Goal: Task Accomplishment & Management: Manage account settings

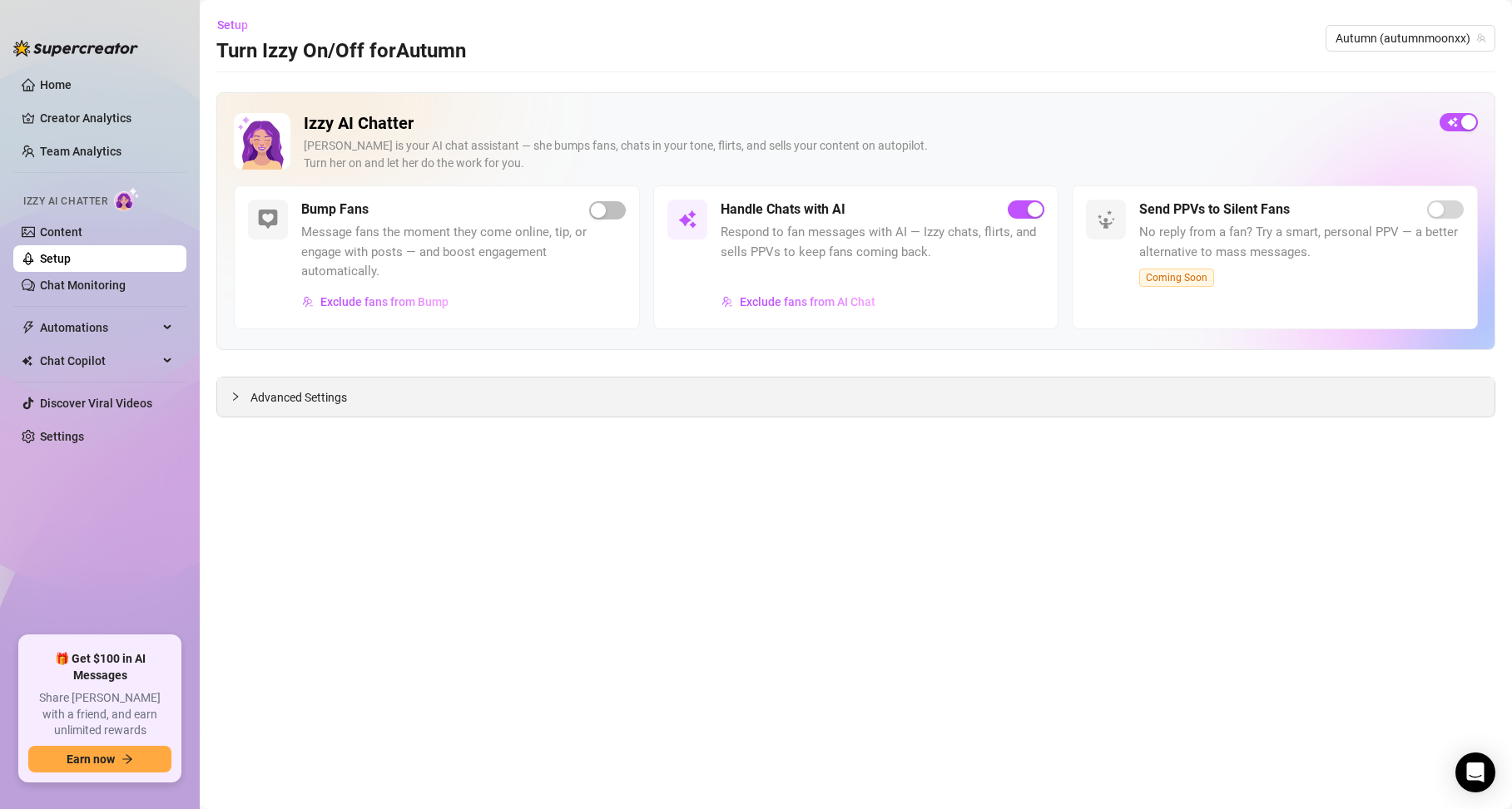
click at [660, 395] on div "Advanced Settings" at bounding box center [855, 397] width 1277 height 39
click at [238, 399] on icon "collapsed" at bounding box center [235, 397] width 10 height 10
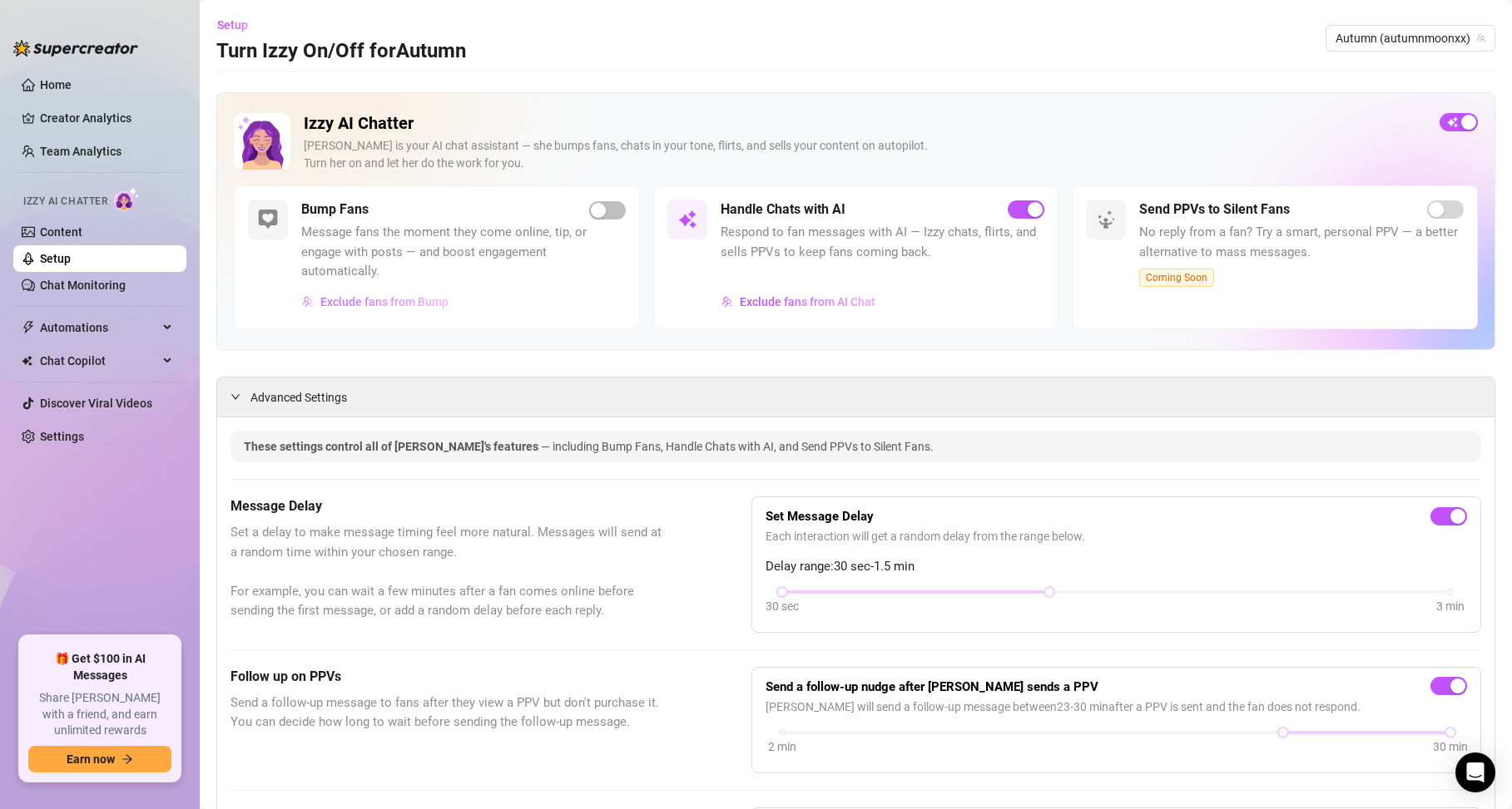
click at [370, 307] on span "Exclude fans from Bump" at bounding box center [384, 301] width 129 height 13
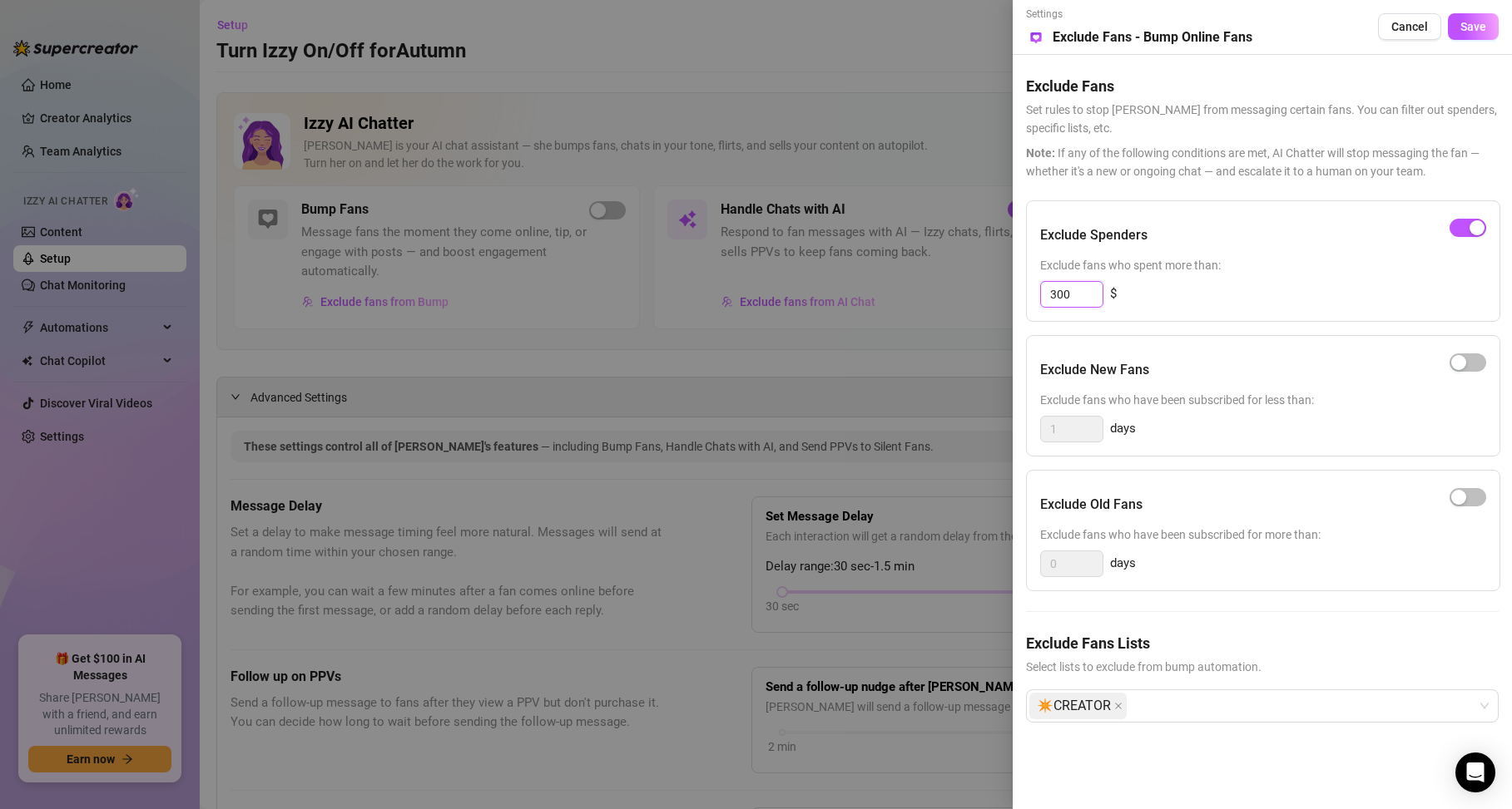
drag, startPoint x: 1074, startPoint y: 299, endPoint x: 891, endPoint y: 273, distance: 184.8
click at [958, 278] on div "Settings Preview Exclude Fans - Bump Online Fans Cancel Save Exclude Fans Set r…" at bounding box center [756, 404] width 1512 height 809
type input "200"
click at [1486, 363] on div "Exclude New Fans Exclude fans who have been subscribed for less than: 1 days" at bounding box center [1263, 396] width 474 height 122
click at [1468, 364] on span "button" at bounding box center [1467, 363] width 37 height 18
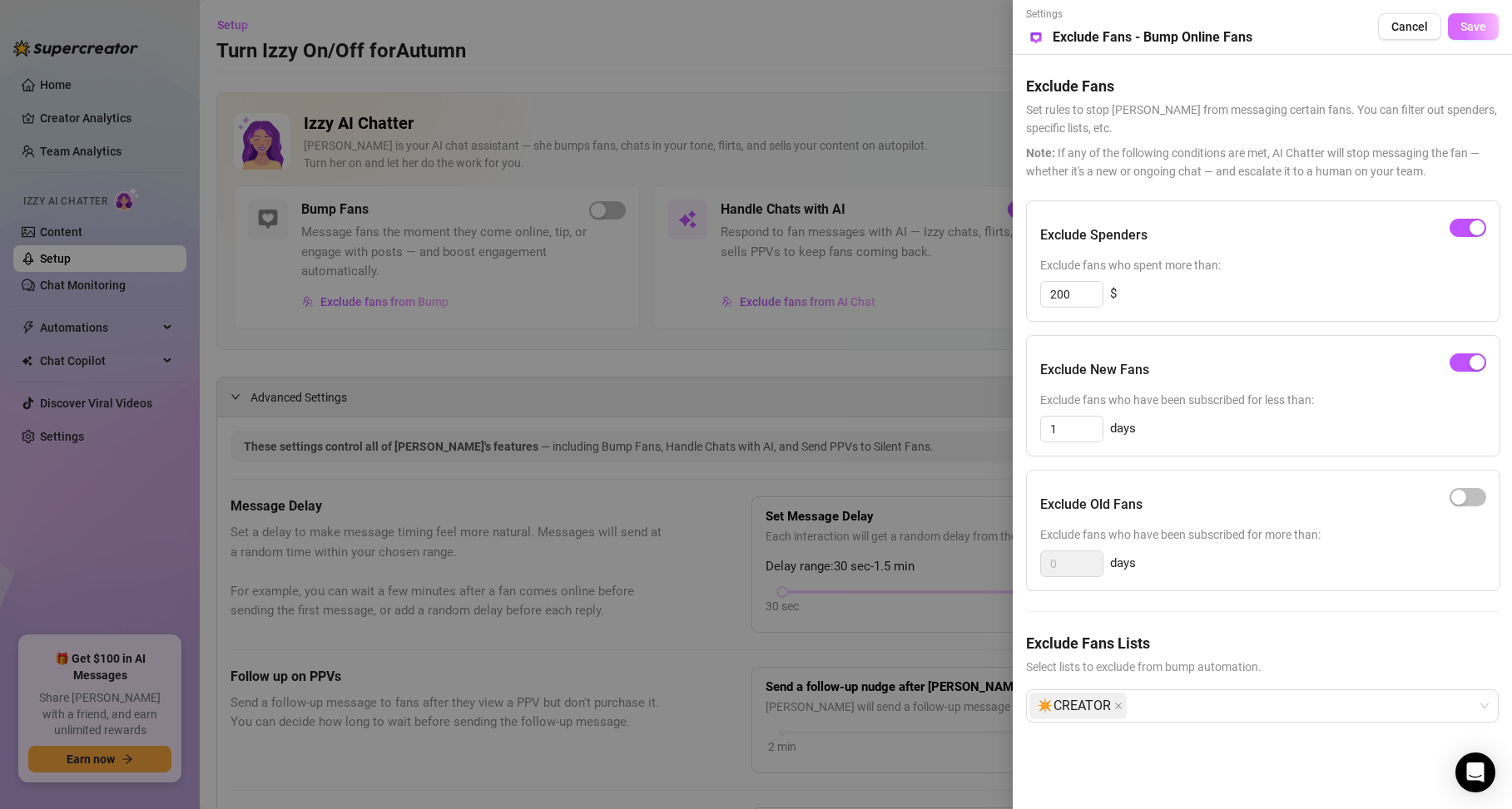
click at [1472, 31] on span "Save" at bounding box center [1473, 26] width 26 height 13
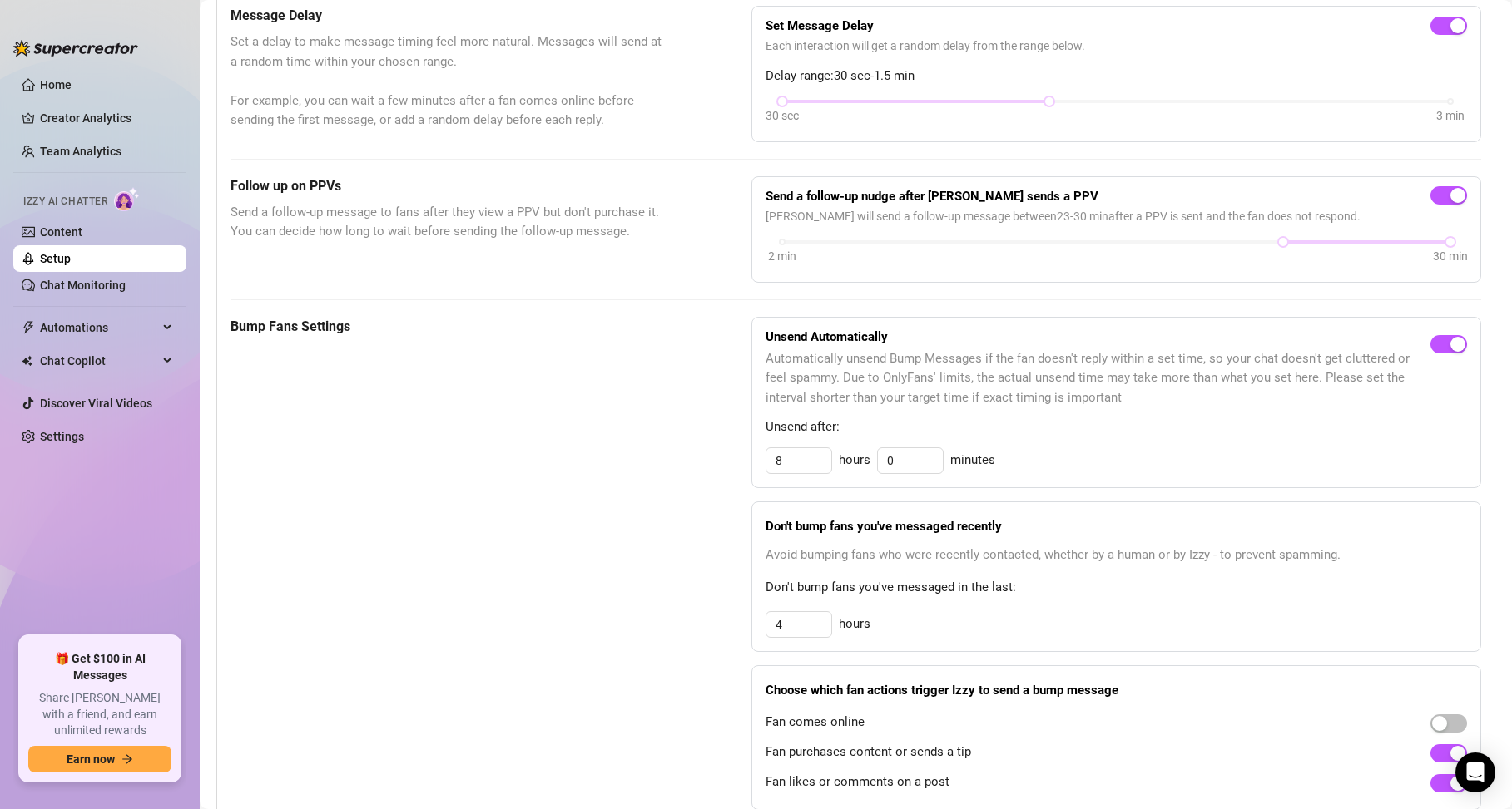
scroll to position [491, 0]
drag, startPoint x: 1041, startPoint y: 102, endPoint x: 1143, endPoint y: 109, distance: 102.2
click at [1143, 109] on div "30 sec 3 min" at bounding box center [1116, 112] width 702 height 32
drag, startPoint x: 807, startPoint y: 624, endPoint x: 413, endPoint y: 500, distance: 413.1
click at [466, 530] on div "Bump Fans Settings Unsend Automatically Automatically unsend Bump Messages if t…" at bounding box center [855, 562] width 1250 height 493
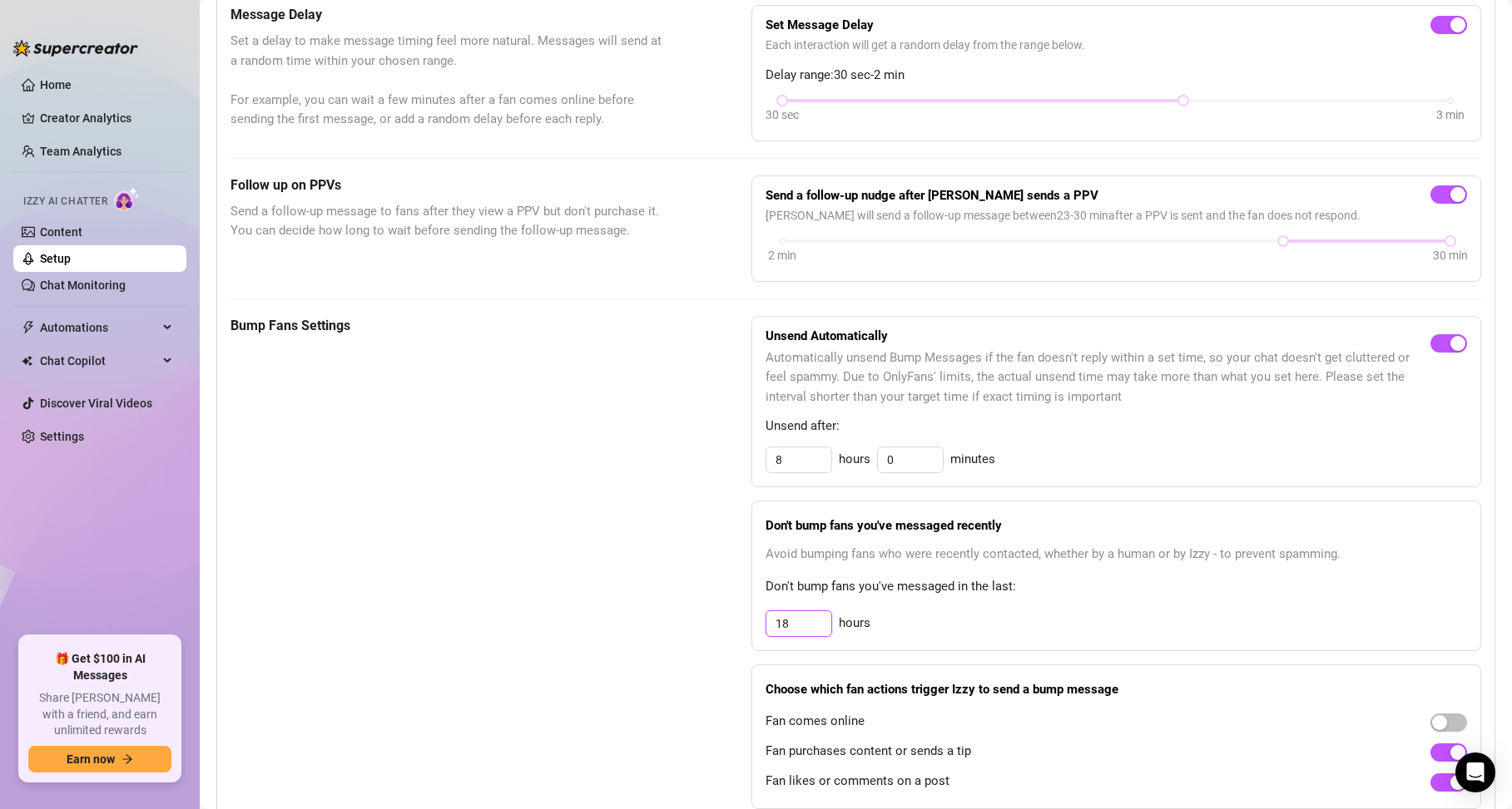
type input "18"
click at [545, 506] on div "Bump Fans Settings" at bounding box center [449, 562] width 438 height 493
click at [1430, 756] on span "button" at bounding box center [1448, 752] width 37 height 18
click at [1431, 725] on div "button" at bounding box center [1438, 722] width 15 height 15
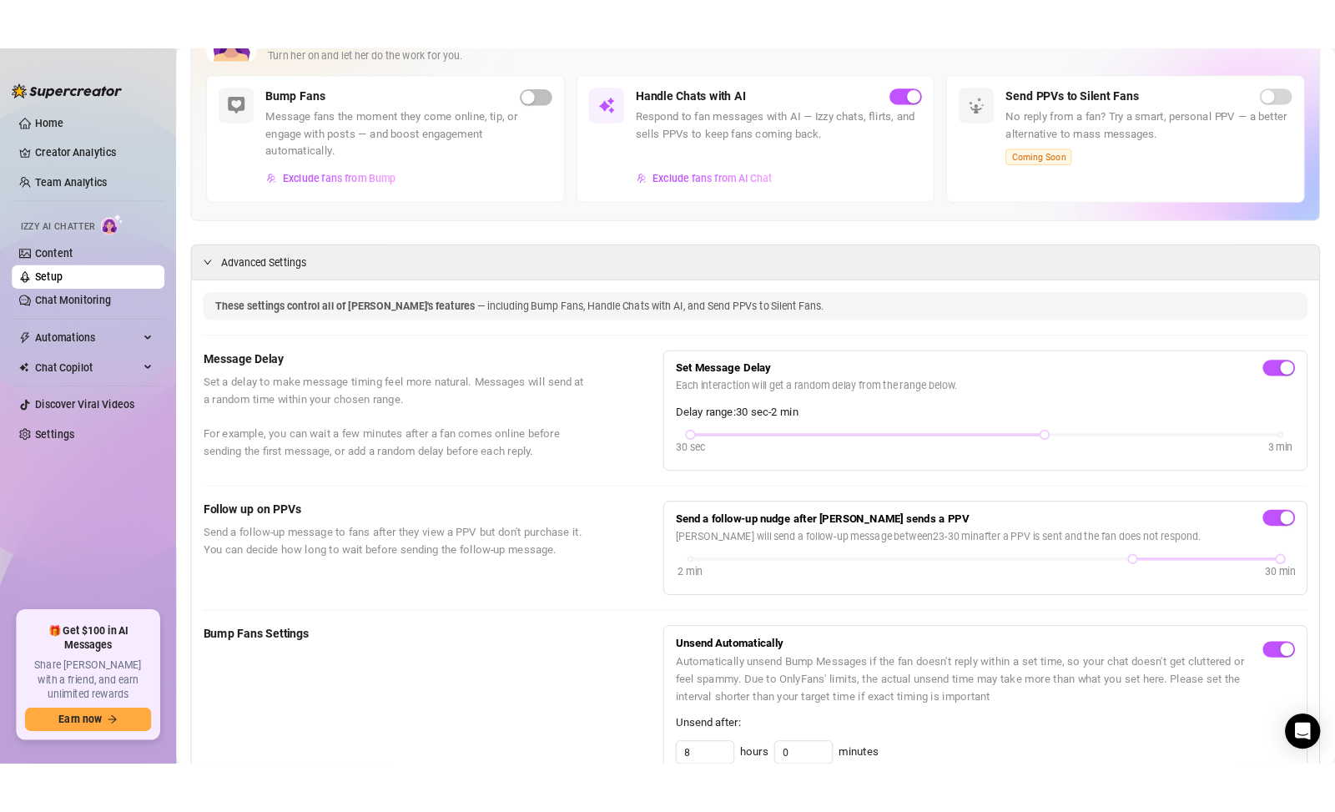
scroll to position [0, 0]
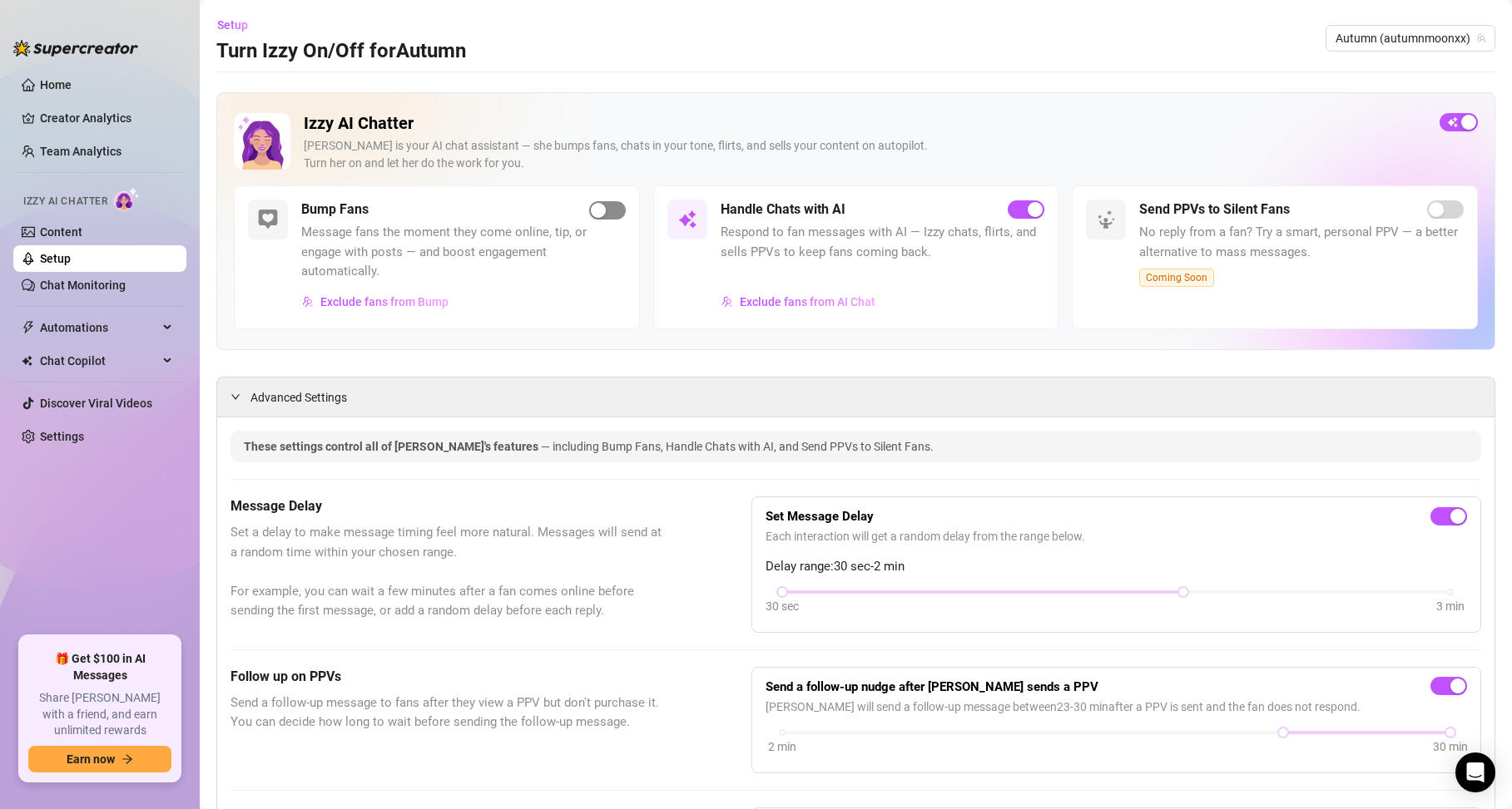
click at [610, 209] on span "button" at bounding box center [607, 210] width 37 height 18
click at [83, 238] on link "Content" at bounding box center [61, 231] width 43 height 13
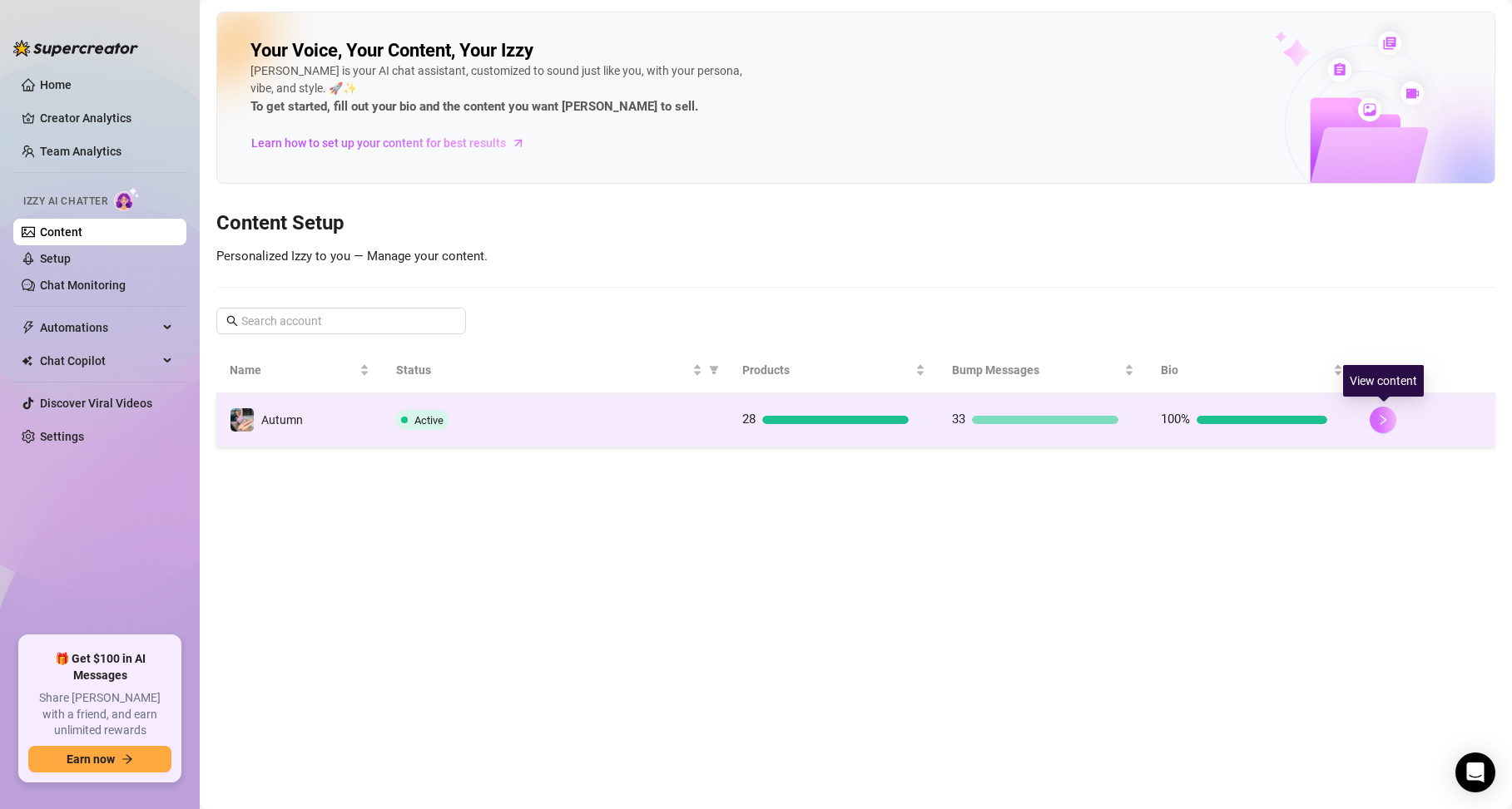
click at [1380, 418] on icon "right" at bounding box center [1382, 420] width 12 height 12
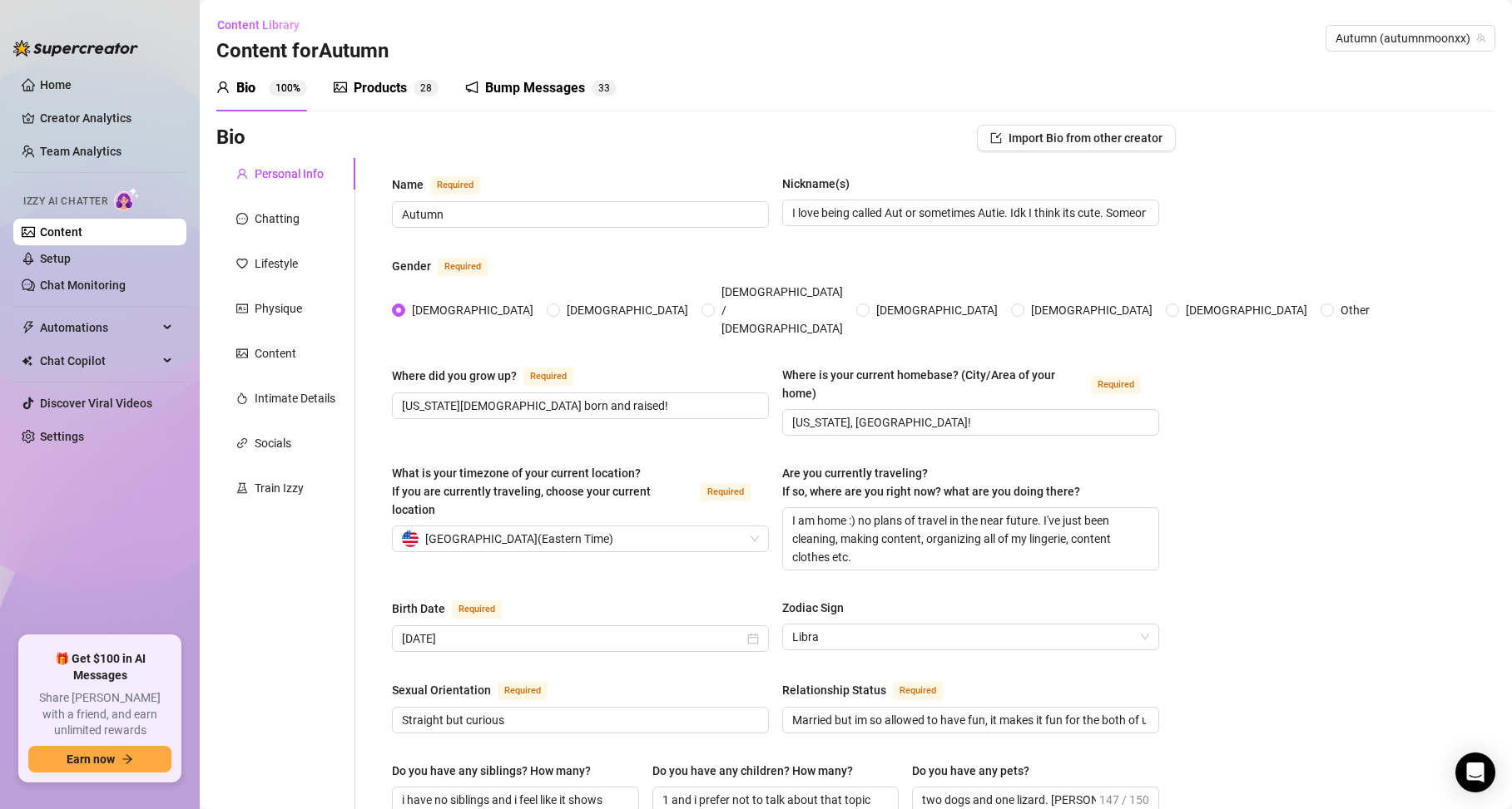
click at [554, 93] on div "Bump Messages" at bounding box center [535, 88] width 100 height 20
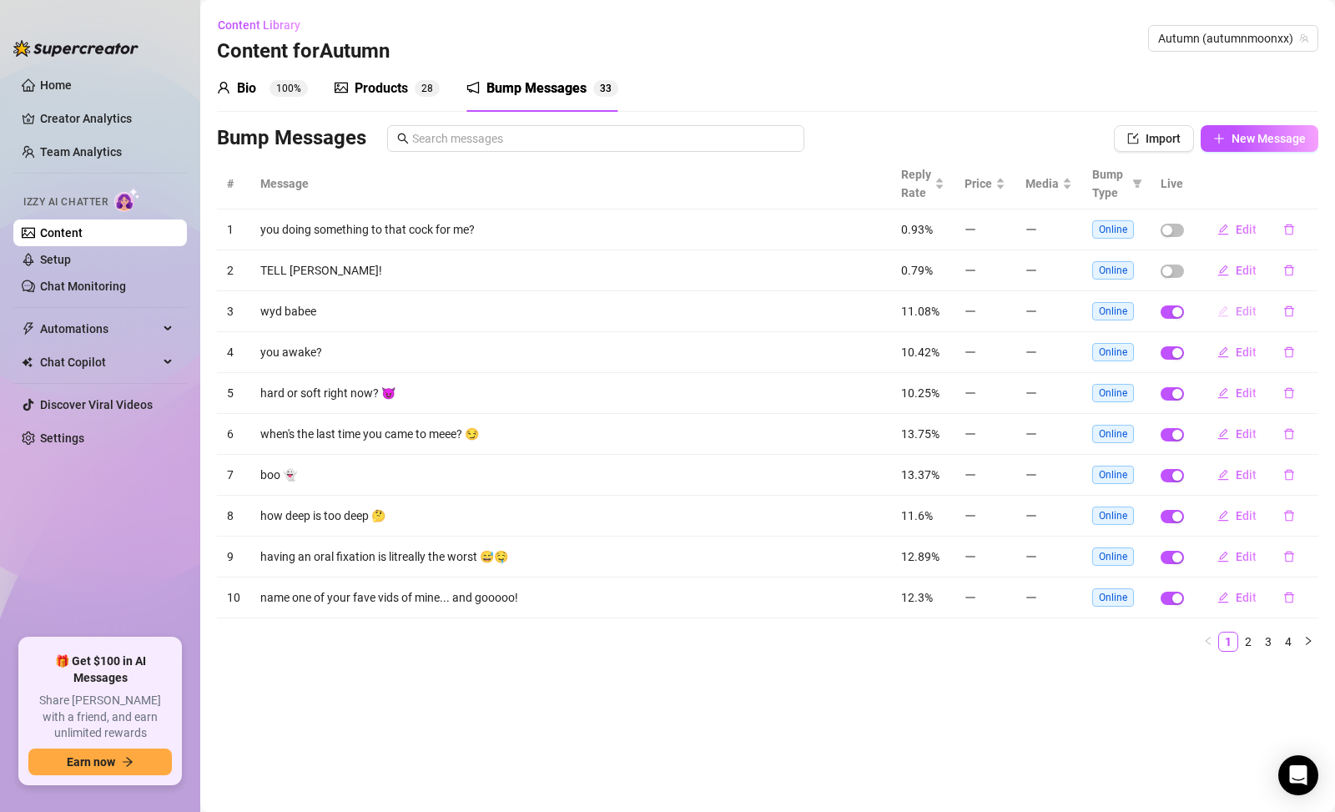
click at [1249, 320] on button "Edit" at bounding box center [1237, 311] width 66 height 27
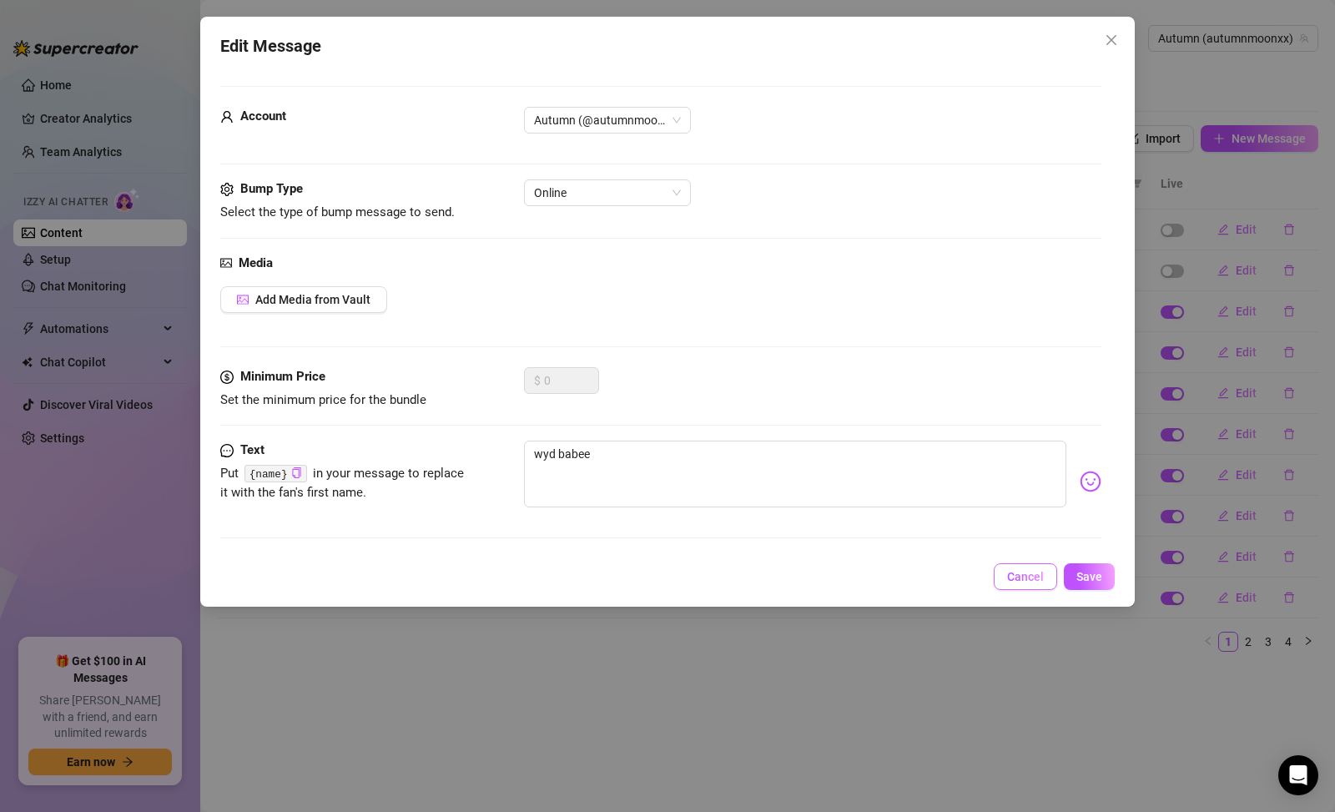
click at [1008, 578] on span "Cancel" at bounding box center [1025, 576] width 37 height 13
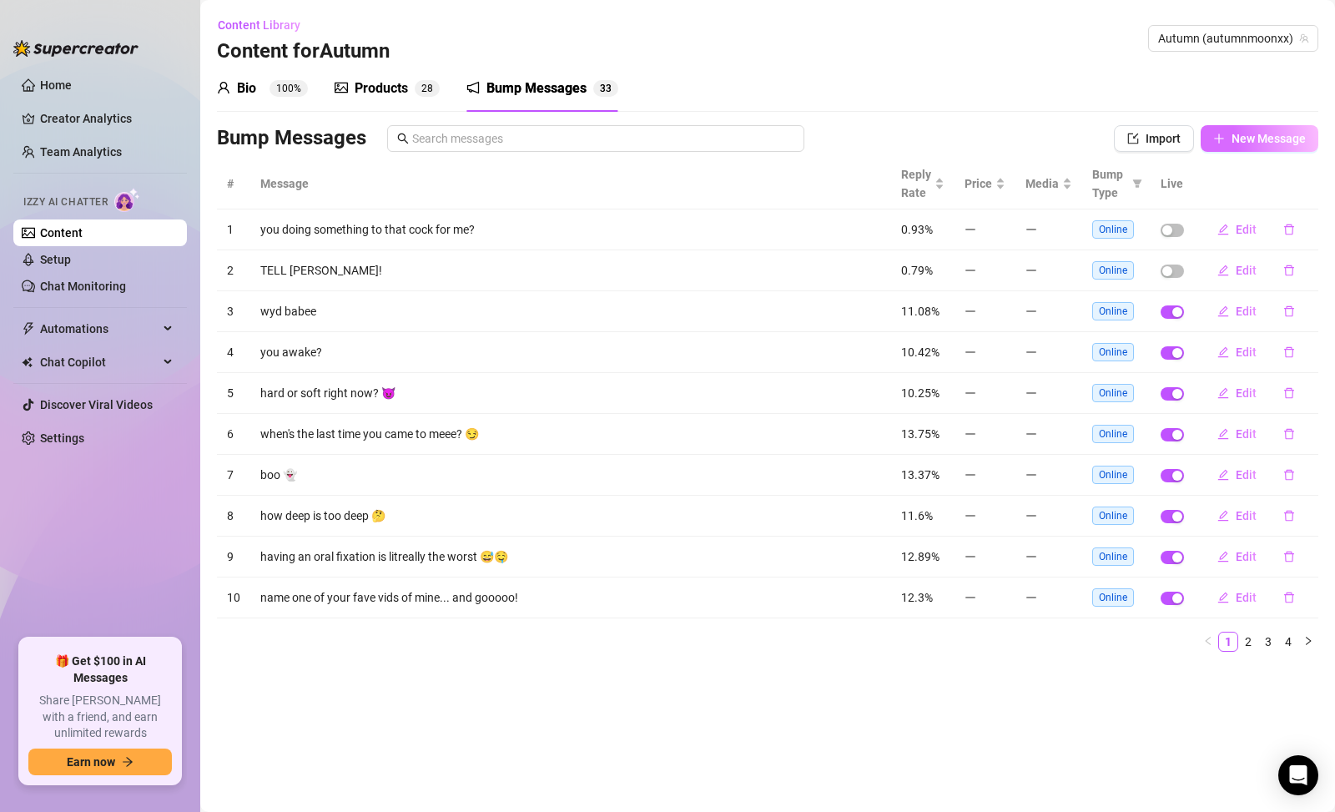
click at [1228, 148] on button "New Message" at bounding box center [1260, 138] width 118 height 27
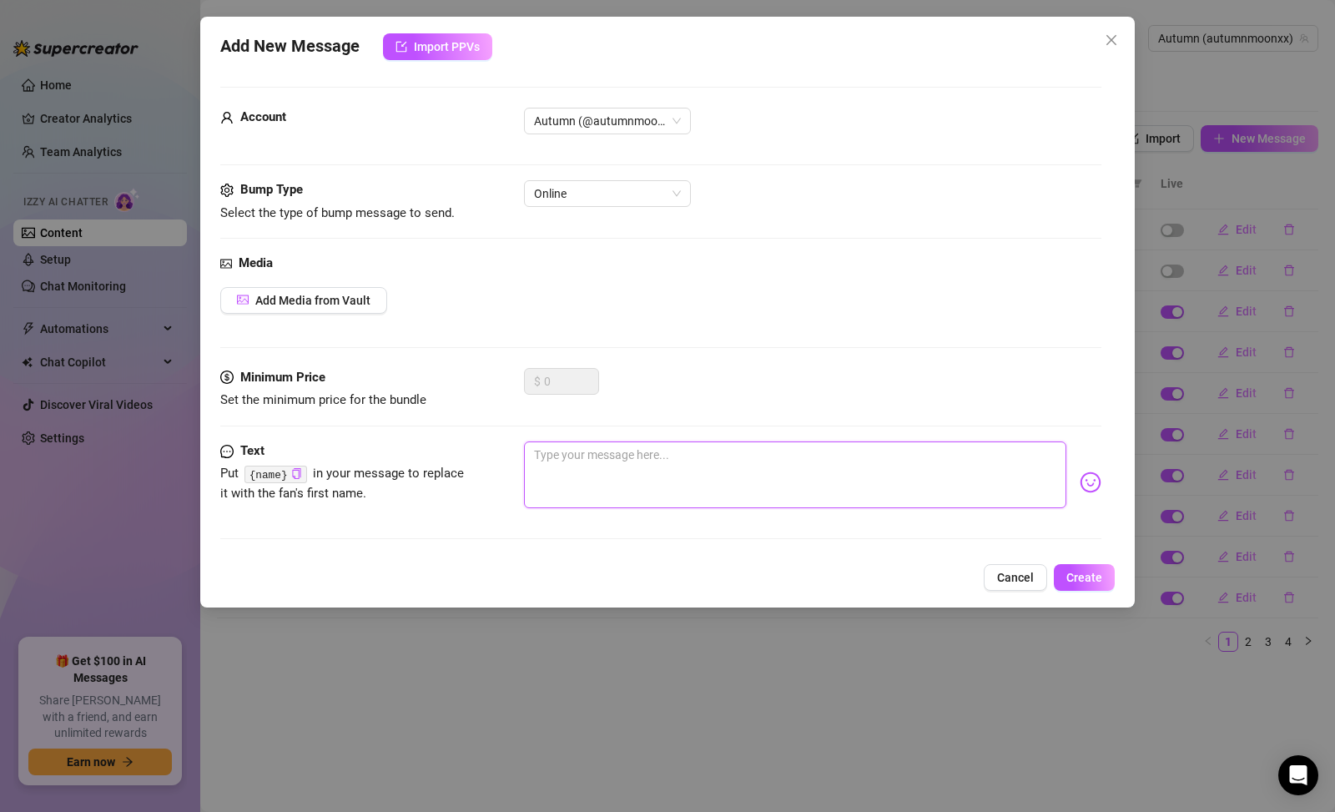
click at [863, 460] on textarea at bounding box center [795, 475] width 543 height 67
type textarea "a"
type textarea "ar"
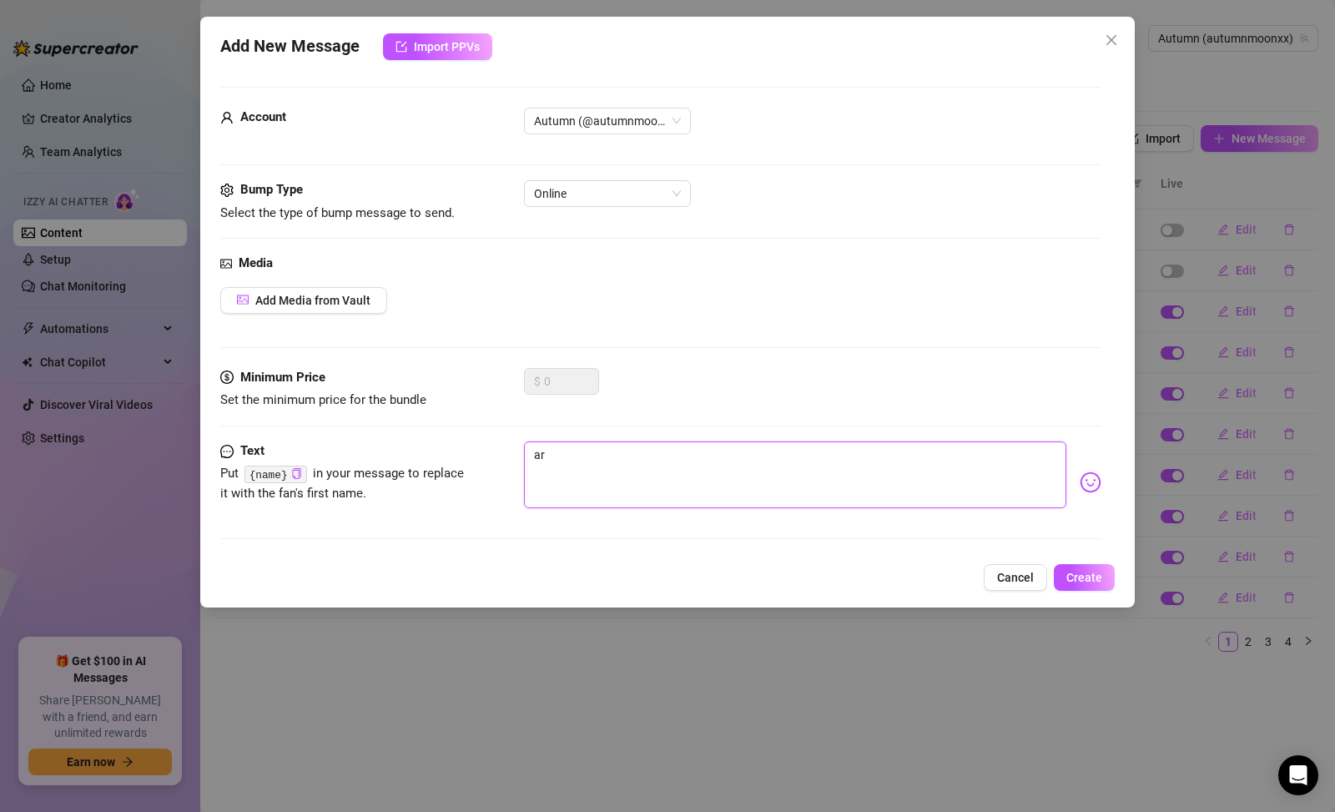
type textarea "are"
type textarea "are m"
type textarea "are mo"
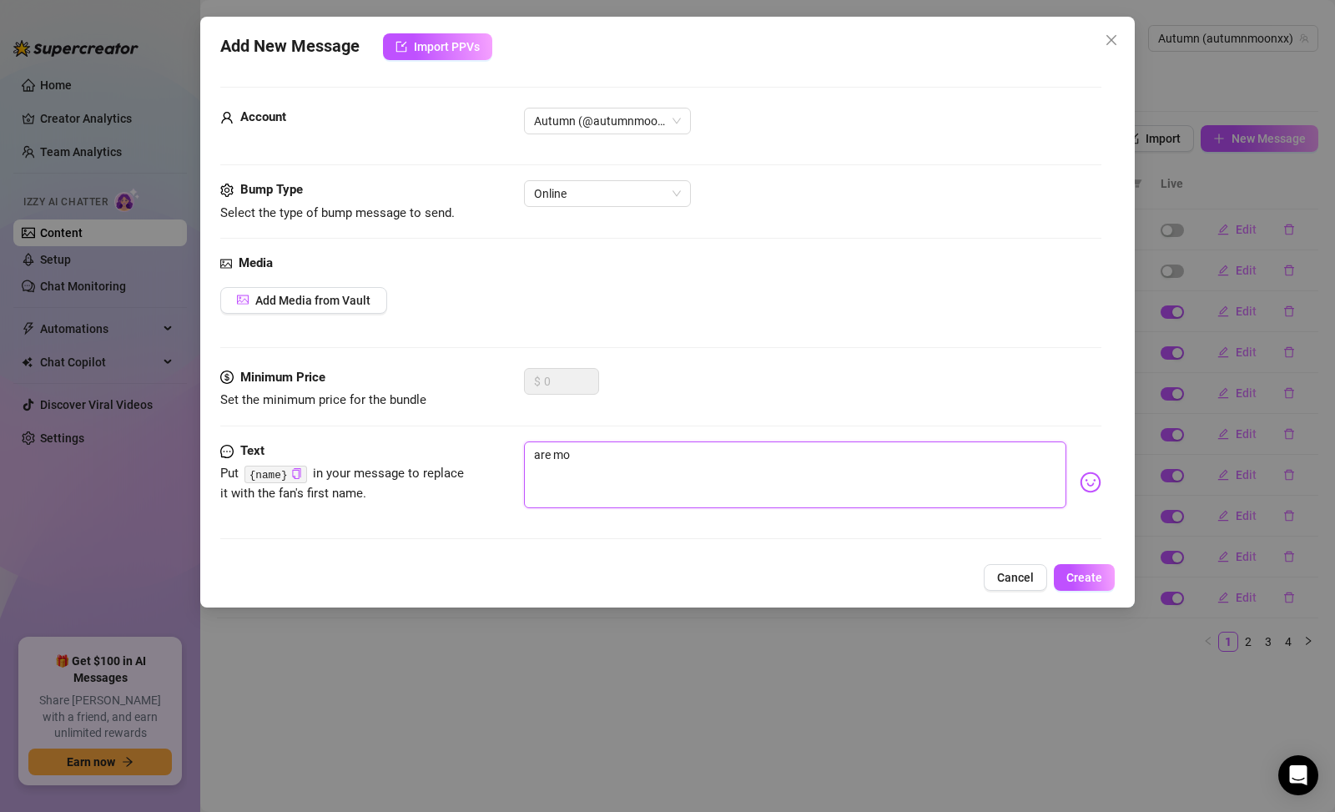
type textarea "are mor"
type textarea "are more"
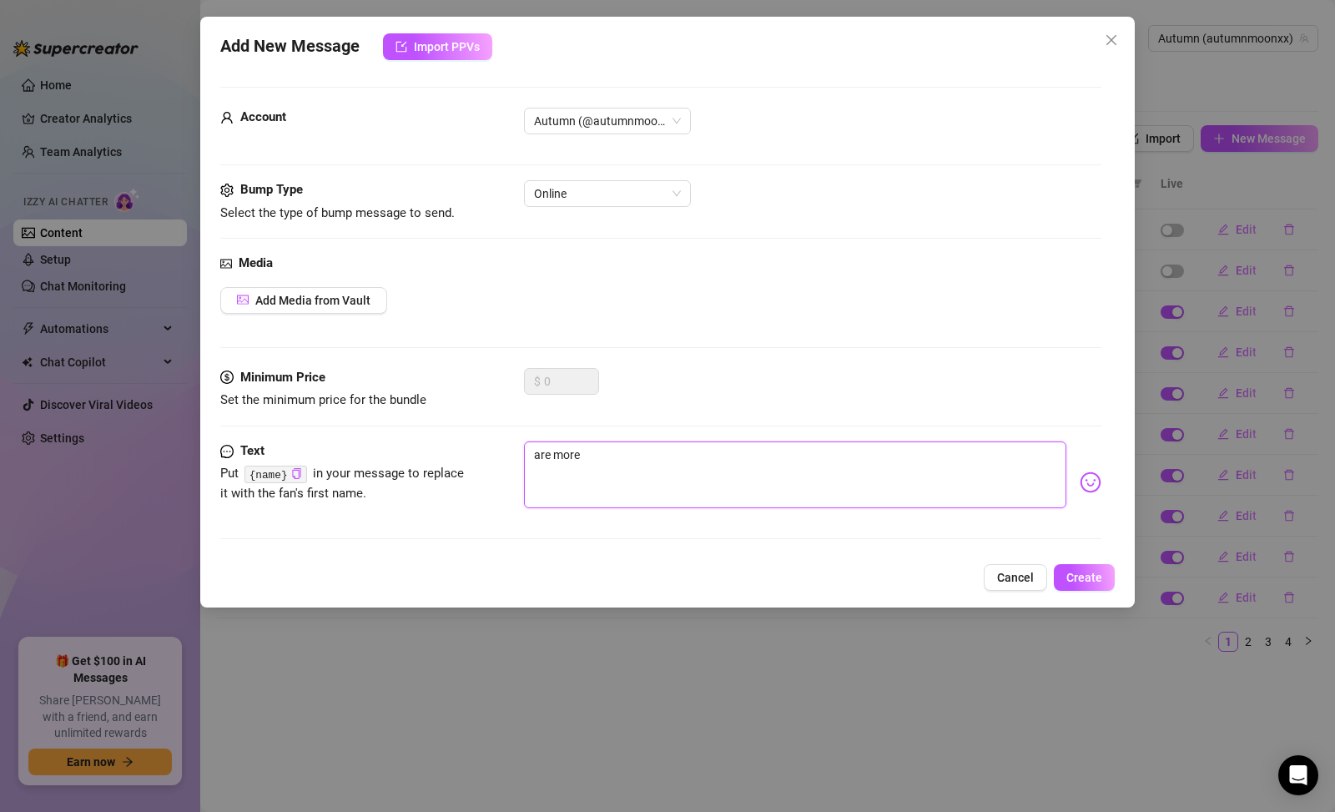
type textarea "are more"
type textarea "are mor"
type textarea "are mo"
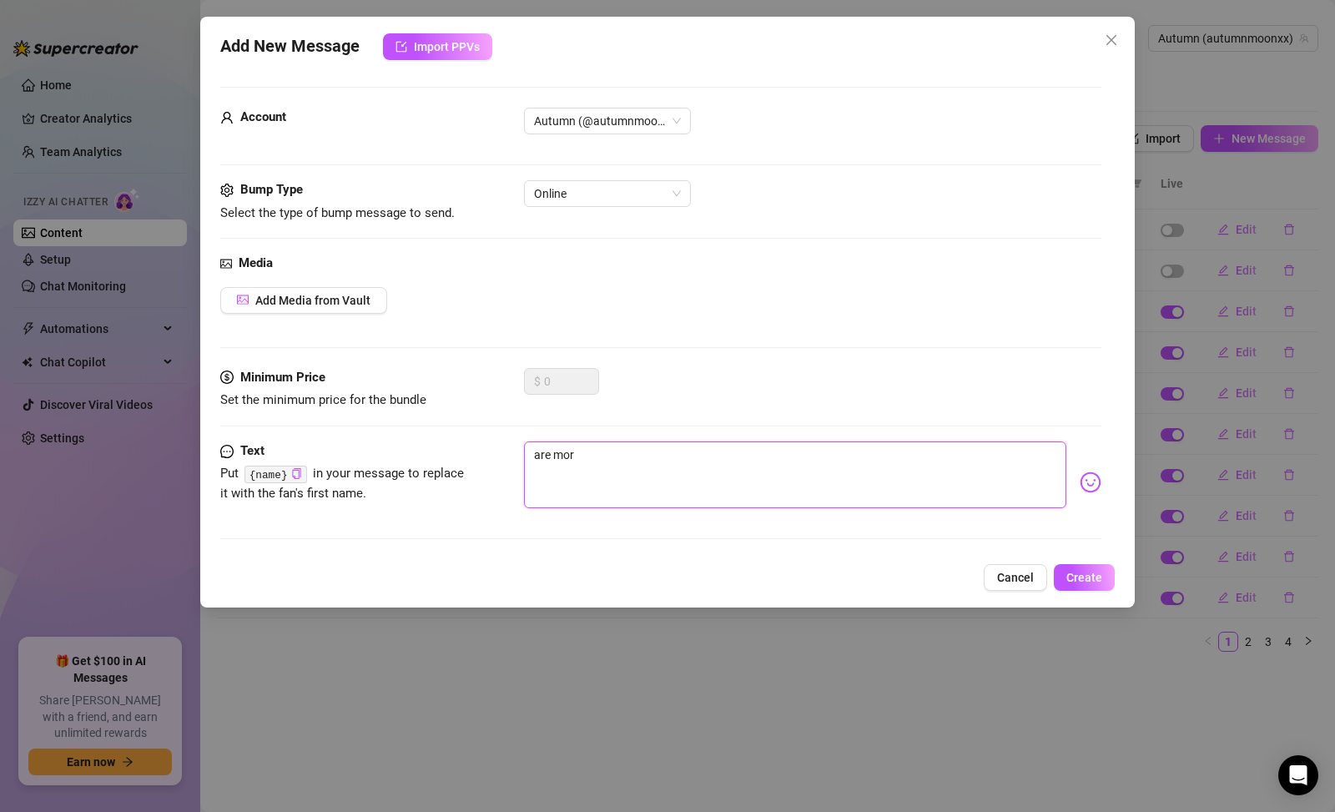
type textarea "are mo"
type textarea "are m"
type textarea "are"
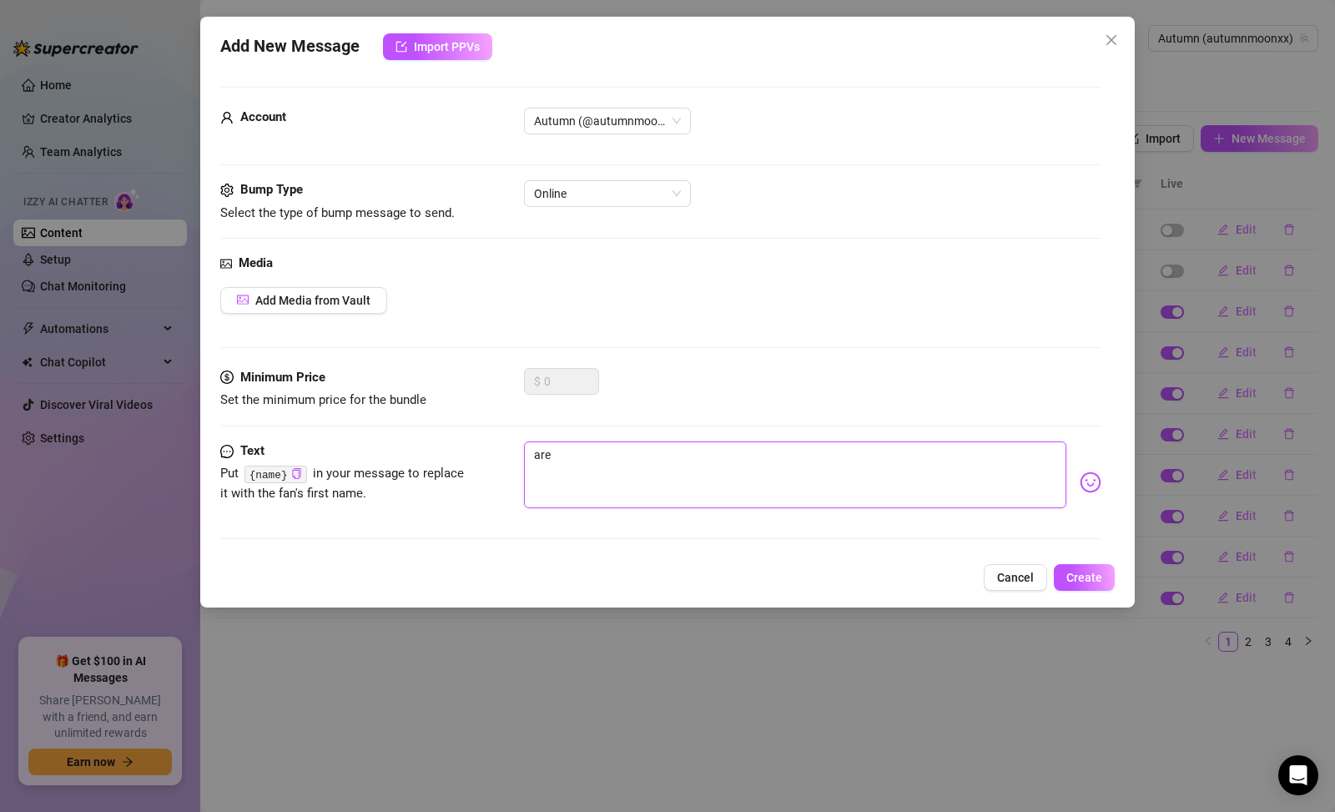
type textarea "are y"
type textarea "are yo"
type textarea "are you"
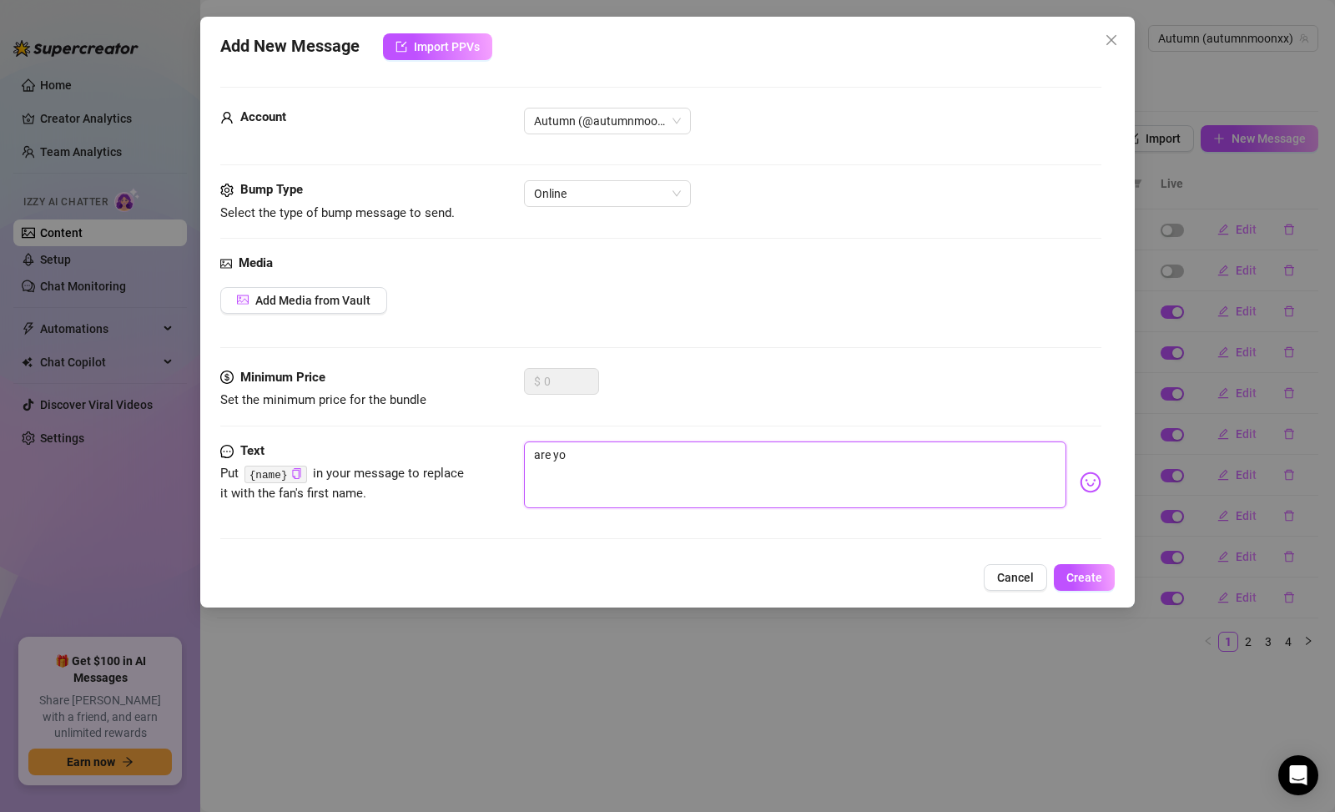
type textarea "are you"
type textarea "are you m"
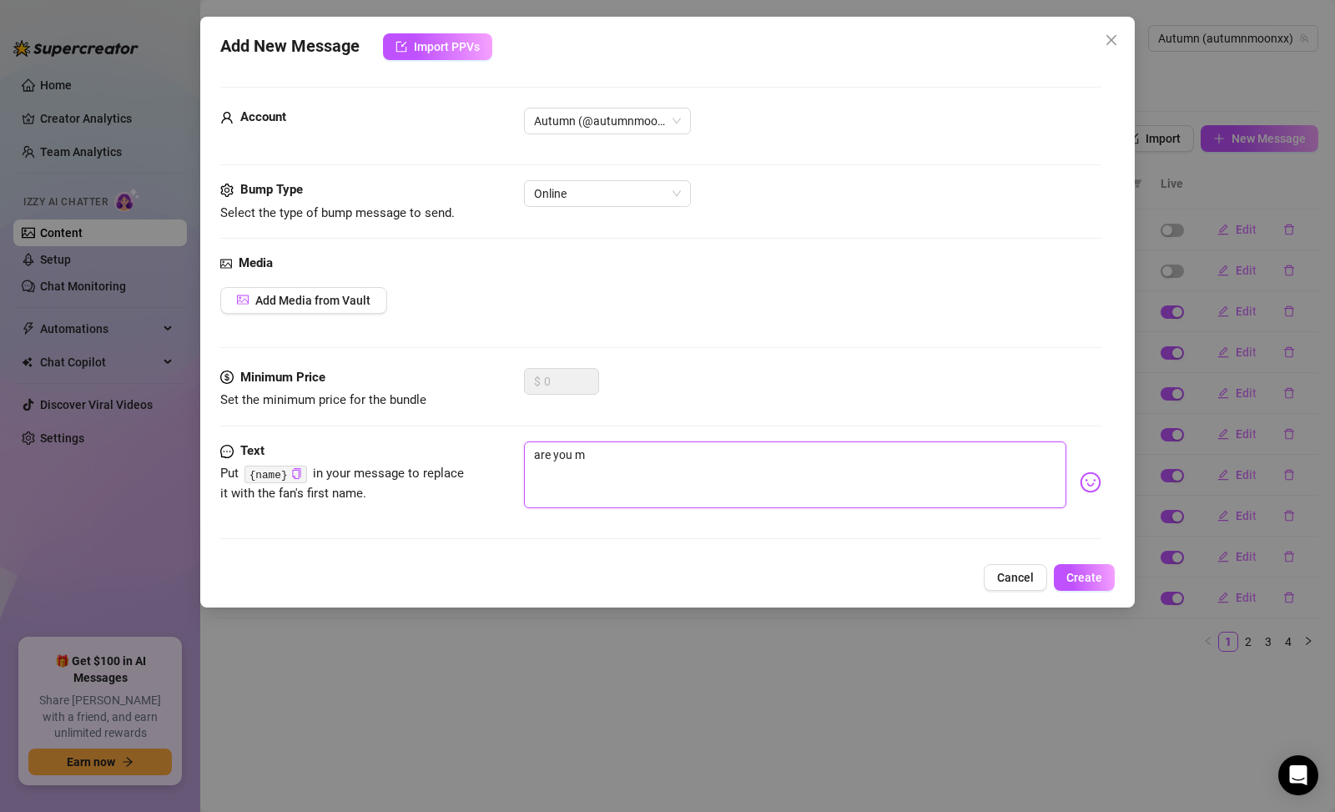
type textarea "are you mo"
type textarea "are you mor"
type textarea "are you more"
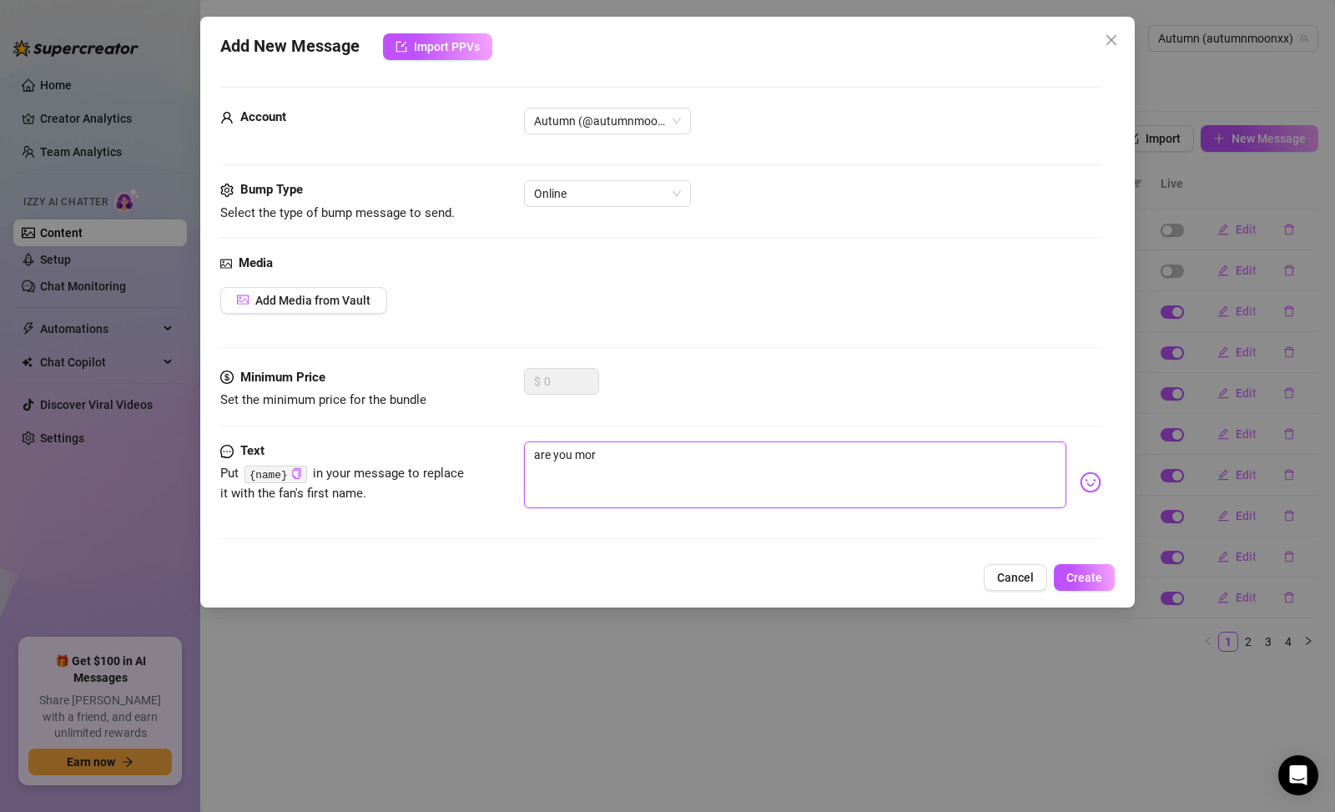
type textarea "are you more"
type textarea "are you more o"
type textarea "are you more of"
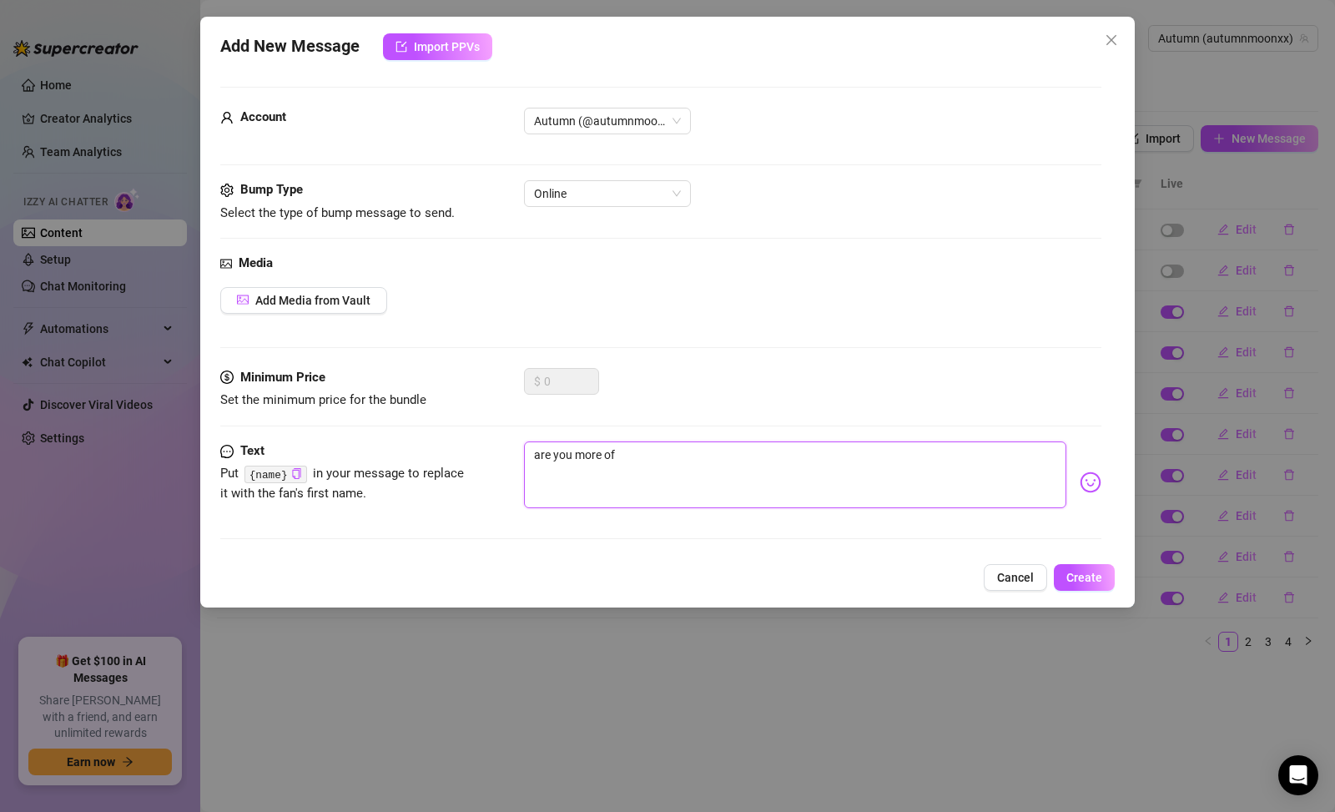
type textarea "are you more of"
type textarea "are you more of a"
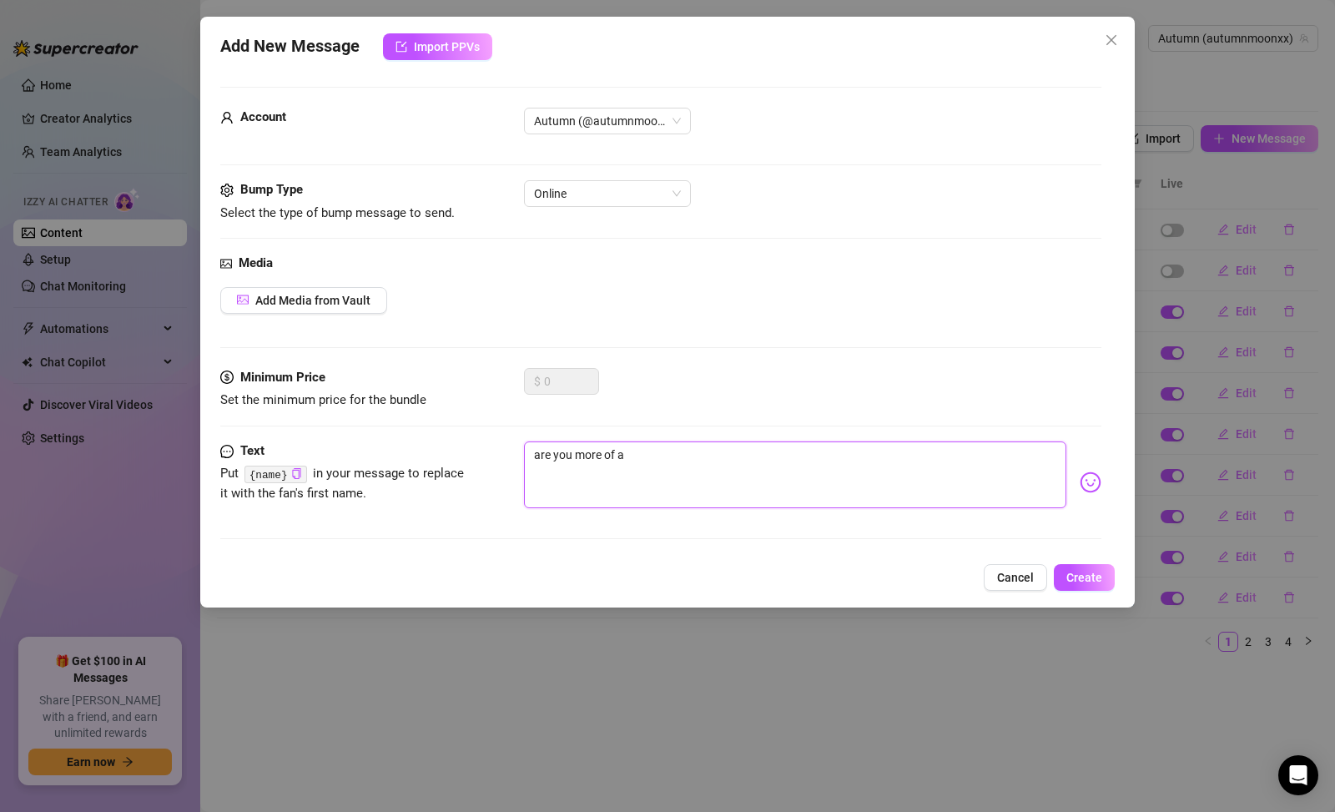
type textarea "are you more of a"
type textarea "are you more of a t"
type textarea "are you more of a to"
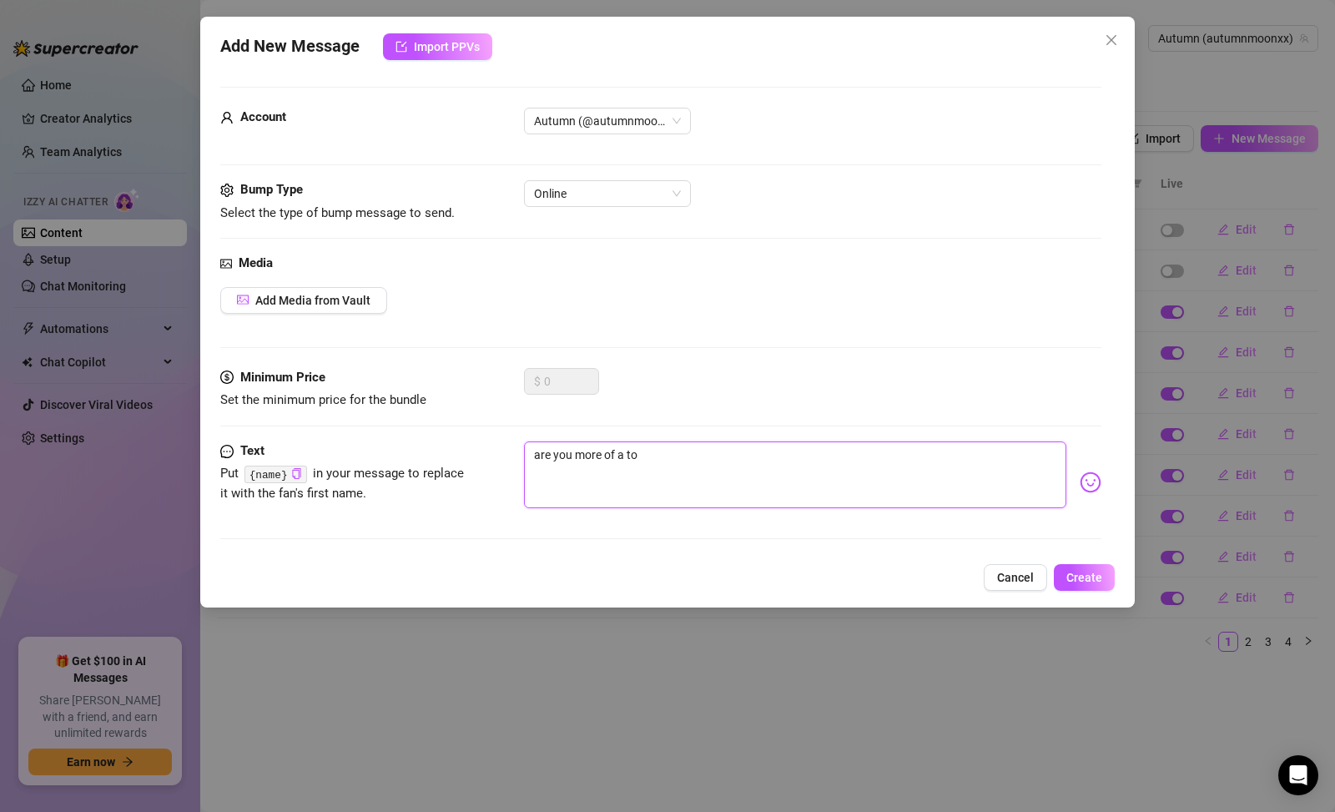
type textarea "are you more of a ton"
type textarea "are you more of a tong"
type textarea "are you more of a tongu"
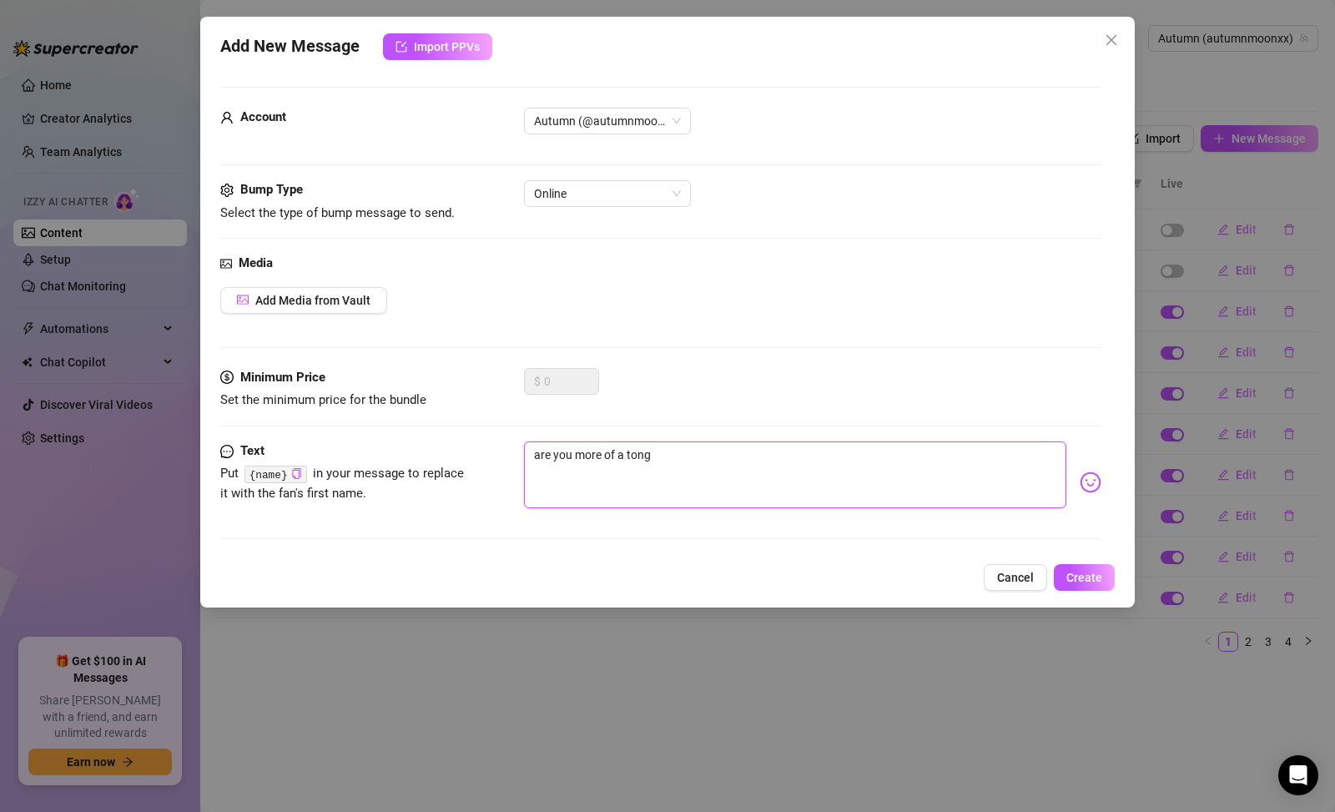
type textarea "are you more of a tongu"
type textarea "are you more of a tongue"
type textarea "are you more of a 👅"
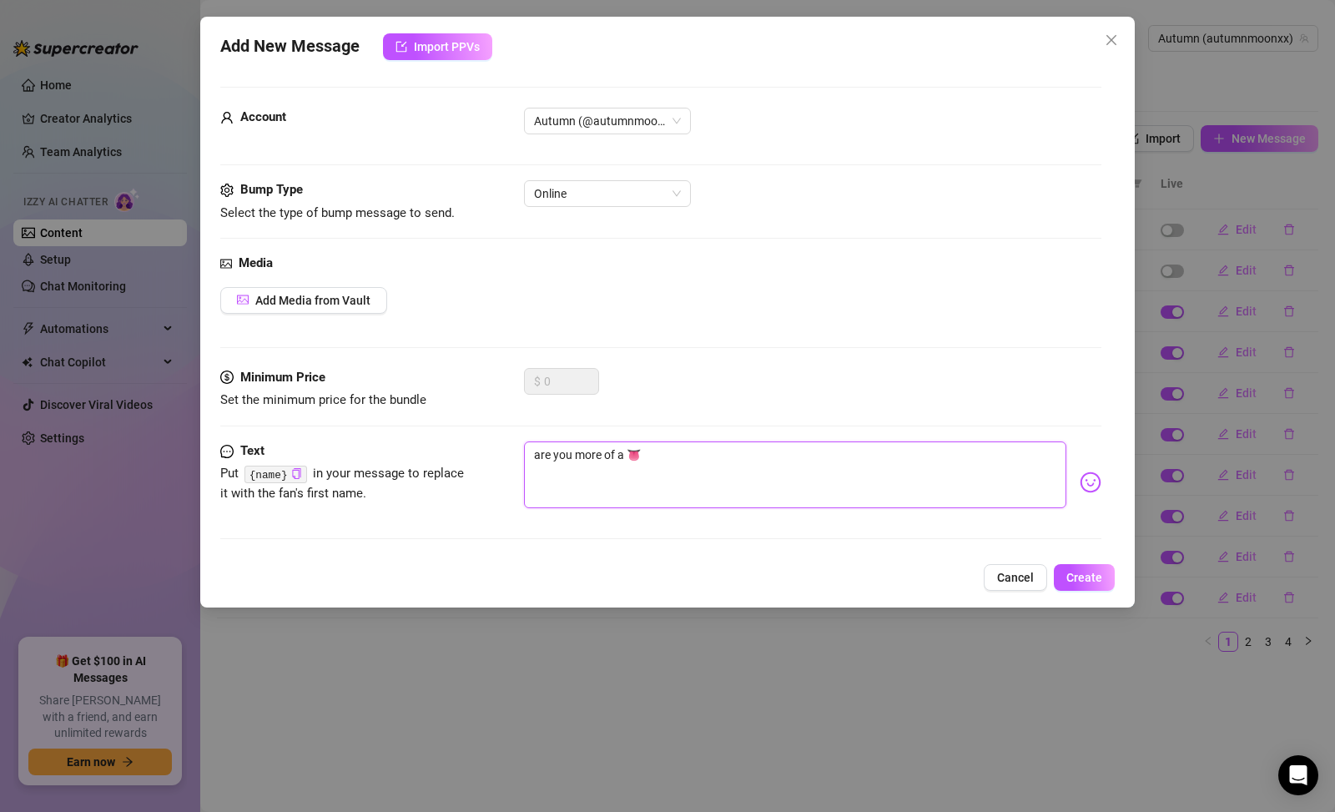
type textarea "are you more of a 👅"
type textarea "are you more of a 👅 g"
type textarea "are you more of a 👅 gu"
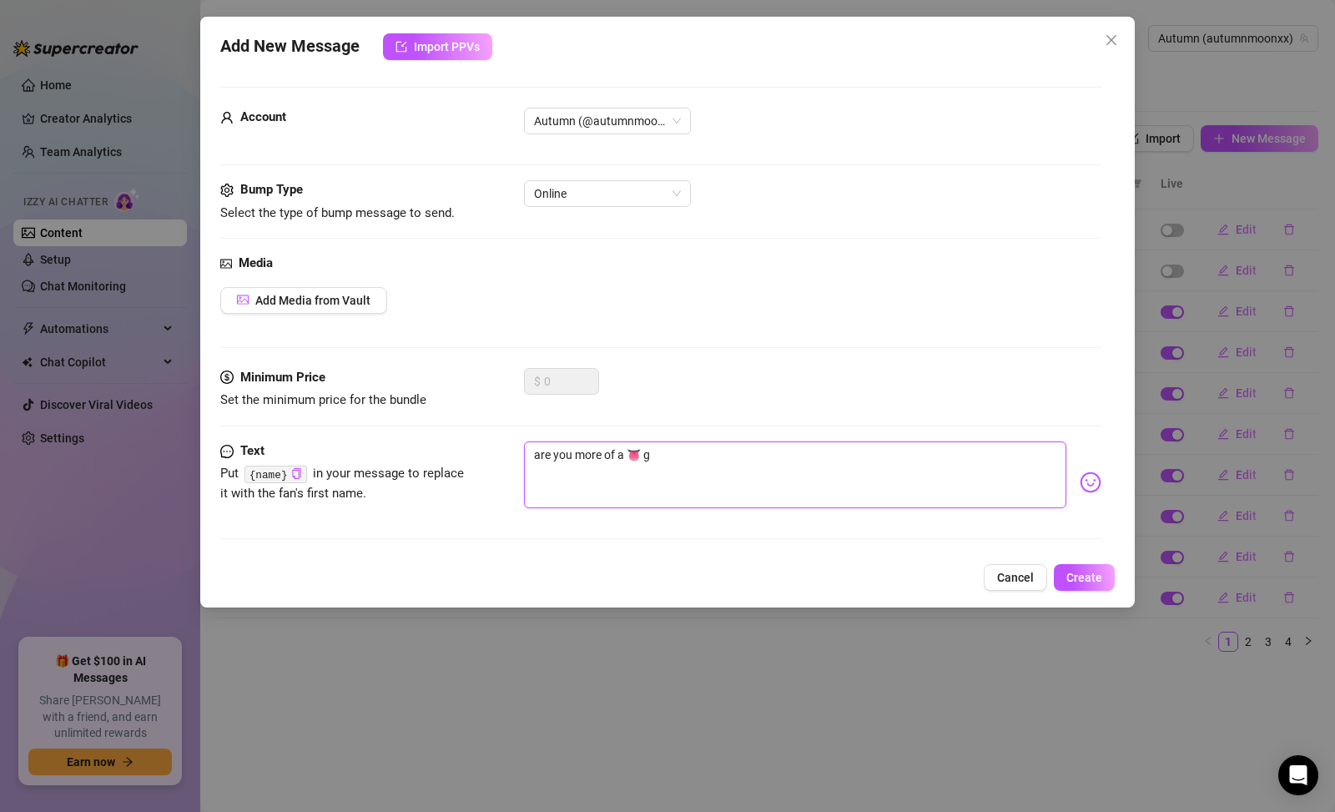
type textarea "are you more of a 👅 gu"
type textarea "are you more of a 👅 guy"
type textarea "are you more of a 👅 guy o"
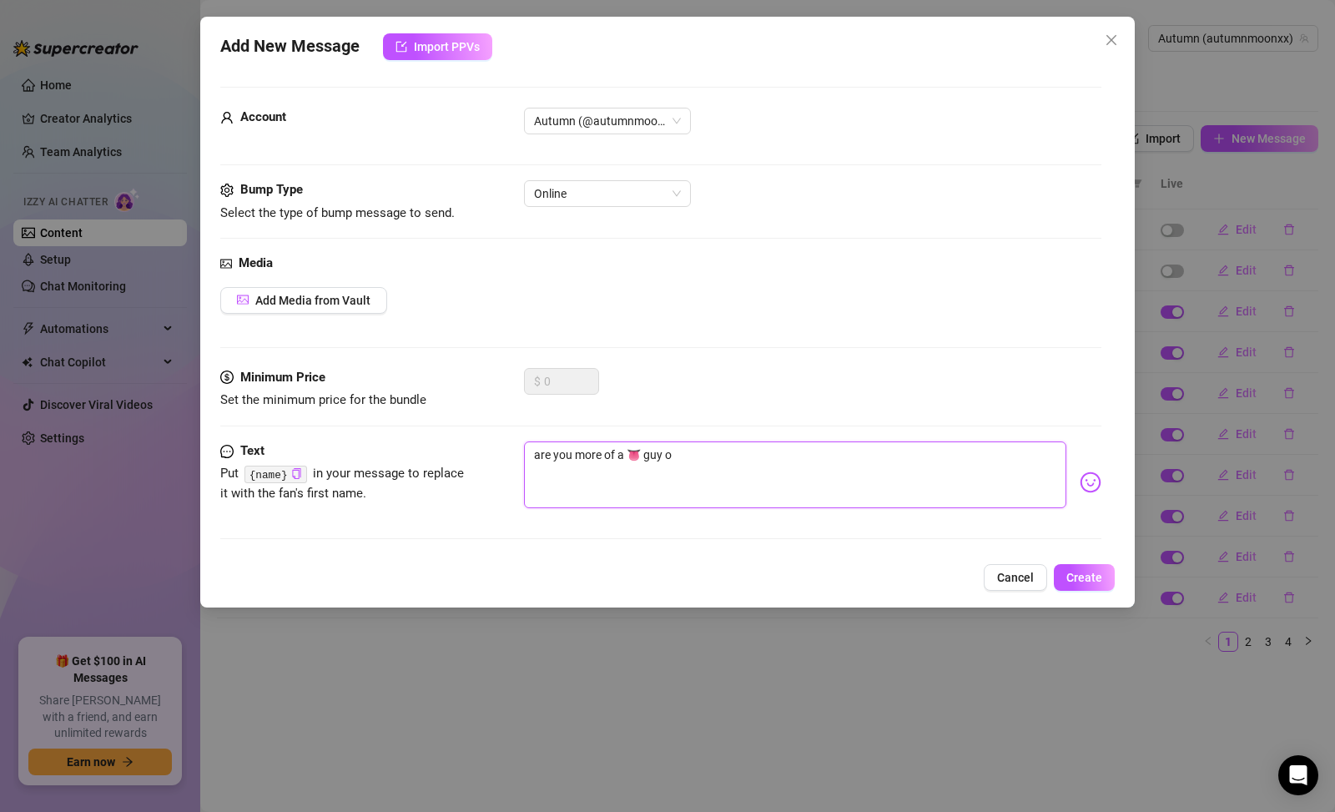
type textarea "are you more of a 👅 guy or"
type textarea "are you more of a 👅 guy or l"
type textarea "are you more of a 👅 guy or li"
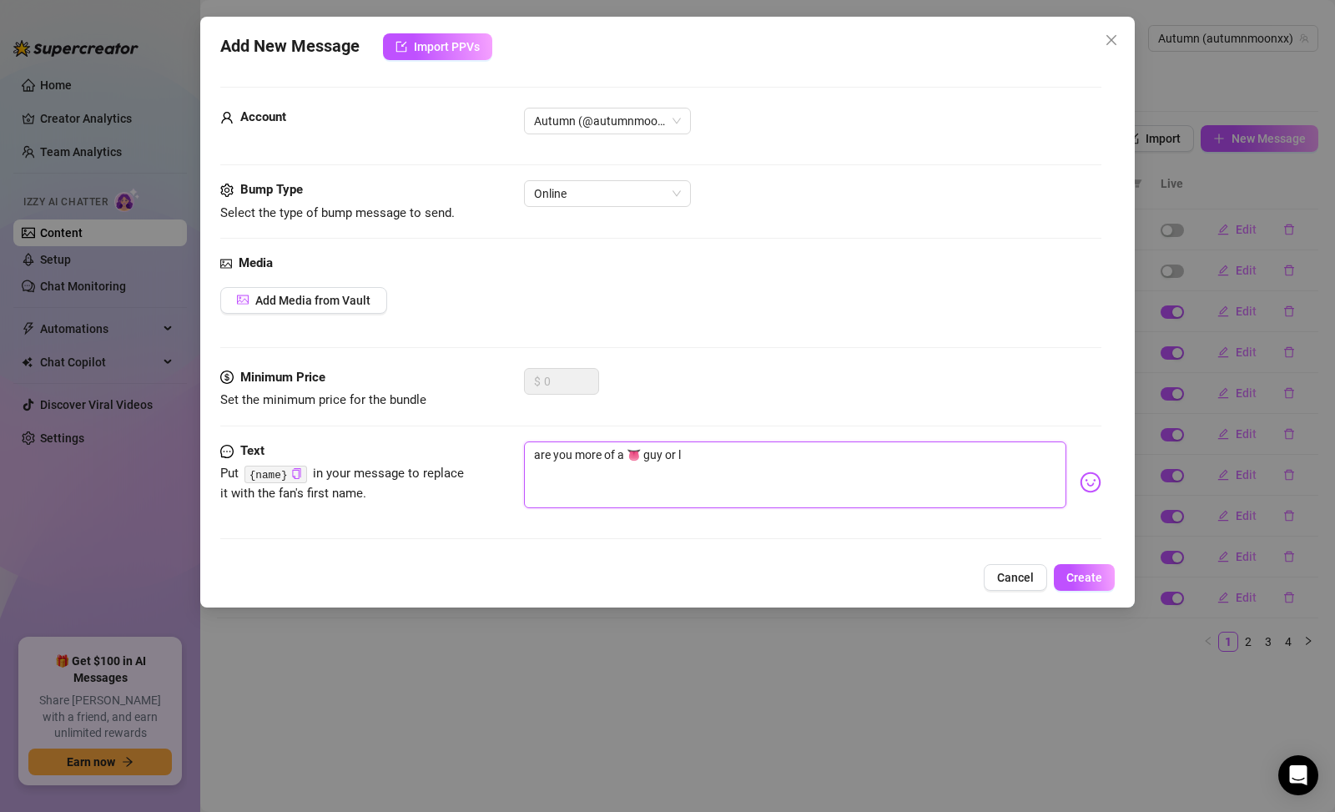
type textarea "are you more of a 👅 guy or li"
type textarea "are you more of a 👅 guy or lik"
type textarea "are you more of a 👅 guy or like"
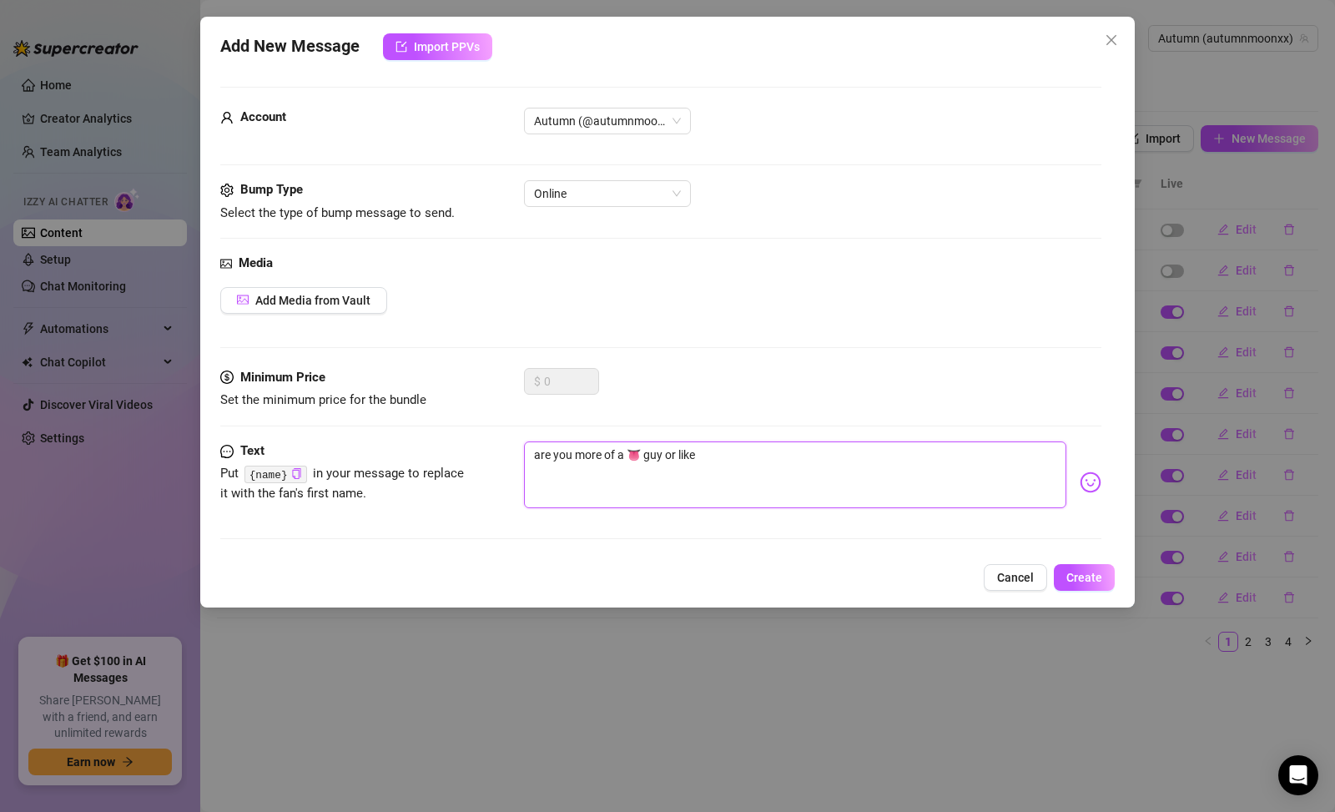
type textarea "are you more of a 👅 guy or like"
type textarea "are you more of a 👅 guy or like a"
type textarea "are you more of a 👅 guy or like as"
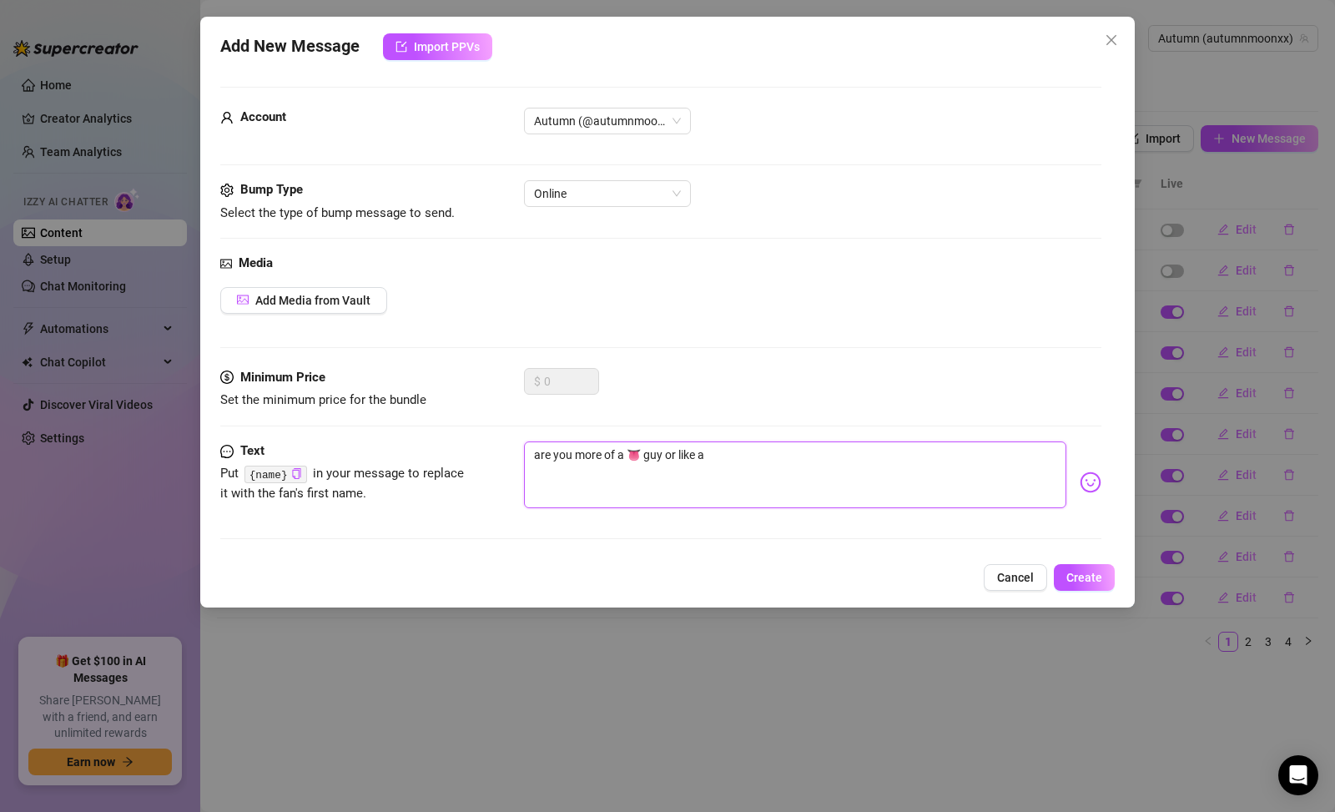
type textarea "are you more of a 👅 guy or like as"
type textarea "are you more of a 👅 guy or like ass"
type textarea "are you more of a 👅 guy or like as"
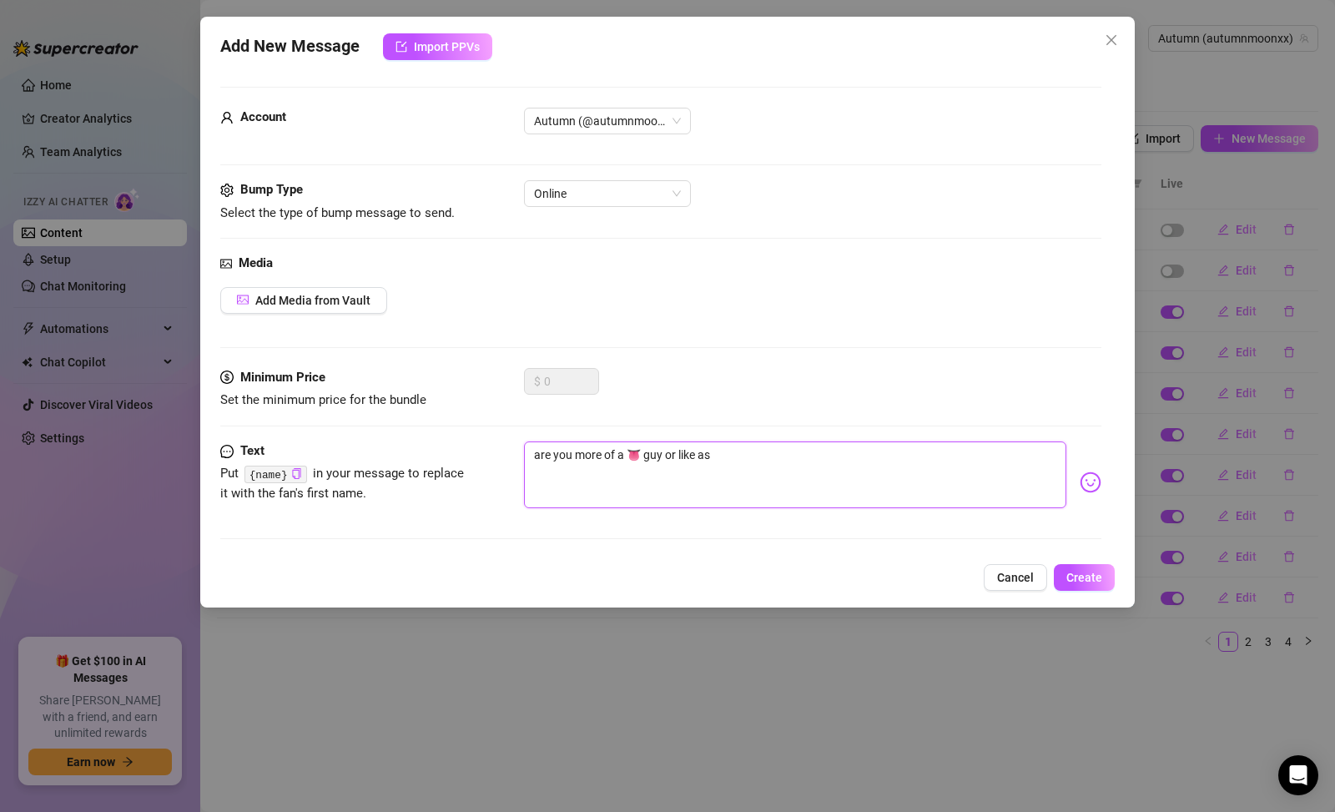
type textarea "are you more of a 👅 guy or like a"
type textarea "are you more of a 👅 guy or like"
type textarea "are you more of a 👅 guy or like p"
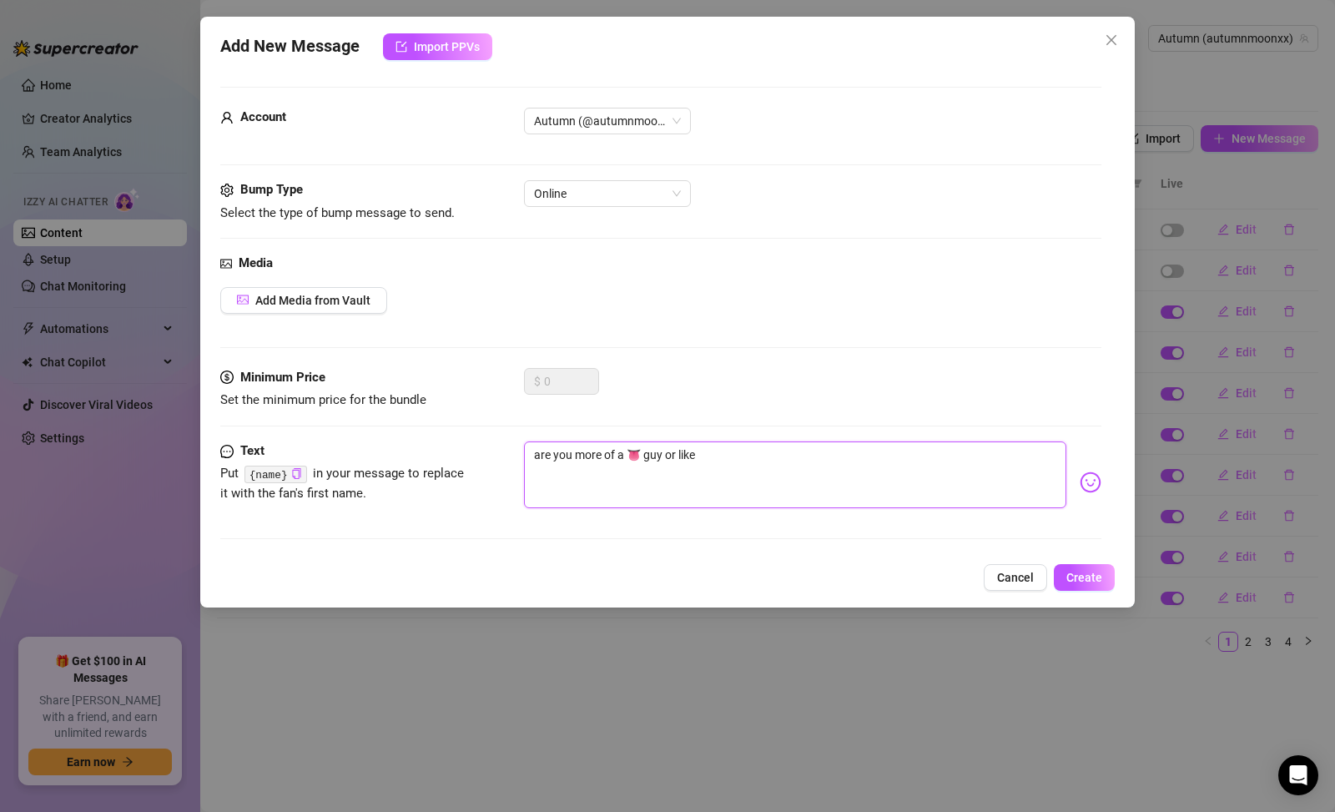
type textarea "are you more of a 👅 guy or like p"
type textarea "are you more of a 👅 guy or like pe"
type textarea "are you more of a 👅 guy or like pea"
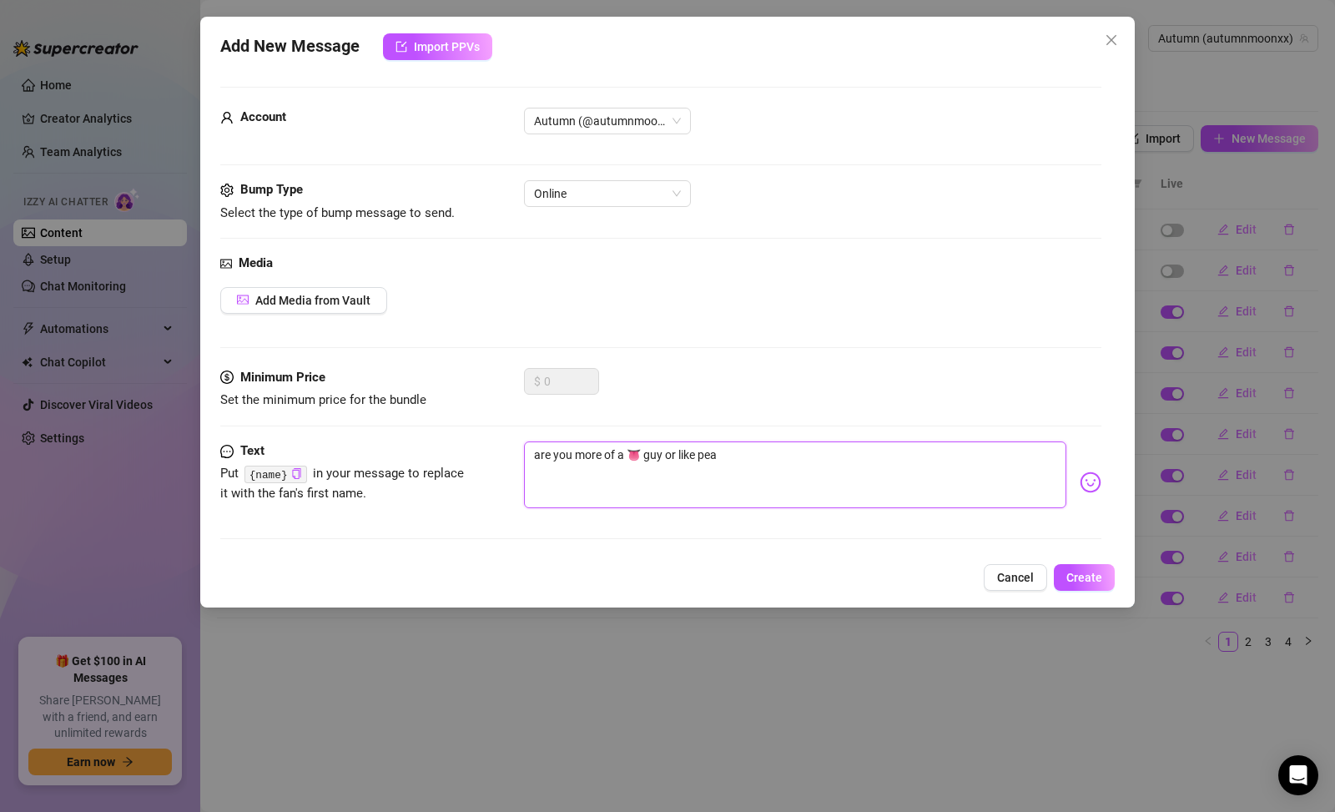
type textarea "are you more of a 👅 guy or like peac"
type textarea "are you more of a 👅 guy or like peach"
type textarea "are you more of a 👅 guy or like 🍑"
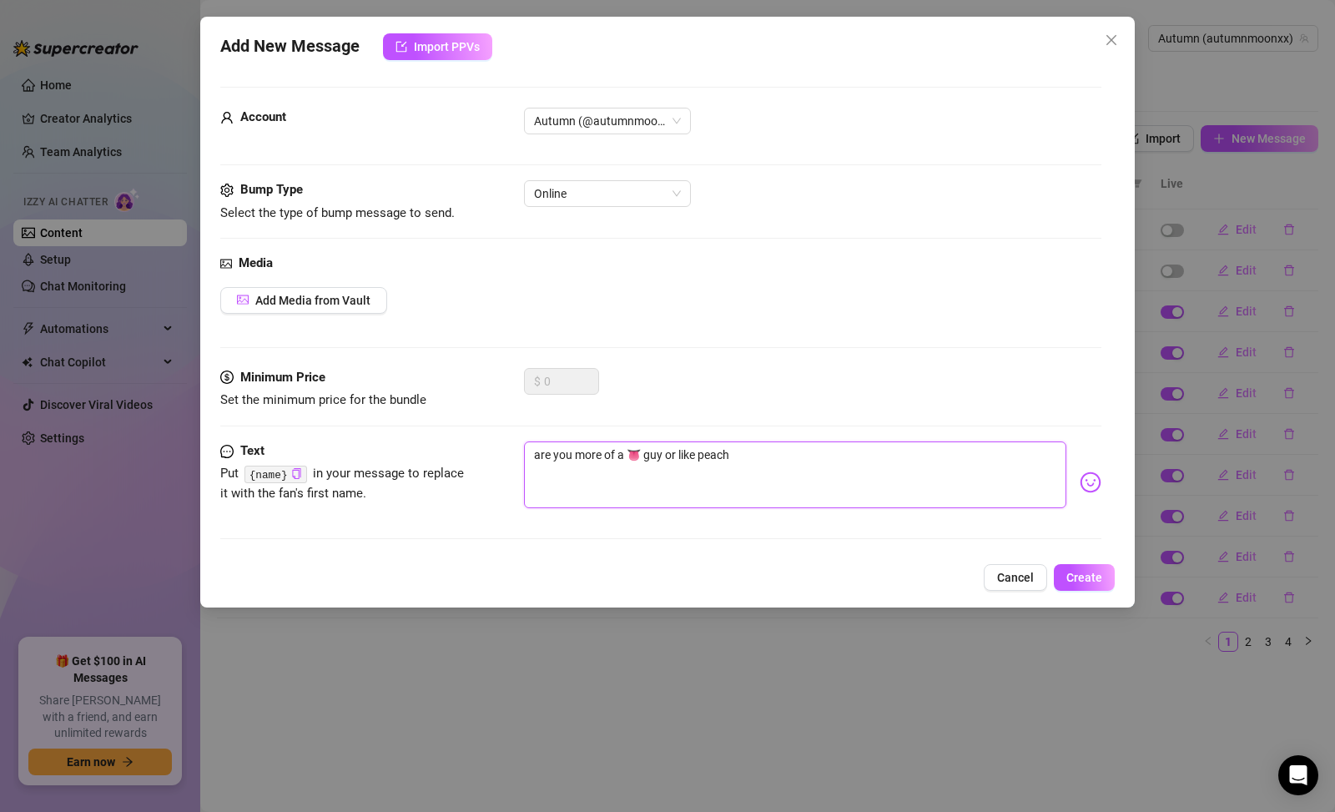
type textarea "are you more of a 👅 guy or like 🍑"
click at [718, 483] on textarea "are you more of a 👅 guy or like 🍑" at bounding box center [795, 475] width 543 height 67
click at [749, 467] on textarea "are you more of a 👅 guy or like 🍑" at bounding box center [795, 475] width 543 height 67
type textarea "are you more of a 👅 guy or like 🍑"
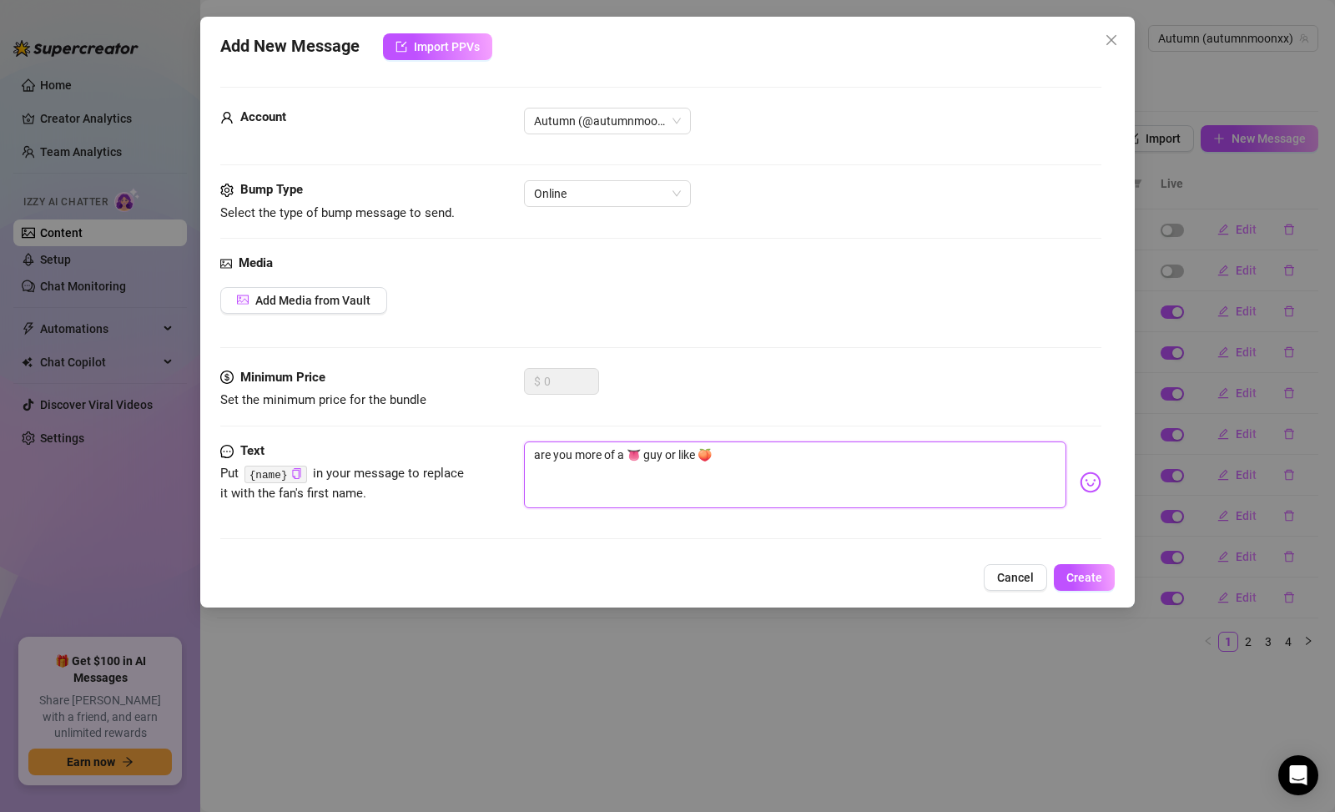
type textarea "are you more of a 👅 guy or like 🍑 g"
type textarea "are you more of a 👅 guy or like 🍑 gu"
type textarea "are you more of a 👅 guy or like 🍑 guy"
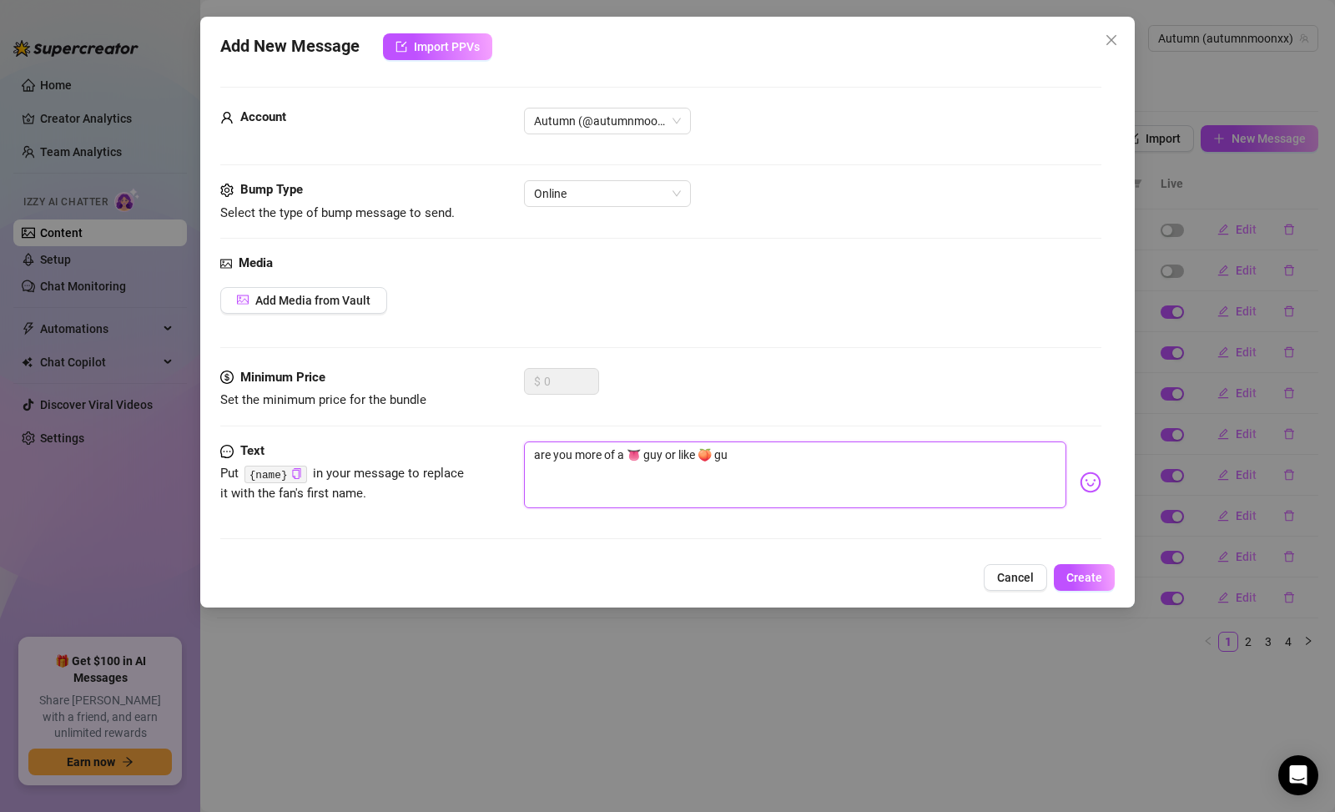
type textarea "are you more of a 👅 guy or like 🍑 guy"
type textarea "are you more of a 👅 guy or like 🍑 guy?"
click at [1097, 573] on span "Create" at bounding box center [1085, 577] width 36 height 13
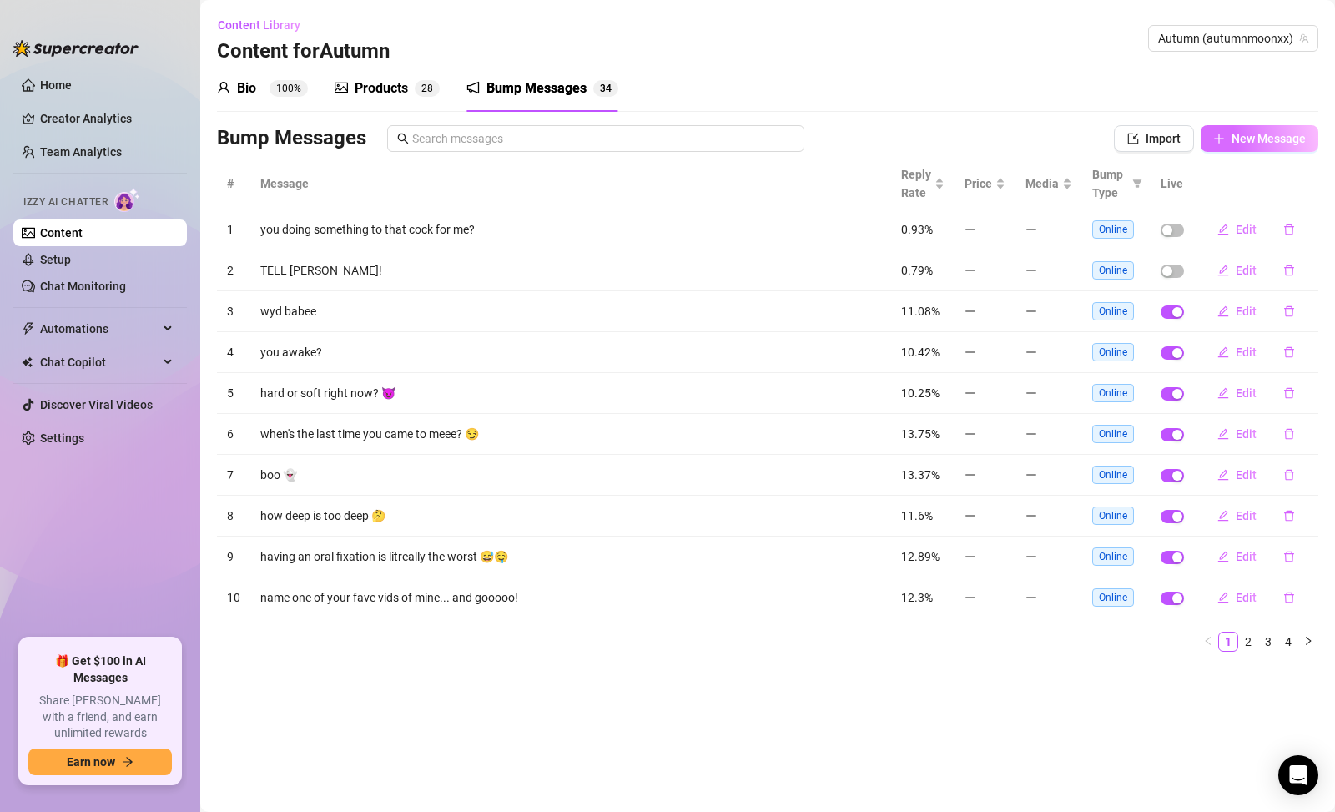
click at [1242, 150] on button "New Message" at bounding box center [1260, 138] width 118 height 27
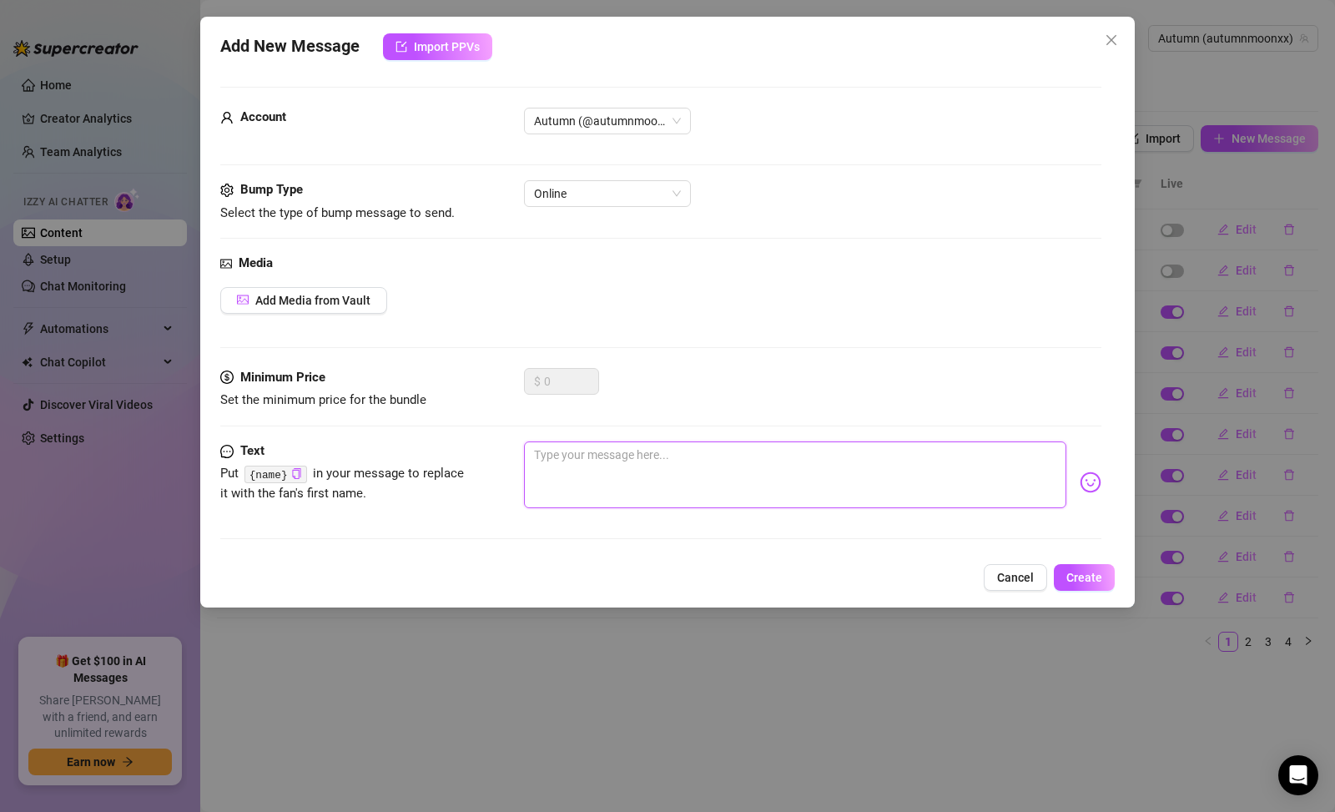
click at [864, 453] on textarea at bounding box center [795, 475] width 543 height 67
type textarea "d"
type textarea "di"
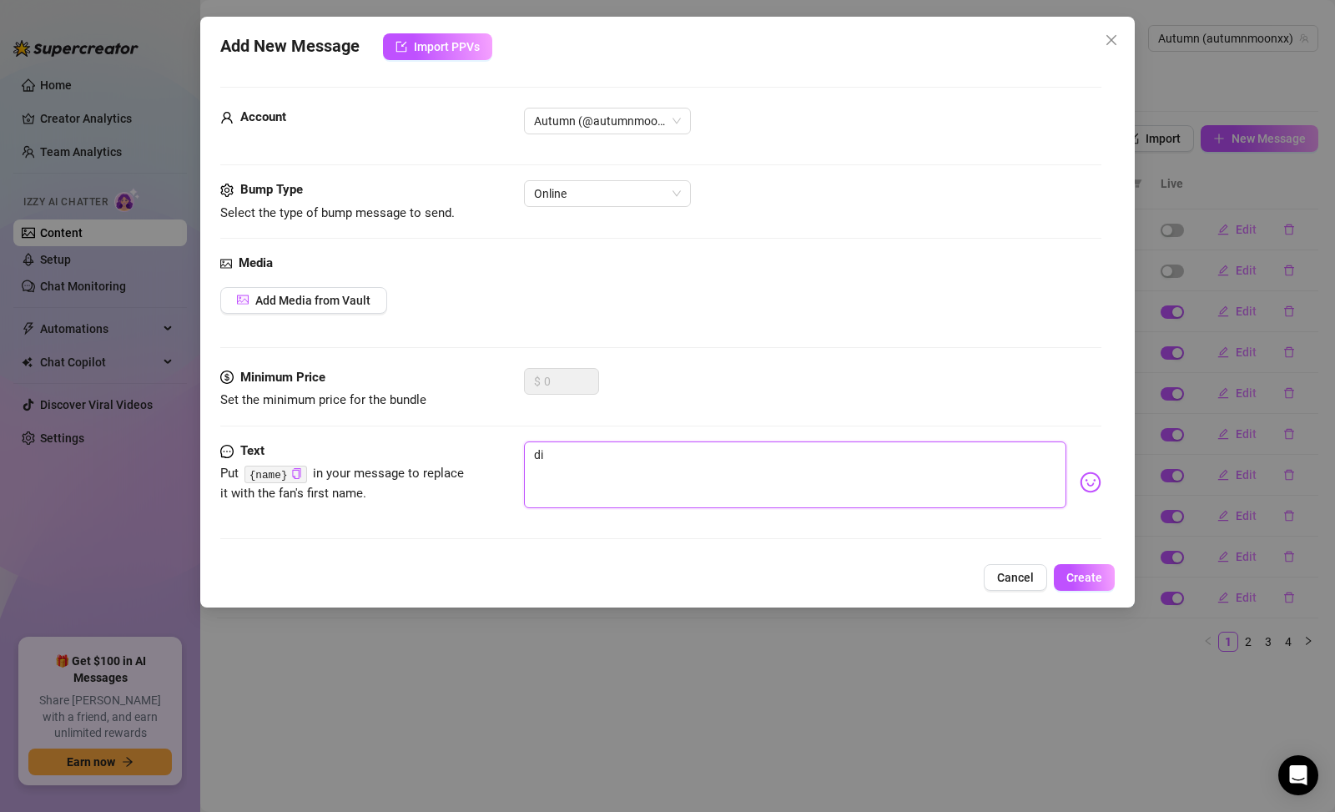
type textarea "dis"
type textarea "disc"
type textarea "disct"
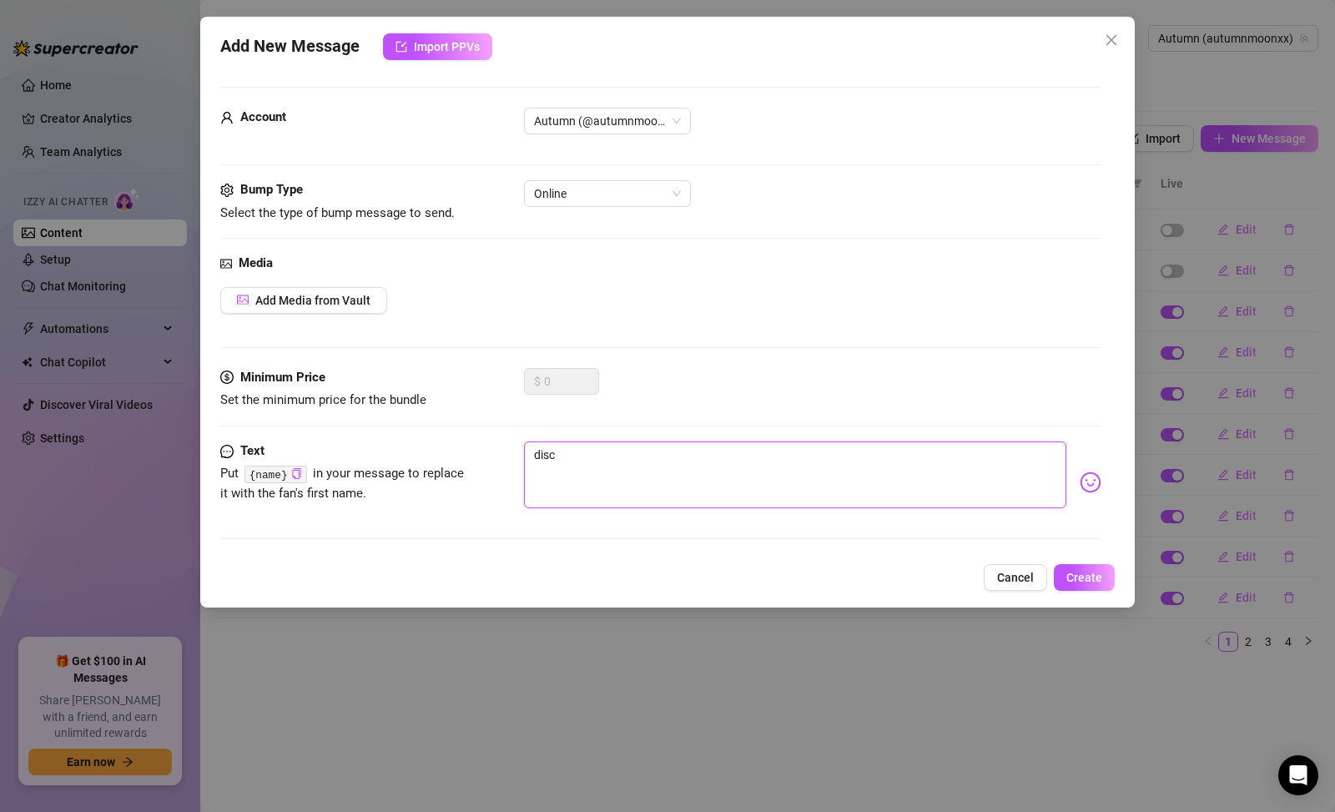
type textarea "disct"
type textarea "disctr"
type textarea "disctri"
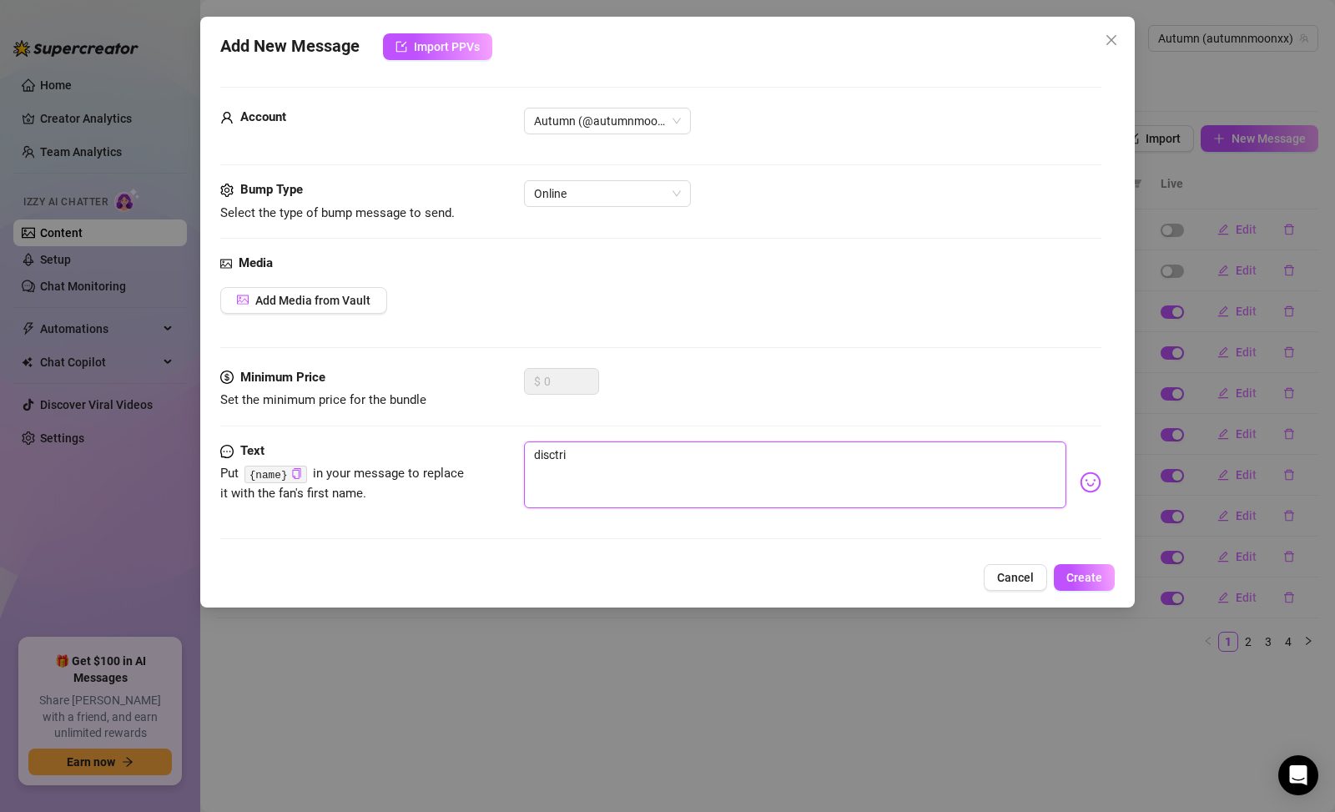
type textarea "disctric"
type textarea "disctri"
type textarea "disctr"
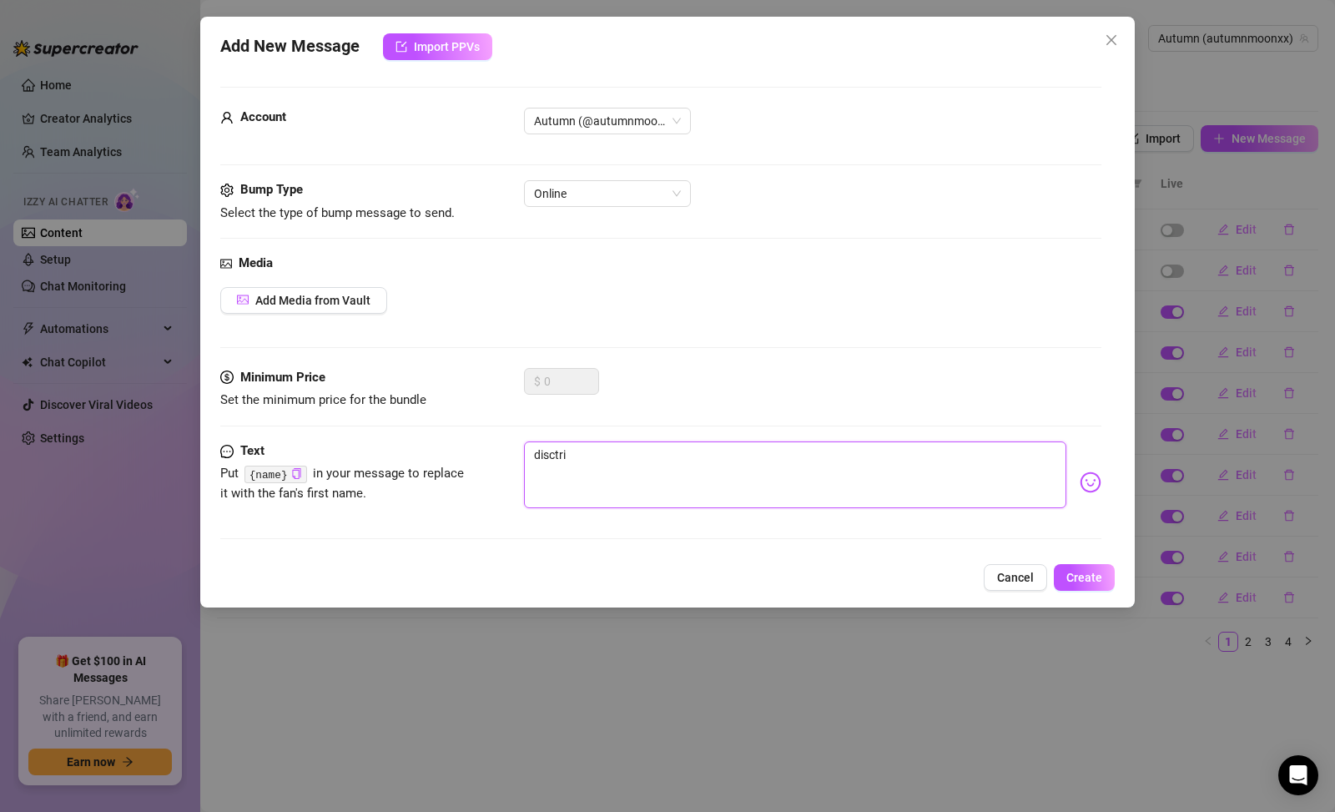
type textarea "disctr"
type textarea "disct"
type textarea "disc"
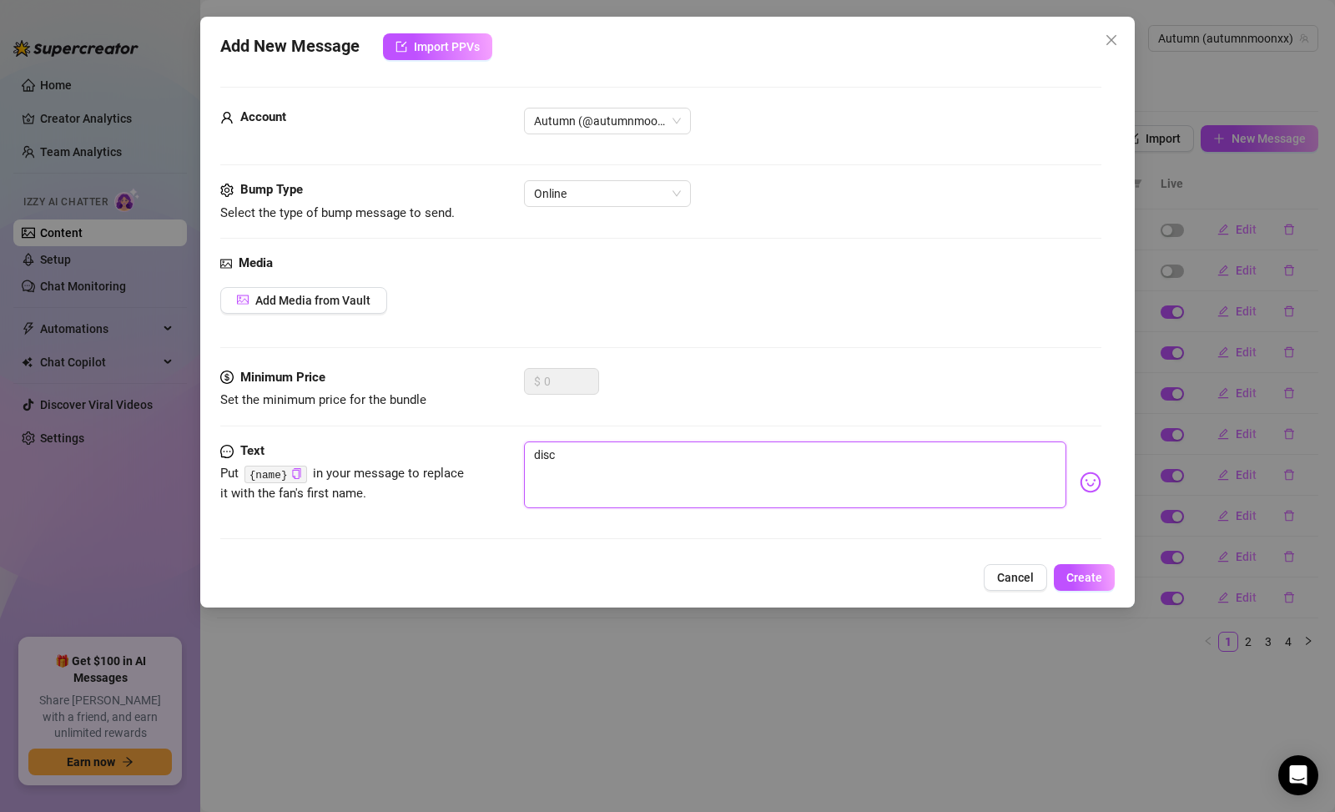
type textarea "dis"
type textarea "dist"
type textarea "distr"
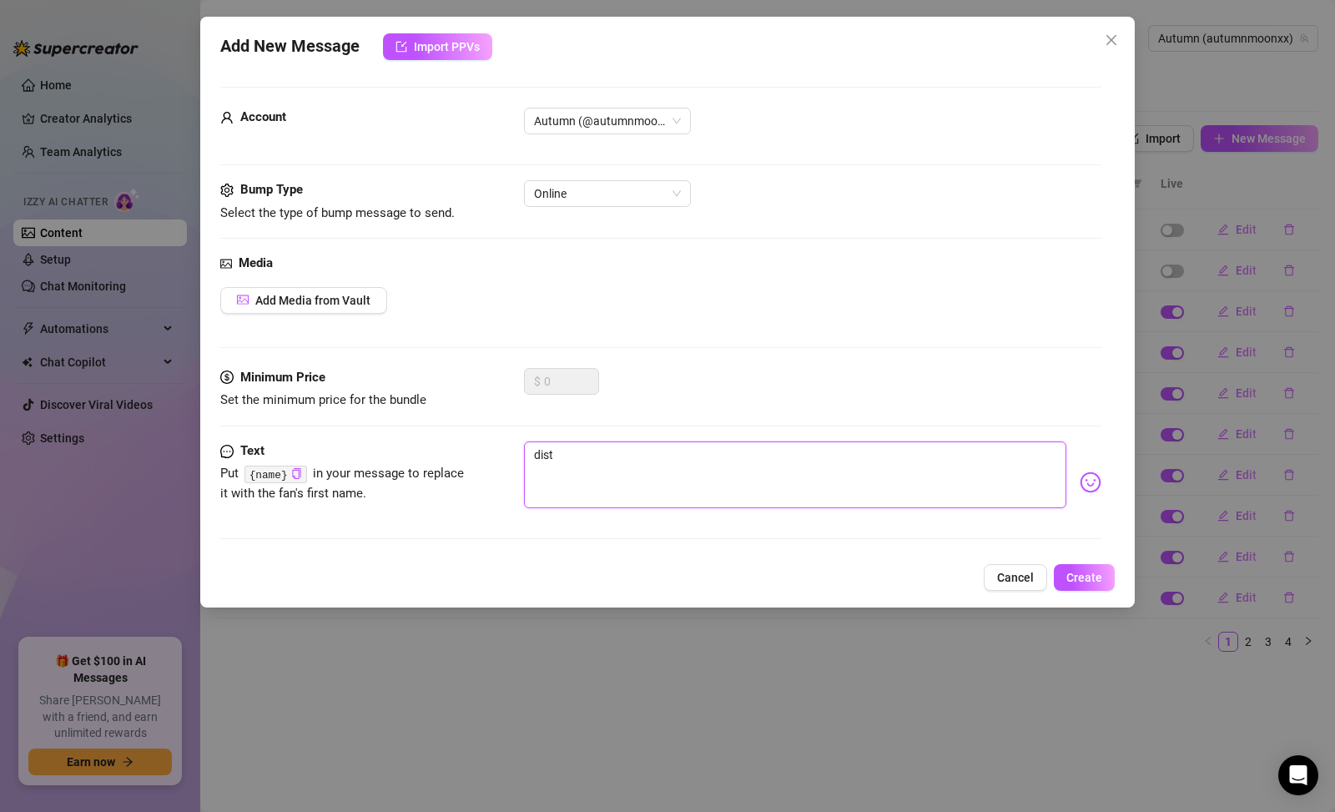
type textarea "distr"
type textarea "distra"
type textarea "distrac"
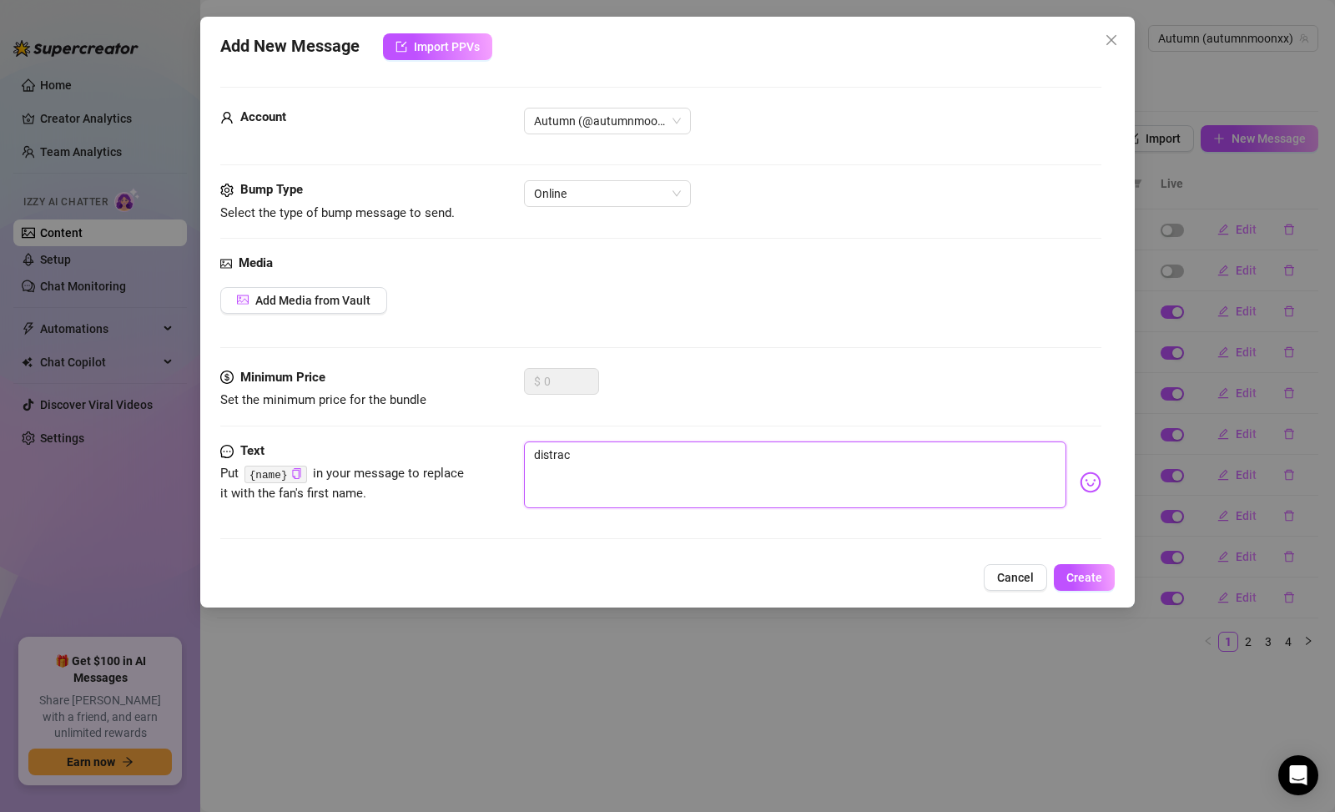
type textarea "distract"
type textarea "distract m"
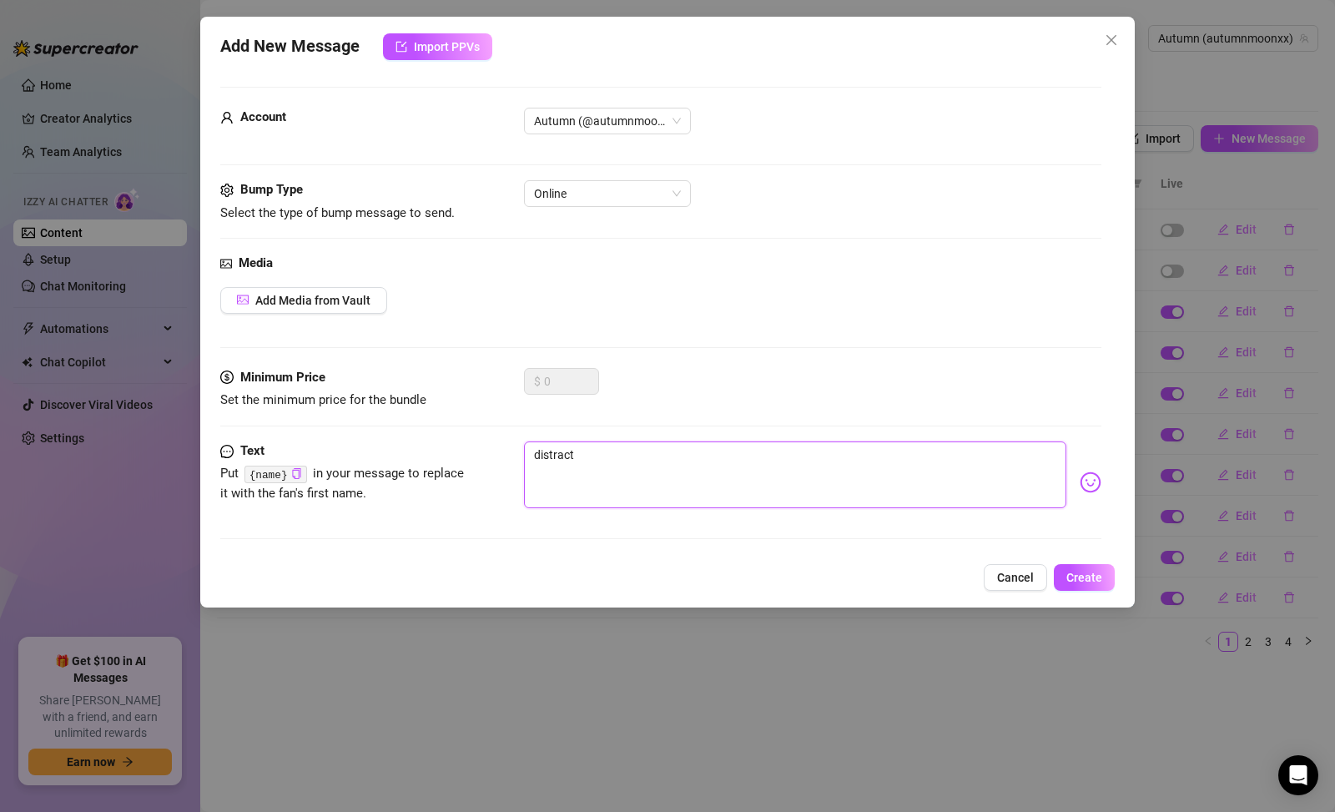
type textarea "distract m"
type textarea "distract me"
type textarea "distract me,"
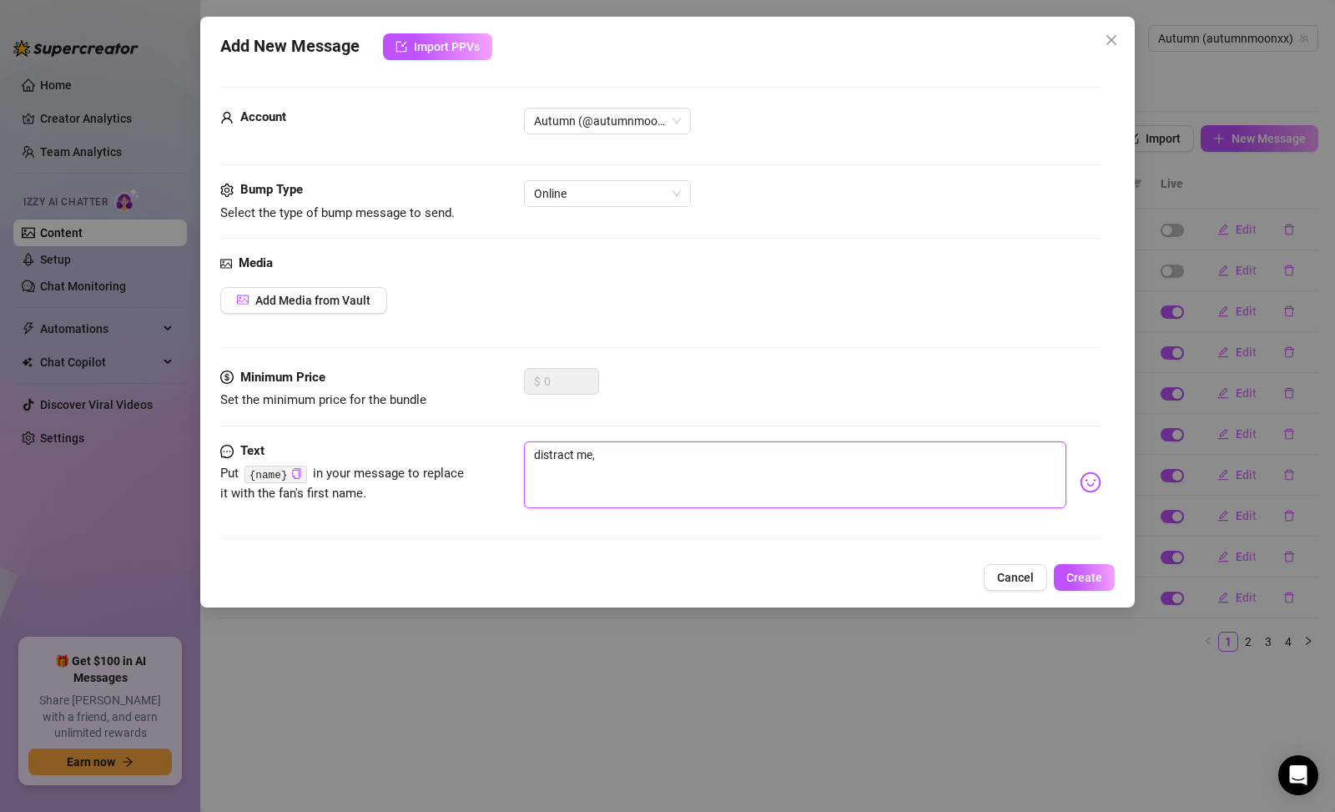
type textarea "distract me,"
type textarea "distract me, i"
type textarea "distract me, i'"
type textarea "distract me, i'm"
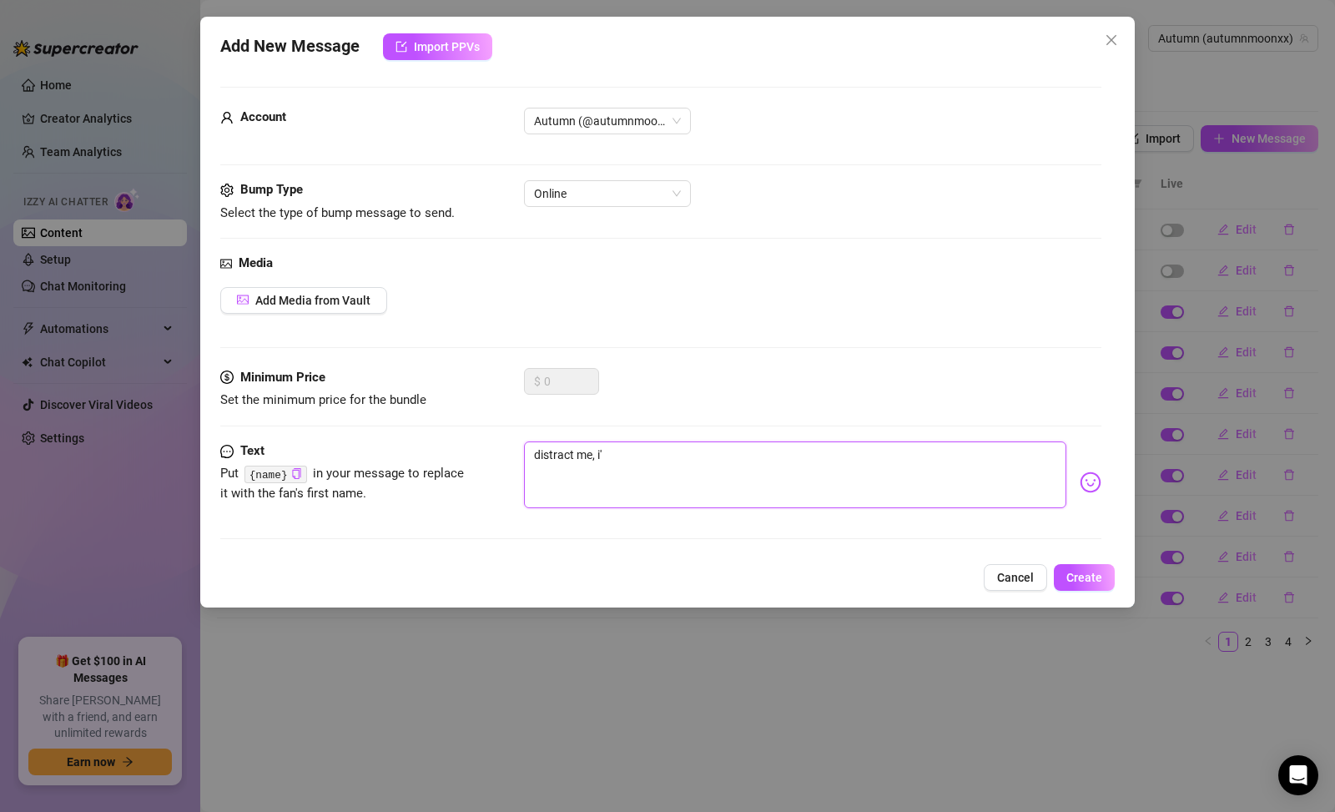
type textarea "distract me, i'm"
type textarea "distract me, i'm i"
type textarea "distract me, i'm in"
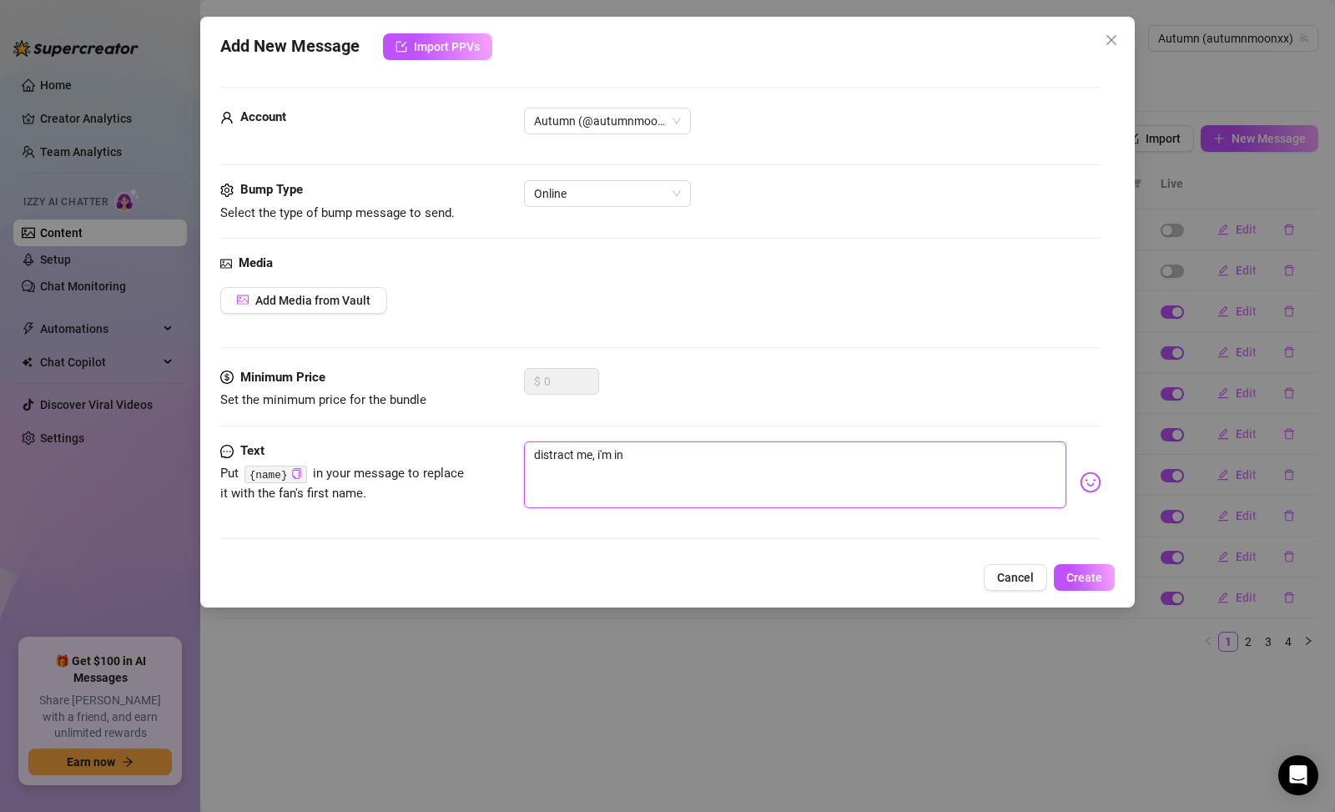
type textarea "distract me, i'm in"
type textarea "distract me, i'm in s"
type textarea "distract me, i'm in sa"
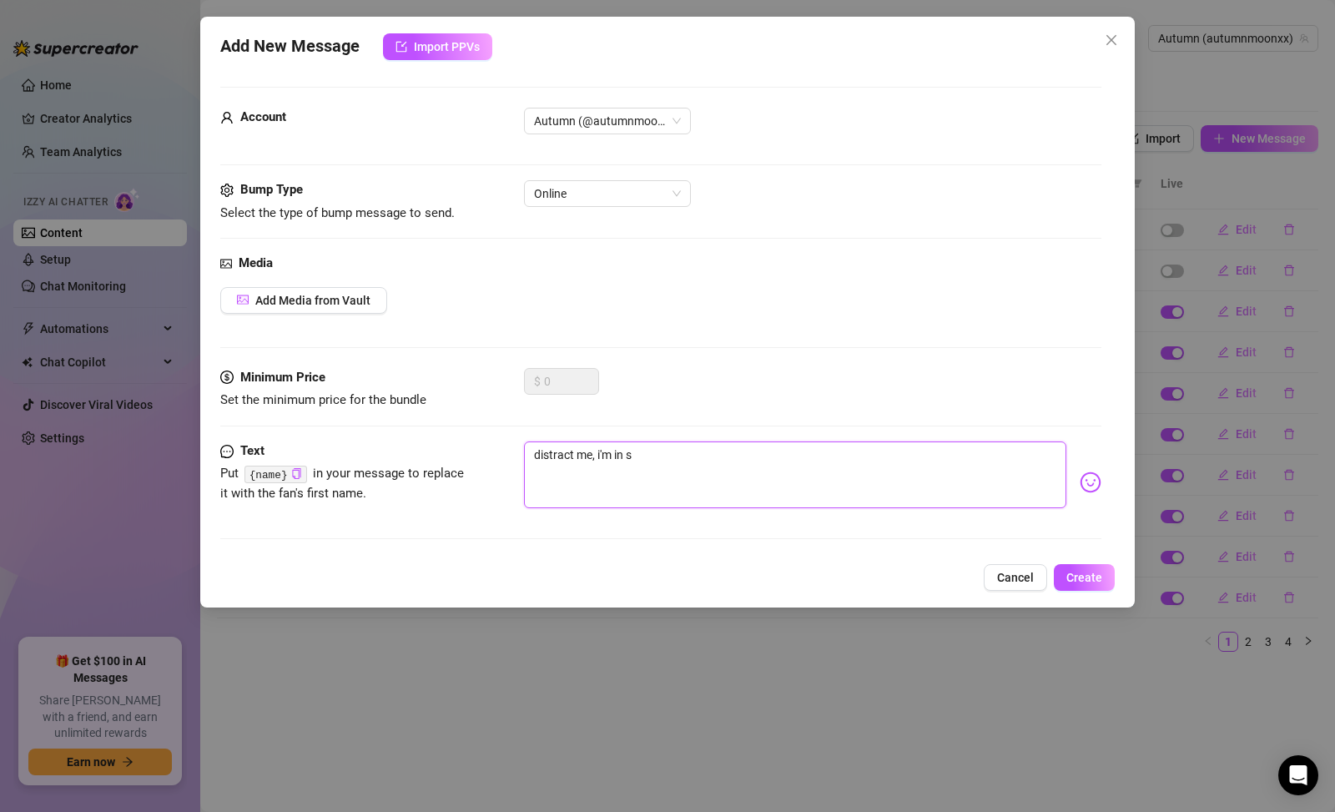
type textarea "distract me, i'm in sa"
type textarea "distract me, i'm in s"
type textarea "distract me, i'm in"
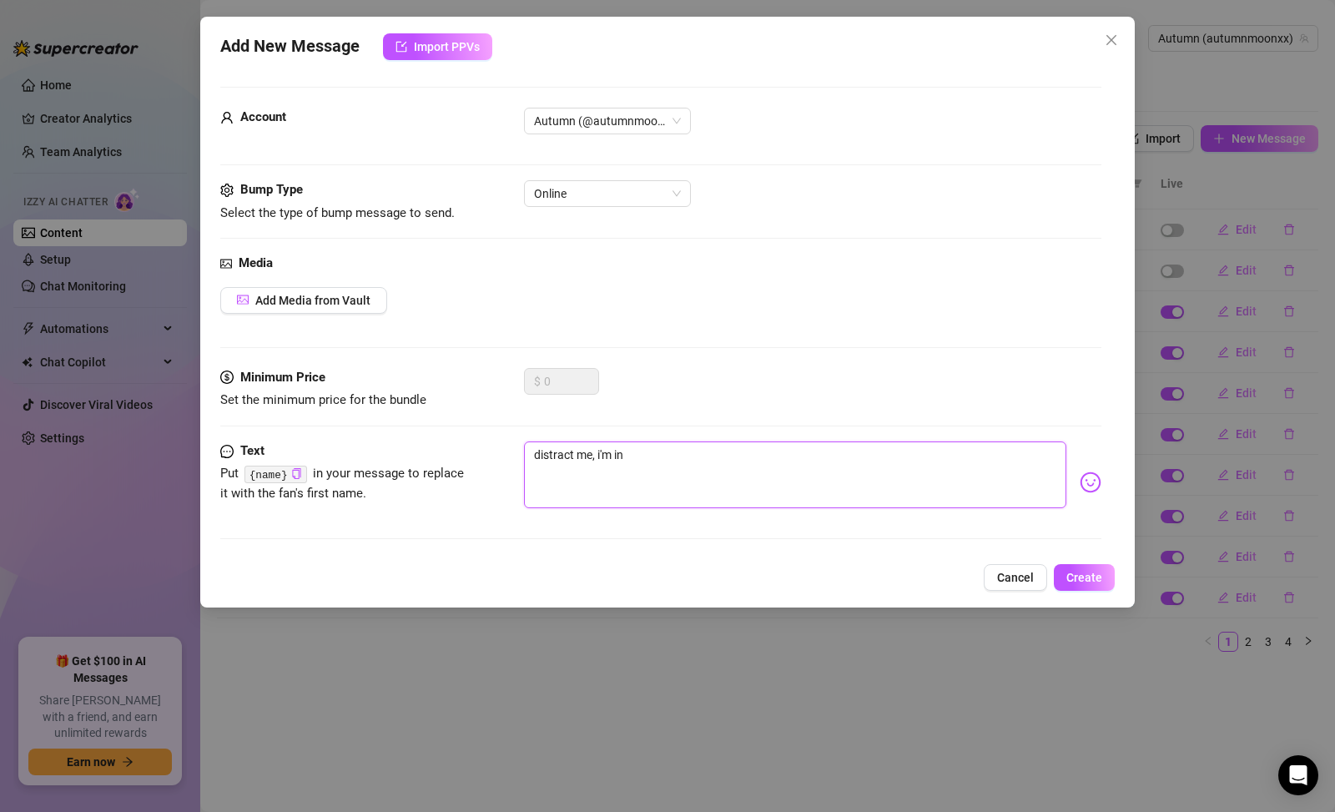
type textarea "distract me, i'm in a"
type textarea "distract me, i'm in a m"
type textarea "distract me, i'm in a mo"
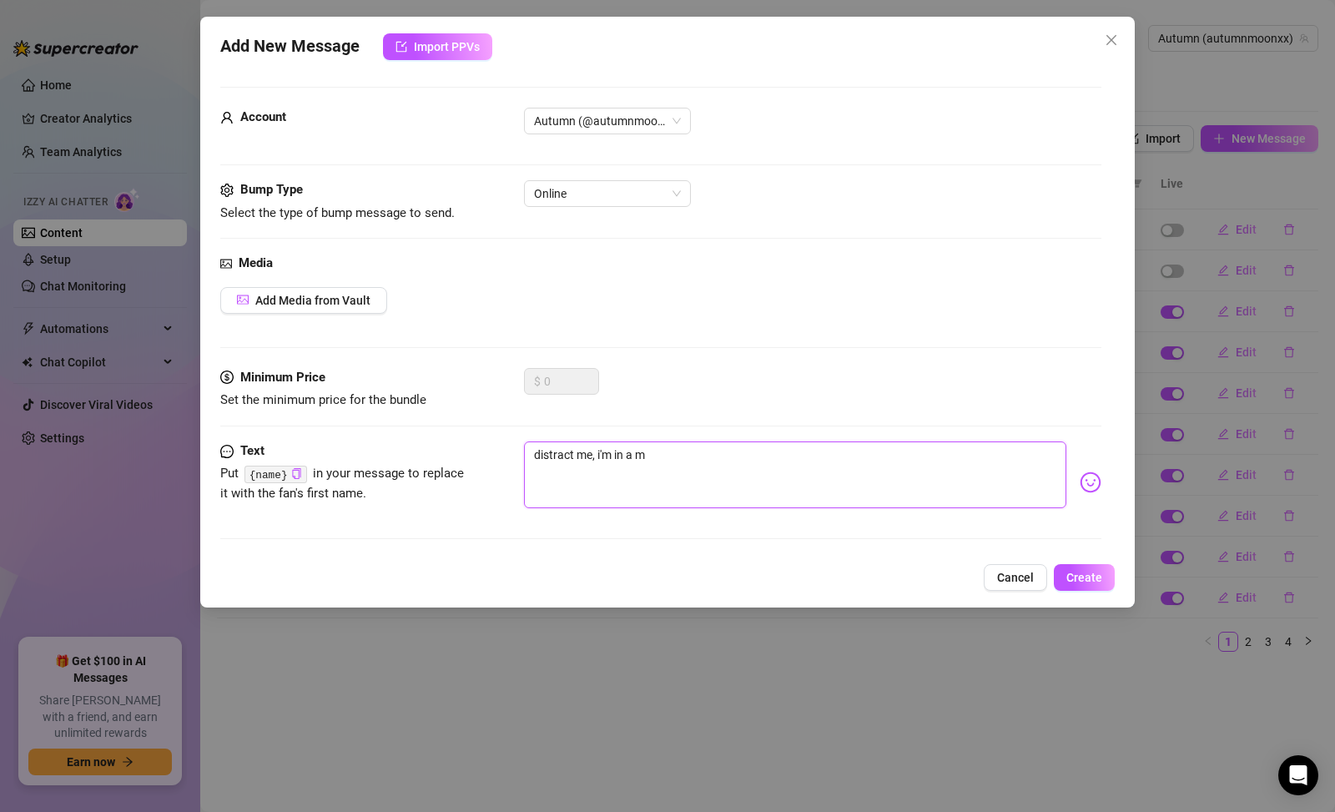
type textarea "distract me, i'm in a mo"
type textarea "distract me, i'm in a moo"
type textarea "distract me, i'm in a mood"
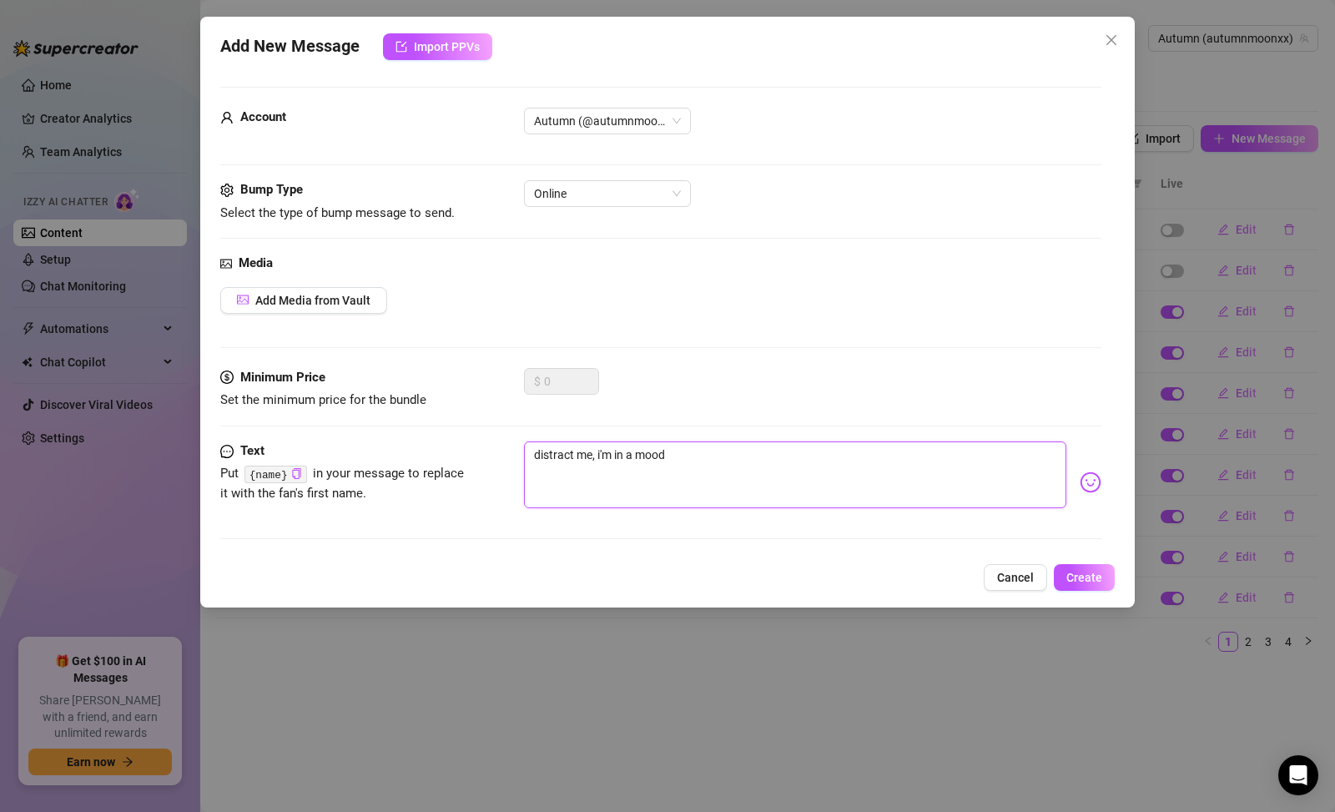
type textarea "distract me, i'm in a mood 😈"
click at [1095, 572] on span "Create" at bounding box center [1085, 577] width 36 height 13
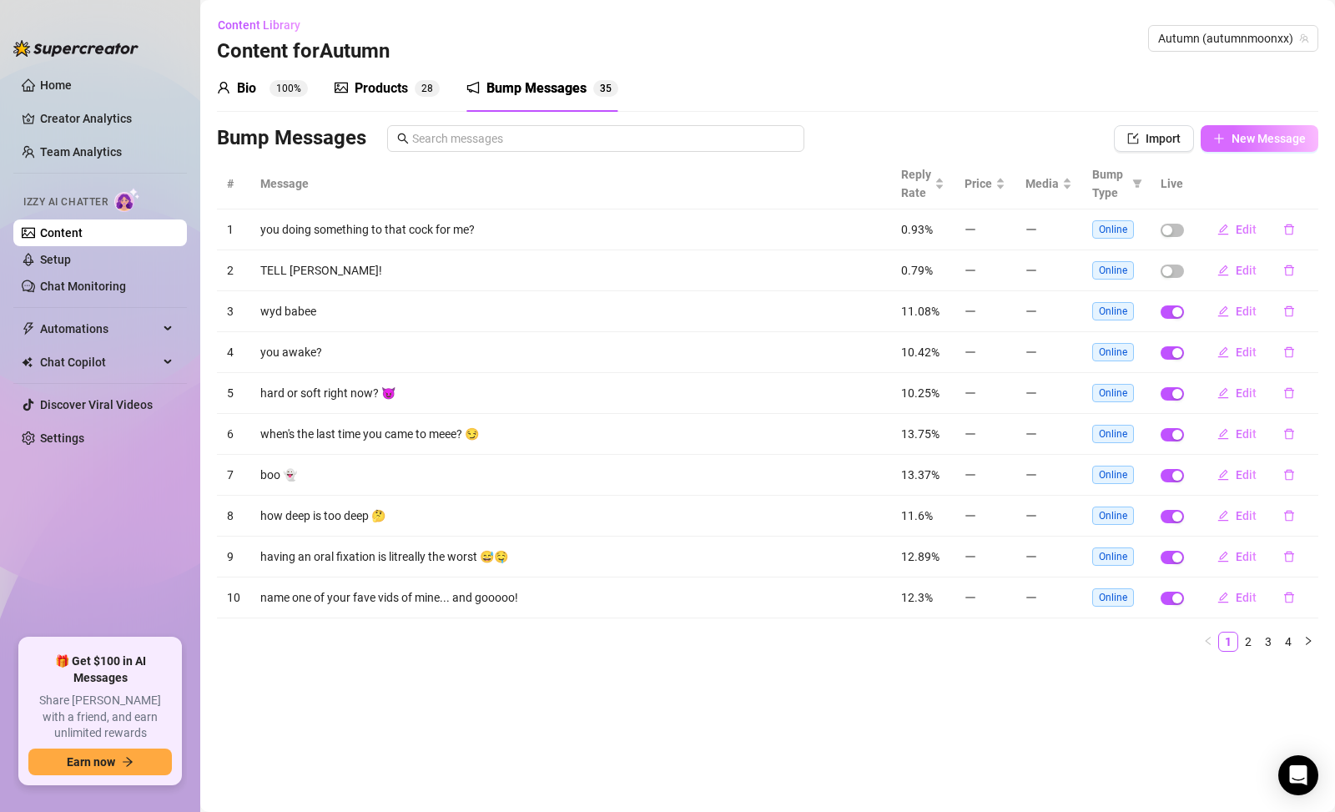
click at [1244, 129] on button "New Message" at bounding box center [1260, 138] width 118 height 27
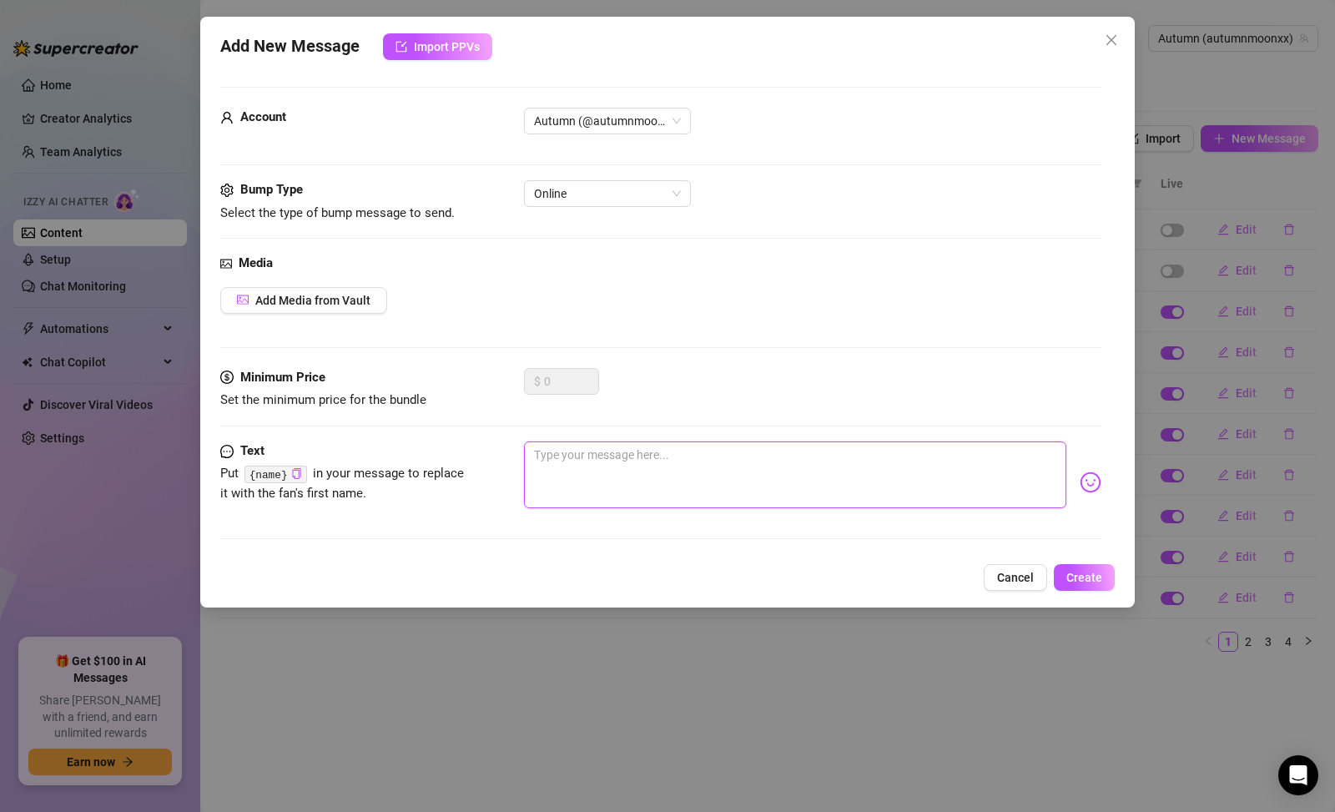
click at [845, 476] on textarea at bounding box center [795, 475] width 543 height 67
click at [649, 188] on span "Online" at bounding box center [607, 193] width 147 height 25
click at [570, 209] on div "Bump Type Select the type of bump message to send. Online" at bounding box center [660, 201] width 881 height 43
click at [570, 201] on span "Online" at bounding box center [607, 193] width 147 height 25
click at [558, 208] on div "Bump Type Select the type of bump message to send. Online" at bounding box center [660, 201] width 881 height 43
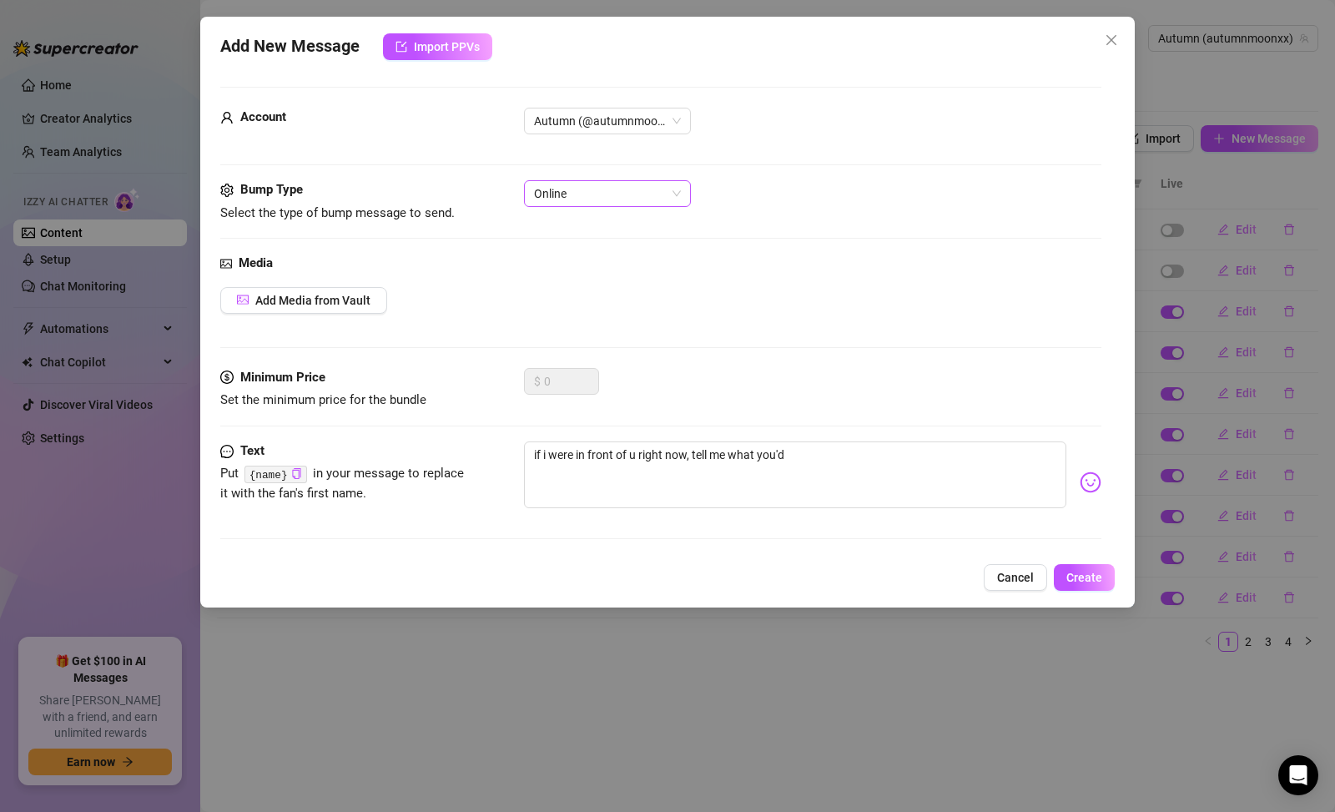
click at [565, 202] on span "Online" at bounding box center [607, 193] width 147 height 25
click at [578, 207] on div "Bump Type Select the type of bump message to send. Online" at bounding box center [660, 201] width 881 height 43
click at [583, 199] on span "Online" at bounding box center [607, 193] width 147 height 25
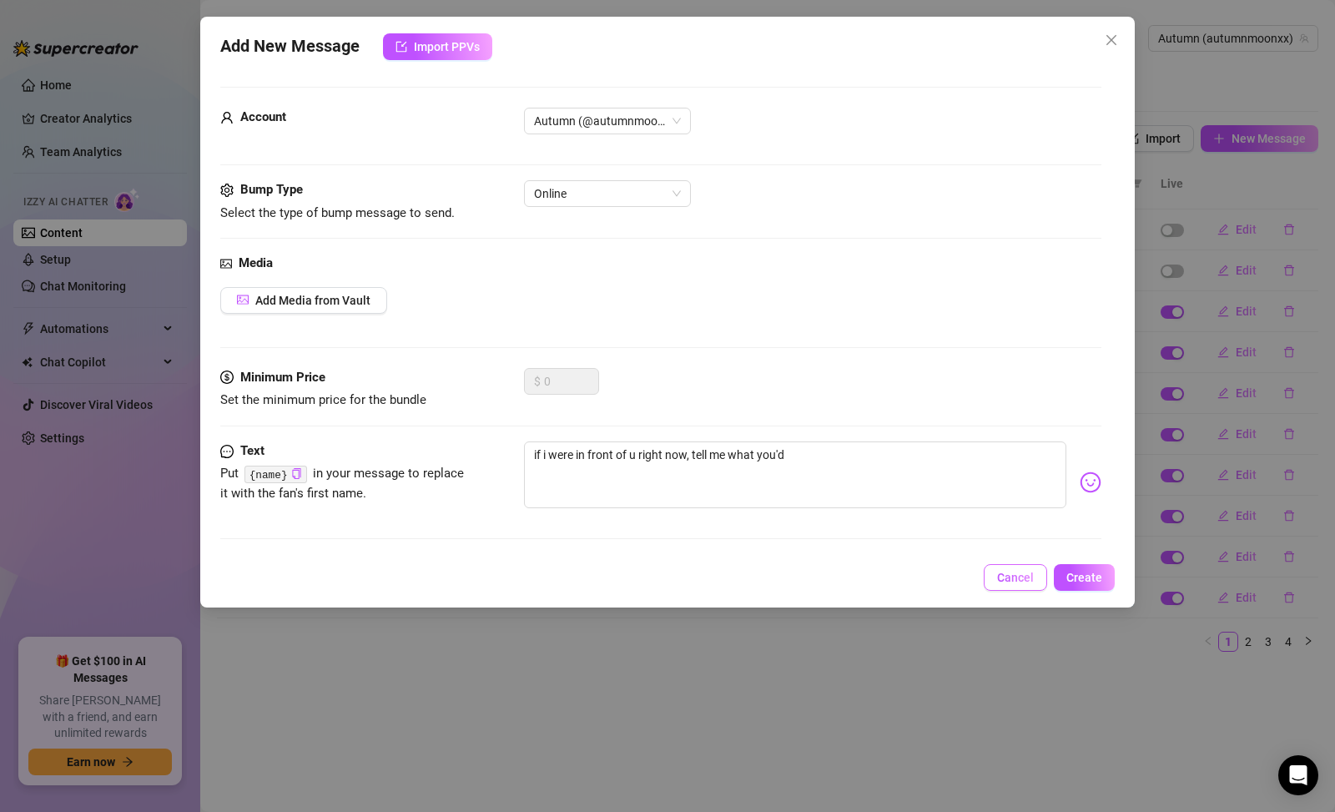
click at [1006, 575] on span "Cancel" at bounding box center [1015, 577] width 37 height 13
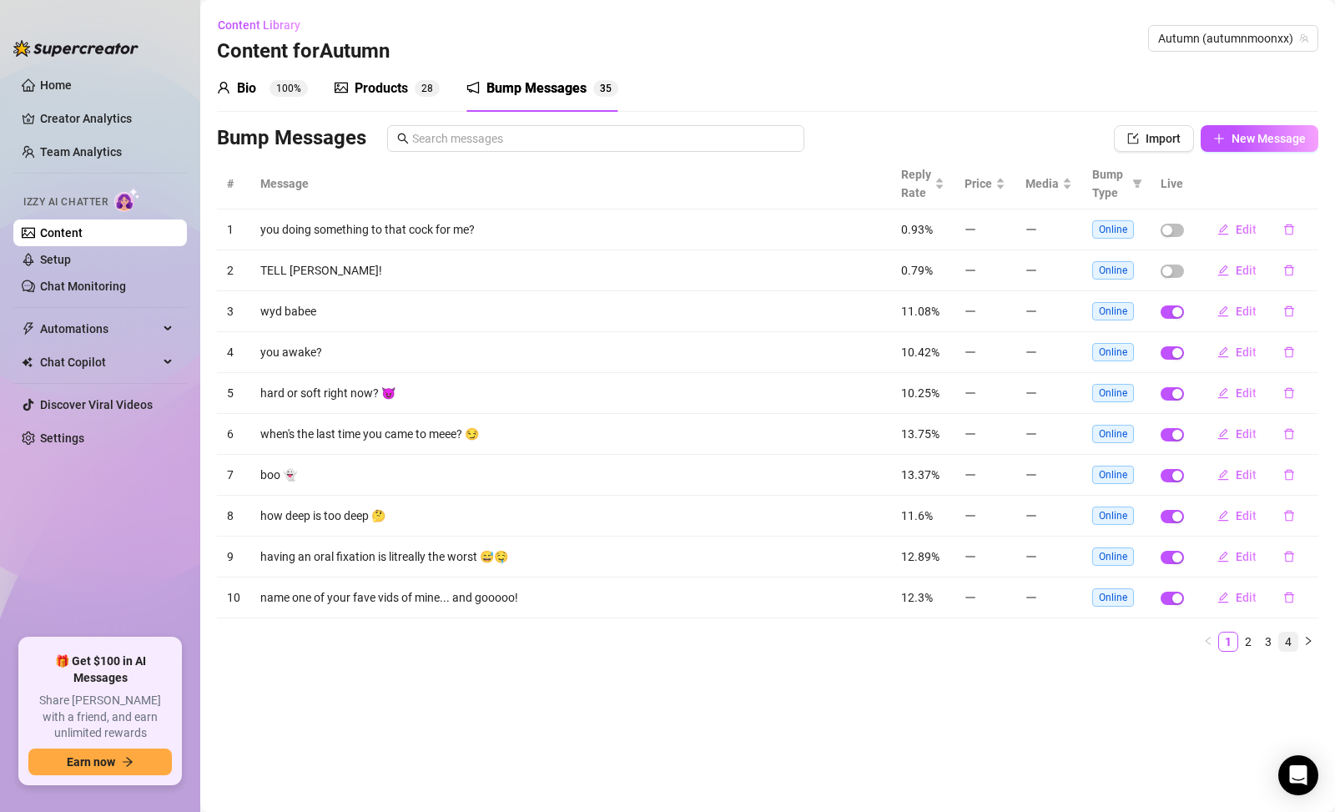
click at [1284, 643] on link "4" at bounding box center [1288, 642] width 18 height 18
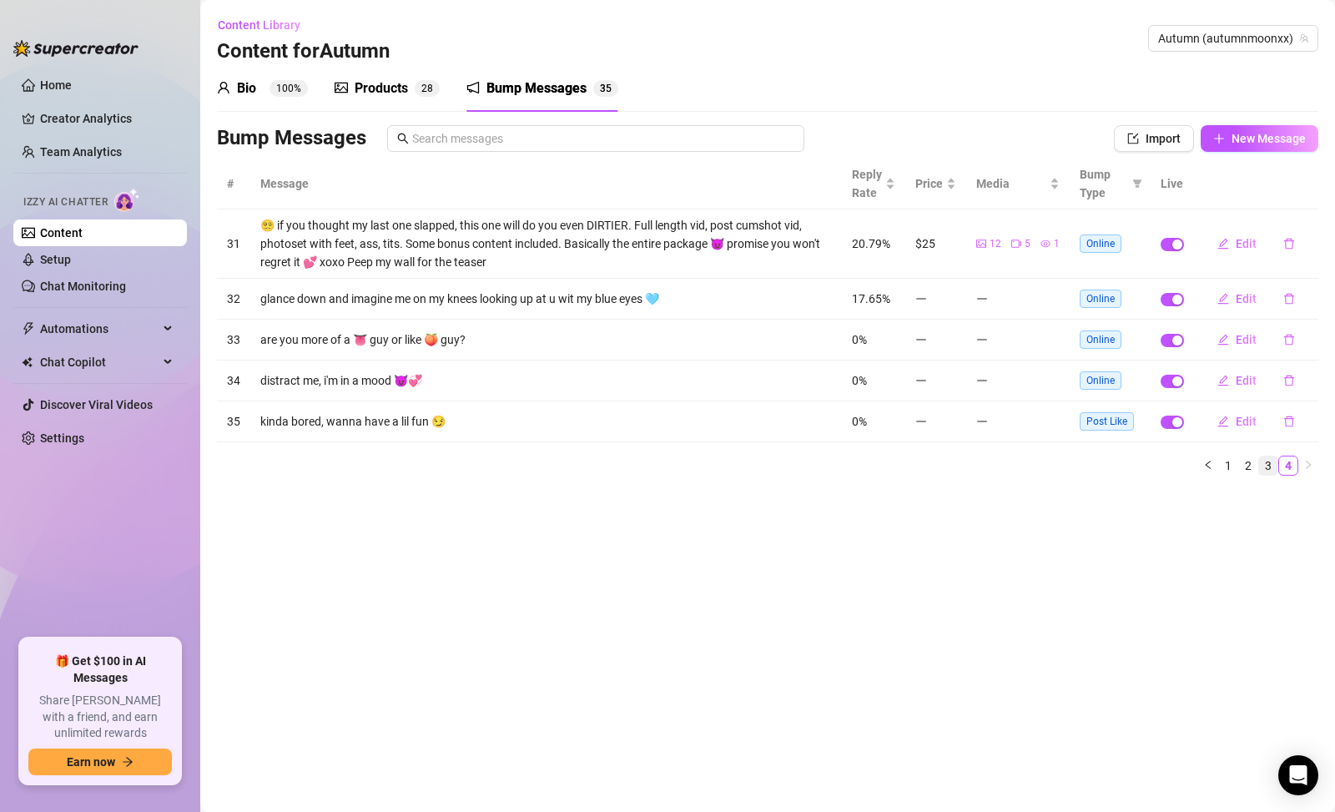
click at [1264, 469] on link "3" at bounding box center [1268, 466] width 18 height 18
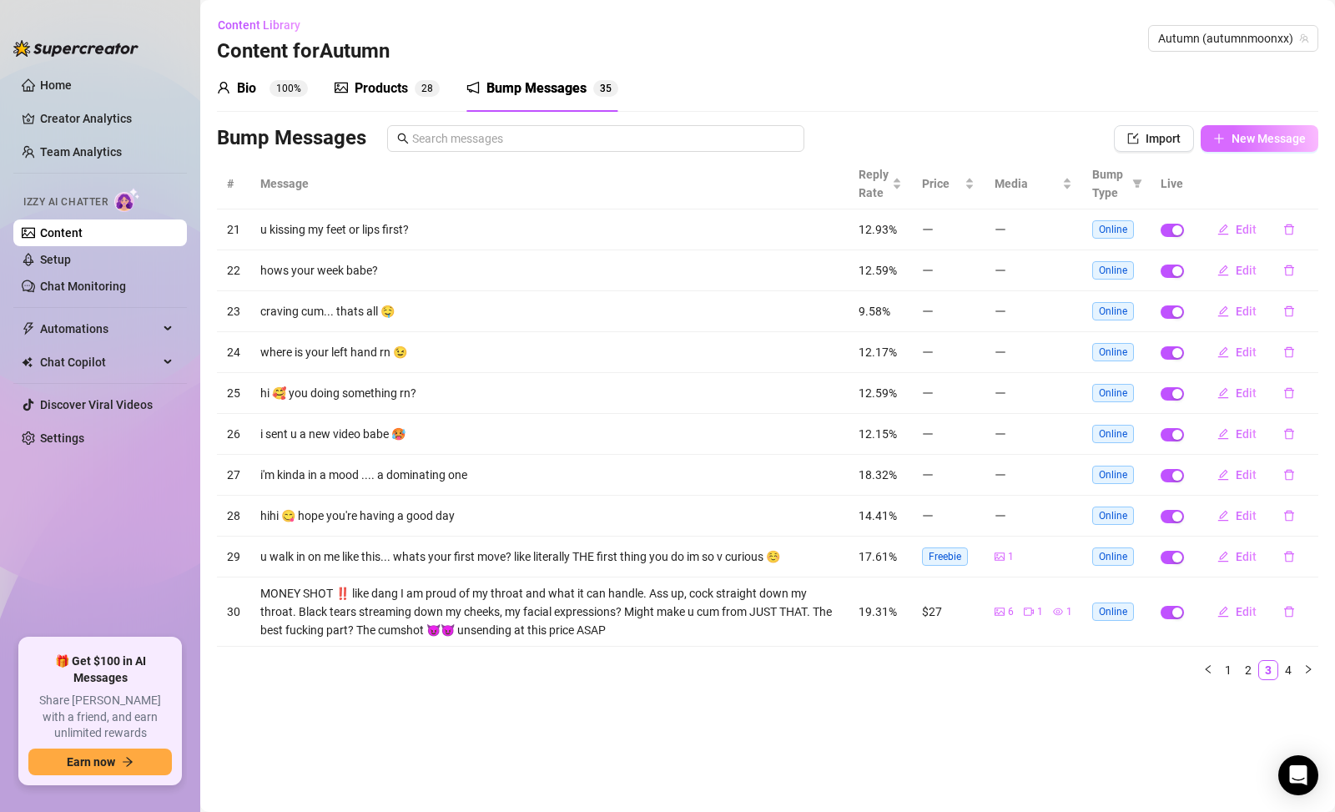
click at [1259, 144] on span "New Message" at bounding box center [1269, 138] width 74 height 13
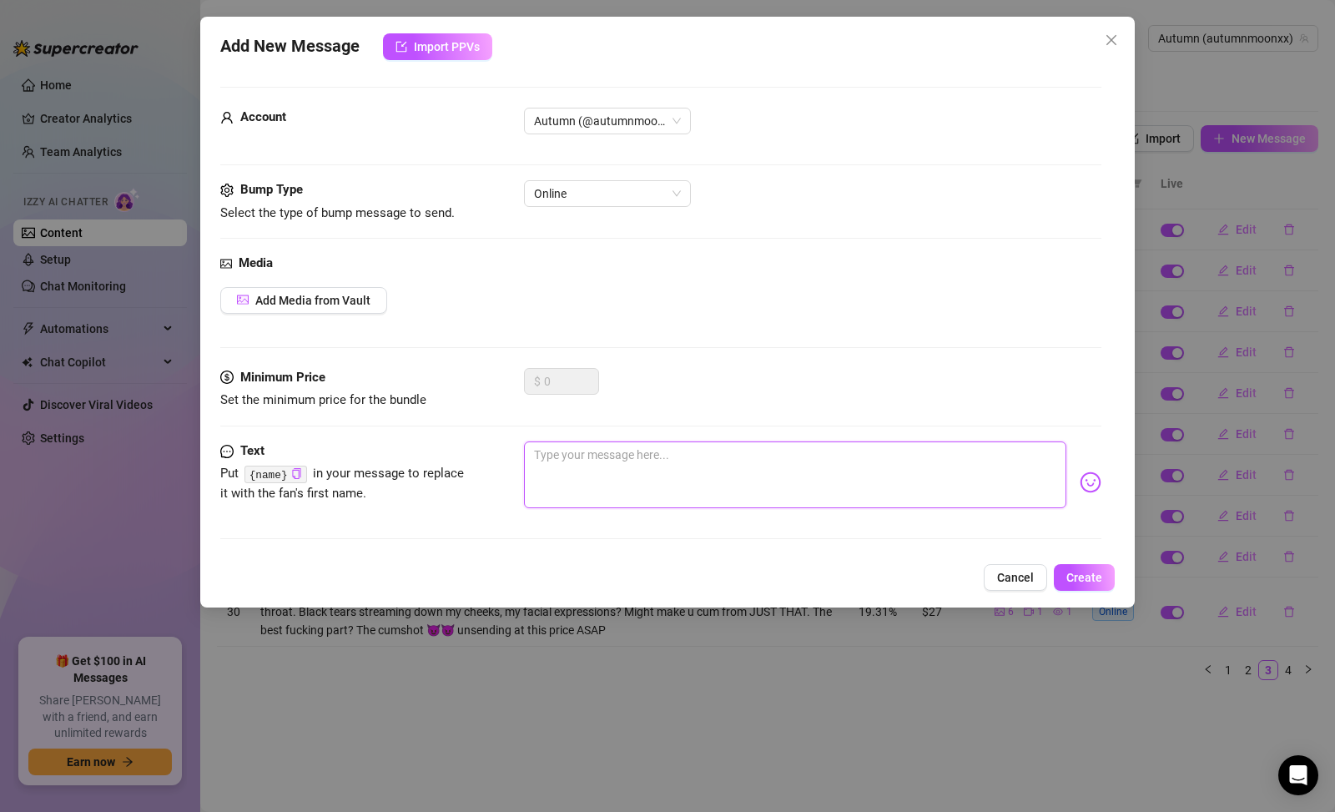
click at [649, 479] on textarea at bounding box center [795, 475] width 543 height 67
paste textarea "Tell me what you’d make me do if you had me all to yourself 🙈"
click at [597, 191] on span "Online" at bounding box center [607, 193] width 147 height 25
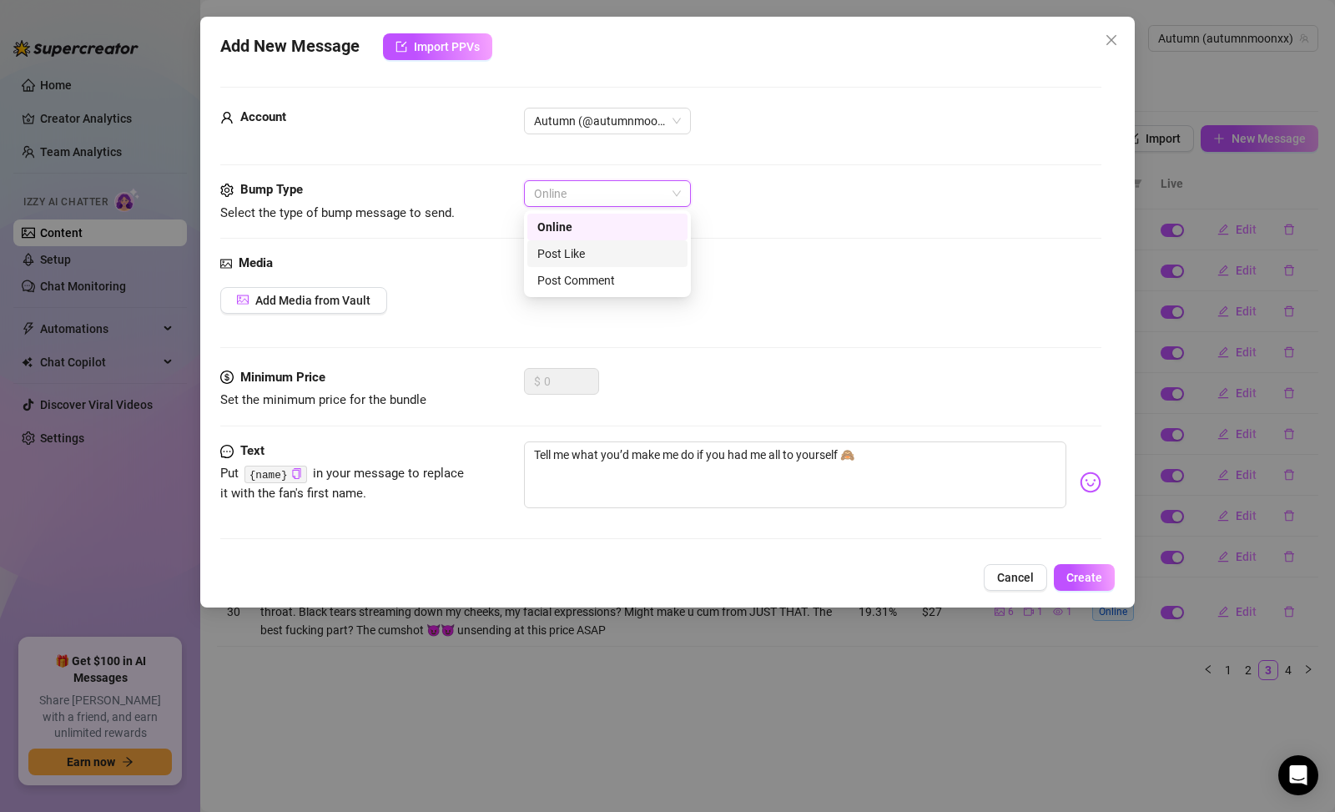
click at [603, 255] on div "Post Like" at bounding box center [608, 254] width 140 height 18
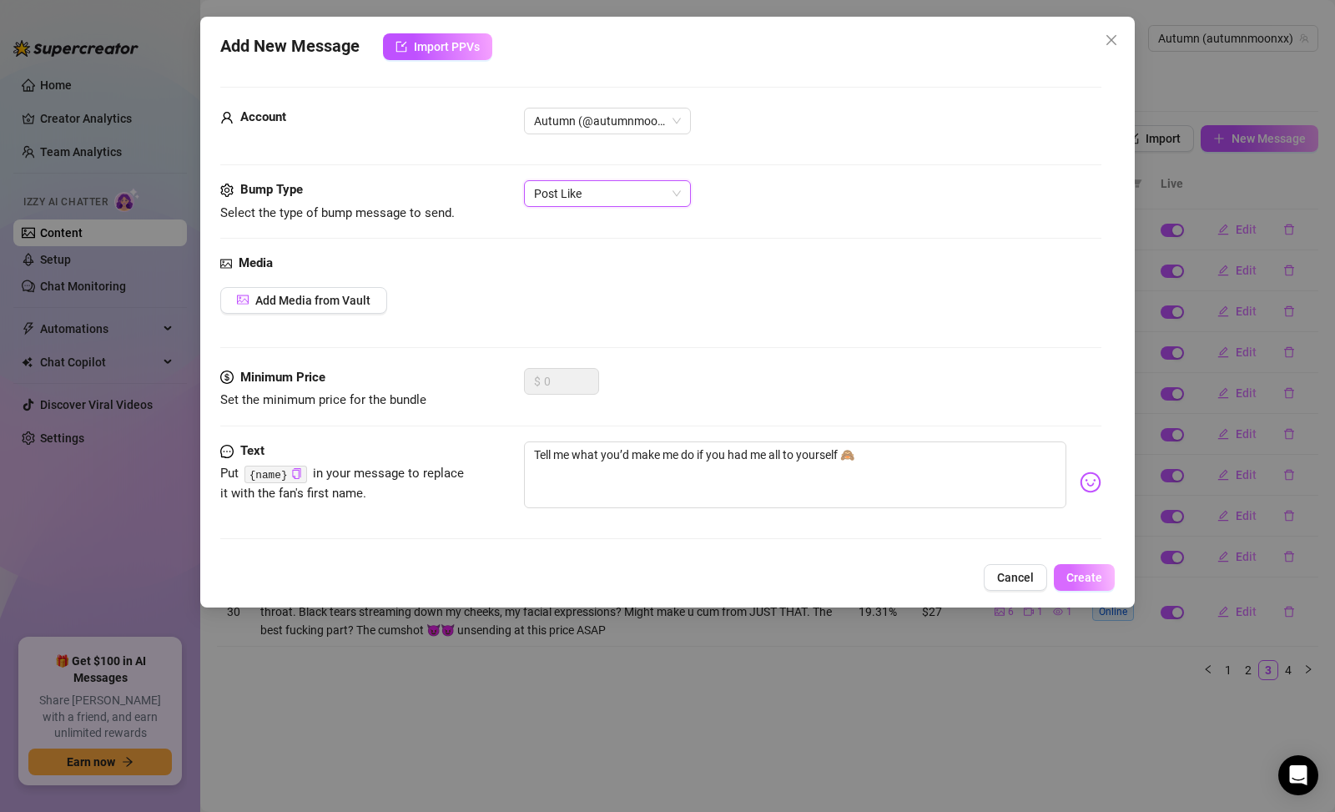
click at [1103, 583] on button "Create" at bounding box center [1084, 577] width 61 height 27
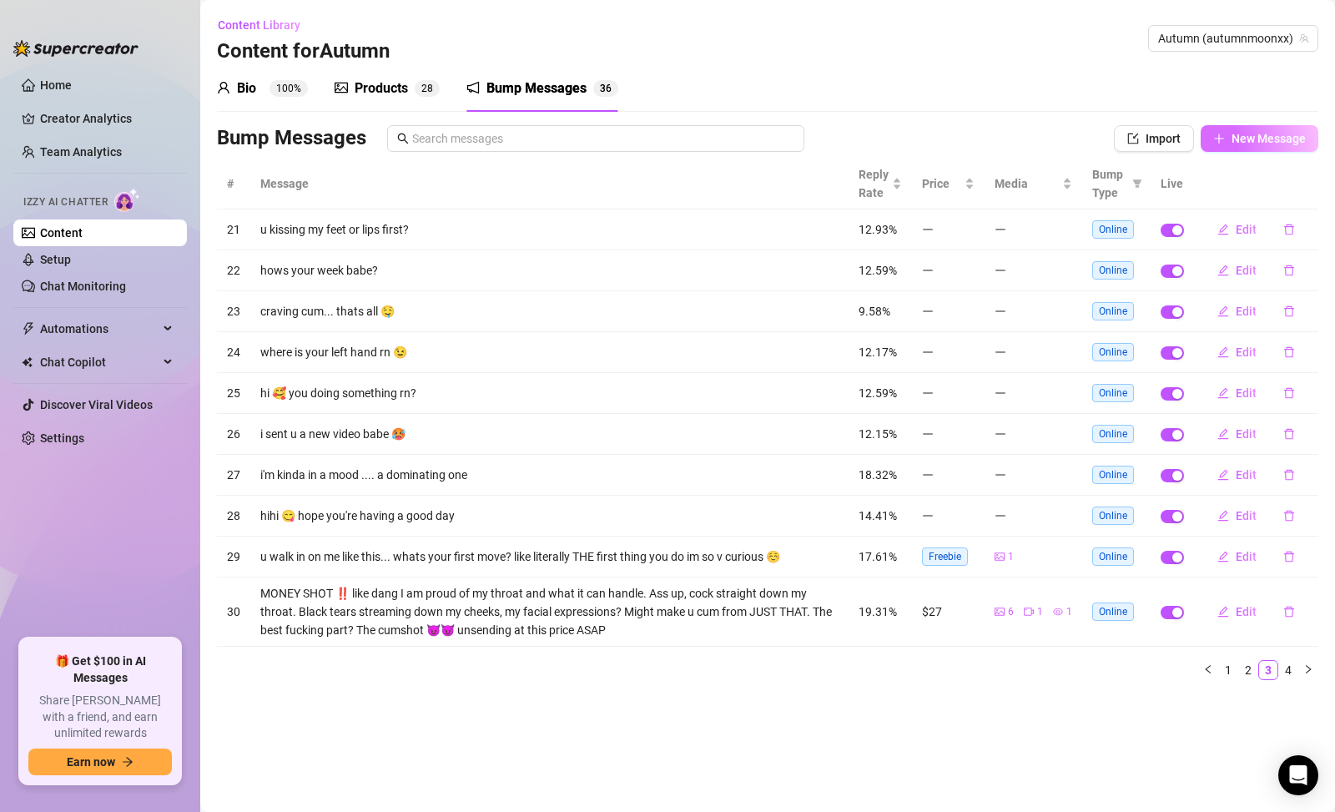
click at [1229, 140] on button "New Message" at bounding box center [1260, 138] width 118 height 27
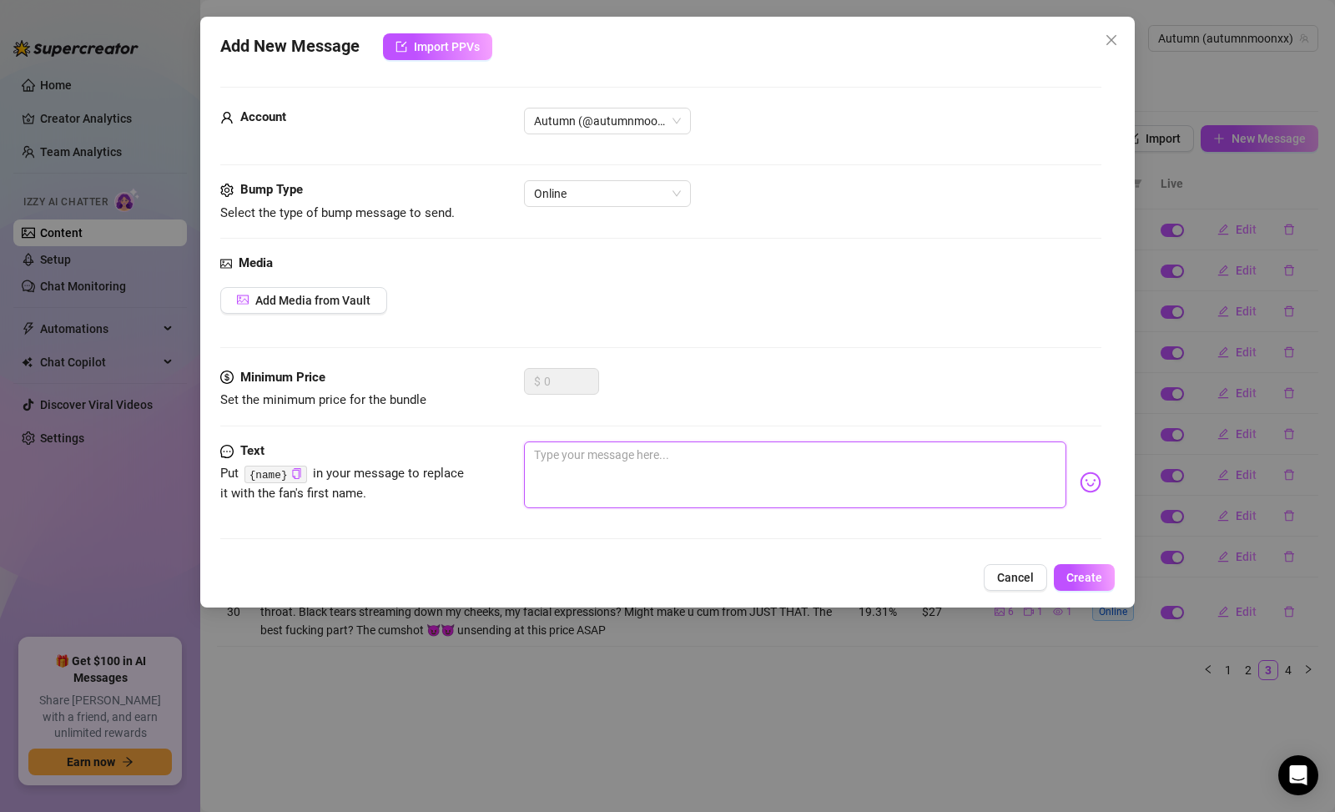
click at [705, 456] on textarea at bounding box center [795, 475] width 543 height 67
paste textarea "I’ve been thinking about you… wanna know what crossed my mind? 😏"
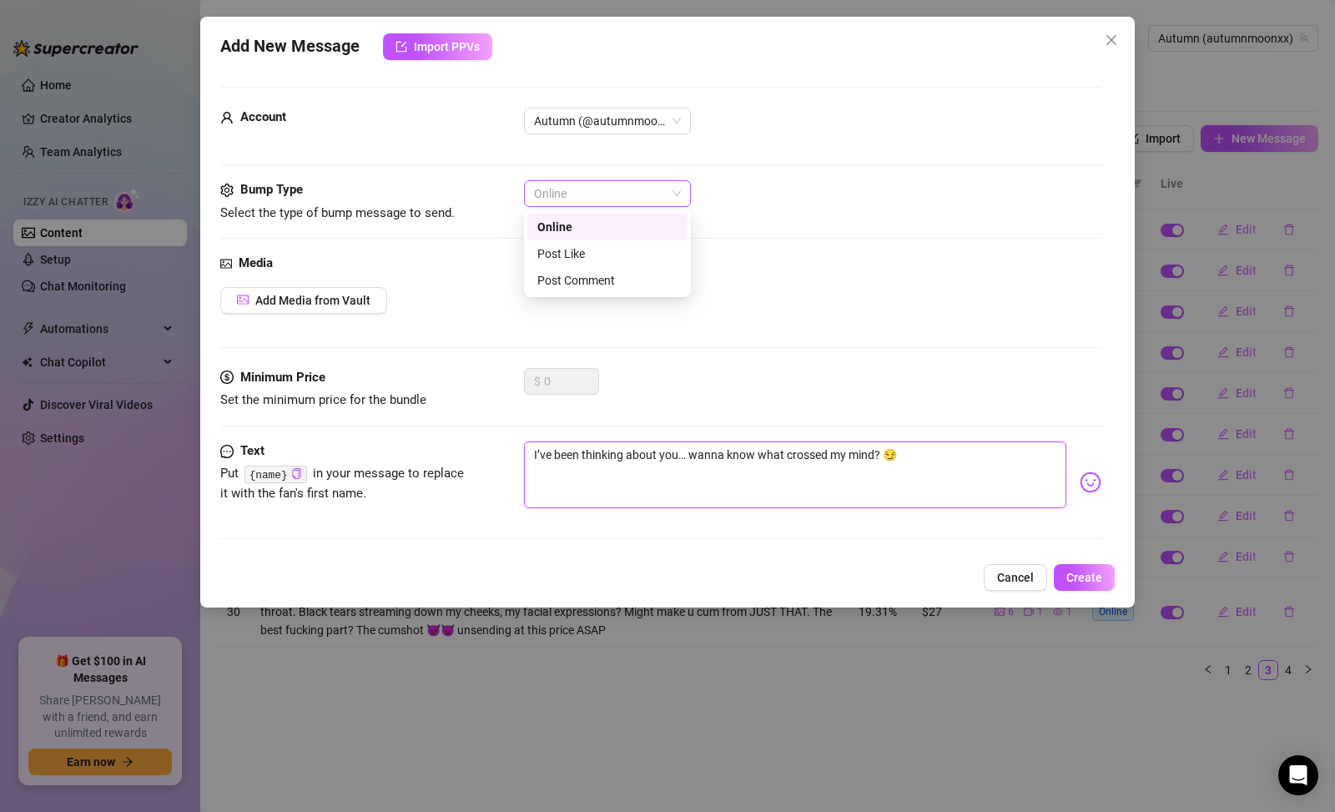
click at [625, 199] on span "Online" at bounding box center [607, 193] width 147 height 25
click at [621, 251] on div "Post Like" at bounding box center [608, 254] width 140 height 18
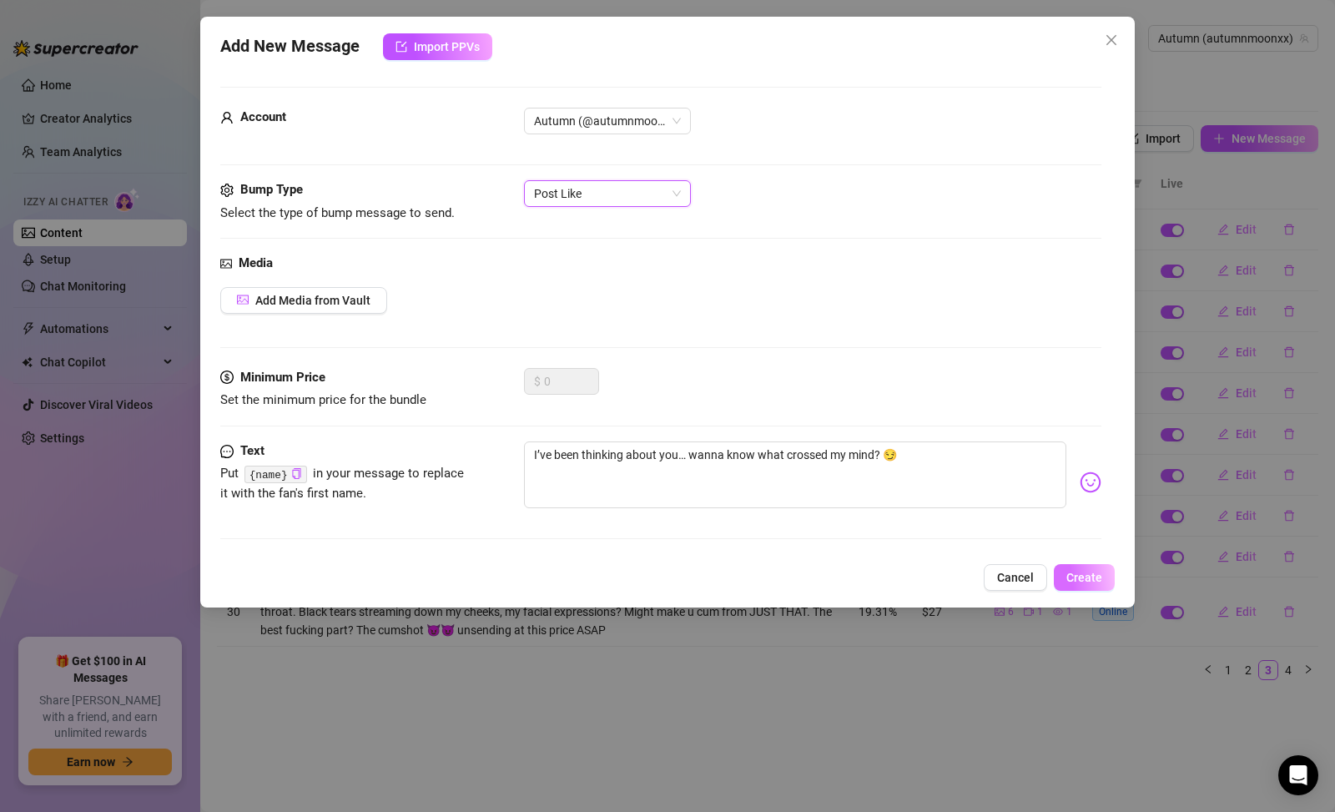
click at [1086, 571] on span "Create" at bounding box center [1085, 577] width 36 height 13
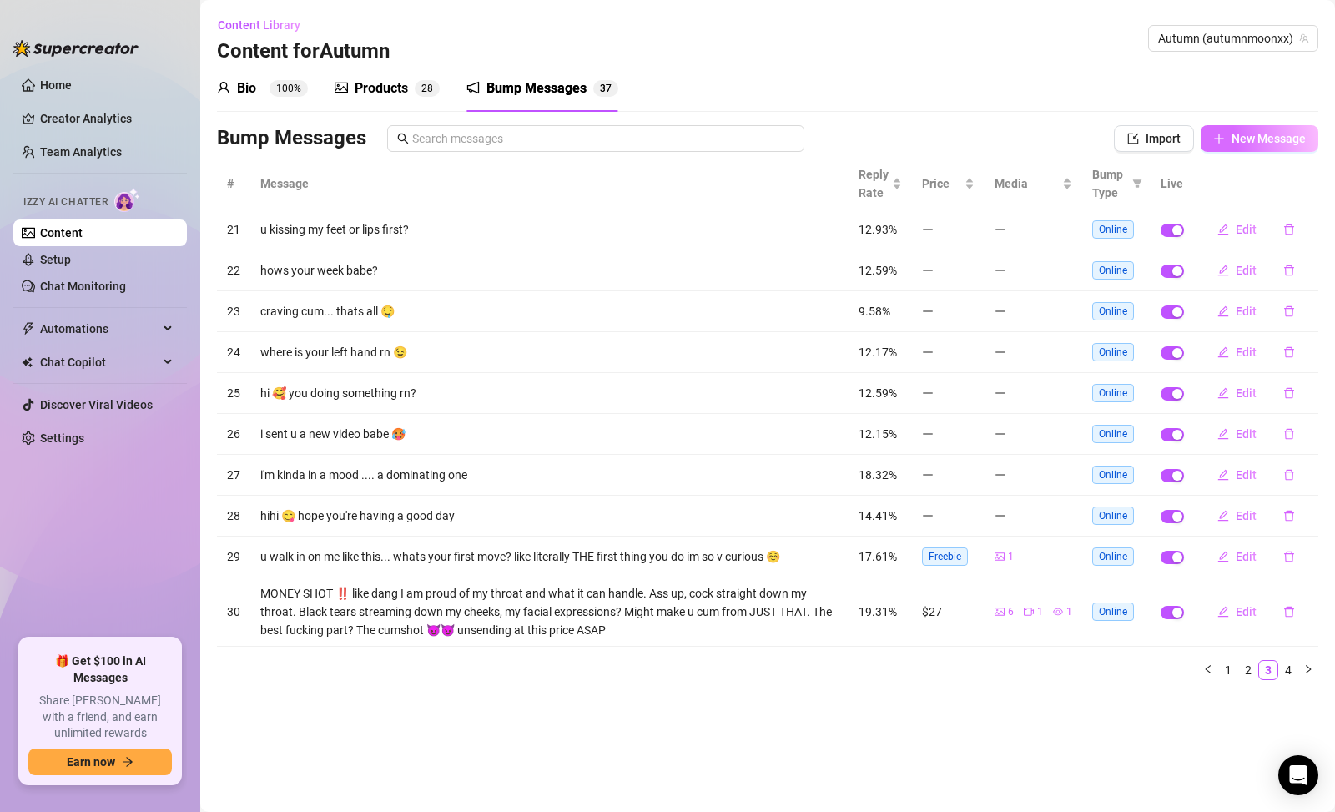
click at [1215, 144] on span "button" at bounding box center [1220, 138] width 12 height 13
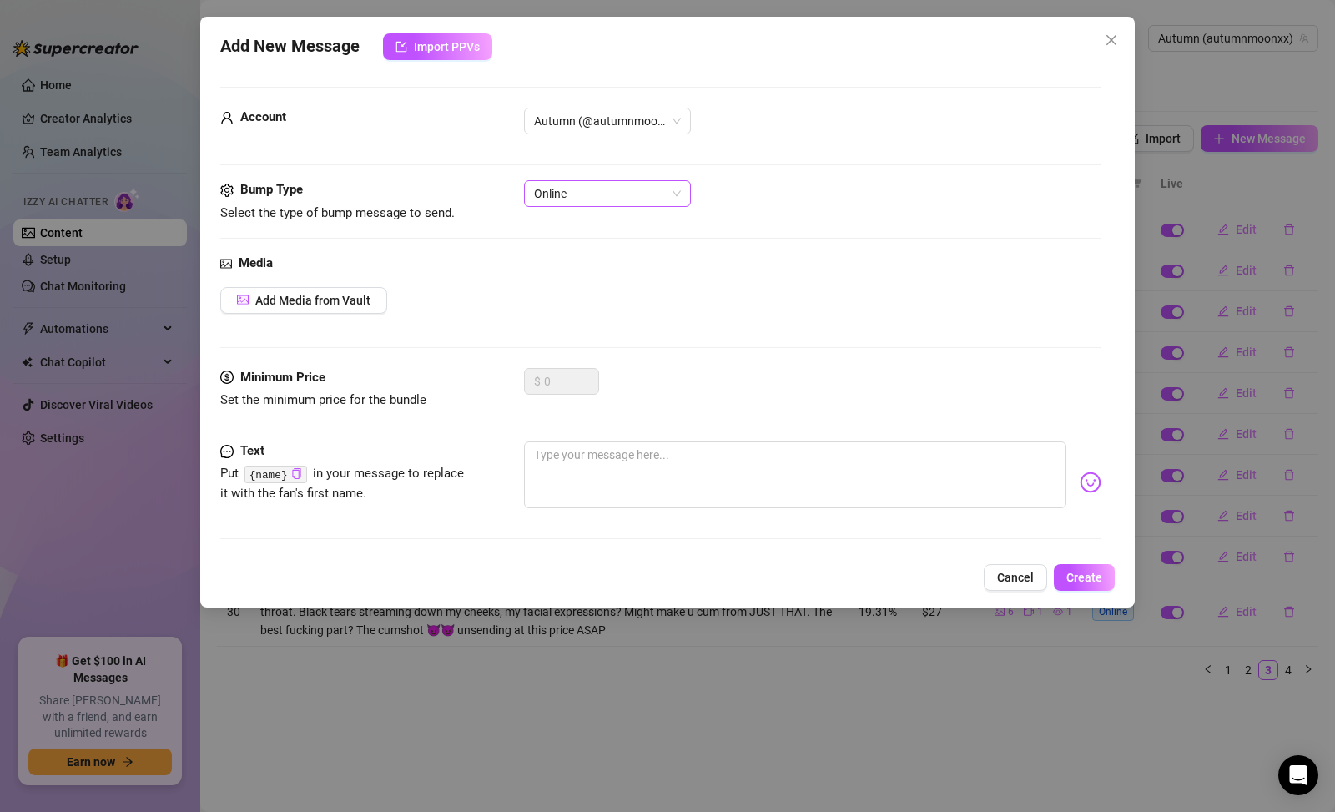
click at [672, 196] on span "Online" at bounding box center [607, 193] width 147 height 25
click at [629, 254] on div "Post Like" at bounding box center [608, 254] width 140 height 18
click at [669, 472] on textarea at bounding box center [795, 475] width 543 height 67
click at [871, 489] on textarea "miss me yet?" at bounding box center [795, 475] width 543 height 67
click at [1105, 571] on button "Create" at bounding box center [1084, 577] width 61 height 27
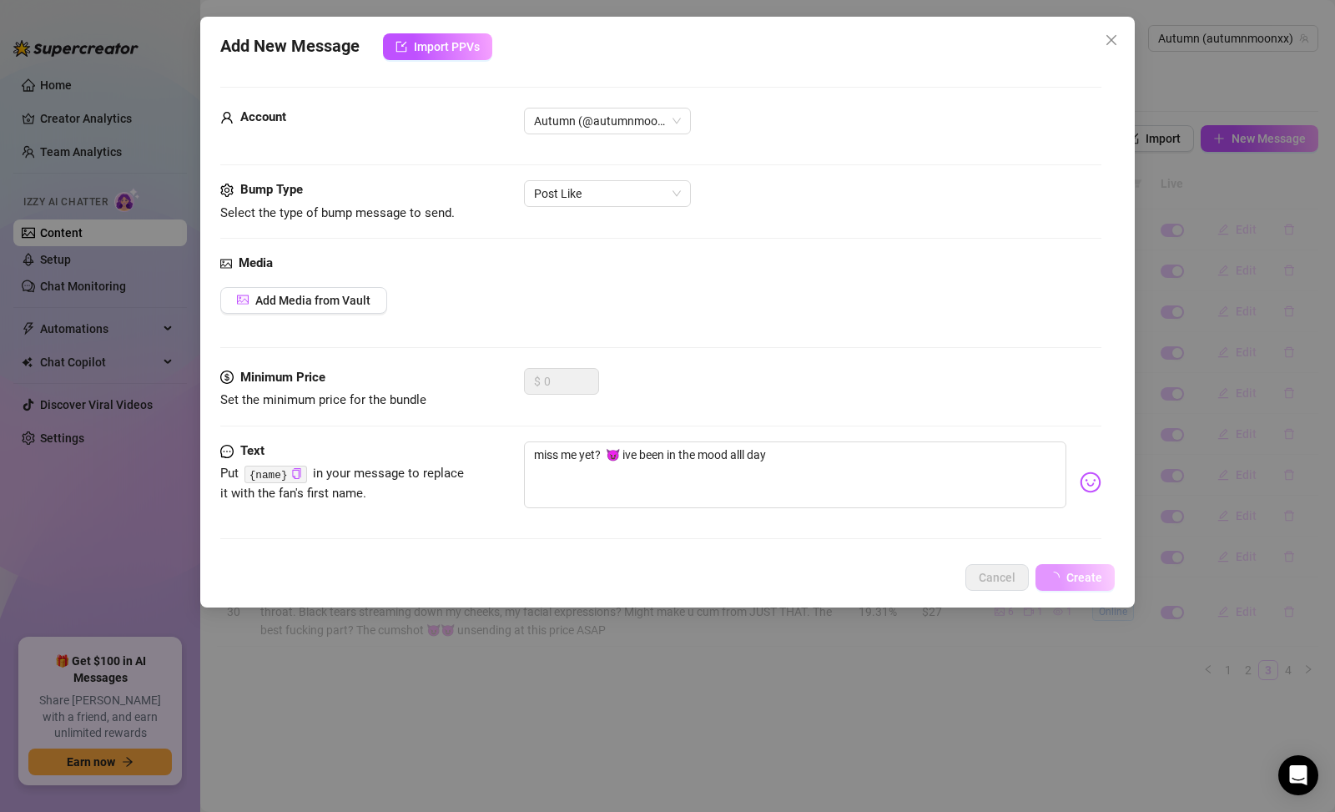
click at [1105, 571] on button "Create" at bounding box center [1075, 577] width 79 height 27
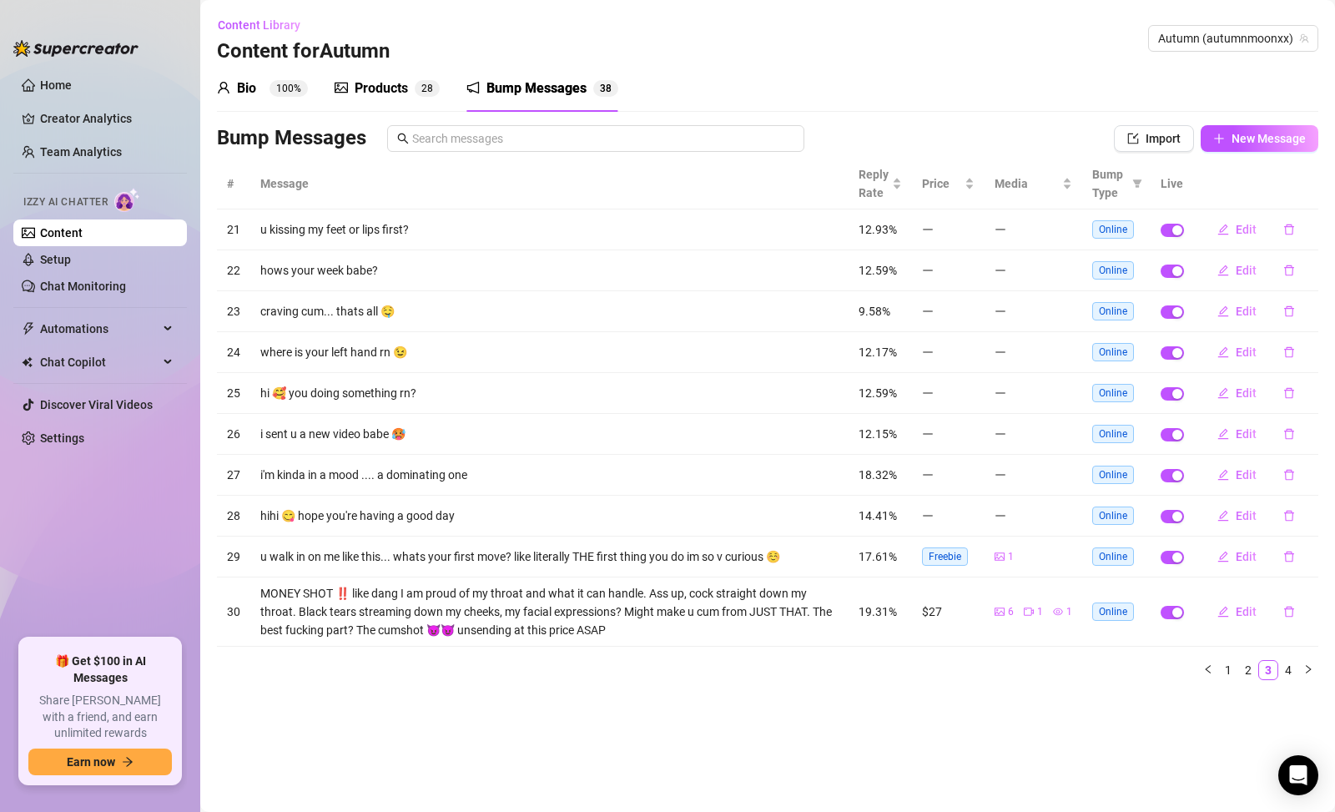
click at [1107, 309] on span "Online" at bounding box center [1114, 311] width 42 height 18
click at [1234, 229] on button "Edit" at bounding box center [1237, 229] width 66 height 27
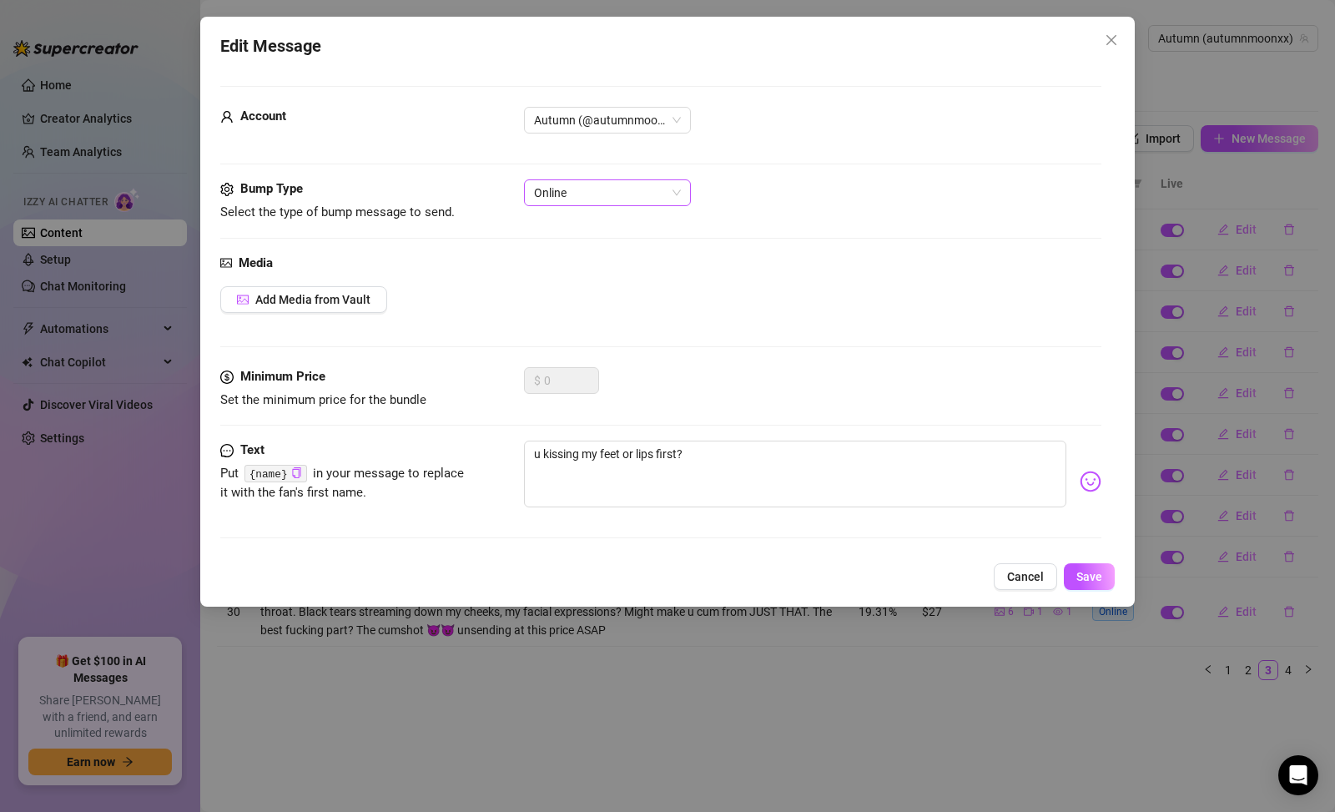
click at [679, 197] on span "Online" at bounding box center [607, 192] width 147 height 25
click at [644, 285] on div "Post Comment" at bounding box center [608, 279] width 140 height 18
click at [1108, 576] on button "Save" at bounding box center [1089, 576] width 51 height 27
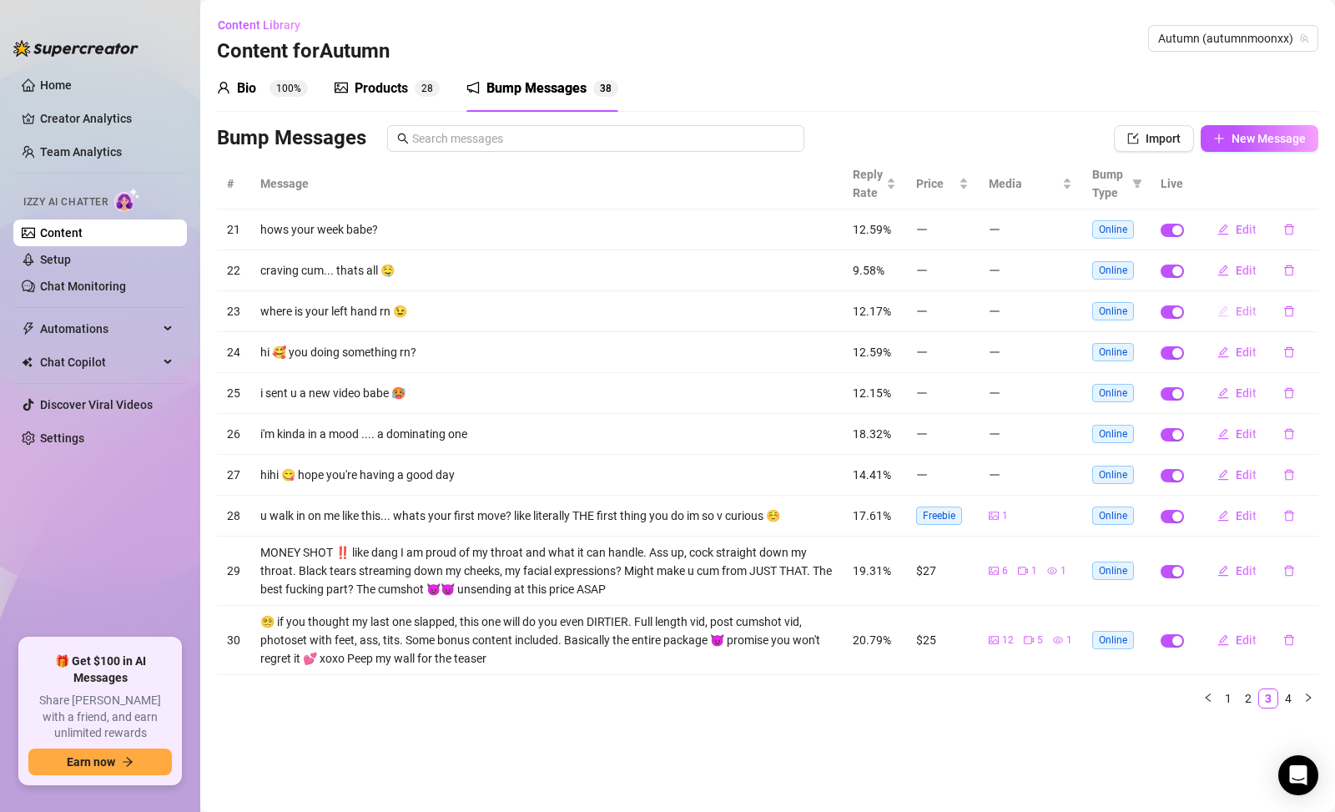
click at [1241, 317] on span "Edit" at bounding box center [1246, 311] width 21 height 13
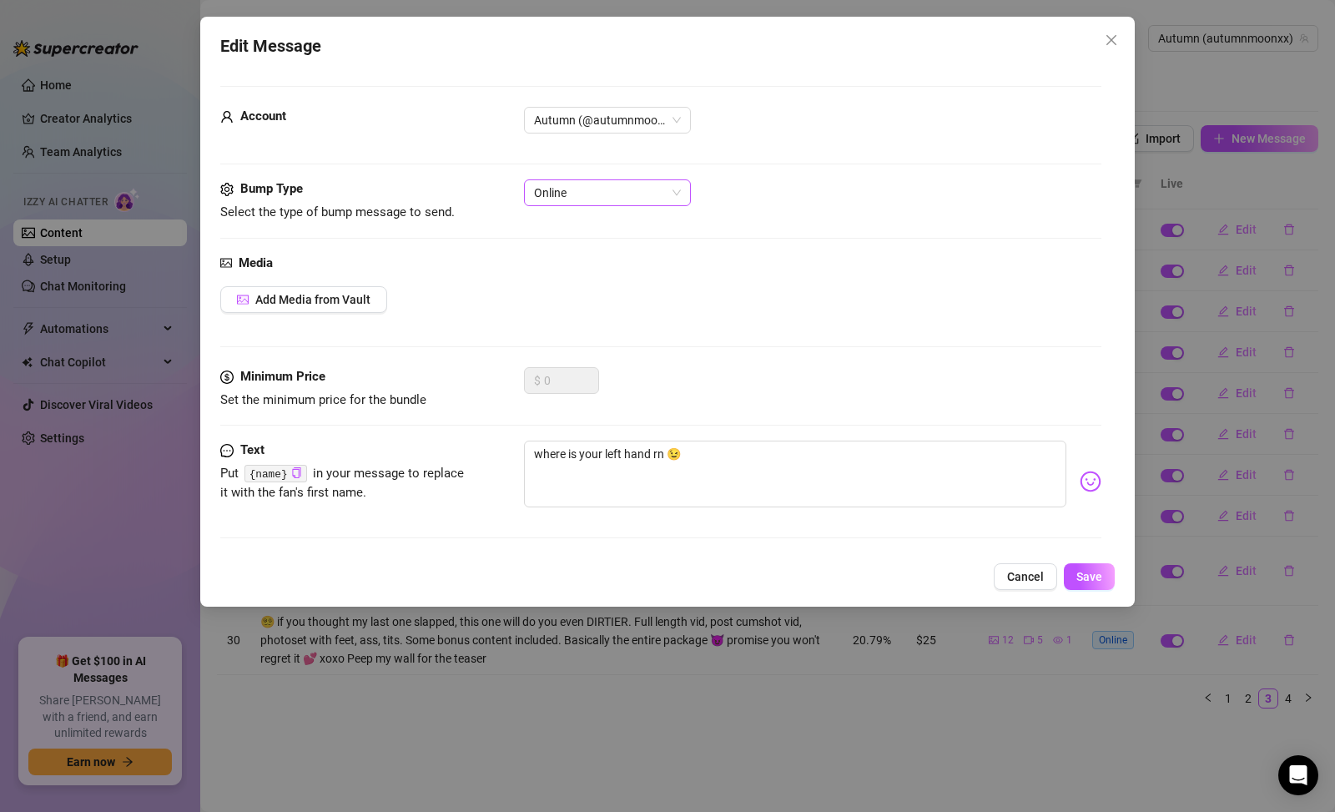
click at [628, 198] on span "Online" at bounding box center [607, 192] width 147 height 25
click at [623, 289] on div "Post Comment" at bounding box center [607, 279] width 160 height 27
click at [1107, 578] on button "Save" at bounding box center [1089, 576] width 51 height 27
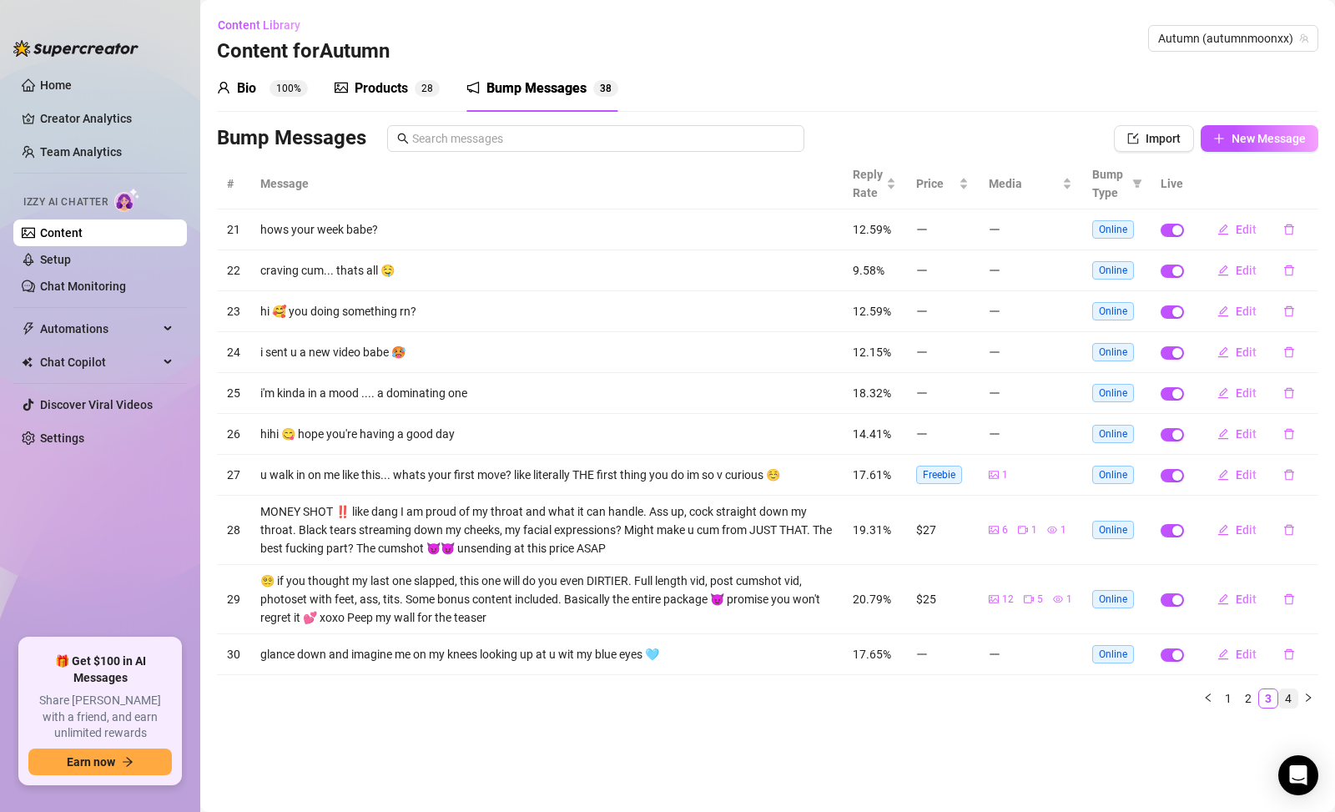
click at [1284, 695] on link "4" at bounding box center [1288, 698] width 18 height 18
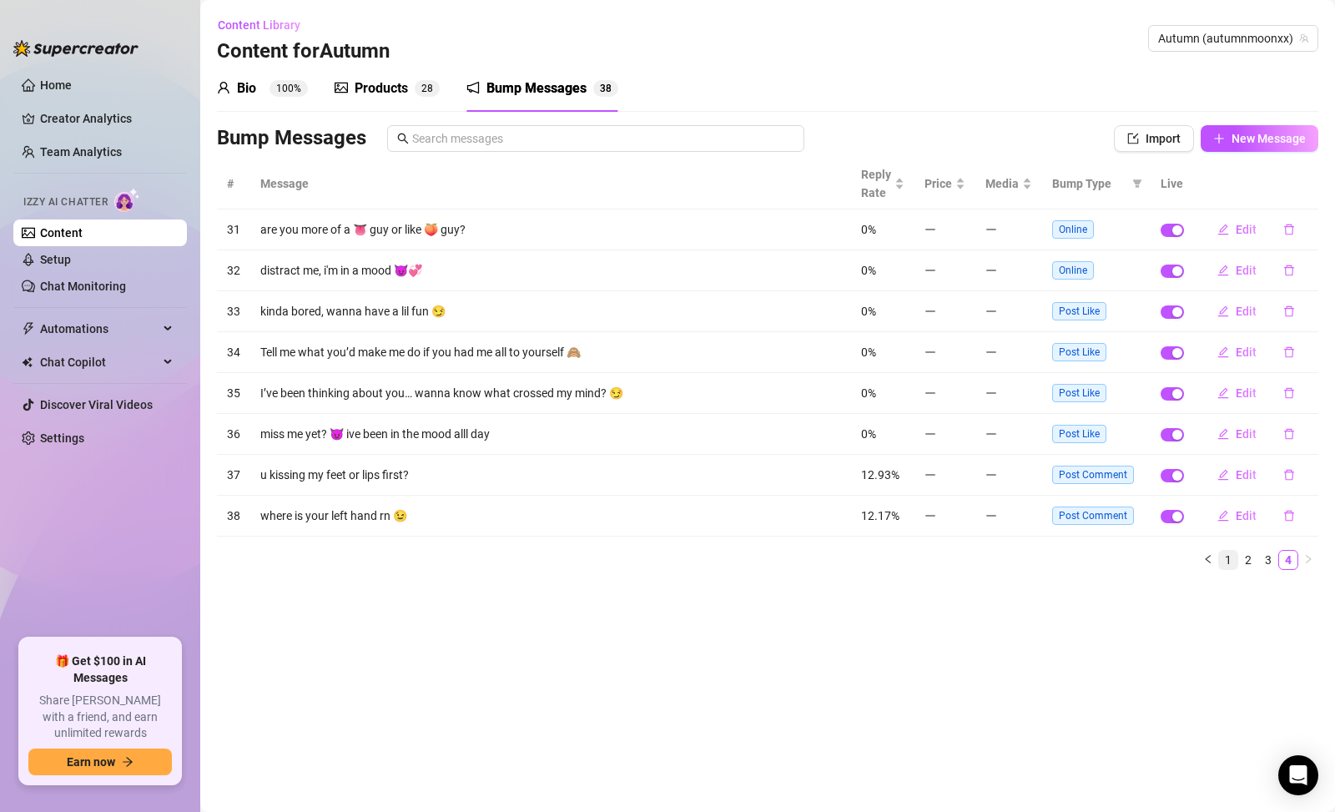
click at [1232, 565] on link "1" at bounding box center [1228, 560] width 18 height 18
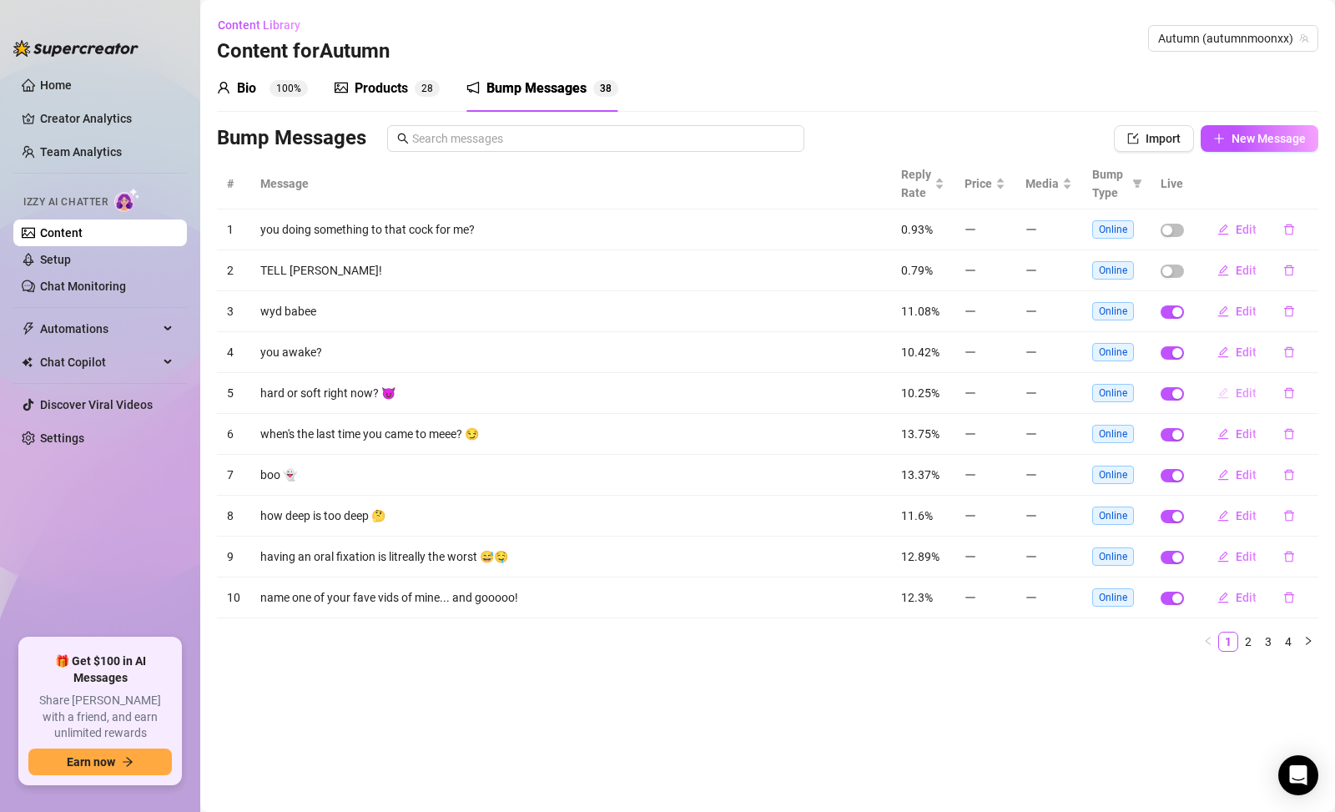
click at [1239, 390] on span "Edit" at bounding box center [1246, 392] width 21 height 13
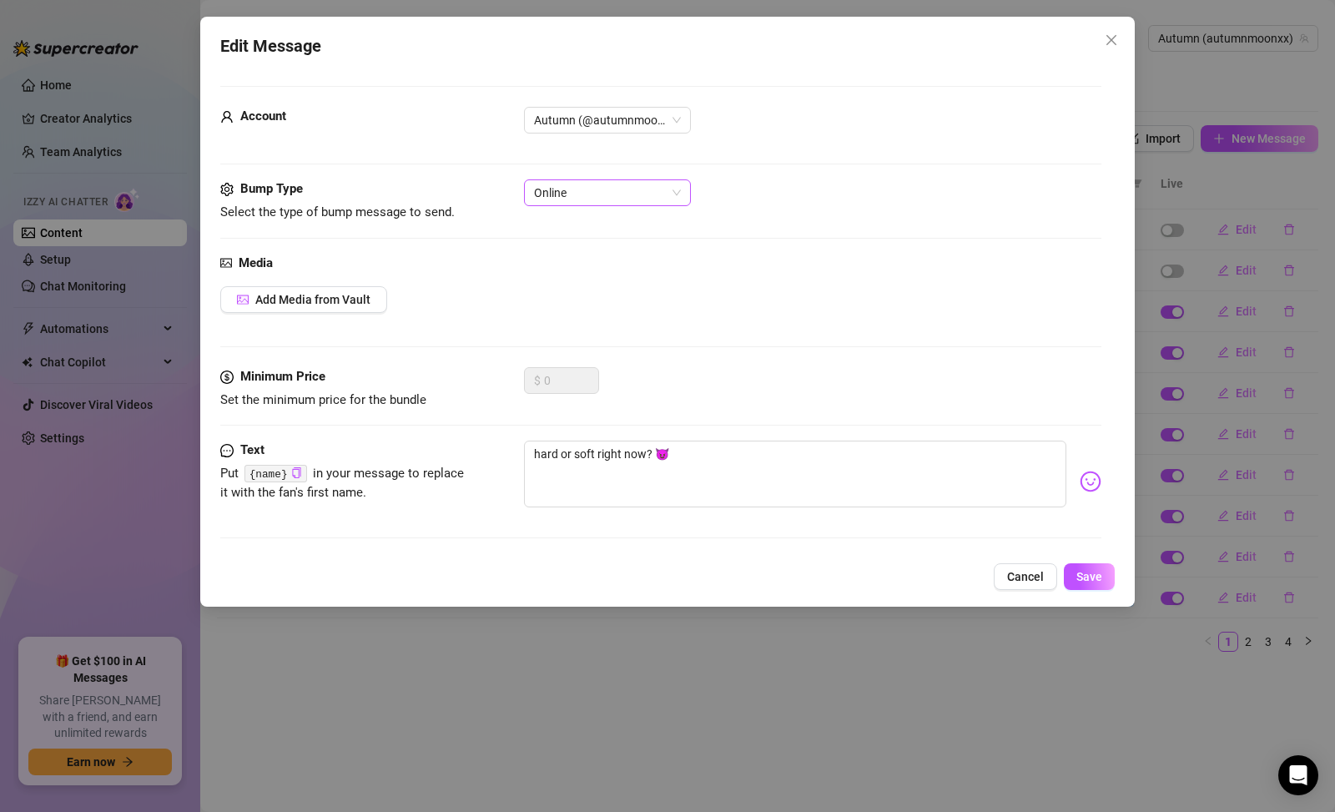
click at [669, 192] on span "Online" at bounding box center [607, 192] width 147 height 25
click at [660, 273] on div "Post Comment" at bounding box center [608, 279] width 140 height 18
click at [1108, 586] on button "Save" at bounding box center [1089, 576] width 51 height 27
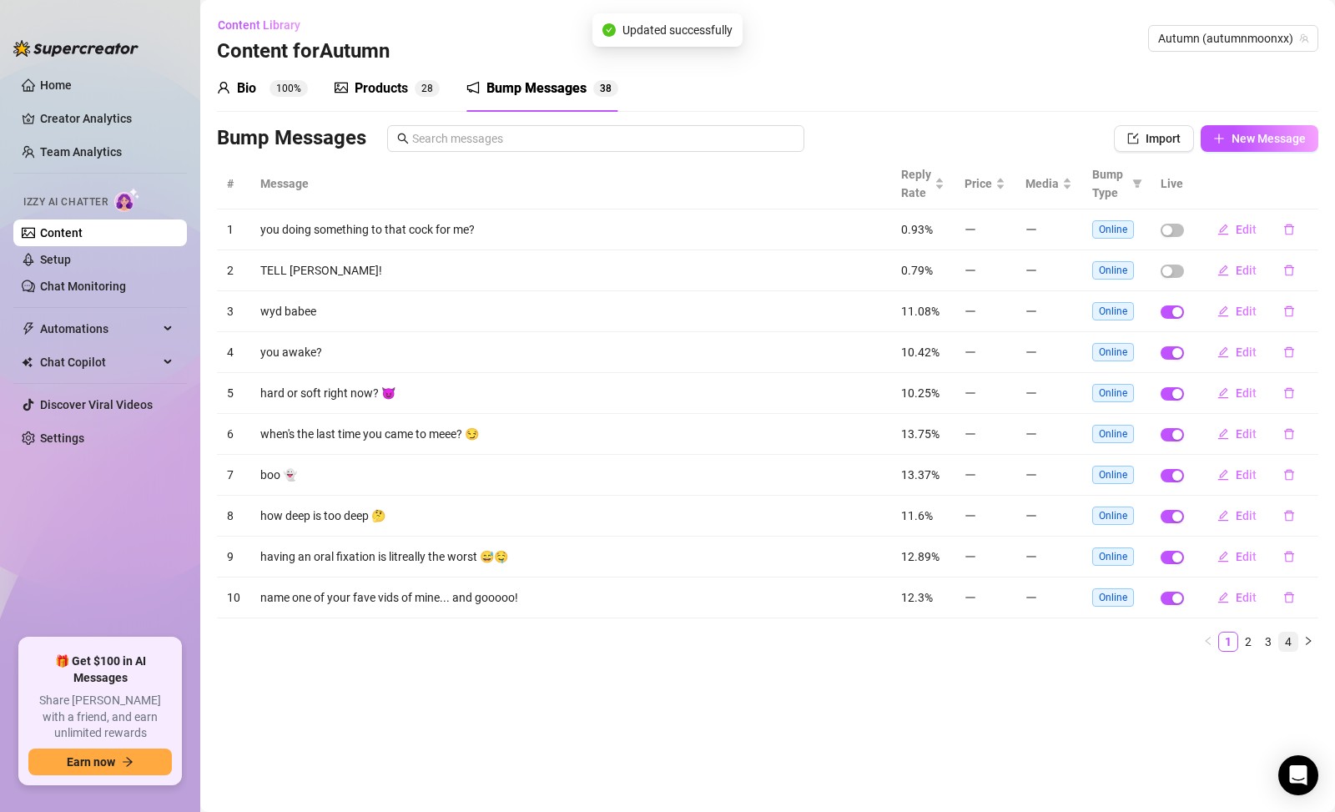
click at [1279, 642] on link "4" at bounding box center [1288, 642] width 18 height 18
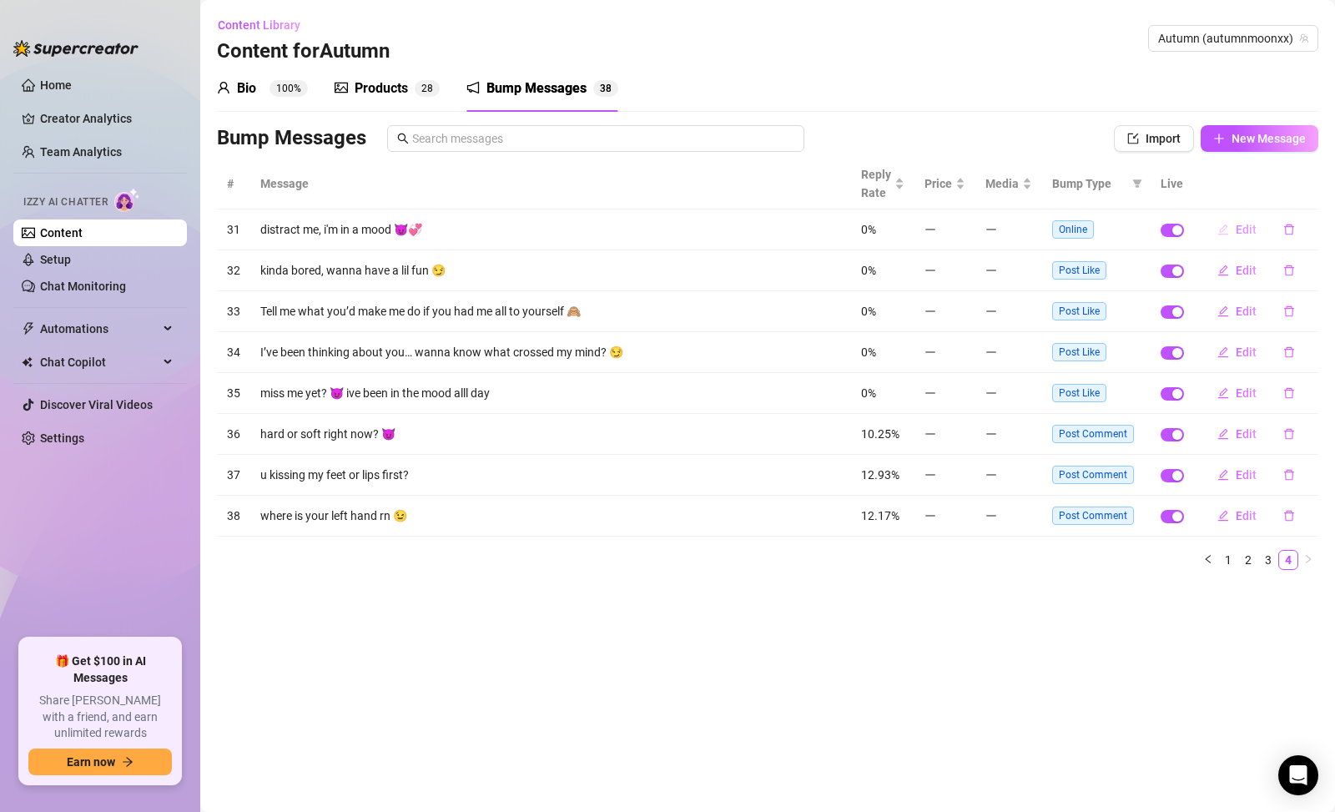
click at [1237, 225] on span "Edit" at bounding box center [1246, 229] width 21 height 13
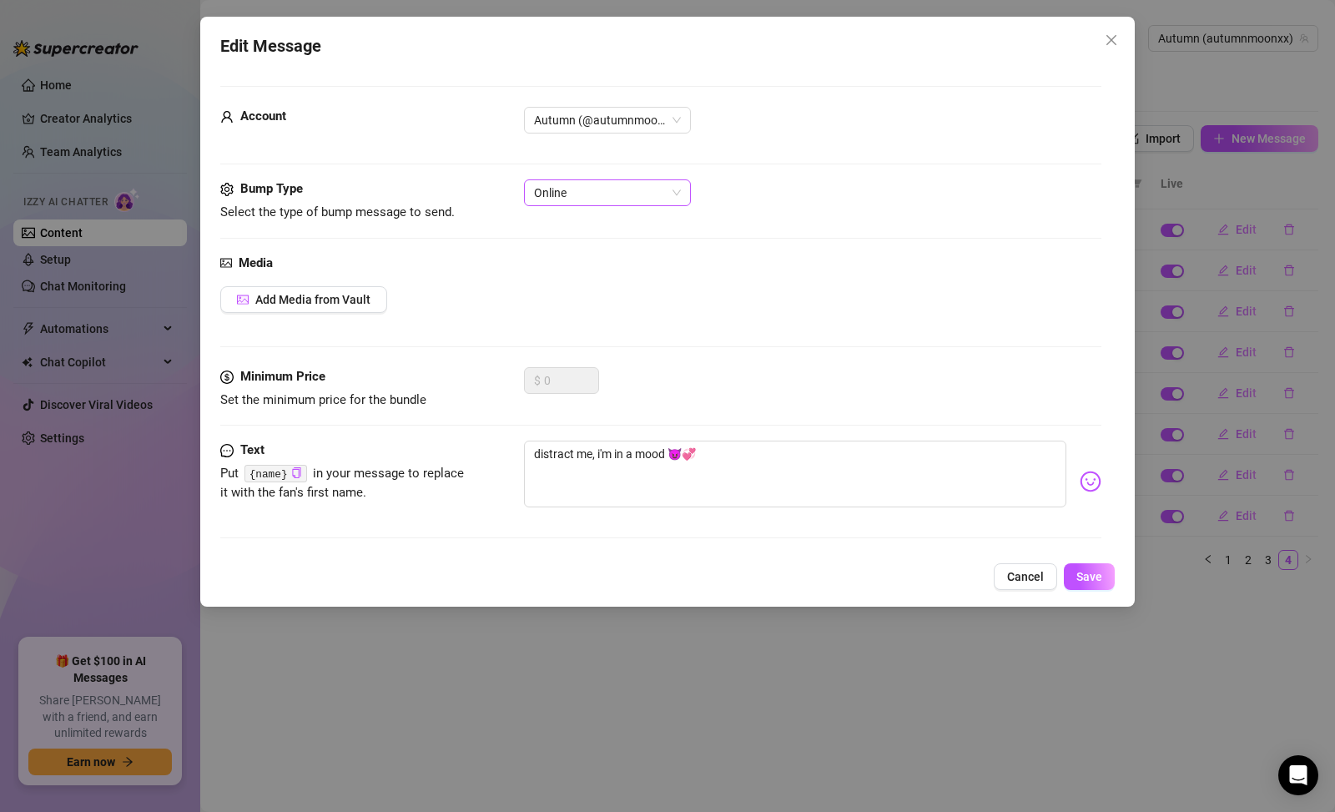
click at [655, 194] on span "Online" at bounding box center [607, 192] width 147 height 25
click at [638, 275] on div "Post Comment" at bounding box center [608, 279] width 140 height 18
click at [1106, 580] on button "Save" at bounding box center [1089, 576] width 51 height 27
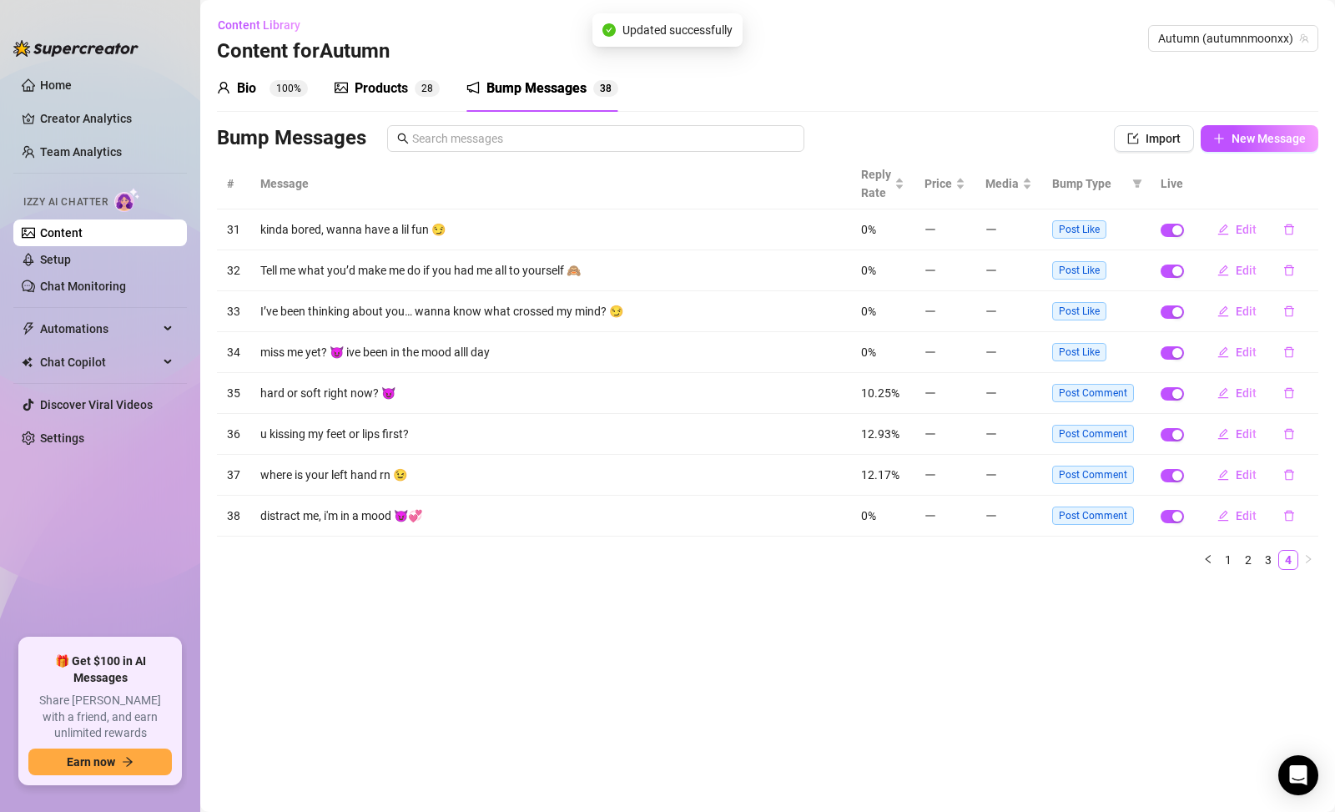
click at [1122, 626] on main "Content Library Content for Autumn Autumn (autumnmoonxx) Bio 100% Products 2 8 …" at bounding box center [767, 406] width 1135 height 812
click at [938, 189] on span "Price" at bounding box center [939, 183] width 28 height 18
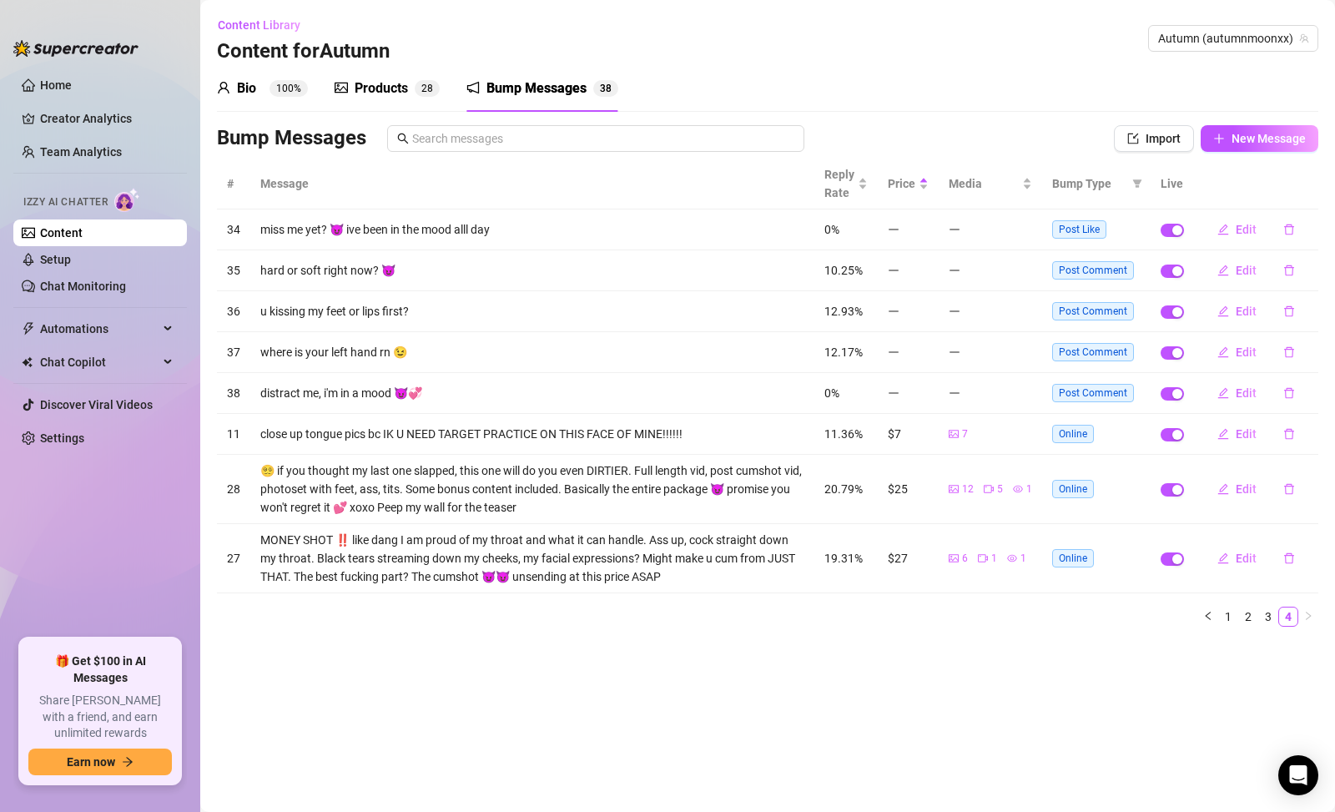
click at [1099, 788] on main "Content Library Content for Autumn Autumn (autumnmoonxx) Bio 100% Products 2 8 …" at bounding box center [767, 406] width 1135 height 812
click at [1240, 437] on span "Edit" at bounding box center [1246, 433] width 21 height 13
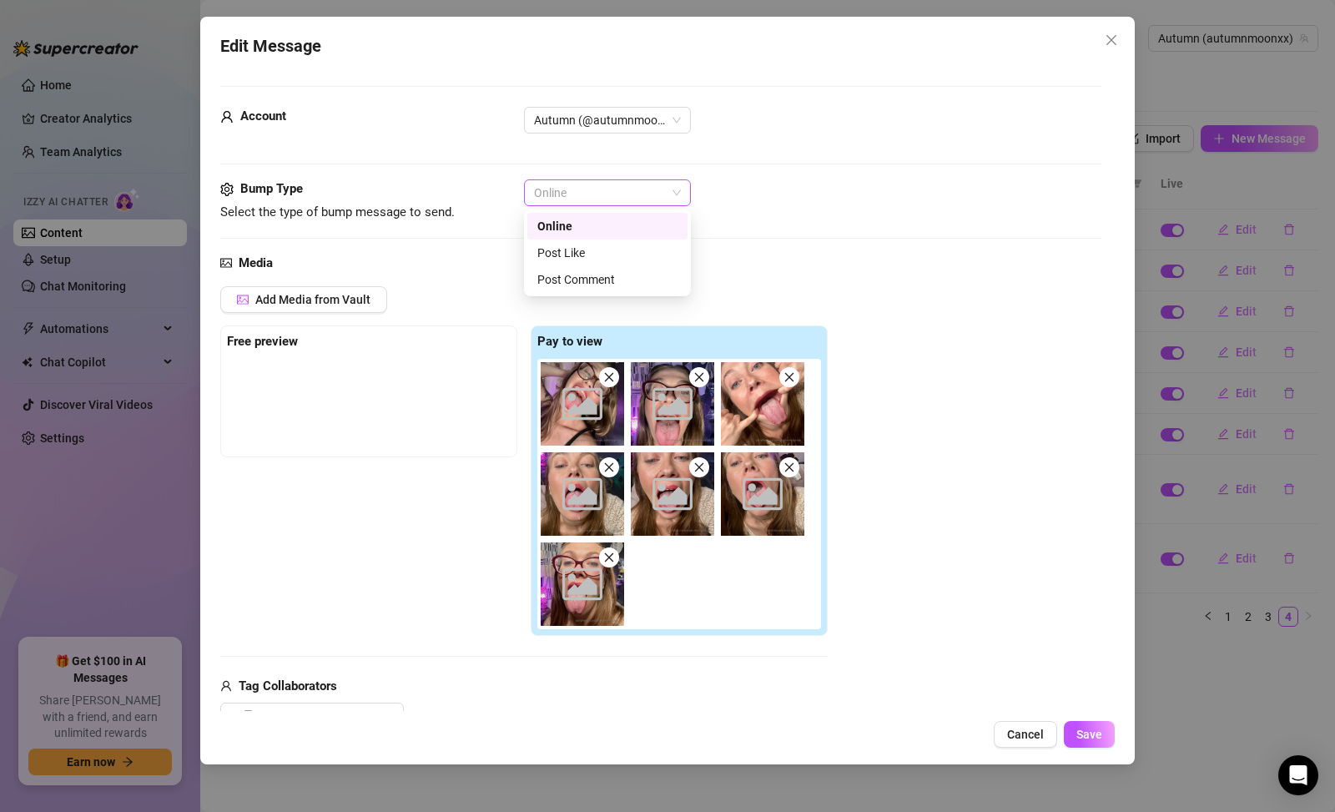
click at [667, 194] on span "Online" at bounding box center [607, 192] width 147 height 25
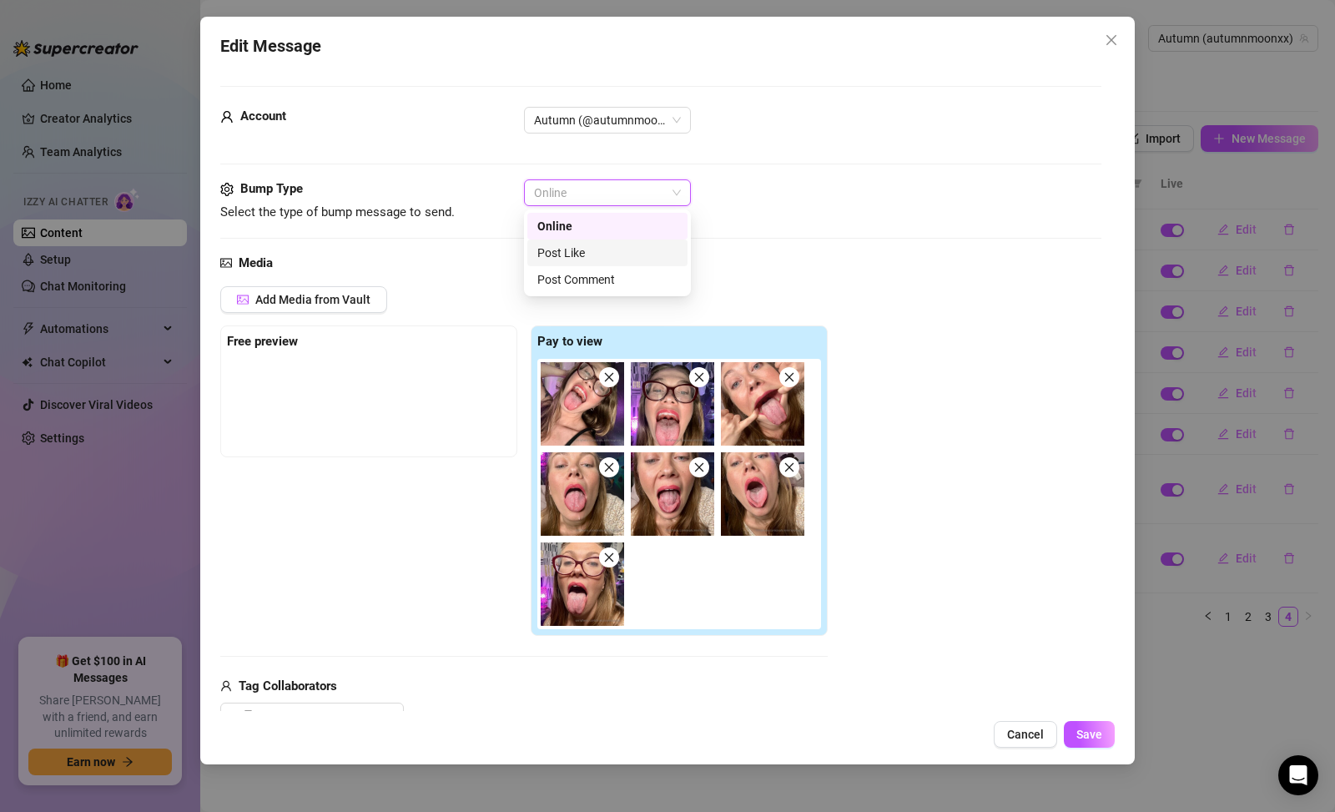
click at [623, 258] on div "Post Like" at bounding box center [608, 253] width 140 height 18
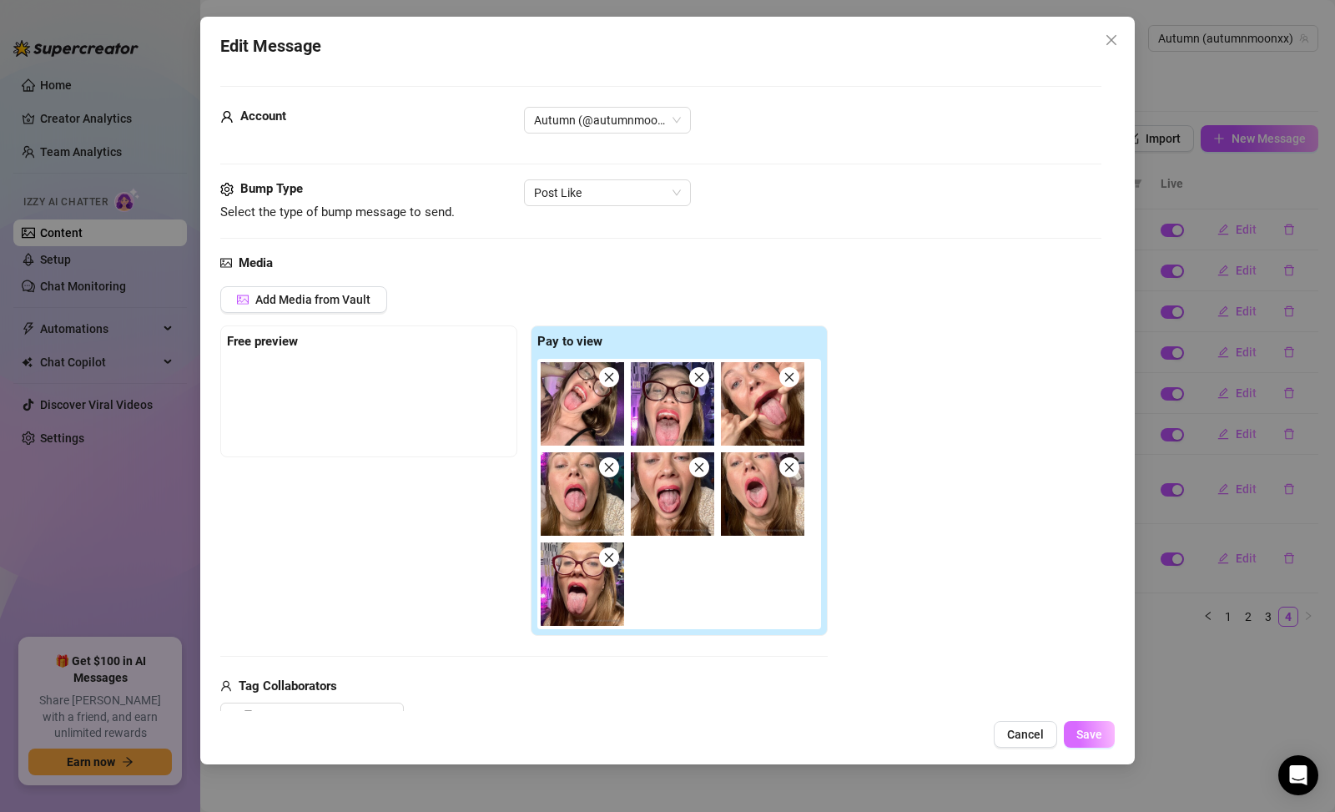
click at [1088, 731] on span "Save" at bounding box center [1090, 734] width 26 height 13
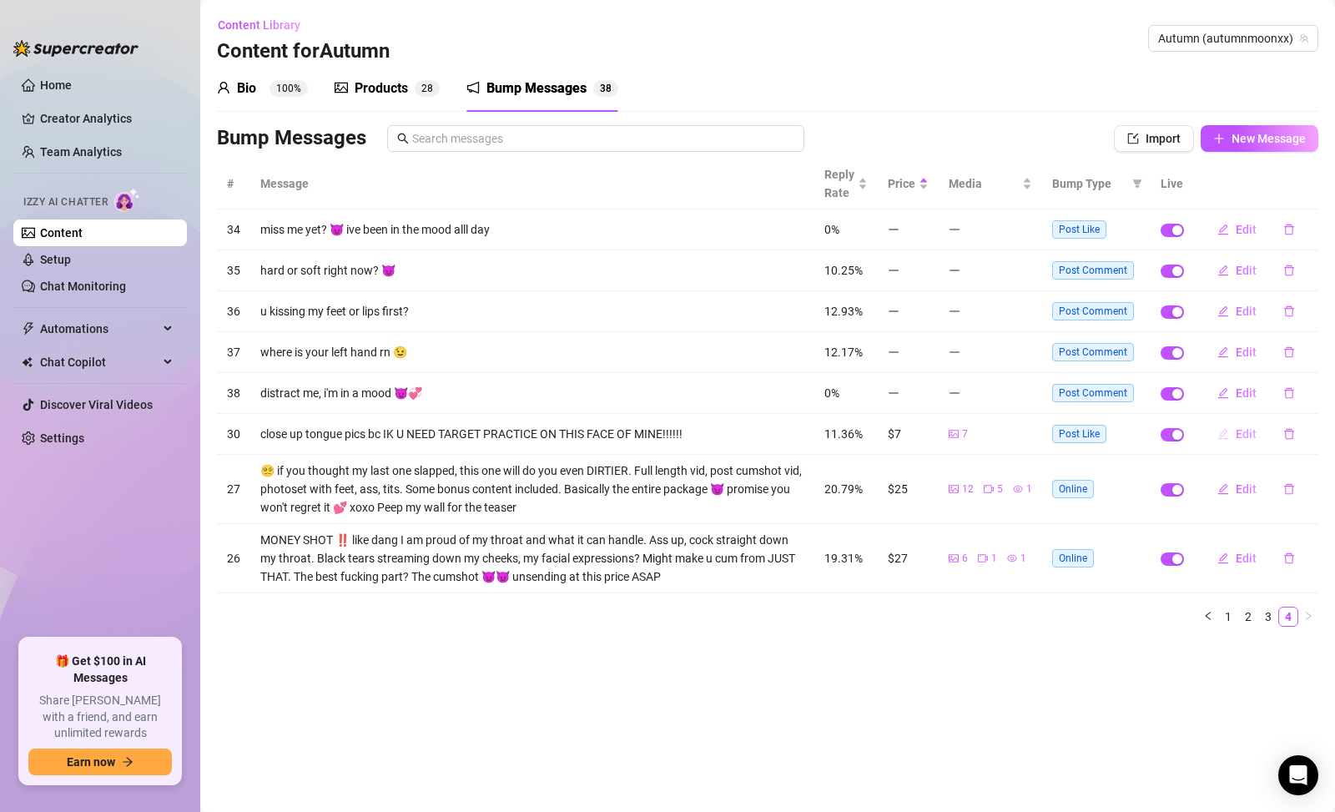
click at [1230, 436] on button "Edit" at bounding box center [1237, 434] width 66 height 27
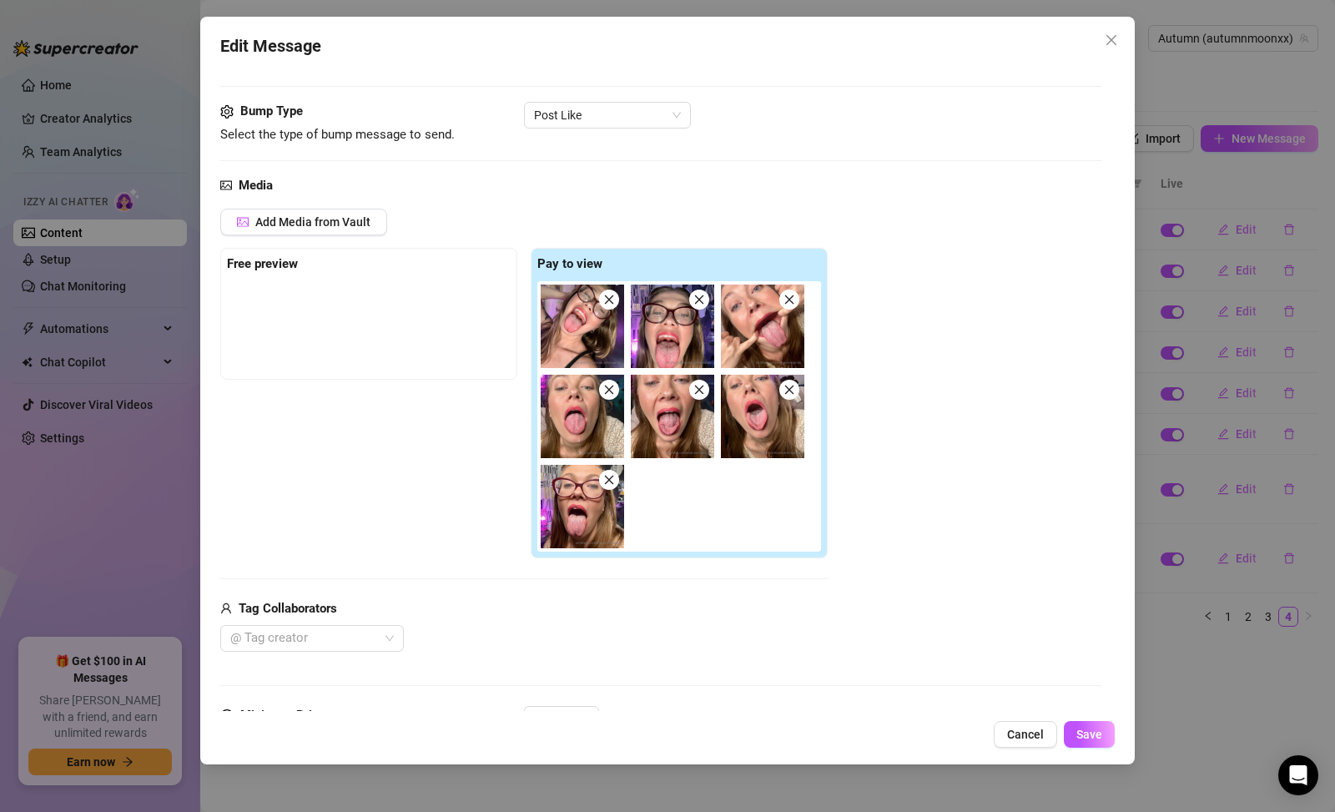
scroll to position [259, 0]
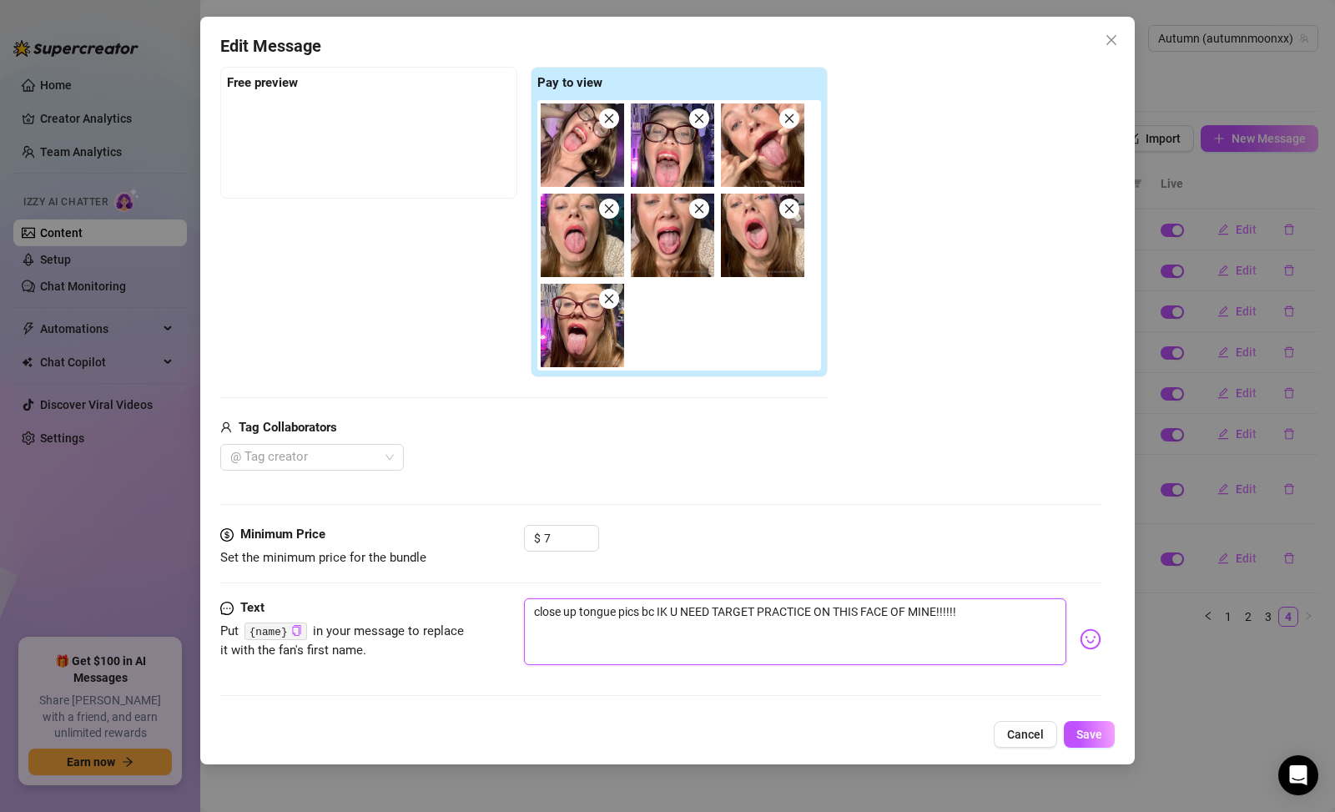
drag, startPoint x: 1023, startPoint y: 618, endPoint x: 346, endPoint y: 540, distance: 681.3
click at [346, 540] on form "Account Autumn (@autumnmoonxx) Bump Type Select the type of bump message to sen…" at bounding box center [660, 269] width 881 height 884
paste textarea "You keep liking my posts… how about seeing my tongue up close 😛 $7 only."
click at [568, 542] on input "7" at bounding box center [571, 538] width 54 height 25
click at [938, 619] on textarea "You keep liking my posts… how about seeing my tongue up close 😛 only $7" at bounding box center [795, 631] width 543 height 67
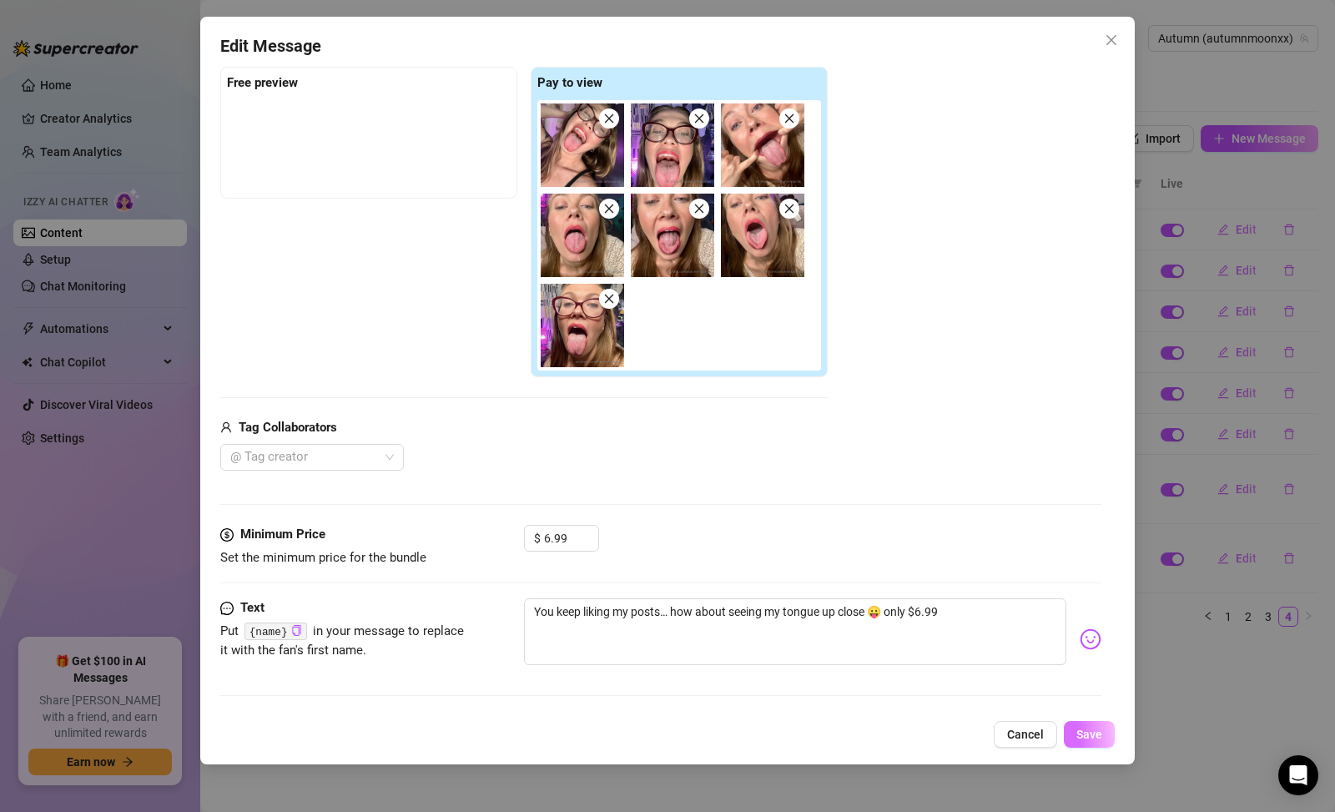
click at [1104, 729] on button "Save" at bounding box center [1089, 734] width 51 height 27
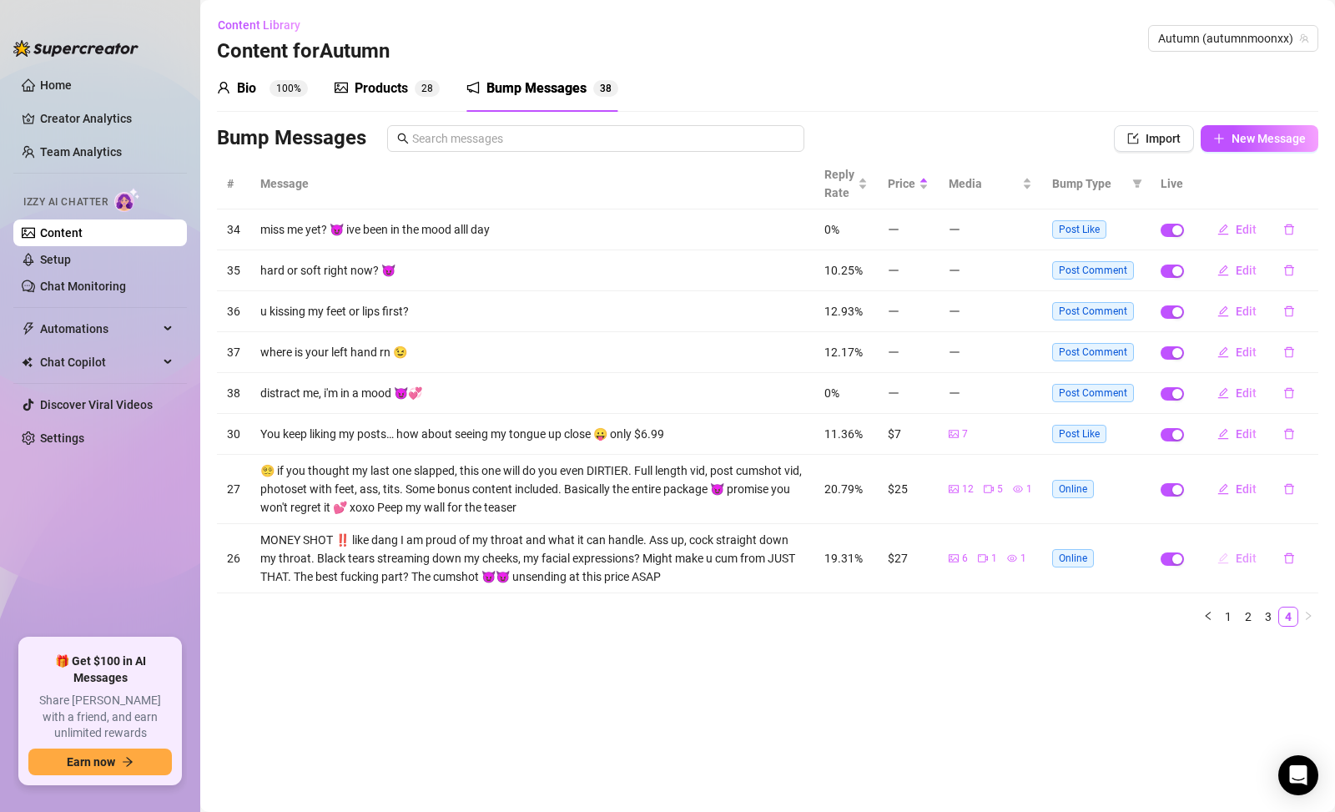
click at [1258, 557] on button "Edit" at bounding box center [1237, 558] width 66 height 27
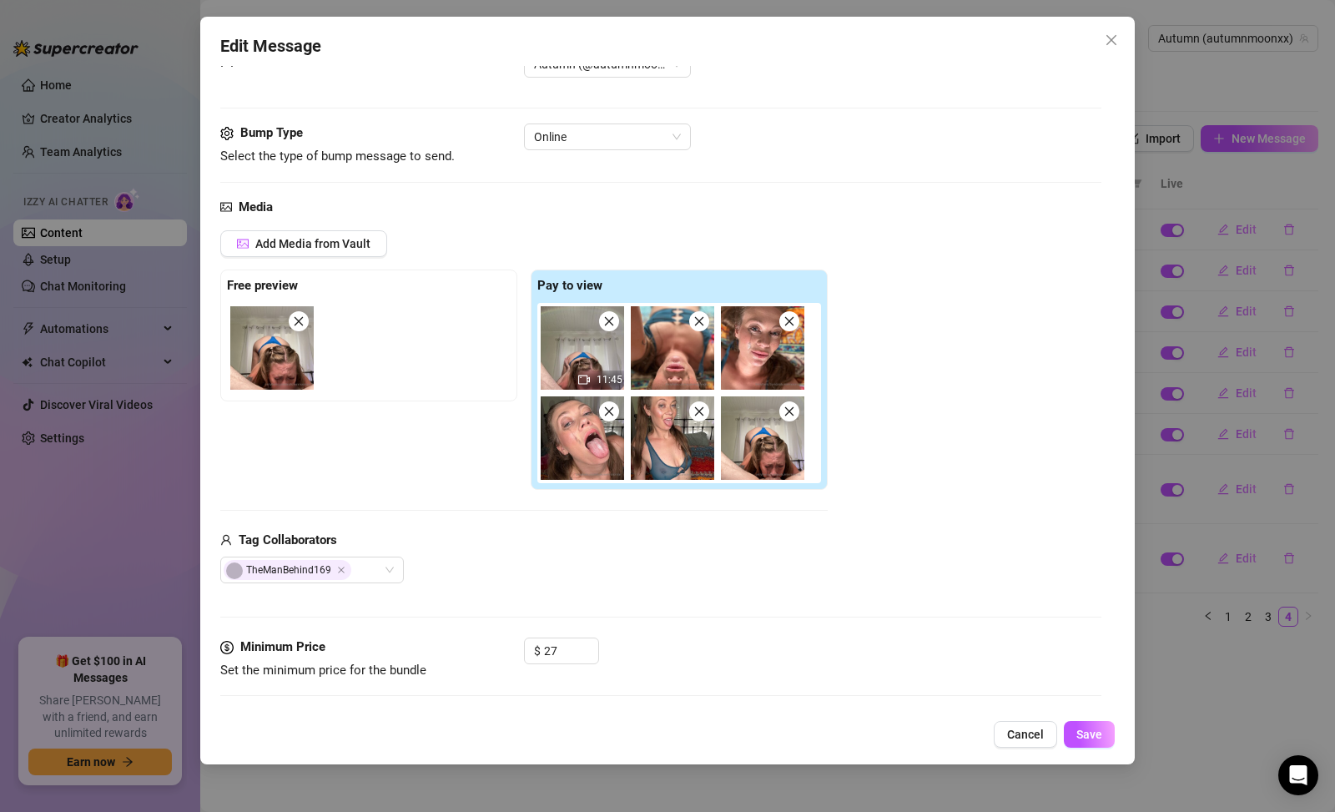
scroll to position [169, 0]
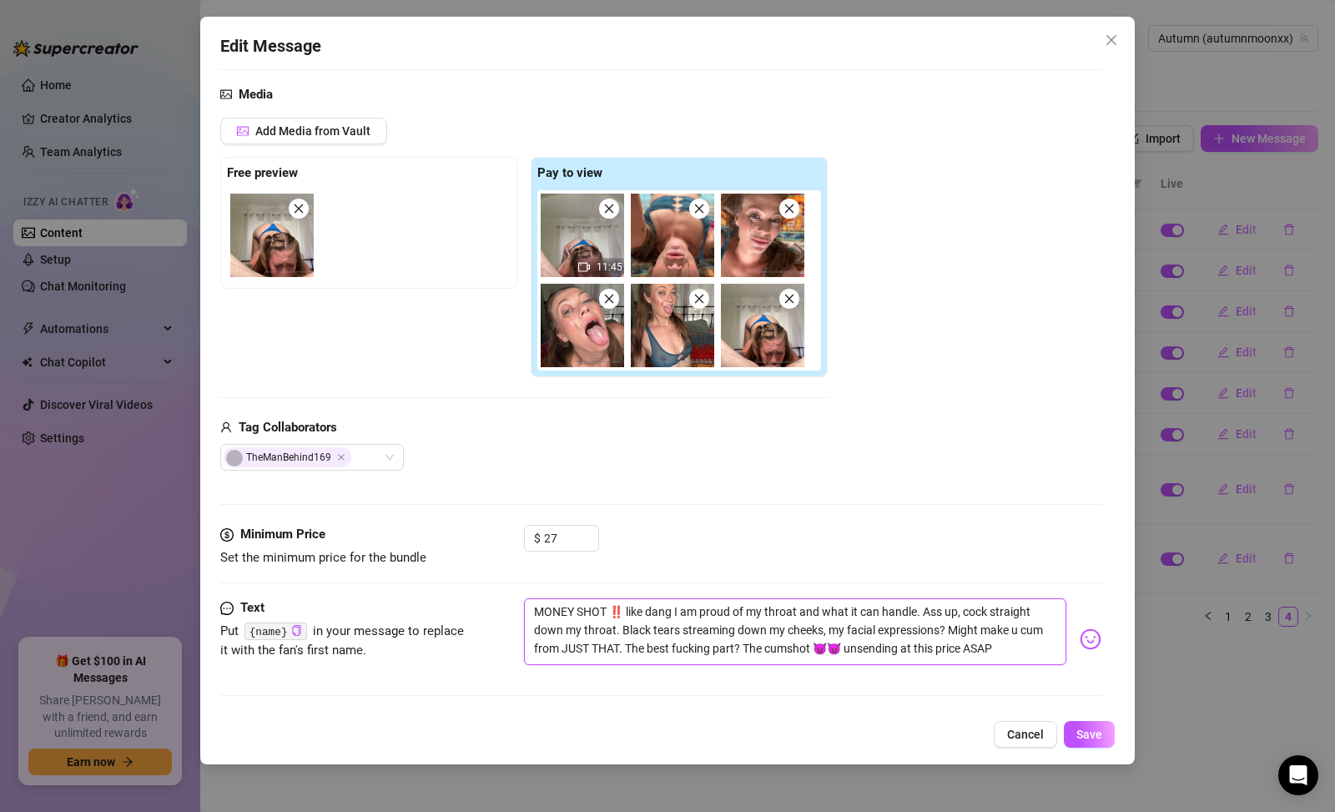
click at [889, 635] on textarea "MONEY SHOT ‼️ like dang I am proud of my throat and what it can handle. Ass up,…" at bounding box center [795, 631] width 543 height 67
paste textarea "Everything you crave in one package 💦 full vid + post cumshot + bonus pics. You…"
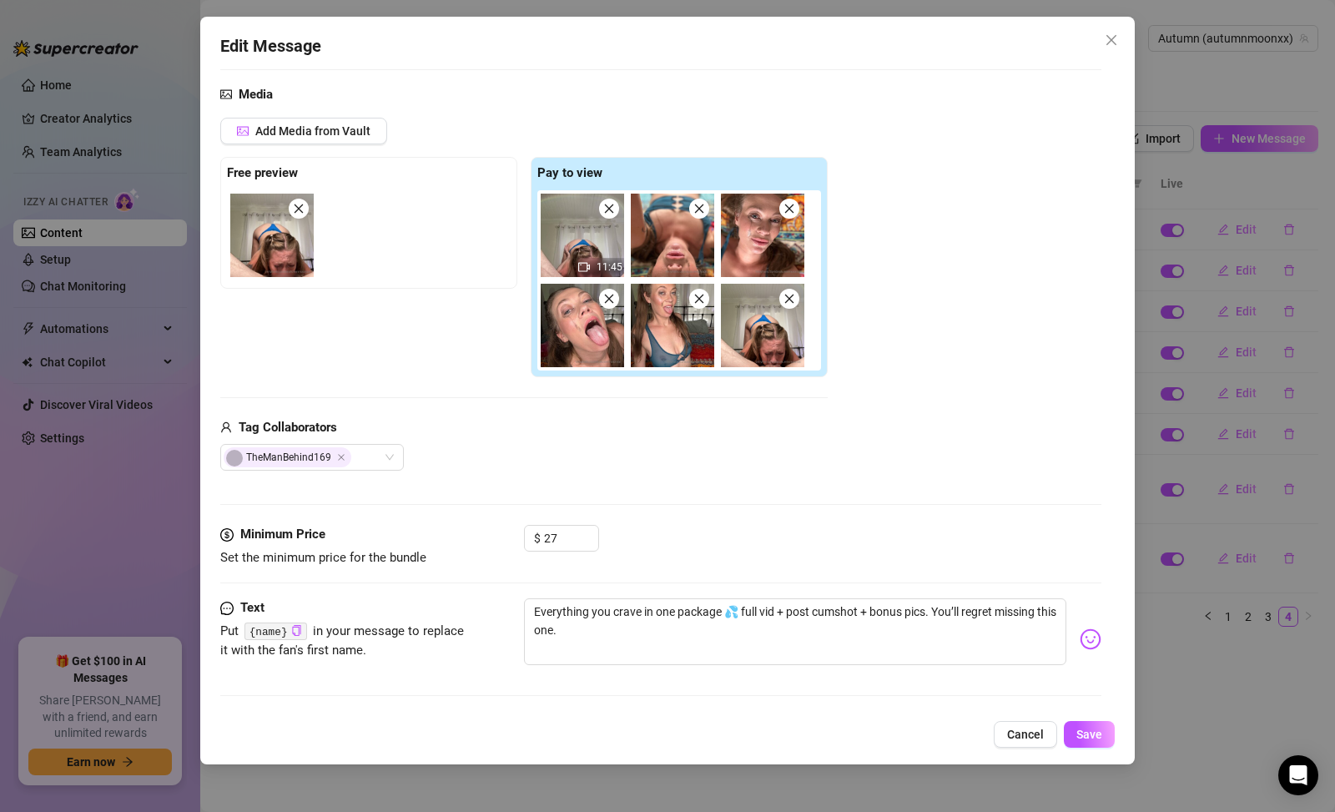
click at [1012, 729] on span "Cancel" at bounding box center [1025, 734] width 37 height 13
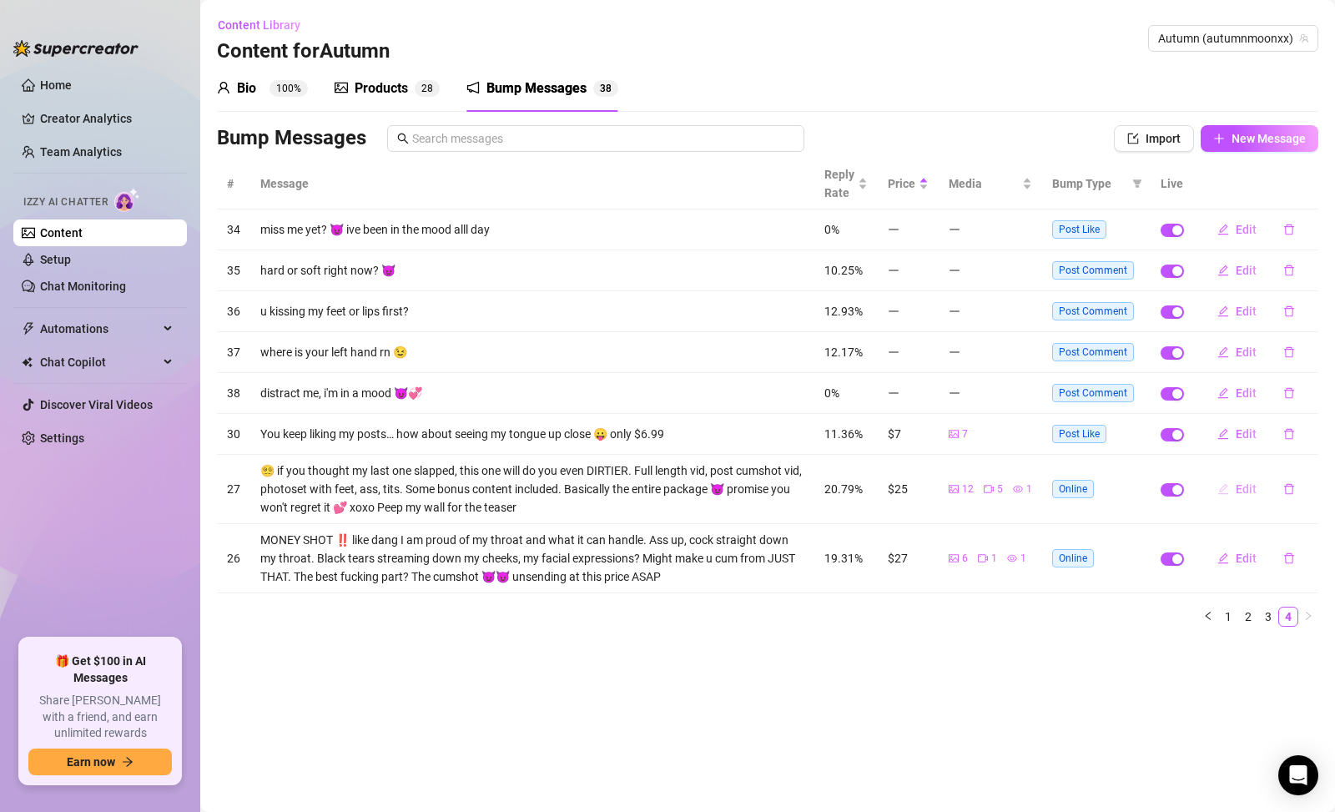
click at [1246, 489] on span "Edit" at bounding box center [1246, 488] width 21 height 13
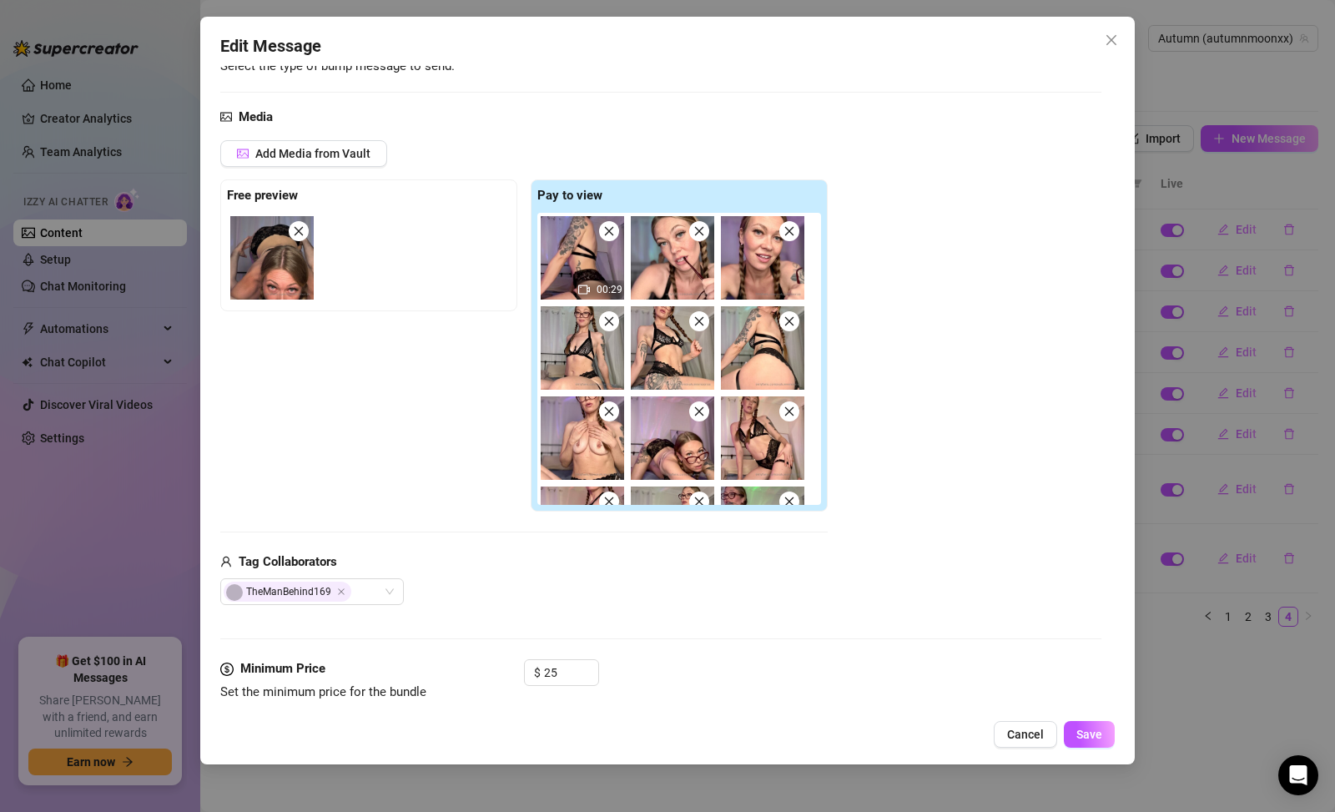
scroll to position [280, 0]
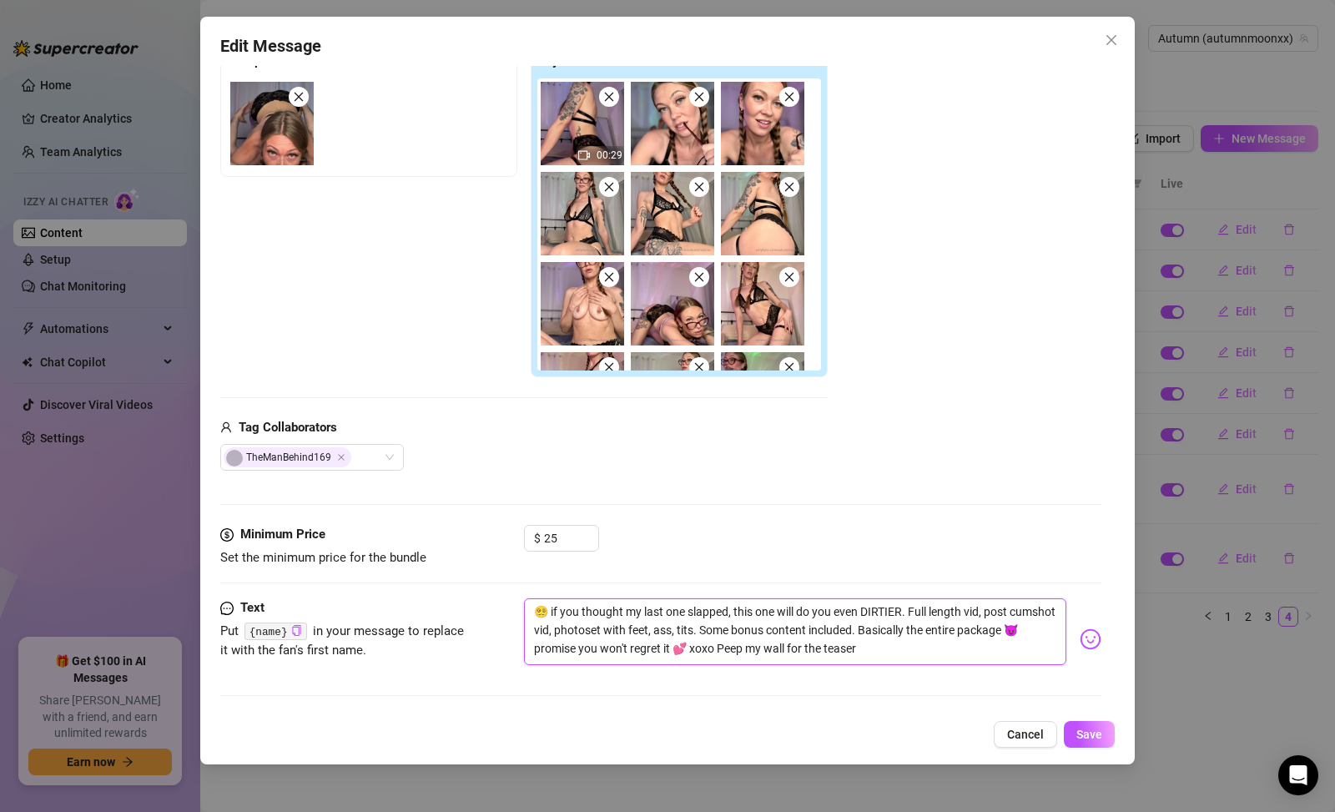
click at [690, 632] on textarea "😵‍💫 if you thought my last one slapped, this one will do you even DIRTIER. Full…" at bounding box center [795, 631] width 543 height 67
paste textarea "Everything you crave in one package 💦 full vid + post cumshot + bonus pics. You…"
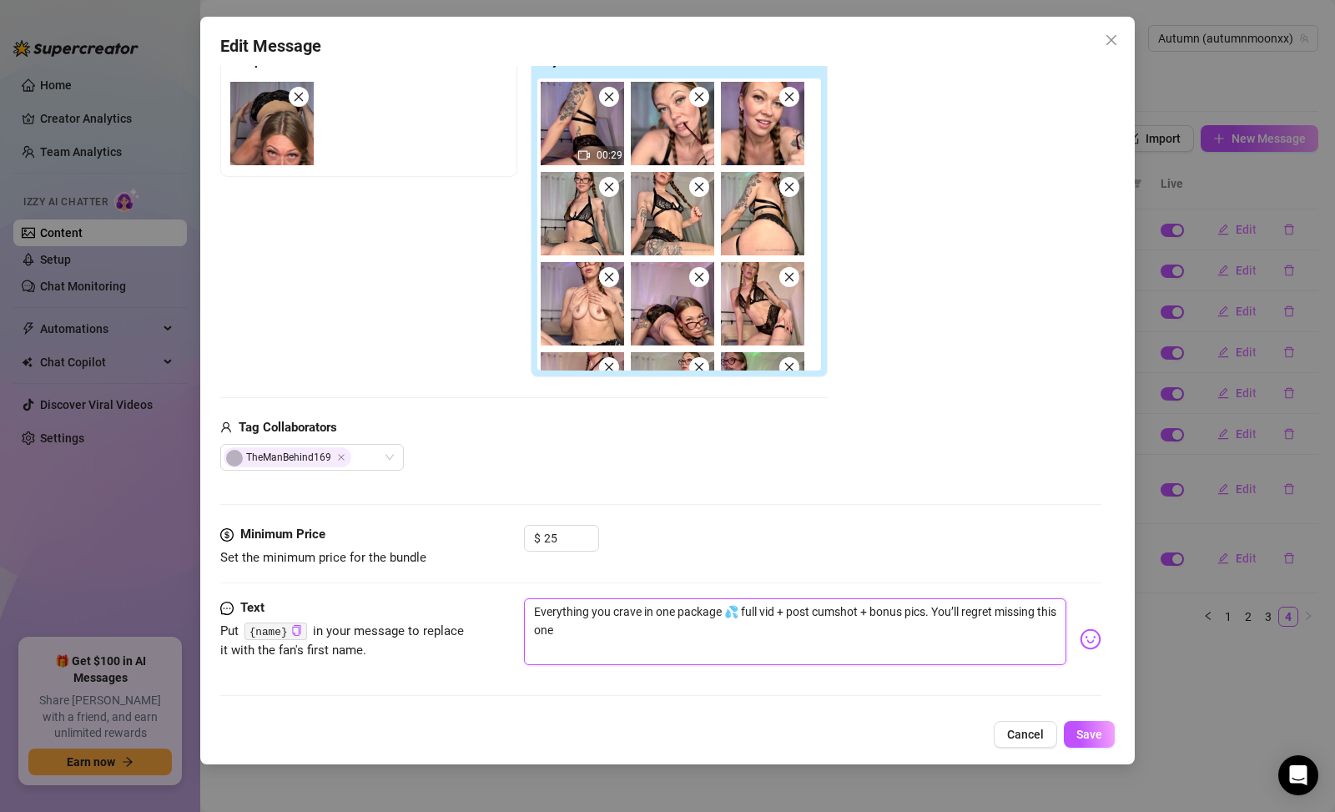
drag, startPoint x: 687, startPoint y: 628, endPoint x: 444, endPoint y: 569, distance: 249.8
click at [444, 569] on form "Account Autumn (@autumnmoonxx) Bump Type Select the type of bump message to sen…" at bounding box center [660, 259] width 881 height 906
click at [1090, 731] on span "Save" at bounding box center [1090, 734] width 26 height 13
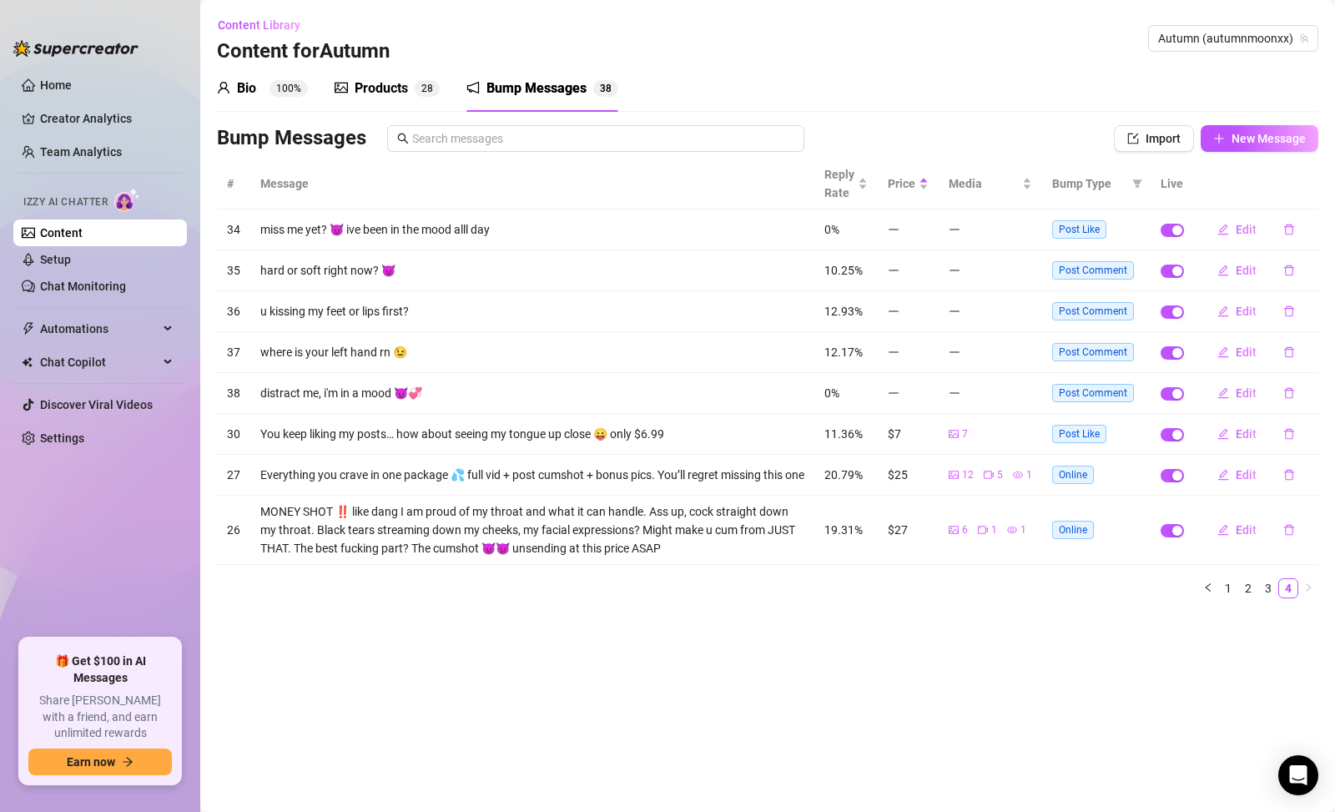
click at [572, 513] on td "MONEY SHOT ‼️ like dang I am proud of my throat and what it can handle. Ass up,…" at bounding box center [532, 530] width 564 height 69
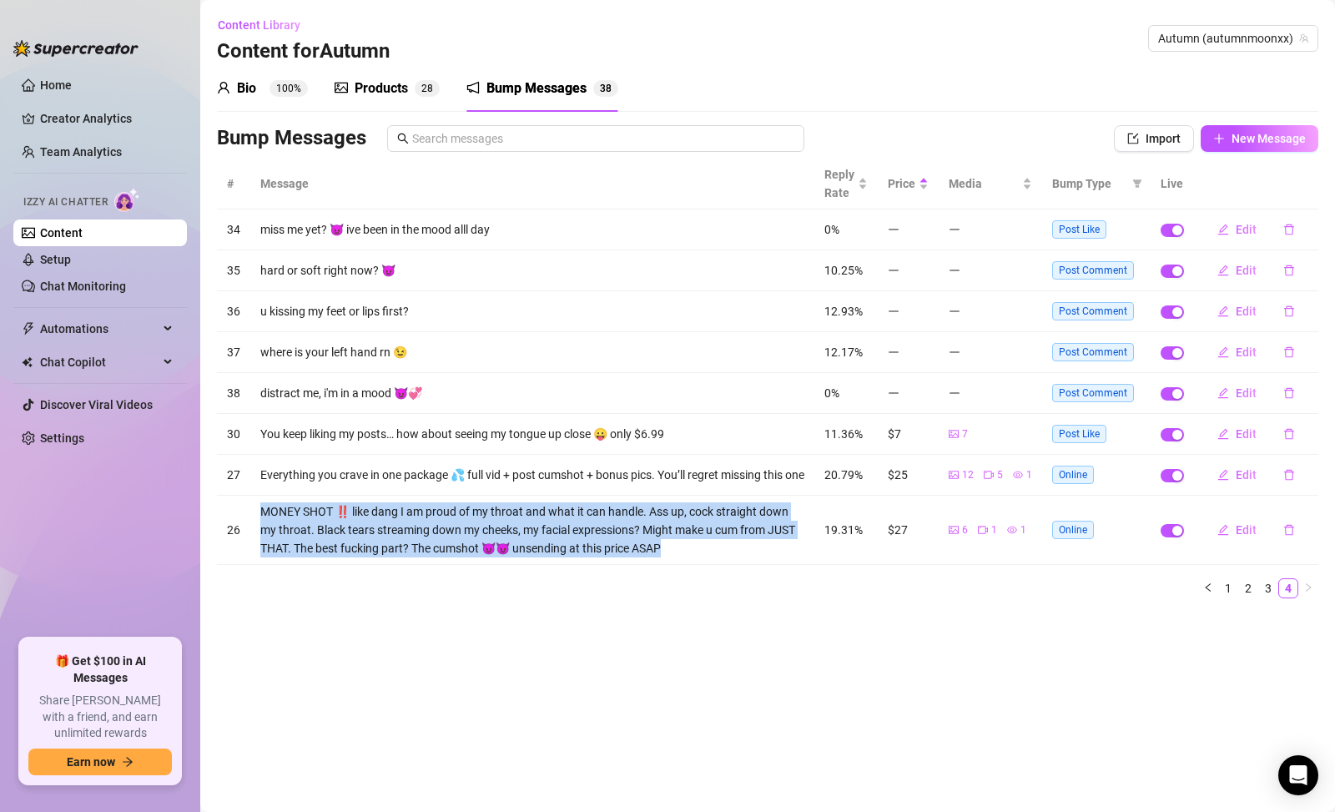
drag, startPoint x: 684, startPoint y: 562, endPoint x: 358, endPoint y: 510, distance: 329.6
click at [358, 510] on td "MONEY SHOT ‼️ like dang I am proud of my throat and what it can handle. Ass up,…" at bounding box center [532, 530] width 564 height 69
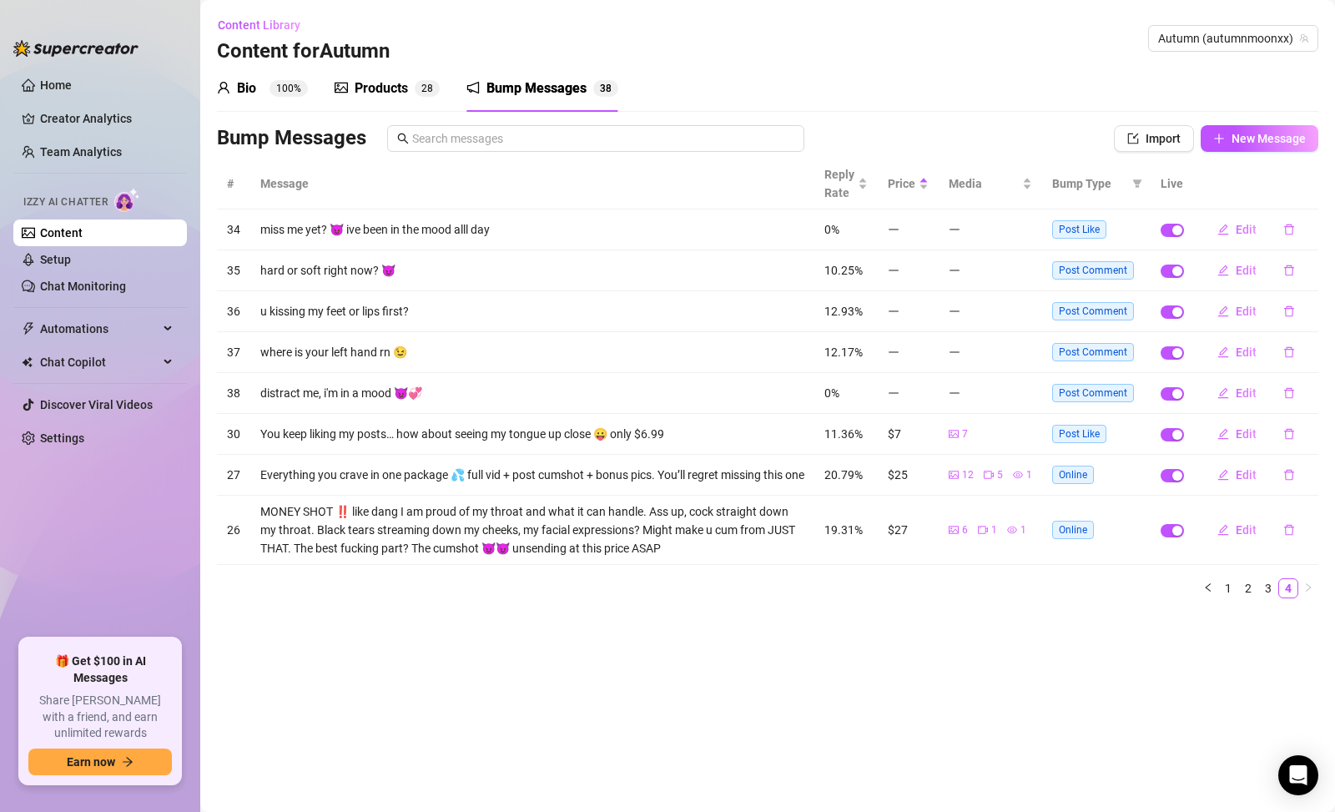
click at [1083, 186] on span "Bump Type" at bounding box center [1088, 183] width 73 height 18
click at [1138, 182] on icon "filter" at bounding box center [1137, 183] width 9 height 8
click at [1078, 214] on span "Online" at bounding box center [1068, 215] width 39 height 13
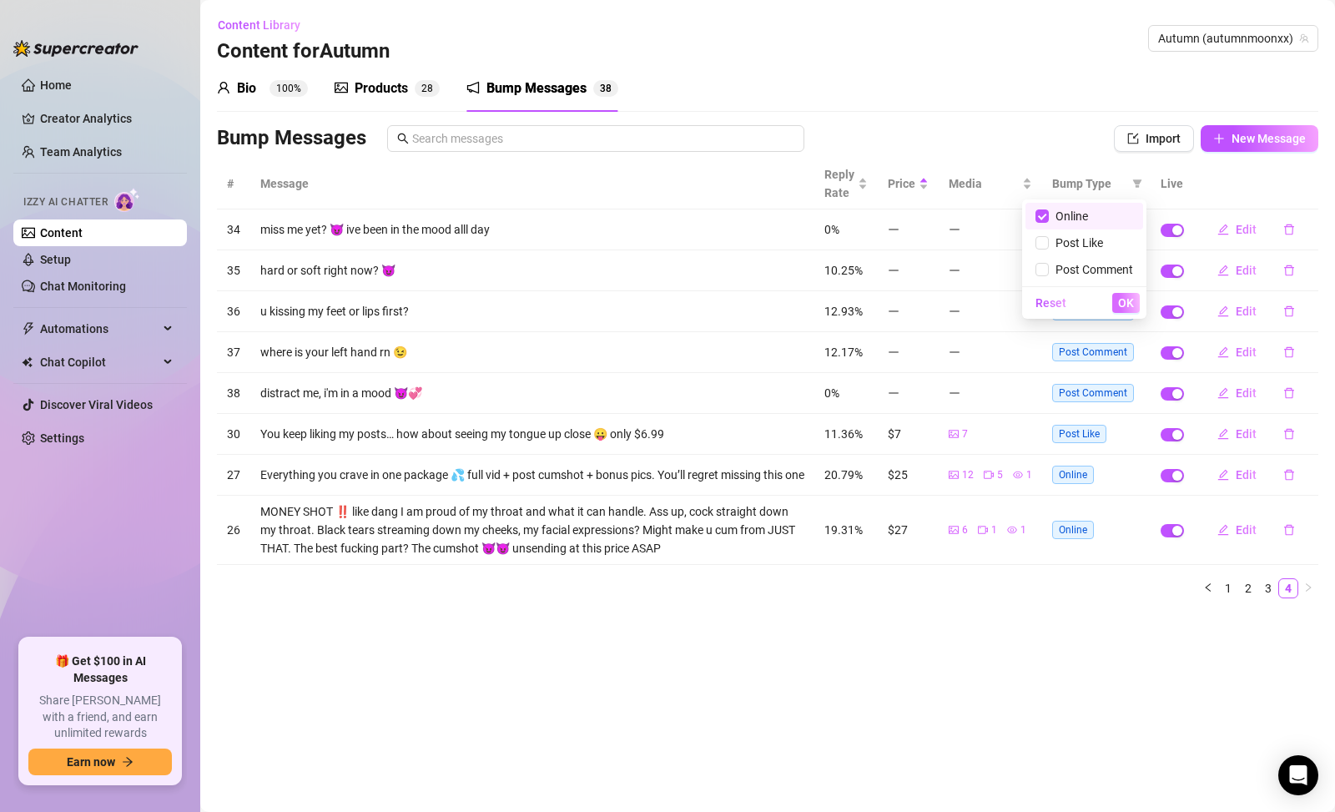
click at [1122, 305] on span "OK" at bounding box center [1126, 302] width 16 height 13
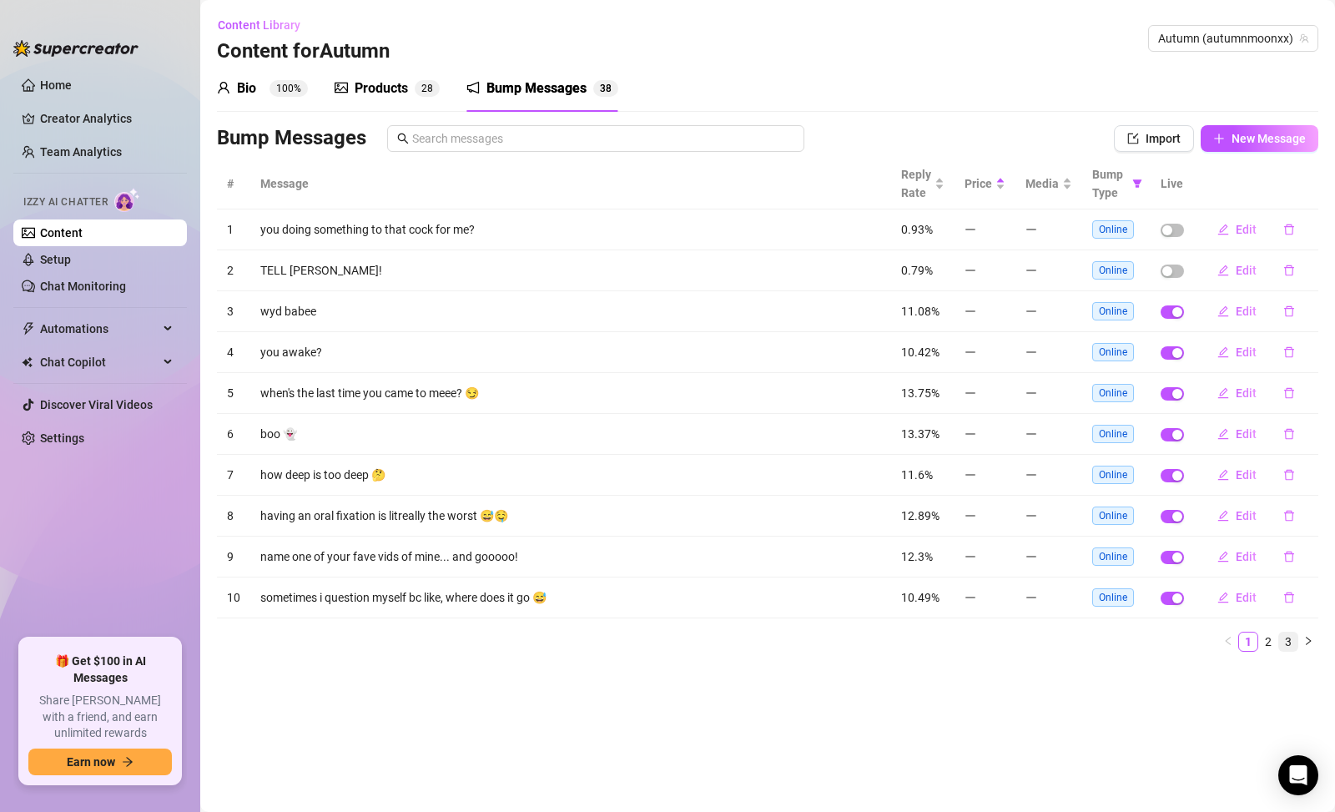
click at [1296, 643] on link "3" at bounding box center [1288, 642] width 18 height 18
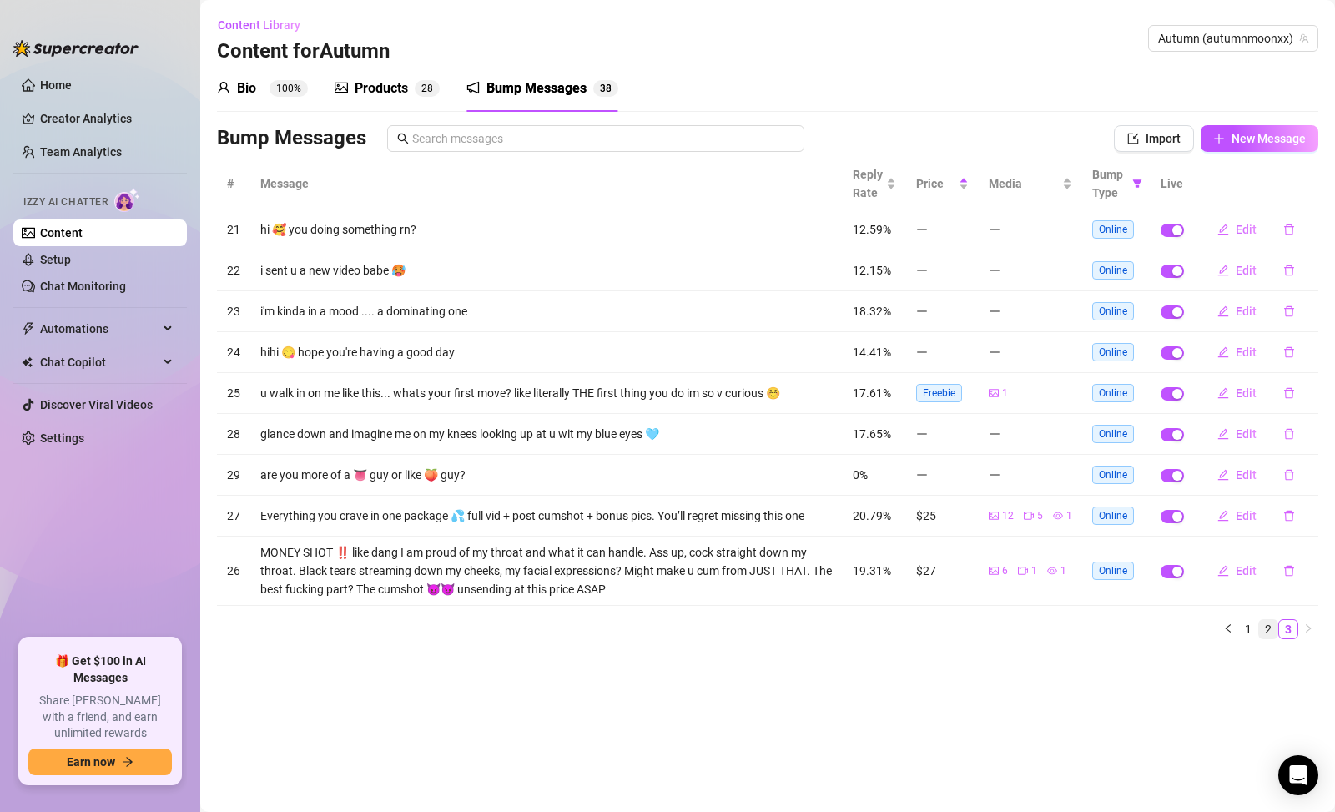
click at [1274, 631] on link "2" at bounding box center [1268, 629] width 18 height 18
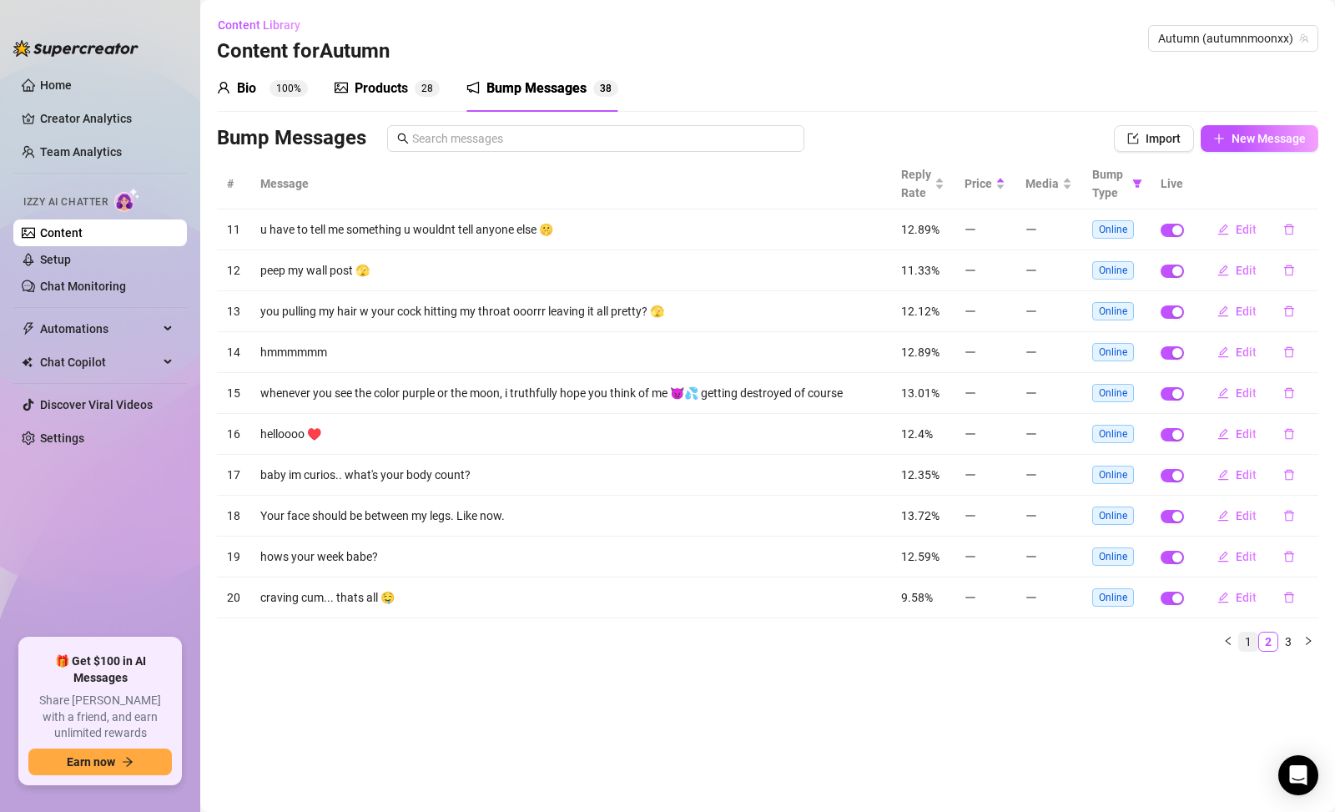
click at [1240, 636] on link "1" at bounding box center [1248, 642] width 18 height 18
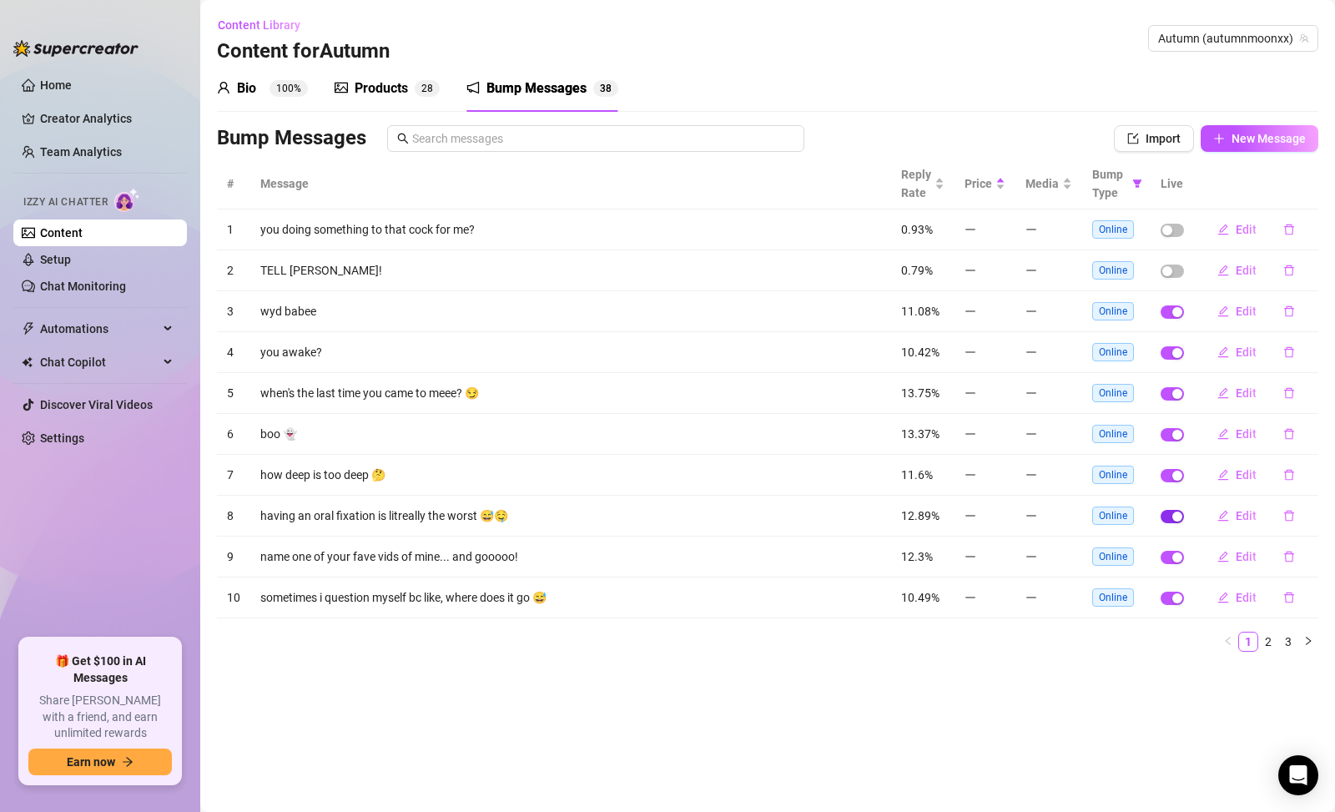
click at [1178, 517] on div "button" at bounding box center [1178, 517] width 10 height 10
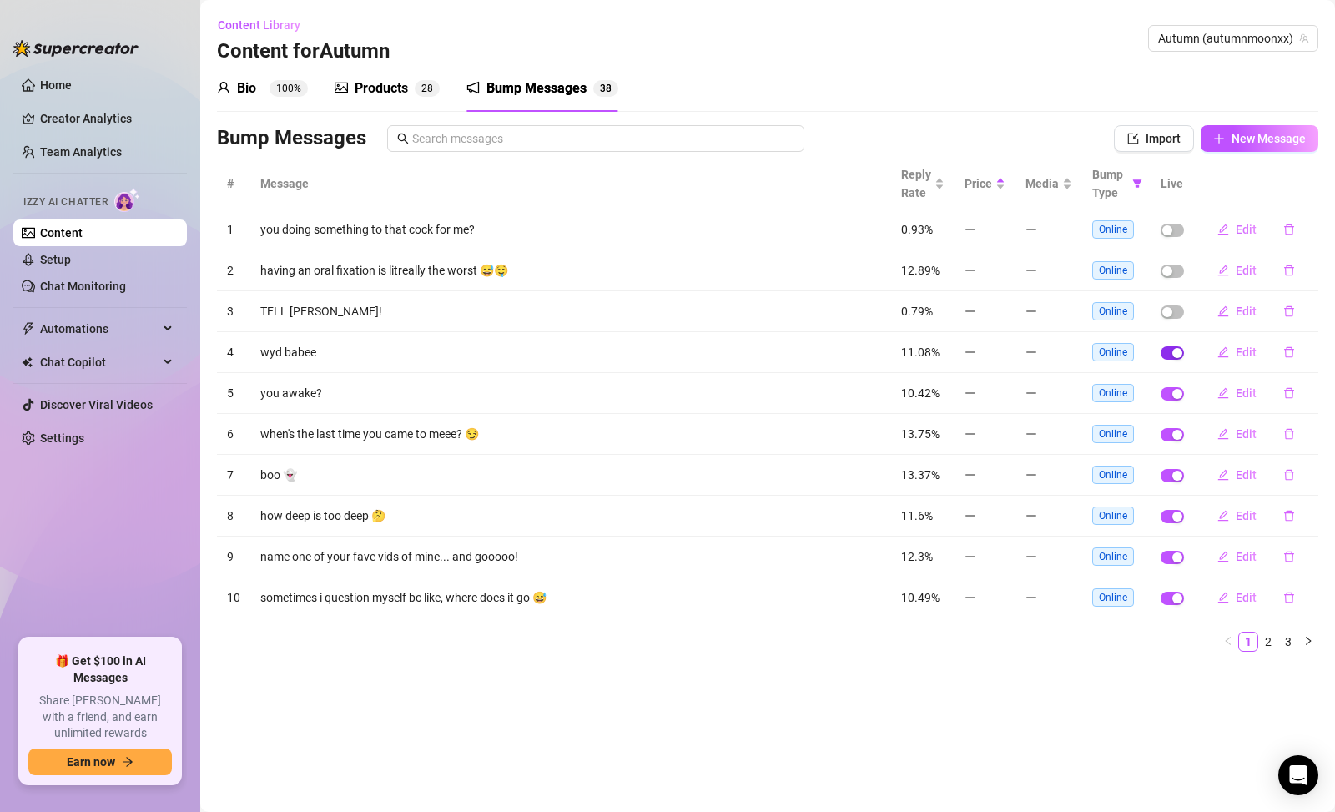
click at [1170, 351] on span "button" at bounding box center [1172, 352] width 23 height 13
click at [1223, 142] on icon "plus" at bounding box center [1220, 139] width 12 height 12
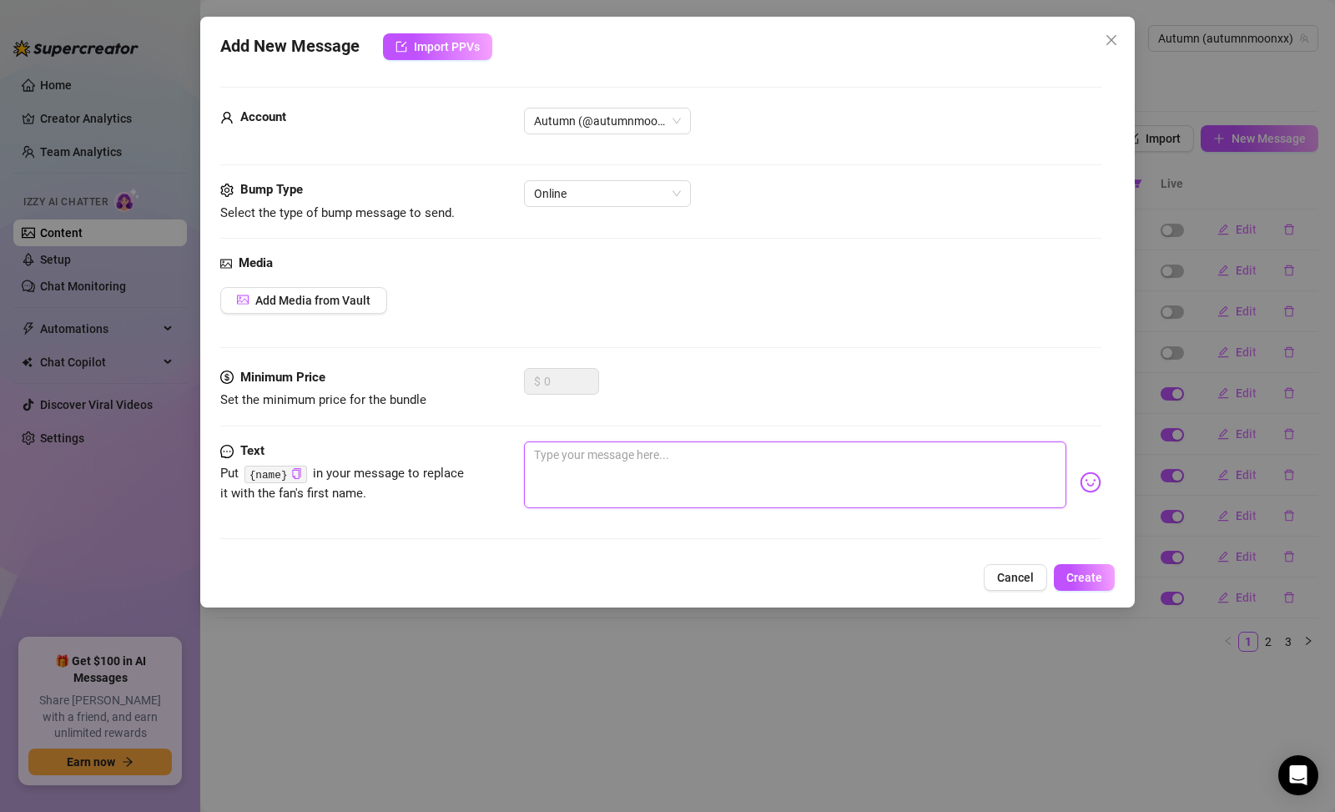
click at [782, 508] on div at bounding box center [813, 483] width 578 height 82
click at [709, 456] on textarea "i walk in on u right as you're abotu to cum, what do you do?" at bounding box center [795, 475] width 543 height 67
click at [1023, 483] on textarea "i walk in on u right as you're about to cum, what do you do?" at bounding box center [795, 475] width 543 height 67
click at [1085, 583] on span "Create" at bounding box center [1085, 577] width 36 height 13
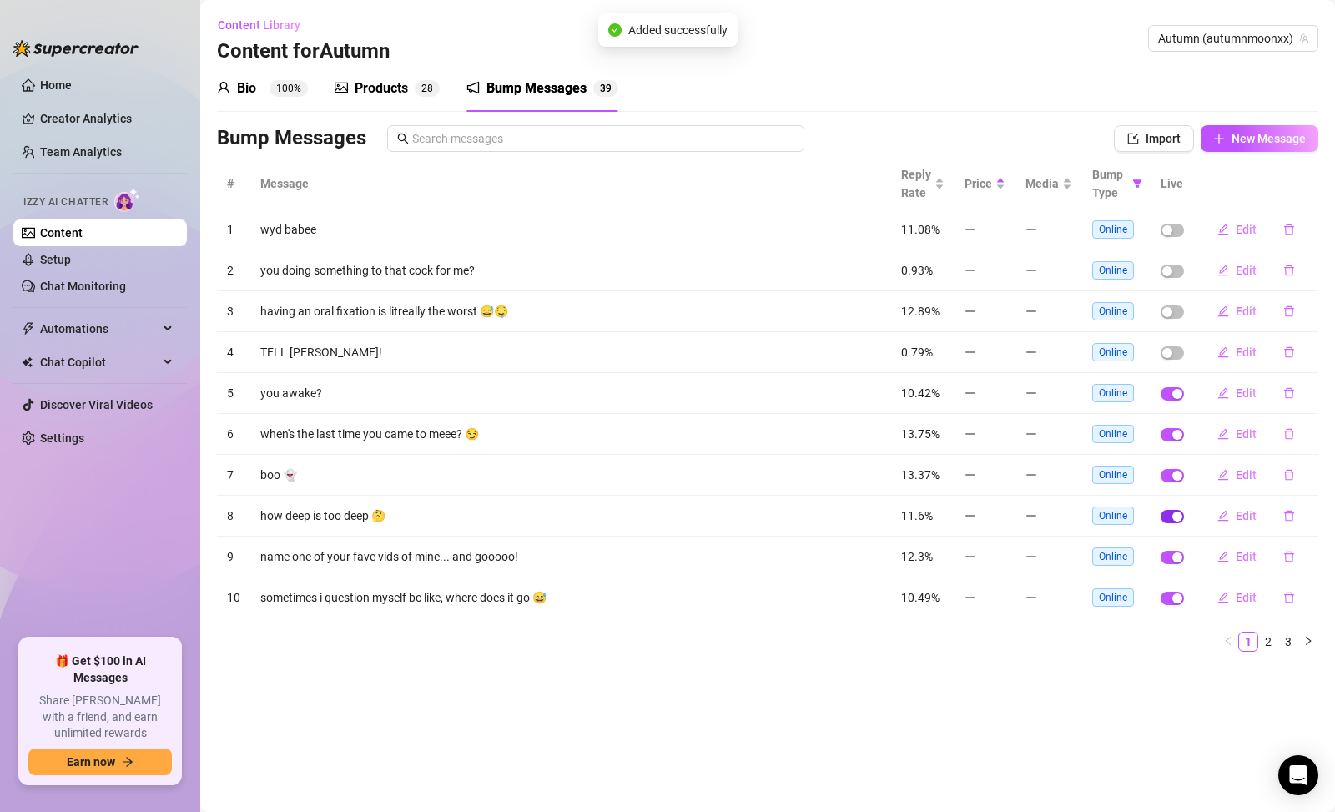
click at [1168, 517] on span "button" at bounding box center [1172, 516] width 23 height 13
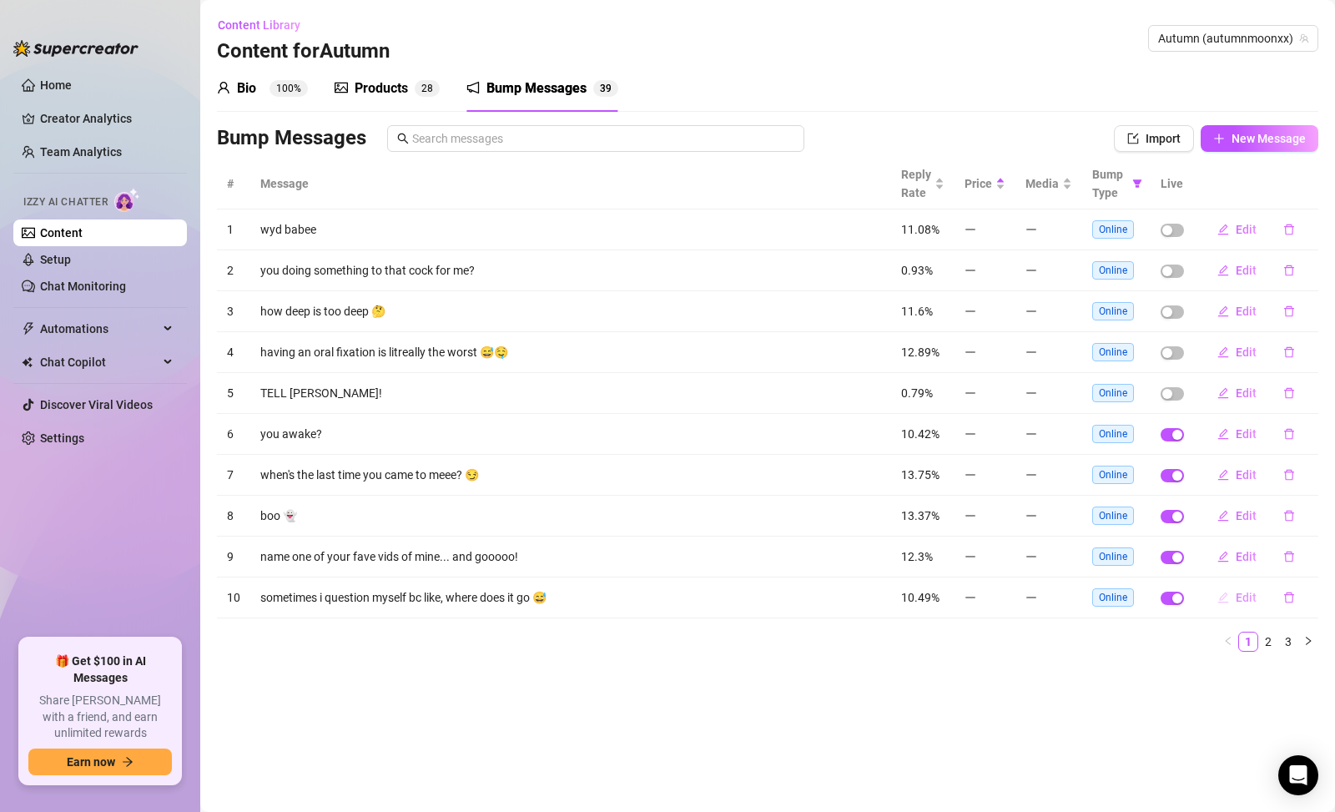
click at [1234, 596] on button "Edit" at bounding box center [1237, 597] width 66 height 27
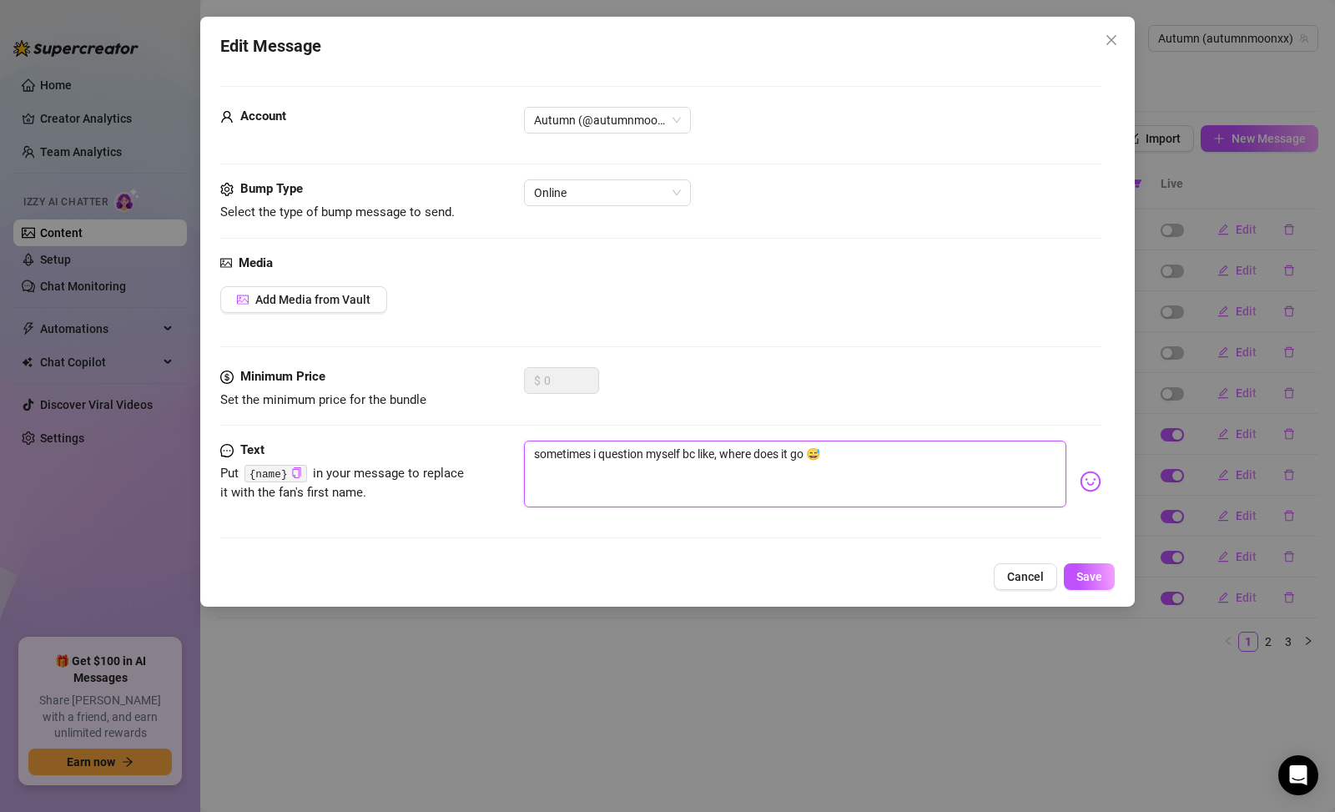
drag, startPoint x: 1001, startPoint y: 497, endPoint x: 340, endPoint y: 513, distance: 661.2
click at [179, 512] on div "Edit Message Account Autumn (@autumnmoonxx) Bump Type Select the type of bump m…" at bounding box center [667, 406] width 1335 height 812
click at [621, 201] on span "Online" at bounding box center [607, 192] width 147 height 25
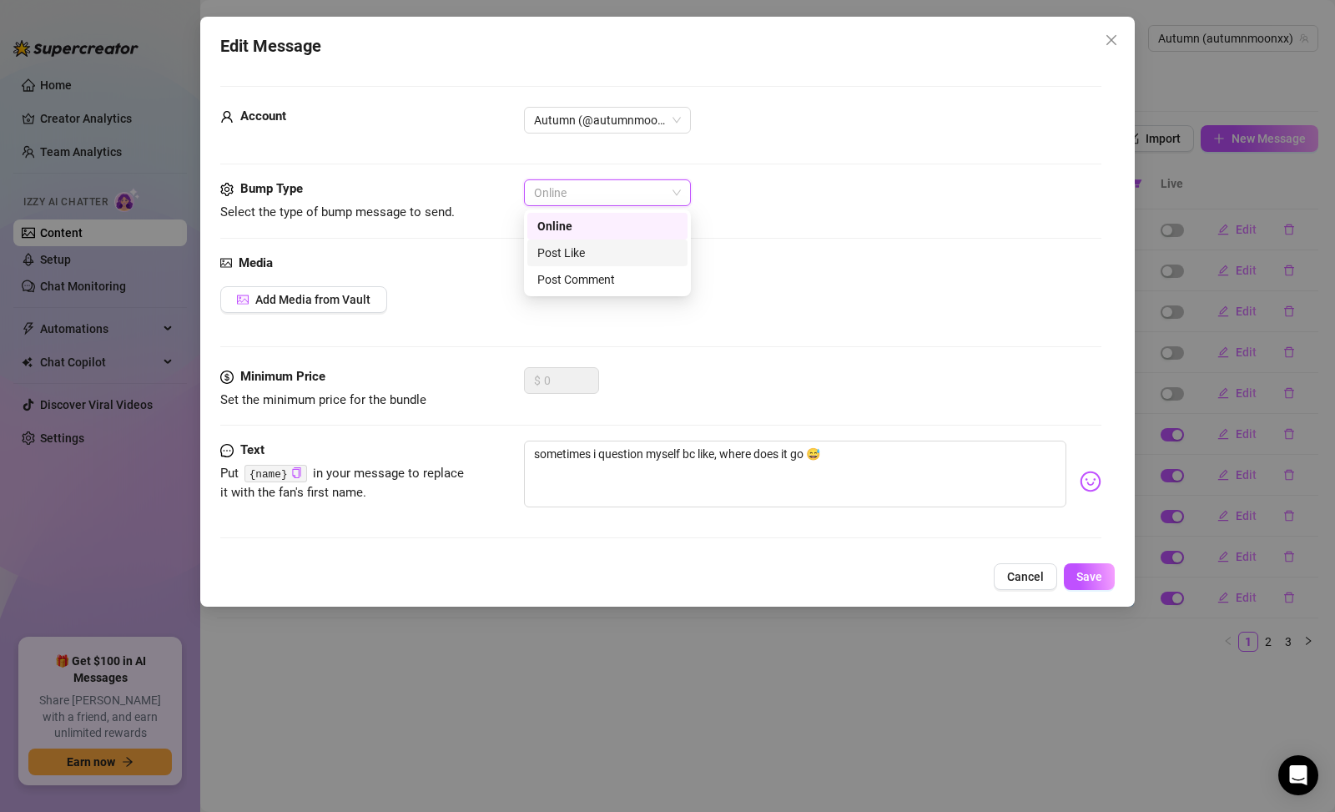
click at [628, 250] on div "Post Like" at bounding box center [608, 253] width 140 height 18
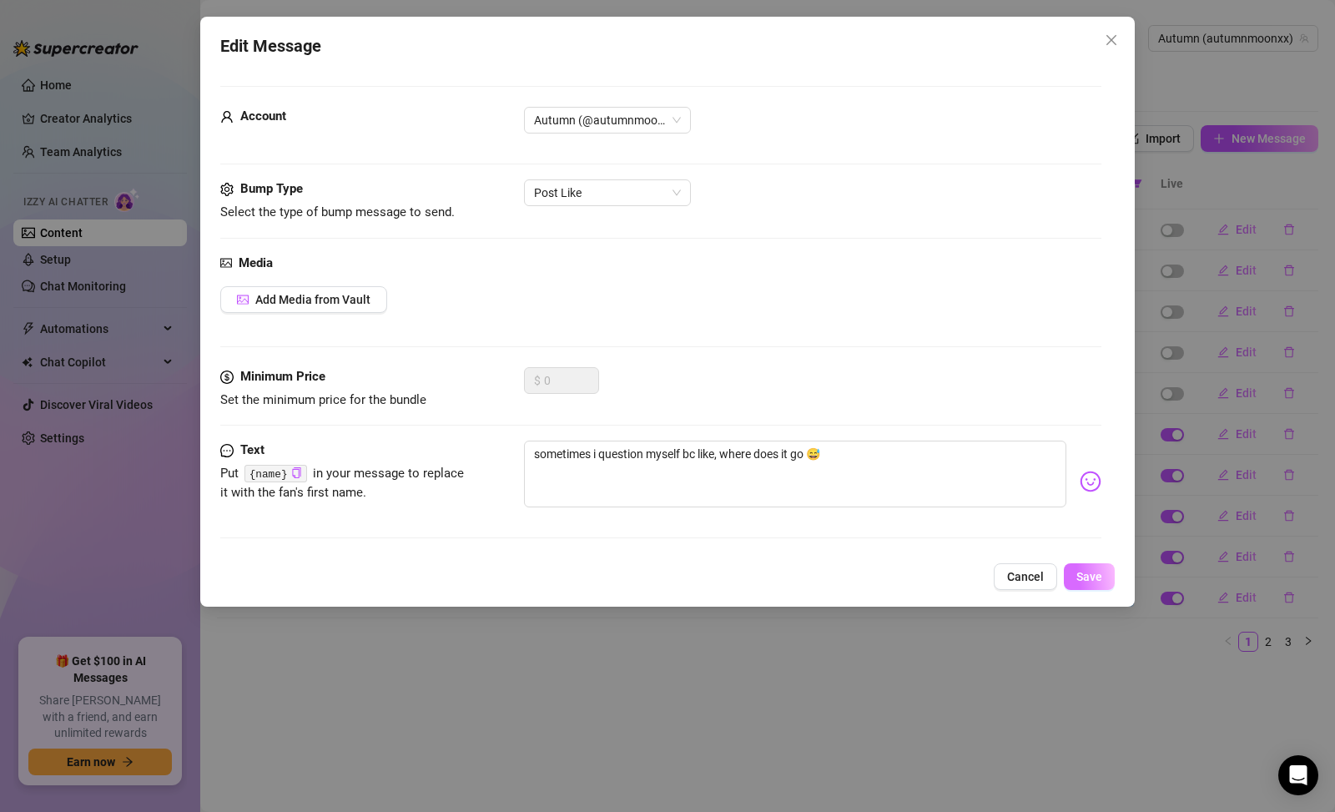
click at [1093, 578] on span "Save" at bounding box center [1090, 576] width 26 height 13
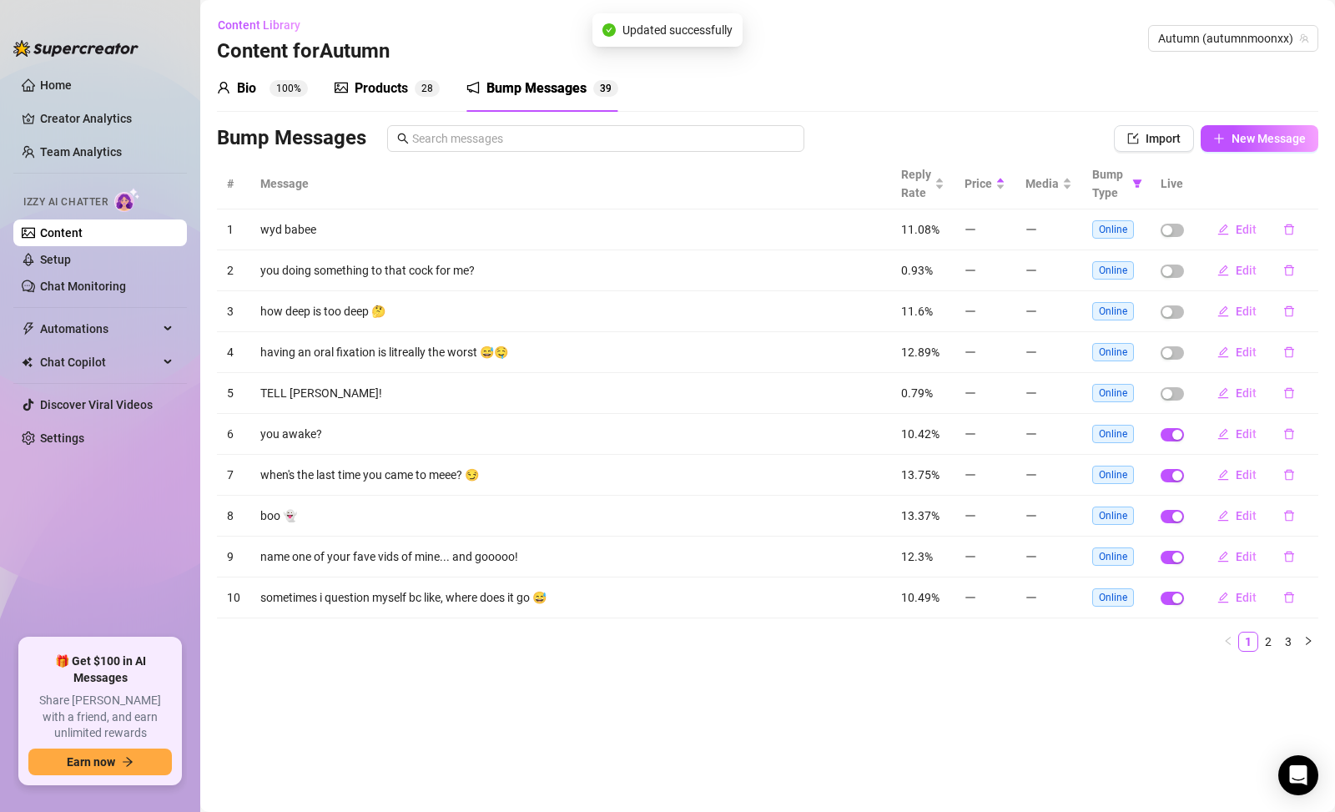
click at [1058, 645] on ul "1 2 3" at bounding box center [768, 642] width 1102 height 20
click at [1273, 638] on link "2" at bounding box center [1268, 642] width 18 height 18
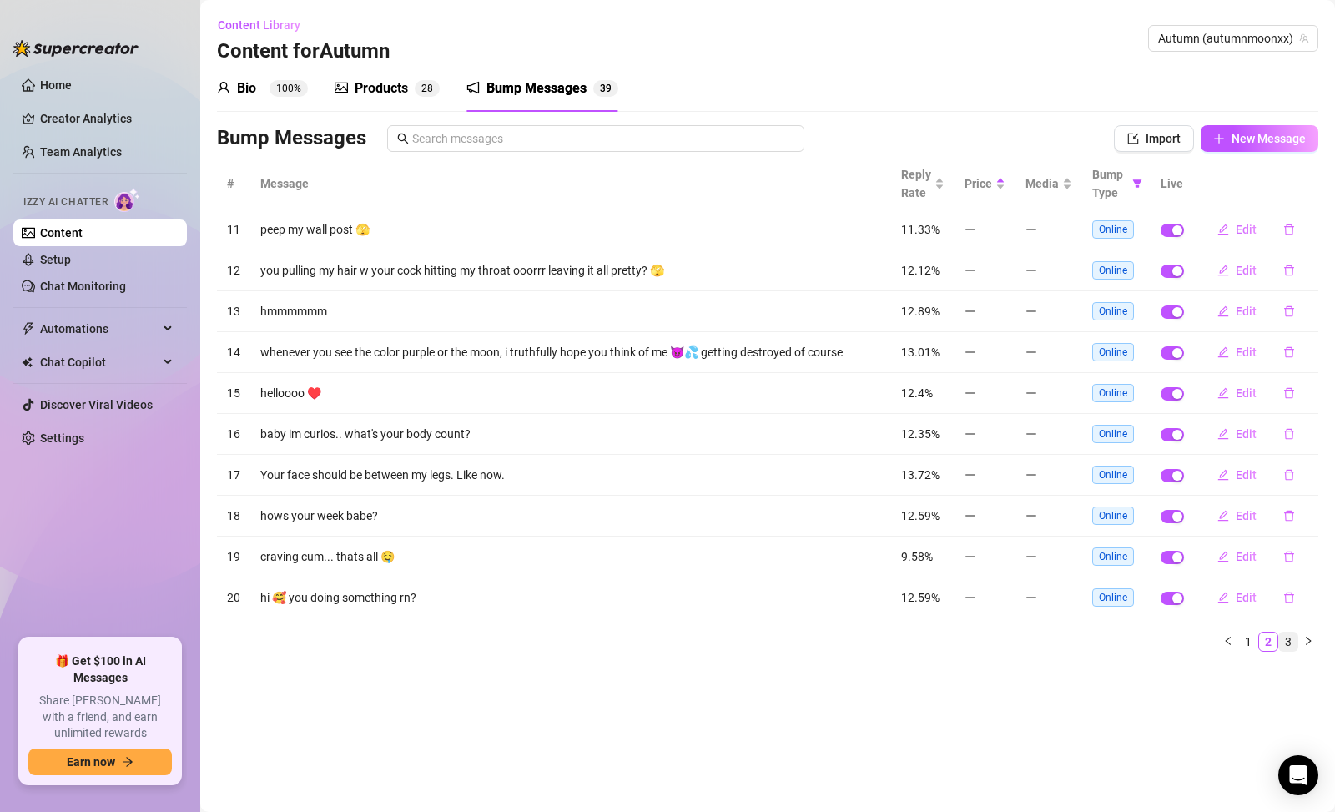
click at [1288, 643] on link "3" at bounding box center [1288, 642] width 18 height 18
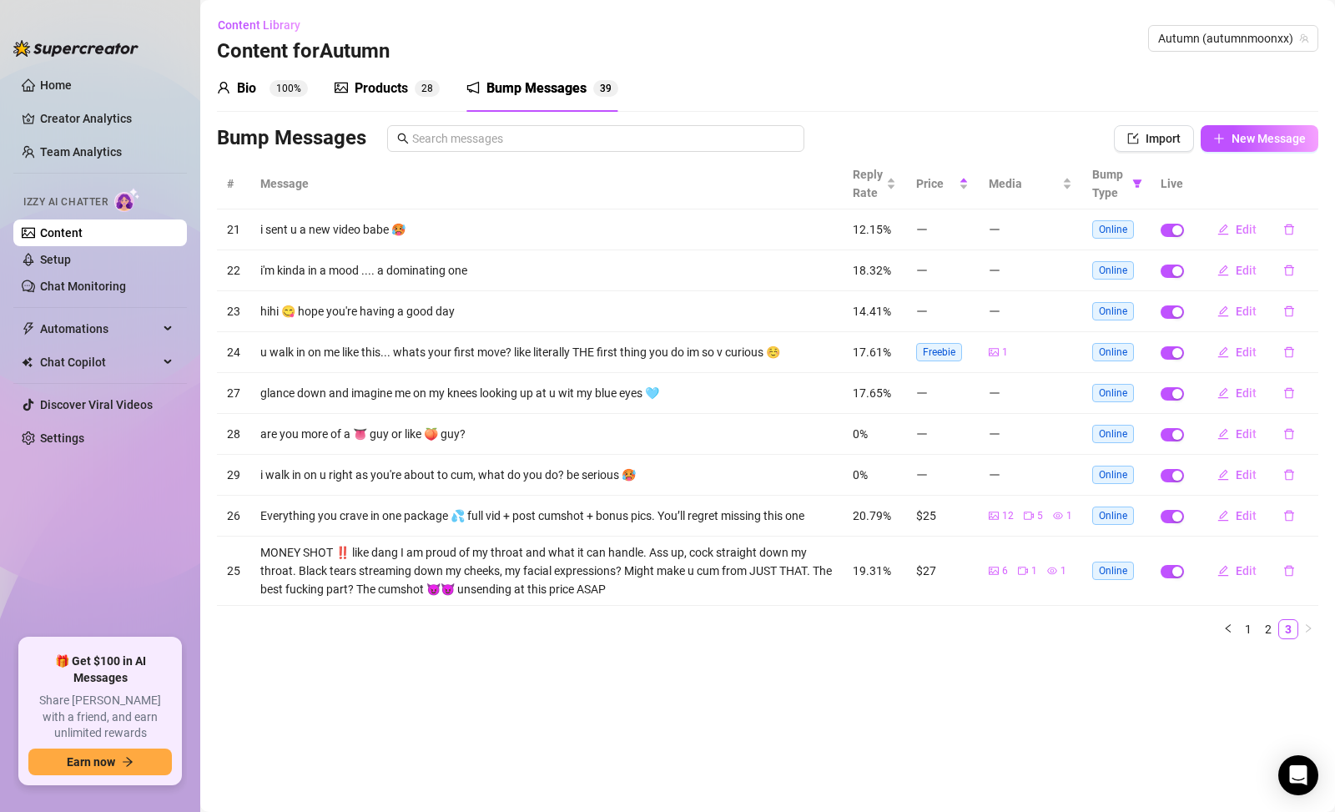
click at [1270, 628] on link "2" at bounding box center [1268, 629] width 18 height 18
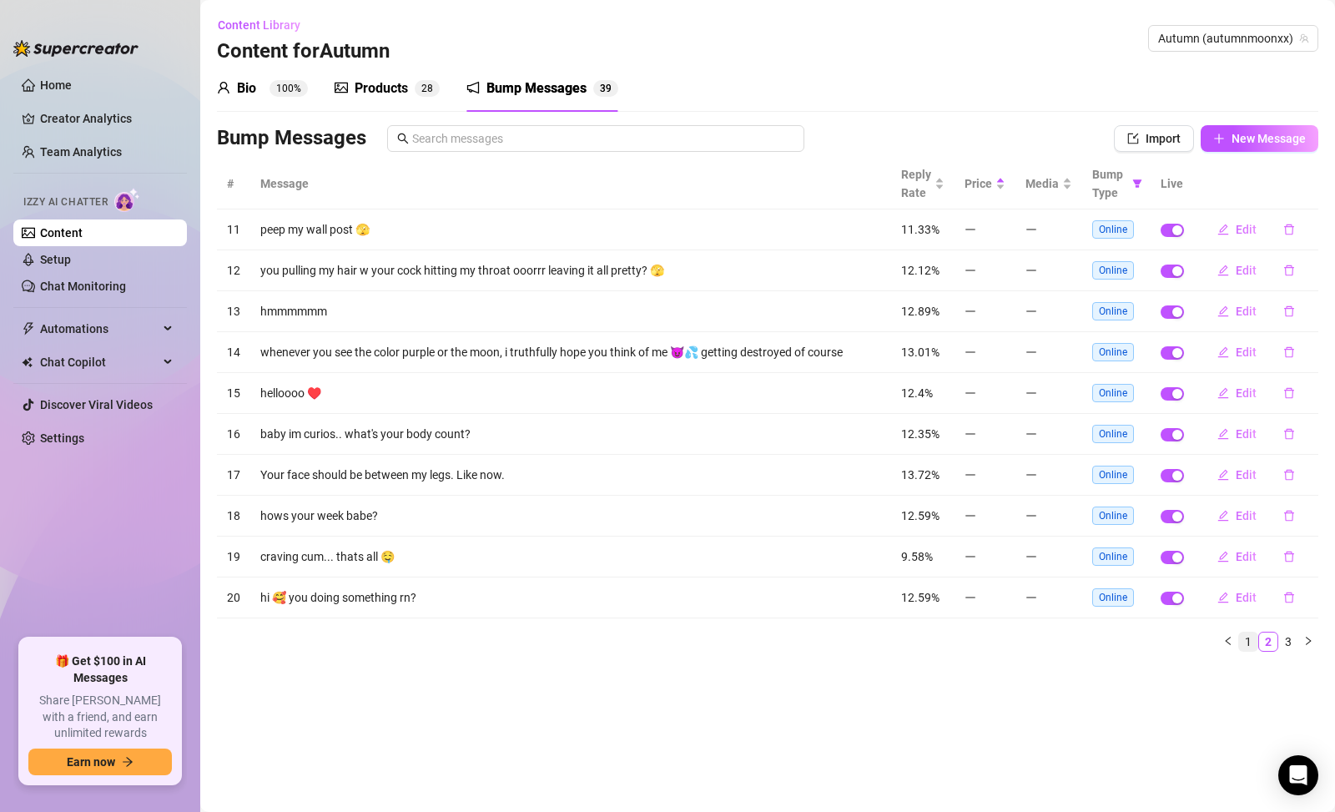
click at [1254, 643] on link "1" at bounding box center [1248, 642] width 18 height 18
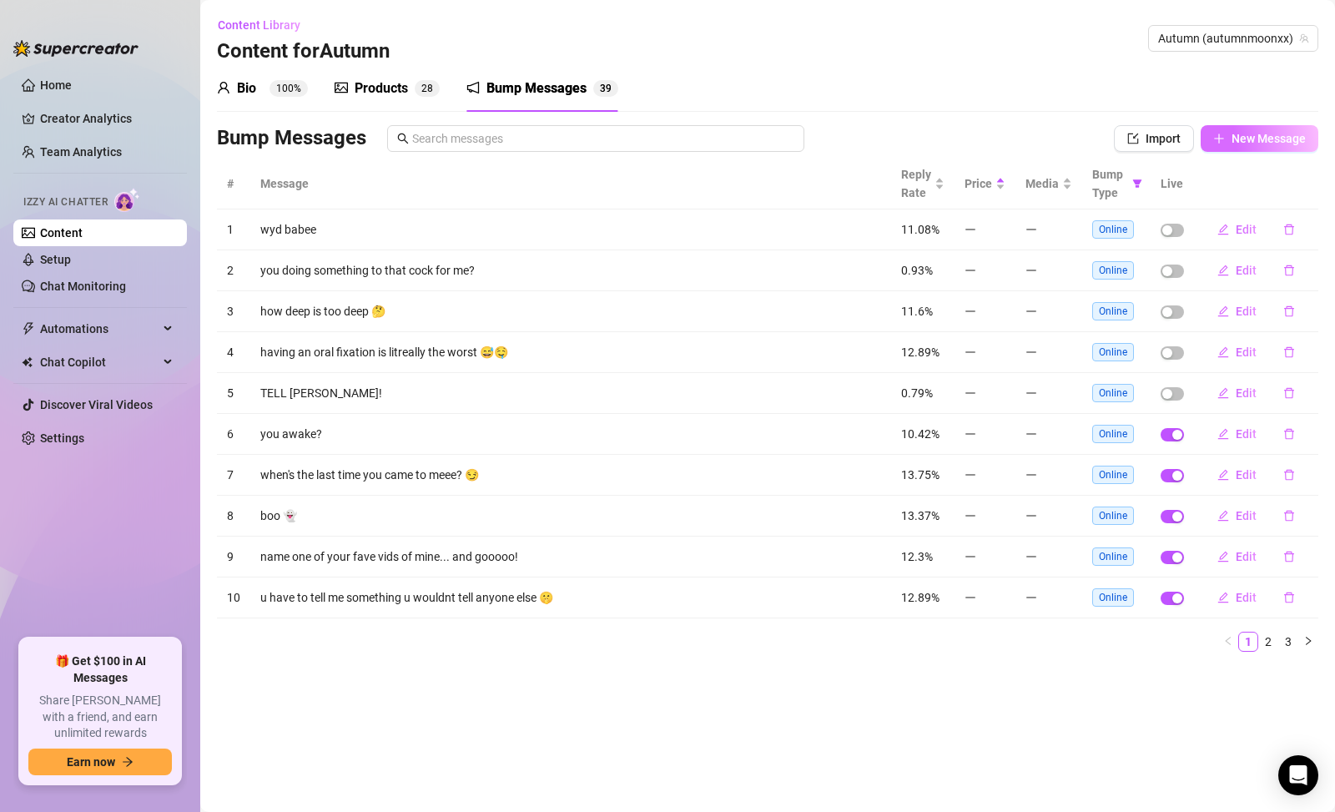
click at [1267, 144] on span "New Message" at bounding box center [1269, 138] width 74 height 13
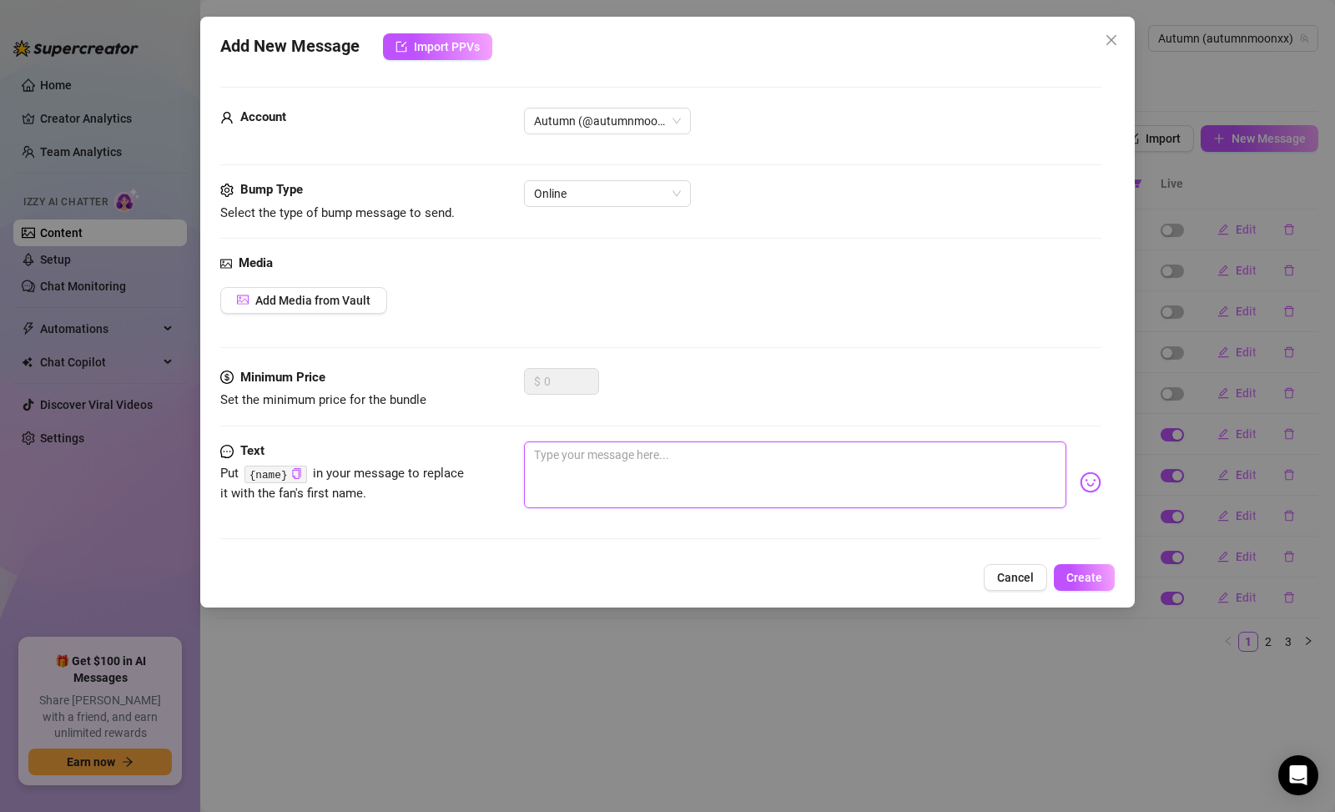
drag, startPoint x: 810, startPoint y: 452, endPoint x: 831, endPoint y: 453, distance: 20.9
click at [810, 452] on textarea at bounding box center [795, 475] width 543 height 67
click at [1078, 573] on span "Create" at bounding box center [1085, 577] width 36 height 13
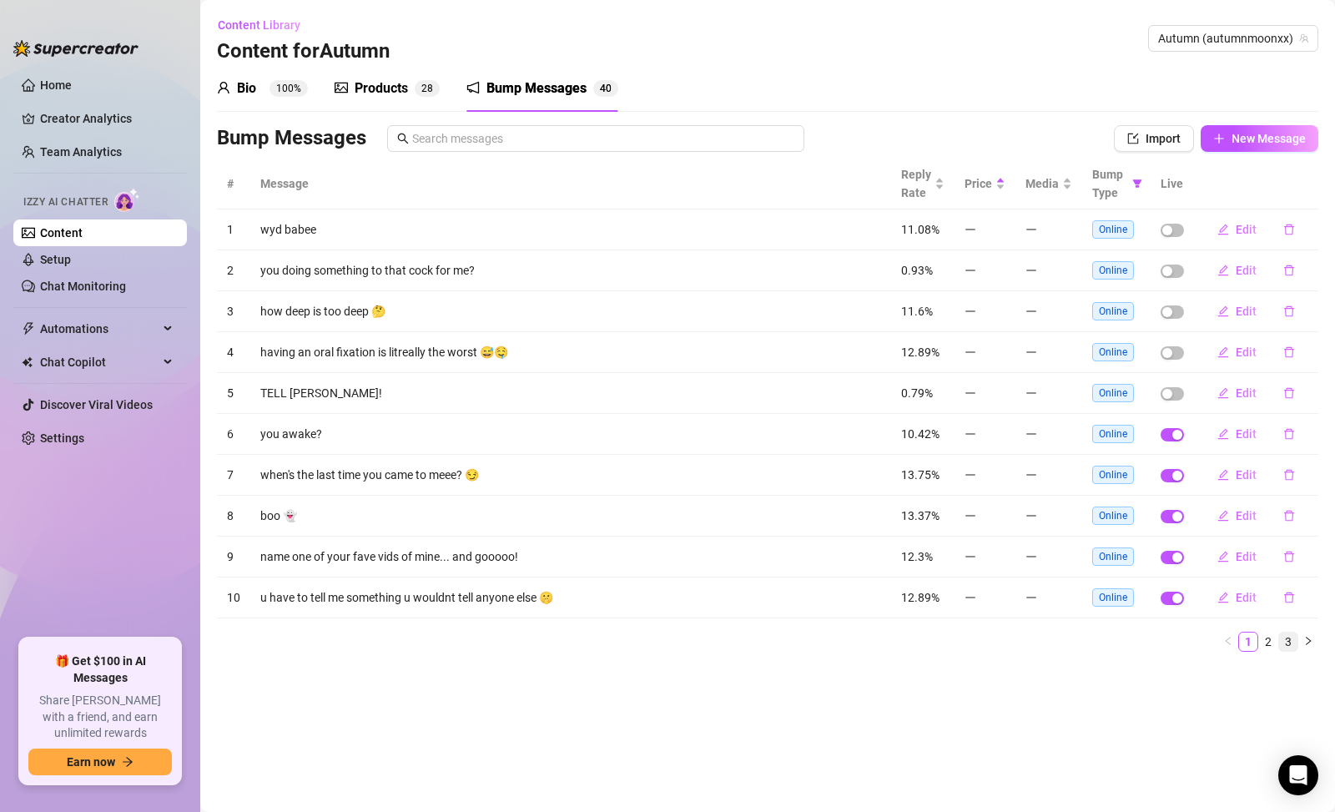
click at [1287, 643] on link "3" at bounding box center [1288, 642] width 18 height 18
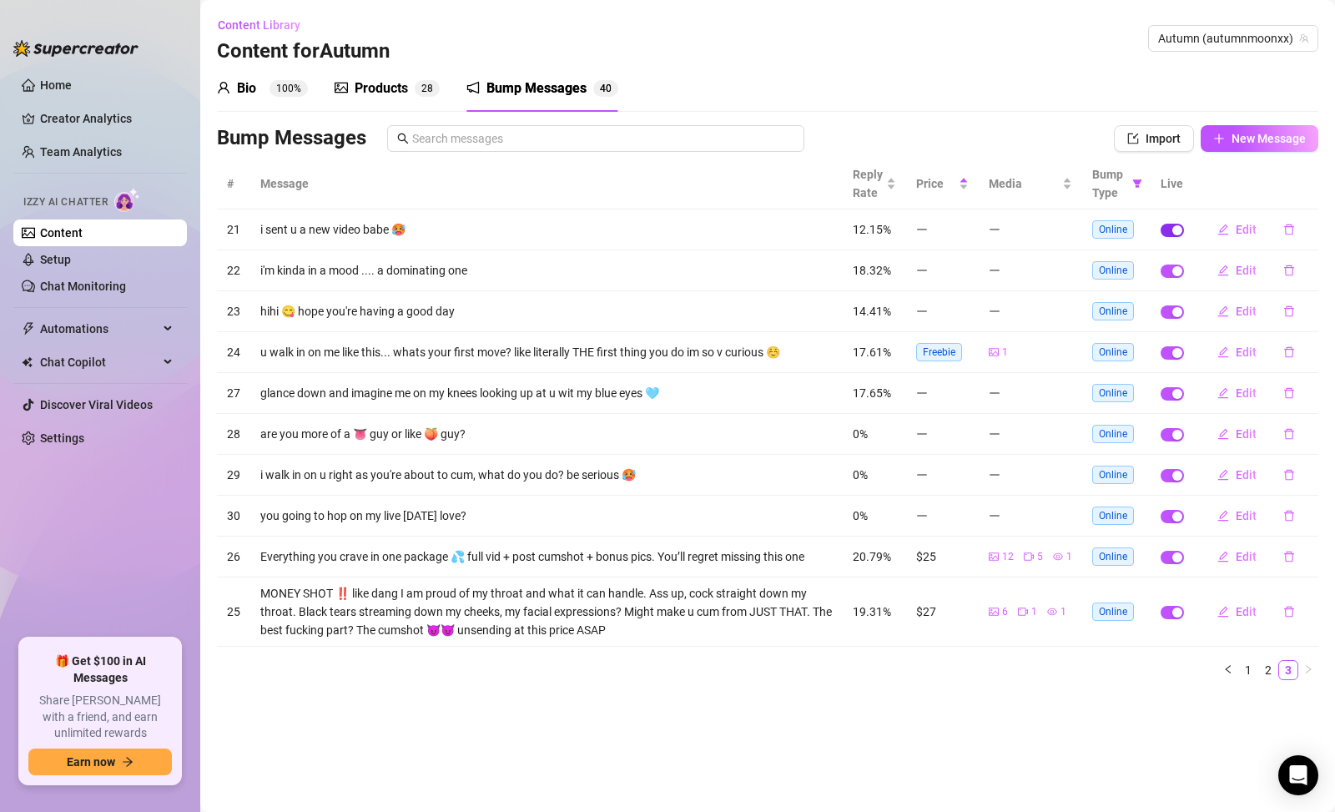
click at [1171, 229] on span "button" at bounding box center [1172, 230] width 23 height 13
click at [1177, 522] on span "button" at bounding box center [1172, 516] width 23 height 13
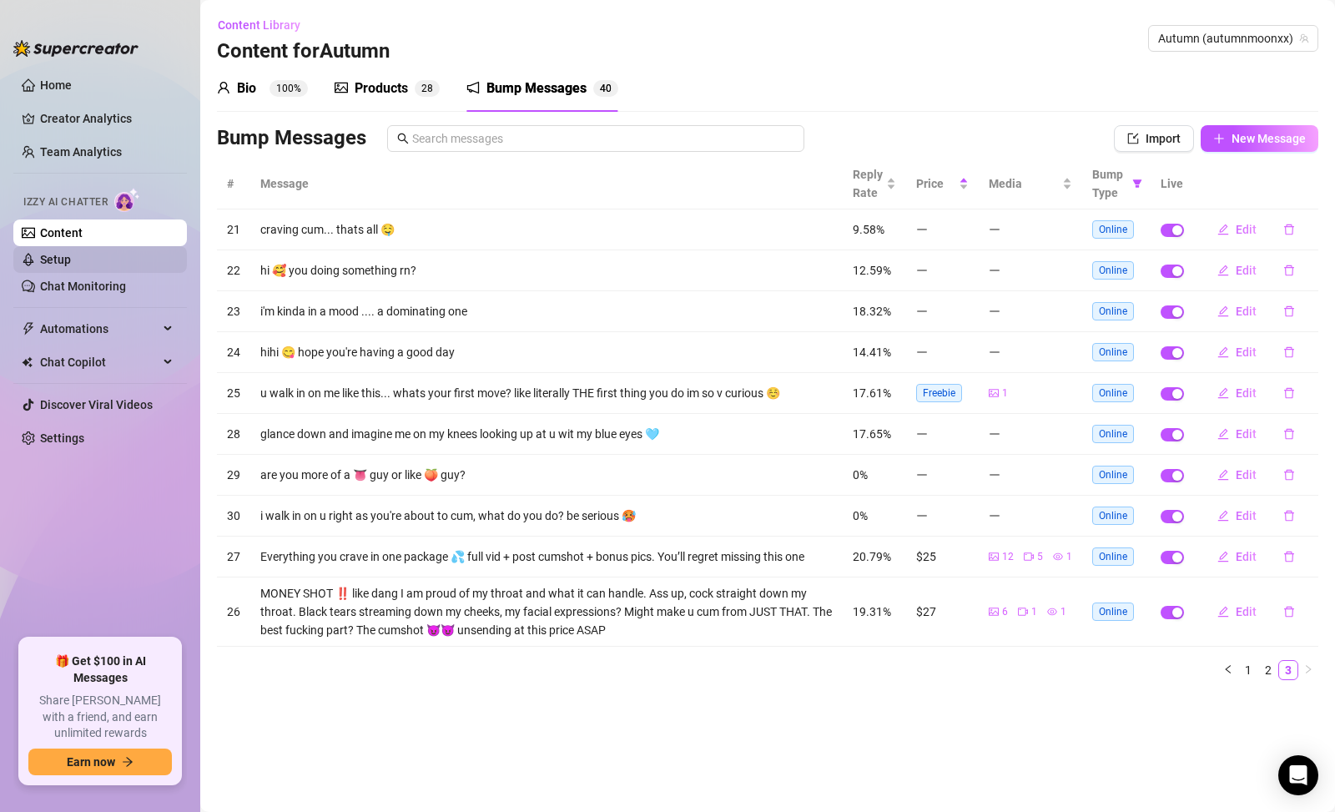
click at [71, 262] on link "Setup" at bounding box center [55, 259] width 31 height 13
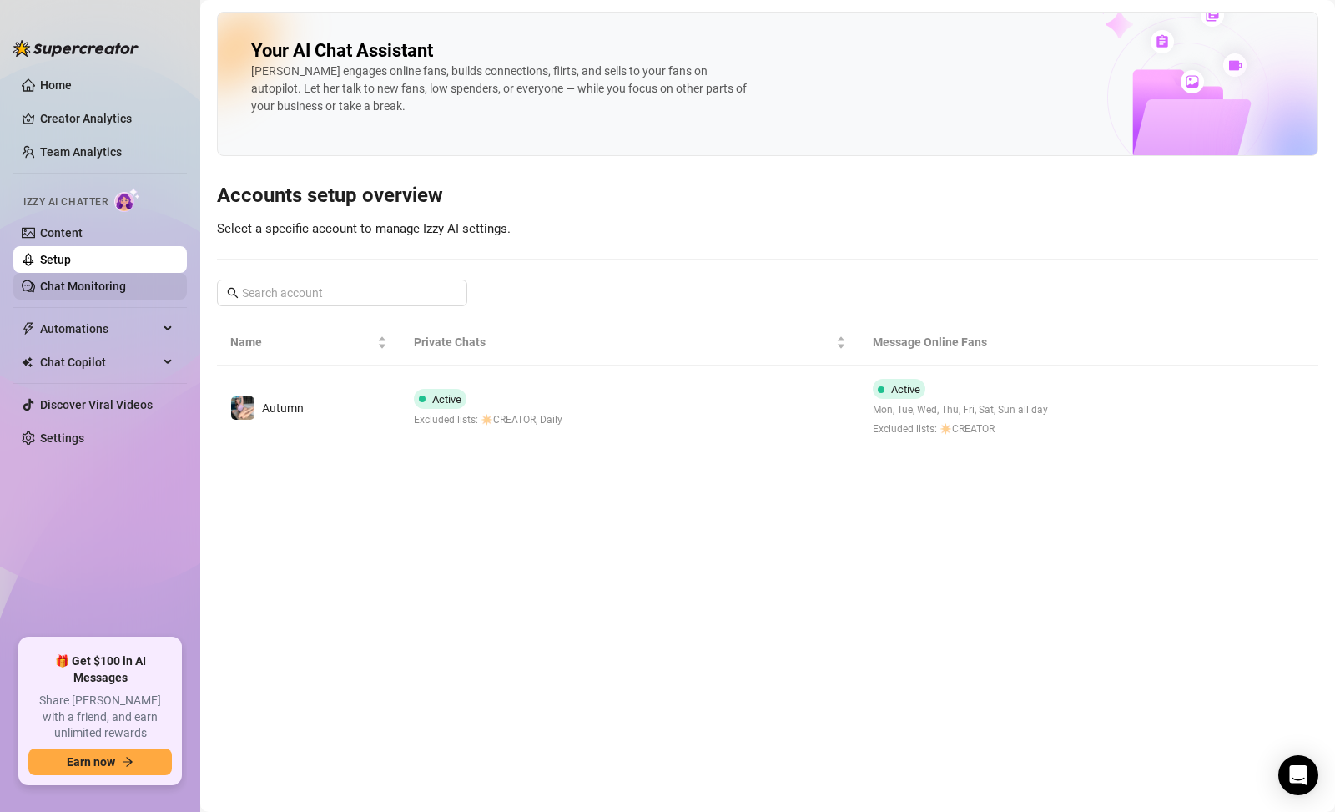
click at [126, 286] on link "Chat Monitoring" at bounding box center [83, 286] width 86 height 13
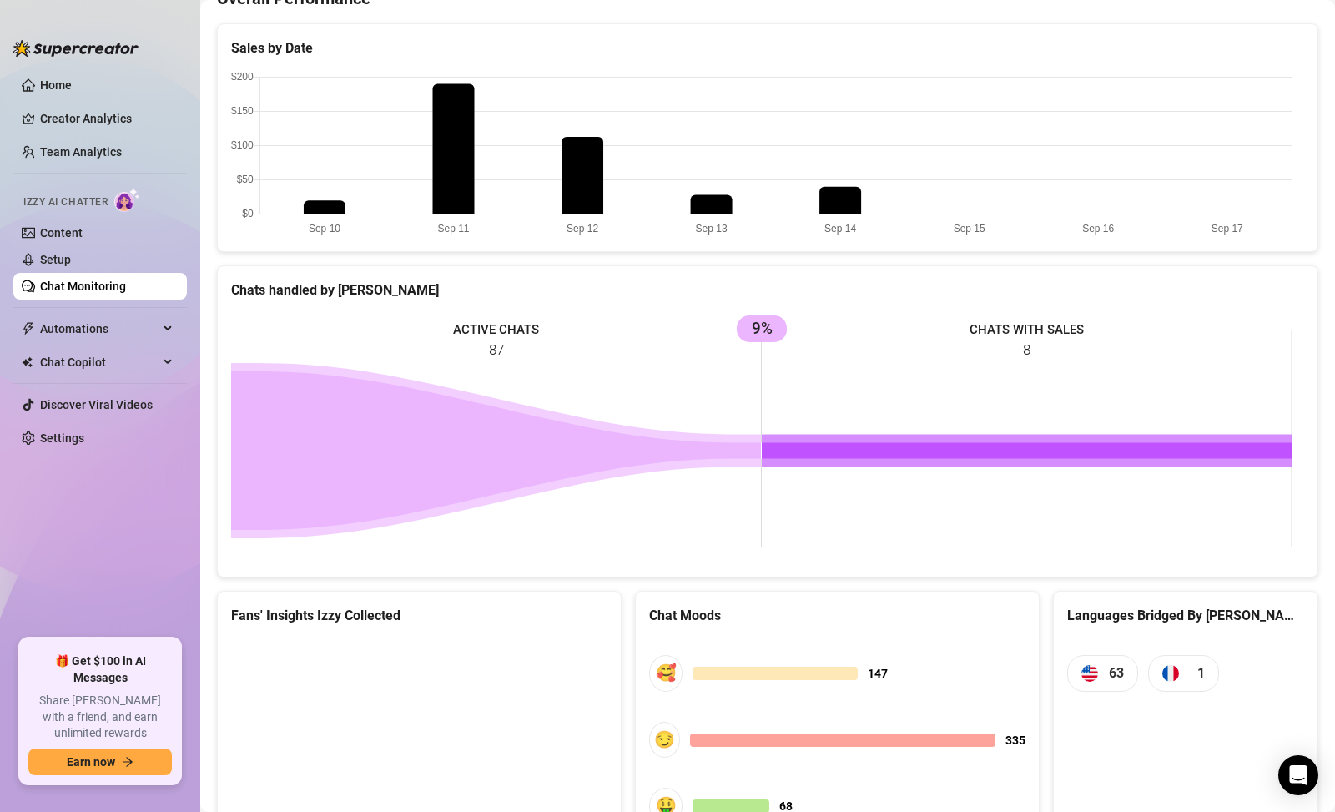
scroll to position [618, 0]
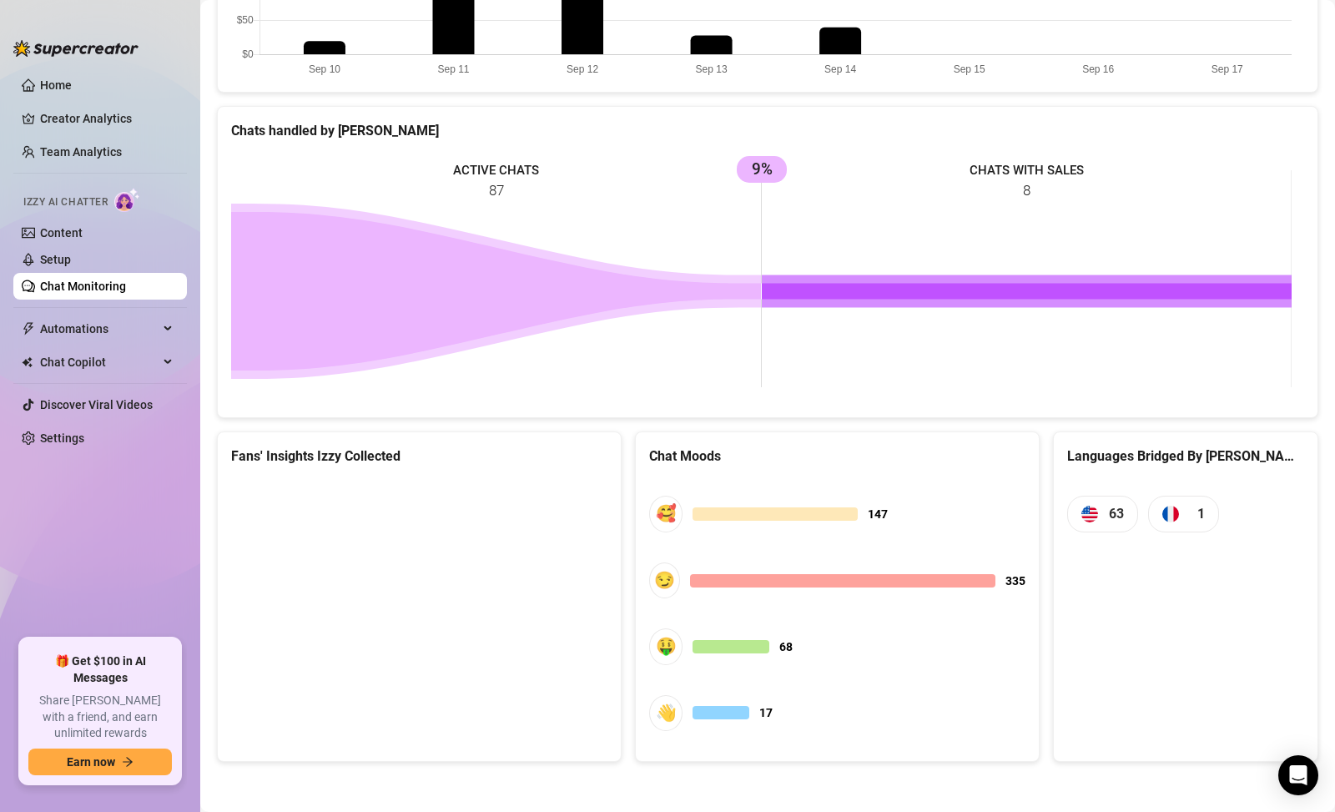
click at [444, 602] on canvas at bounding box center [416, 604] width 371 height 250
click at [1164, 523] on span "1" at bounding box center [1183, 514] width 71 height 36
click at [1166, 519] on img at bounding box center [1171, 514] width 17 height 17
click at [1173, 475] on div "French" at bounding box center [1174, 470] width 49 height 32
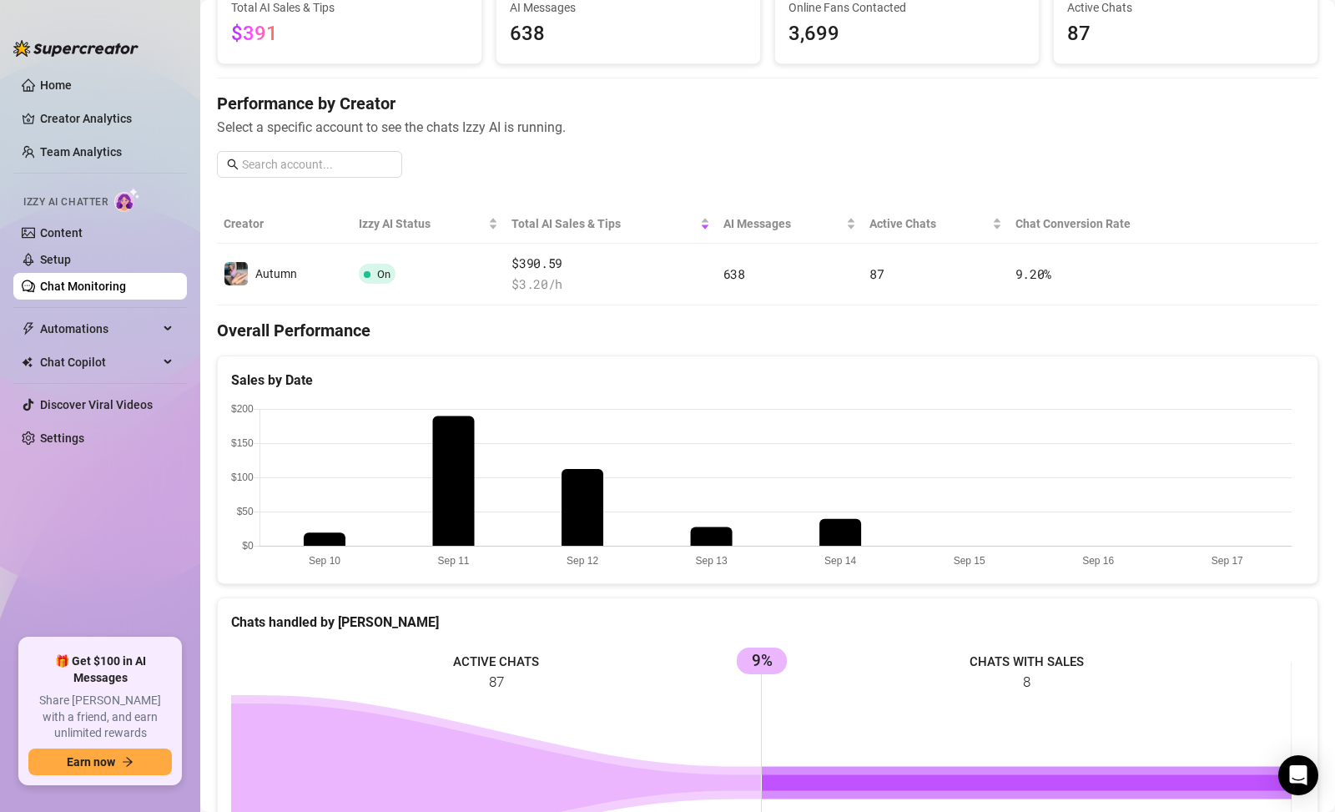
scroll to position [0, 0]
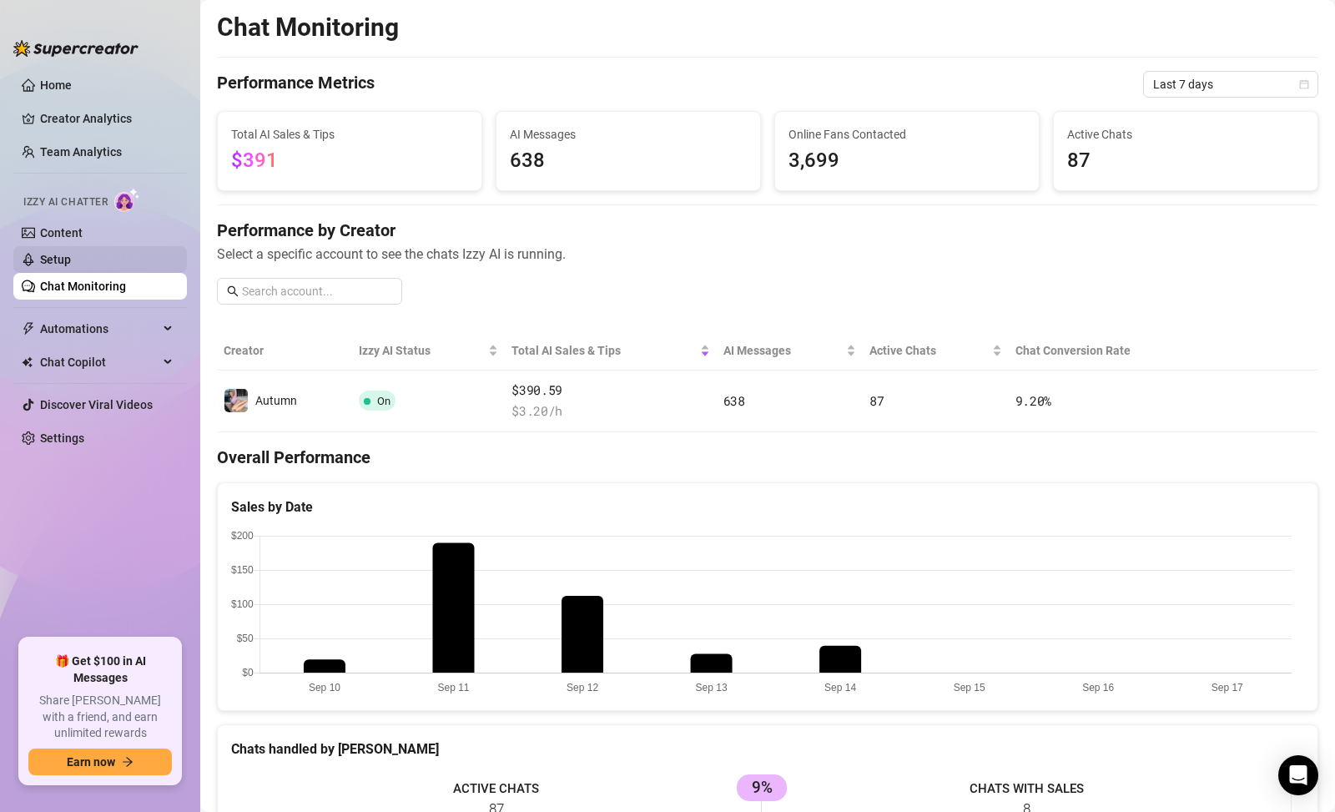
click at [71, 253] on link "Setup" at bounding box center [55, 259] width 31 height 13
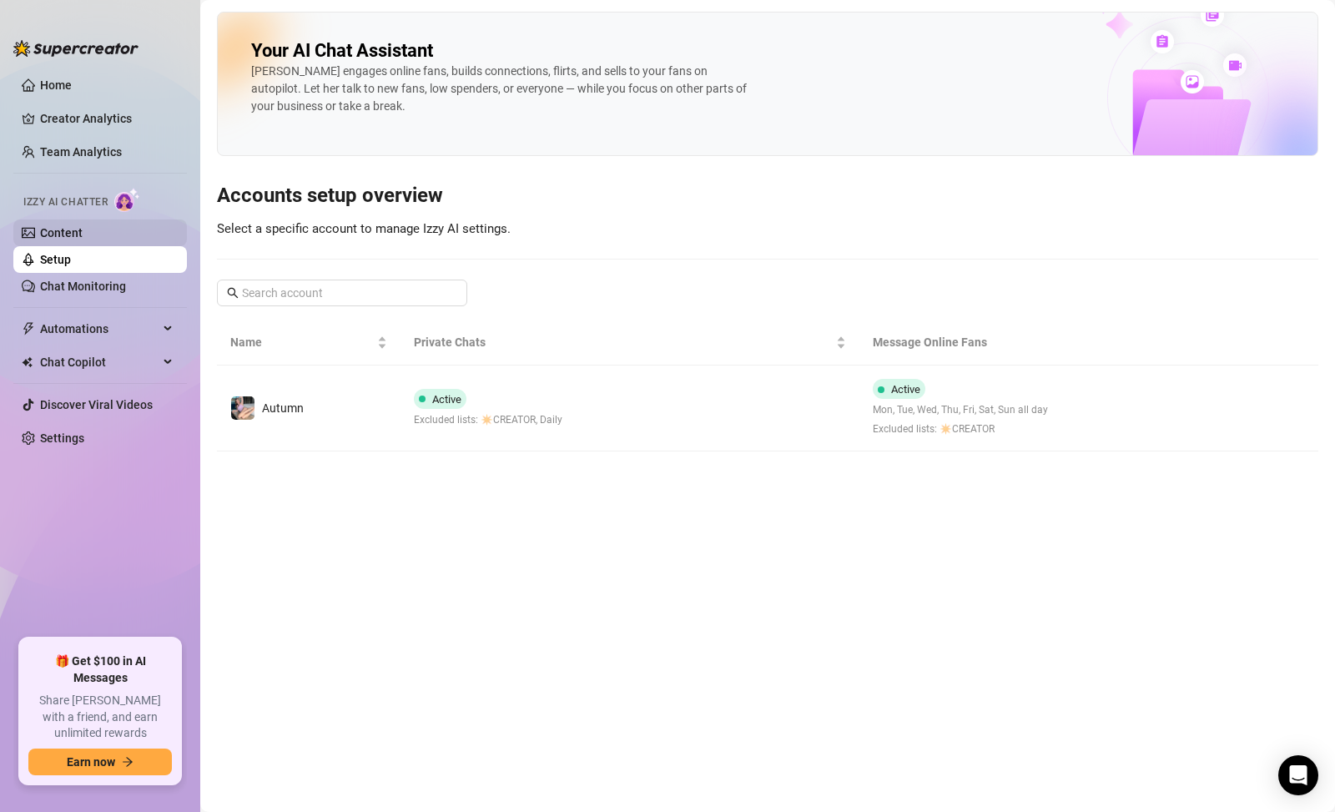
click at [83, 233] on link "Content" at bounding box center [61, 232] width 43 height 13
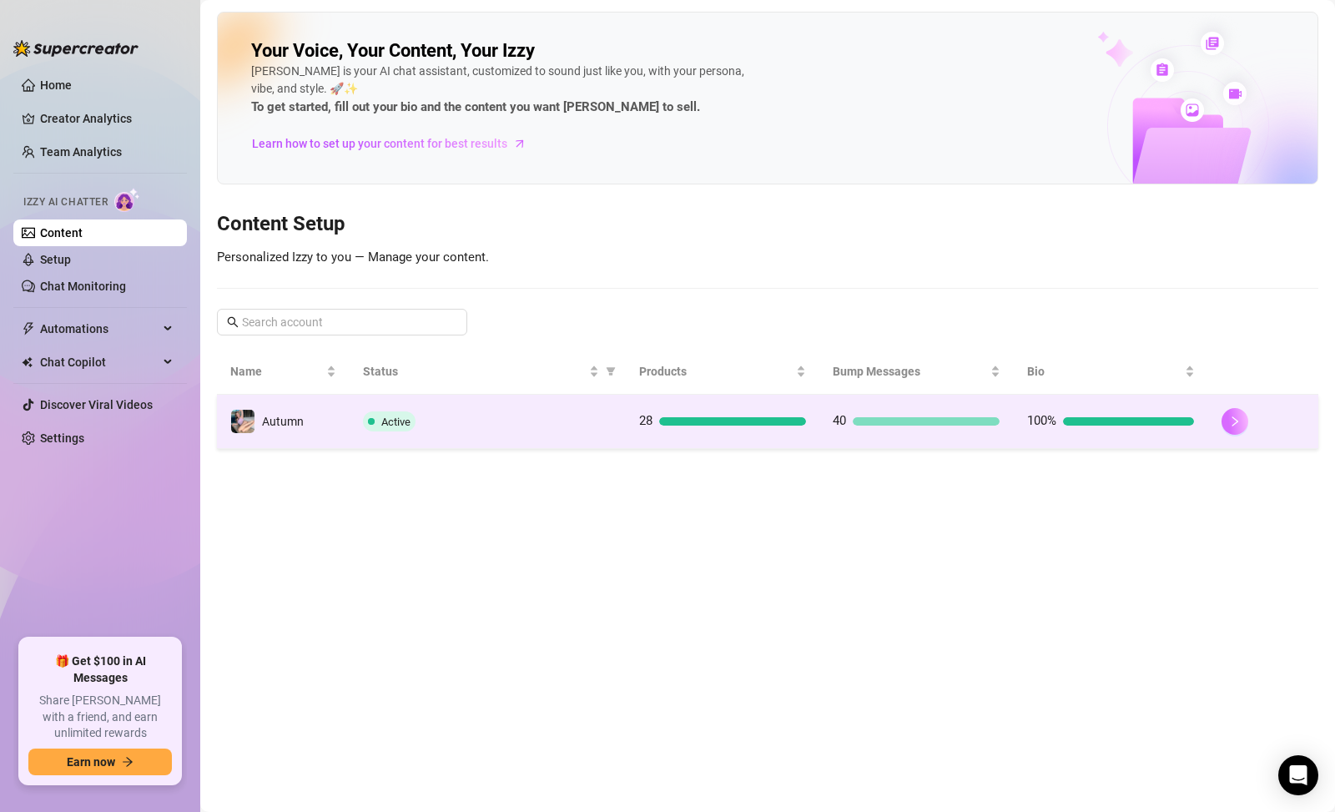
click at [1238, 422] on icon "right" at bounding box center [1235, 422] width 12 height 12
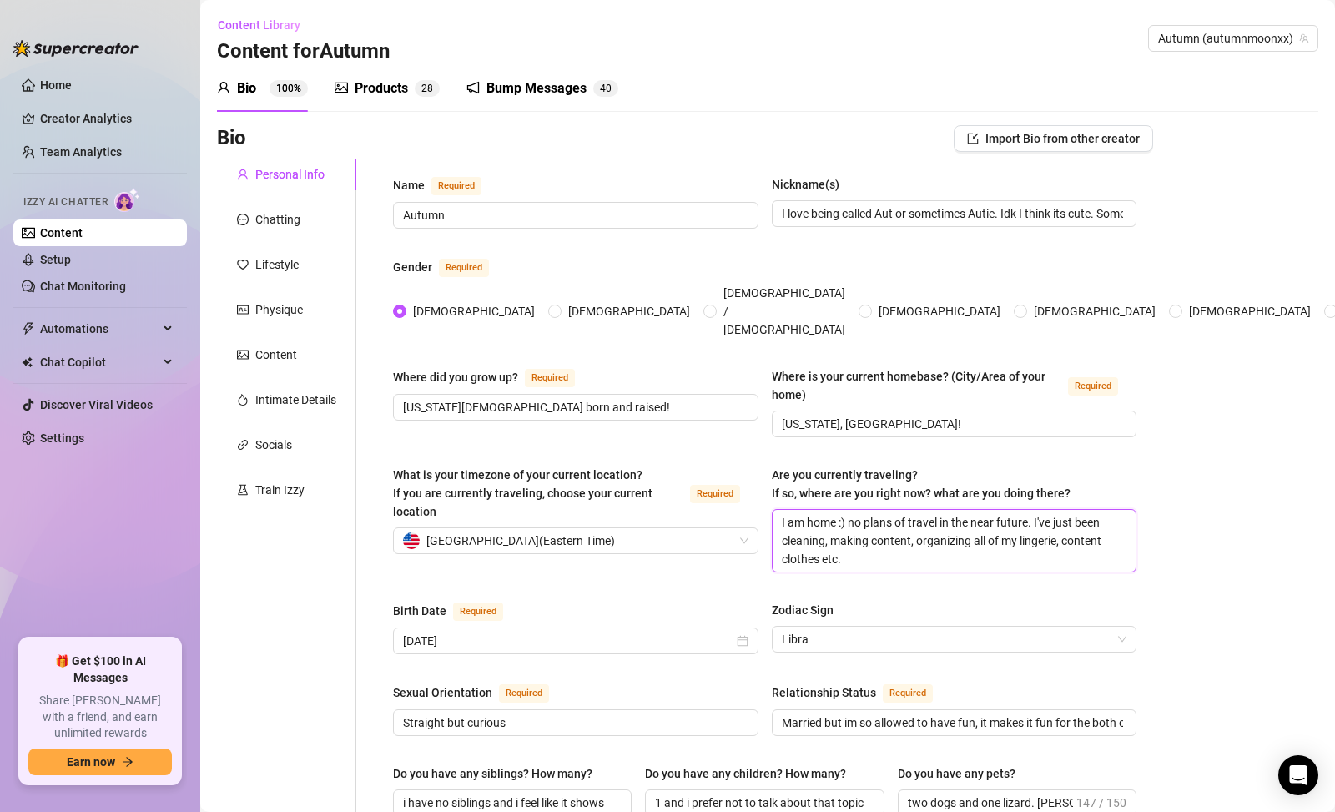
click at [962, 534] on textarea "I am home :) no plans of travel in the near future. I've just been cleaning, ma…" at bounding box center [955, 541] width 364 height 62
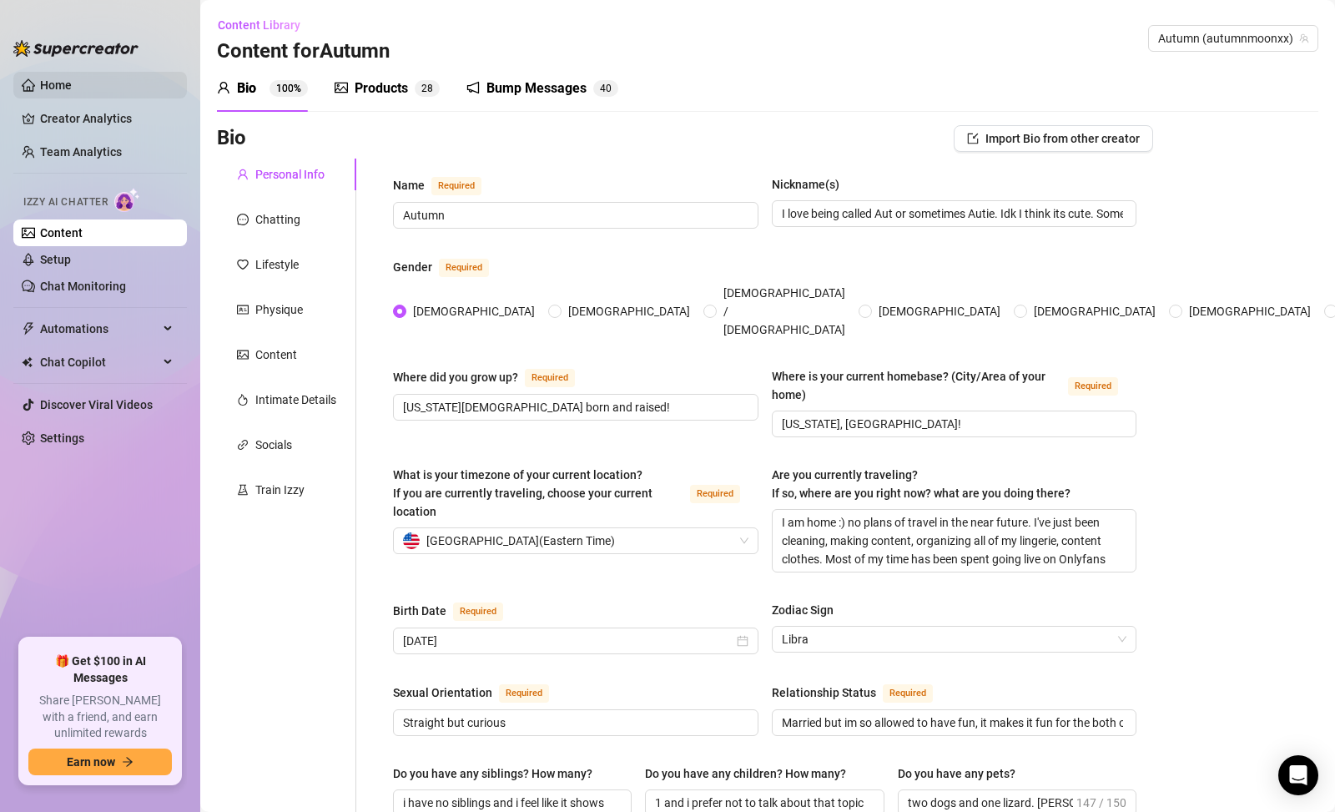
click at [72, 84] on link "Home" at bounding box center [56, 84] width 32 height 13
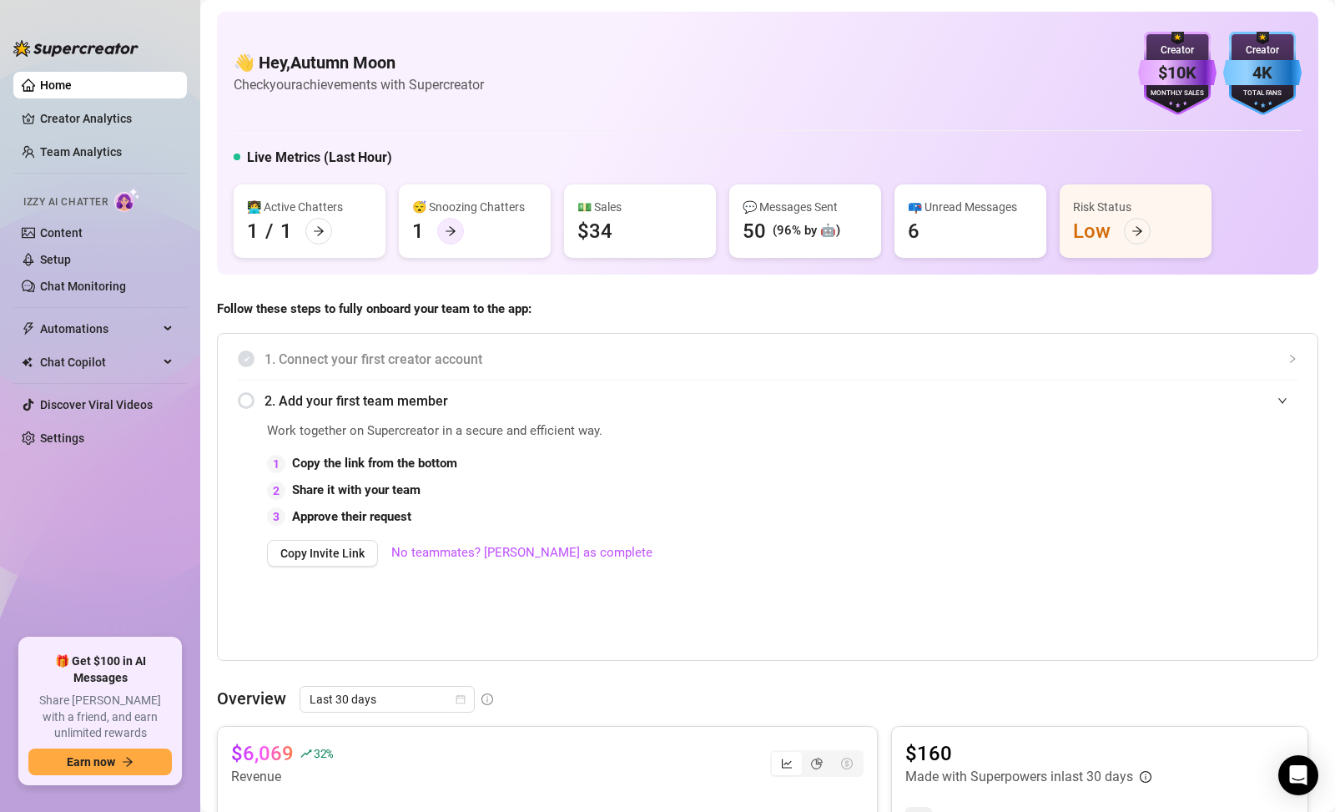
click at [457, 232] on div at bounding box center [450, 231] width 27 height 27
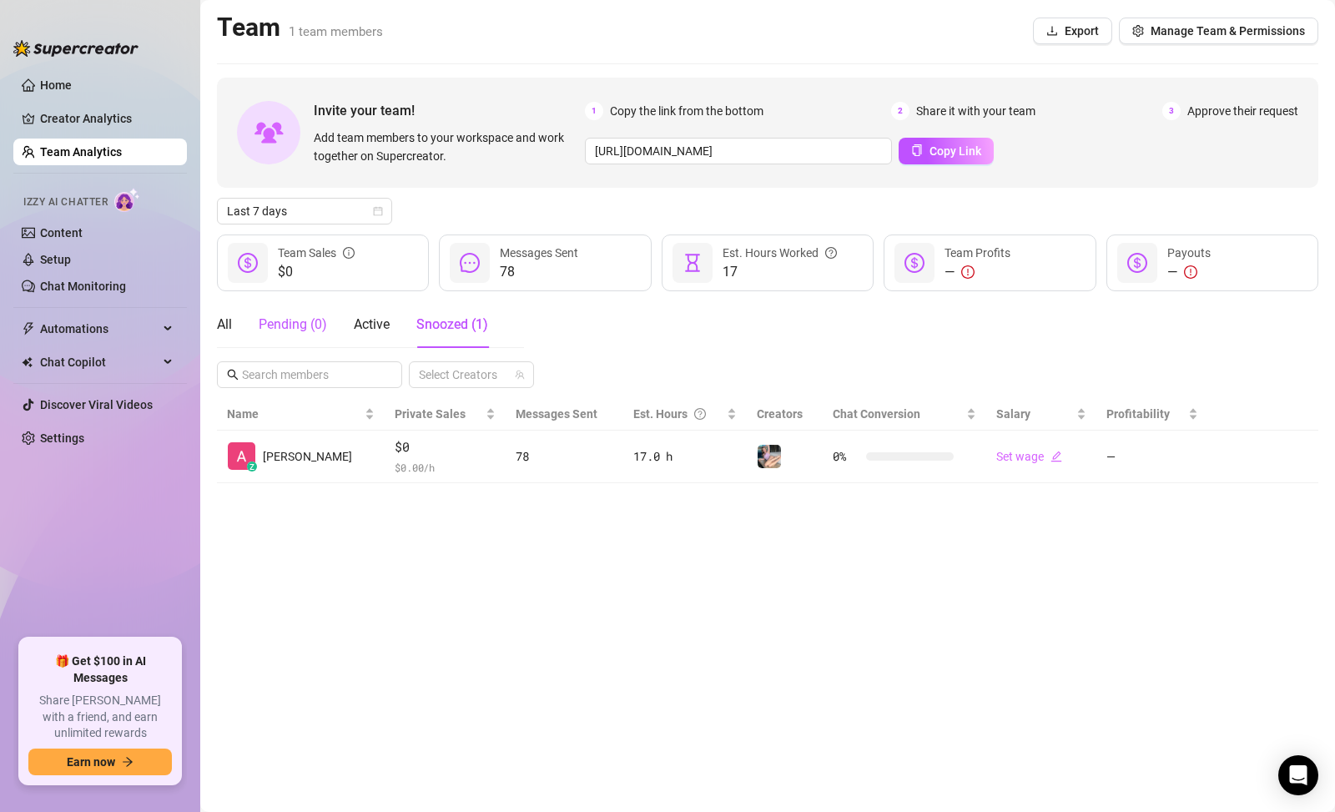
click at [310, 325] on div "Pending ( 0 )" at bounding box center [293, 325] width 68 height 20
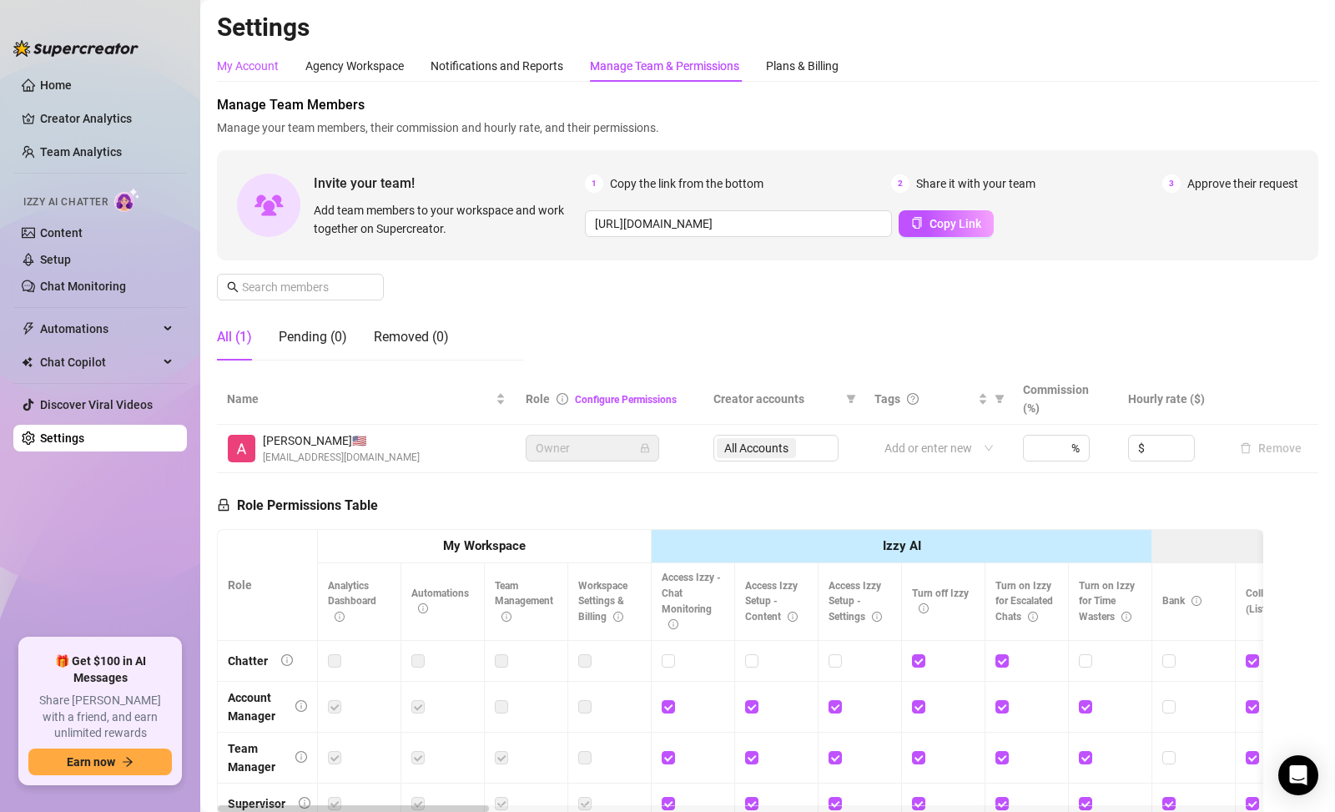
click at [265, 63] on div "My Account" at bounding box center [248, 66] width 62 height 18
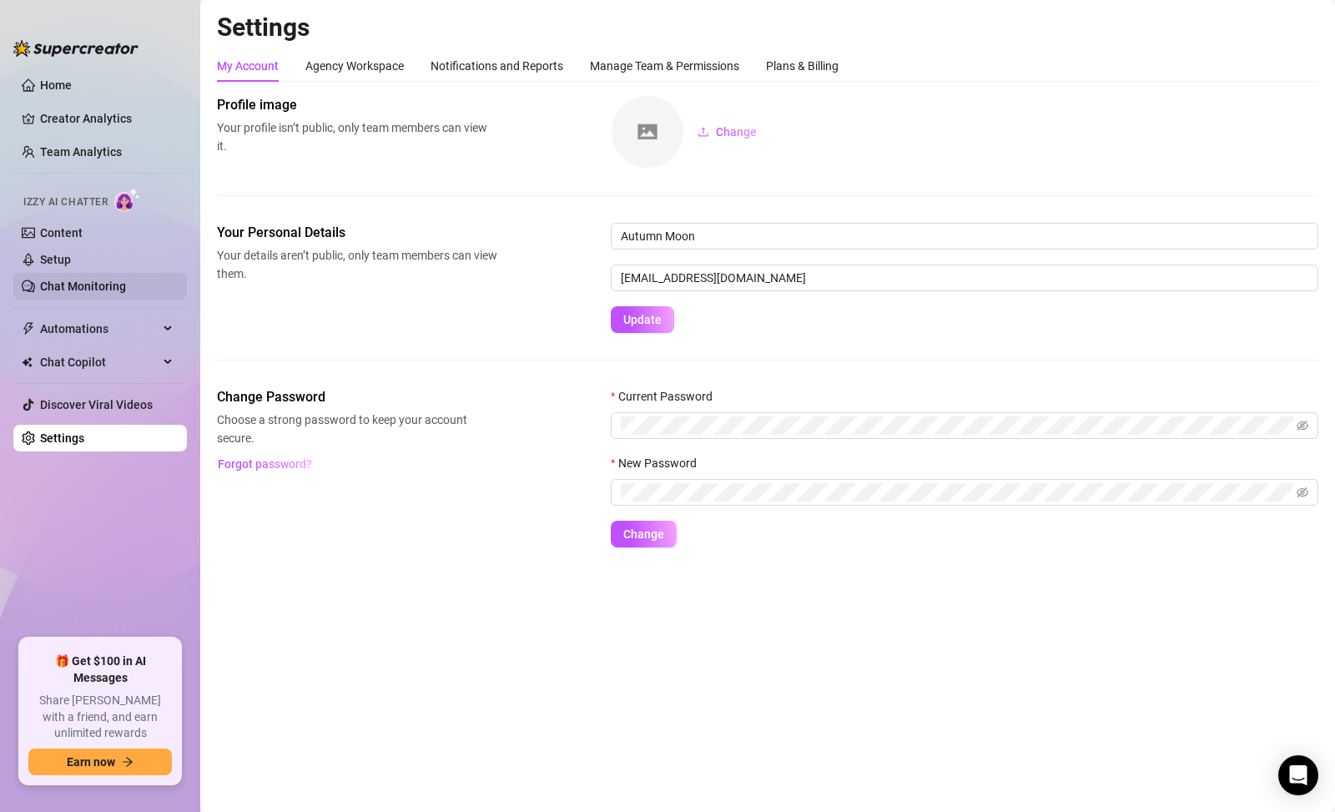
click at [126, 292] on link "Chat Monitoring" at bounding box center [83, 286] width 86 height 13
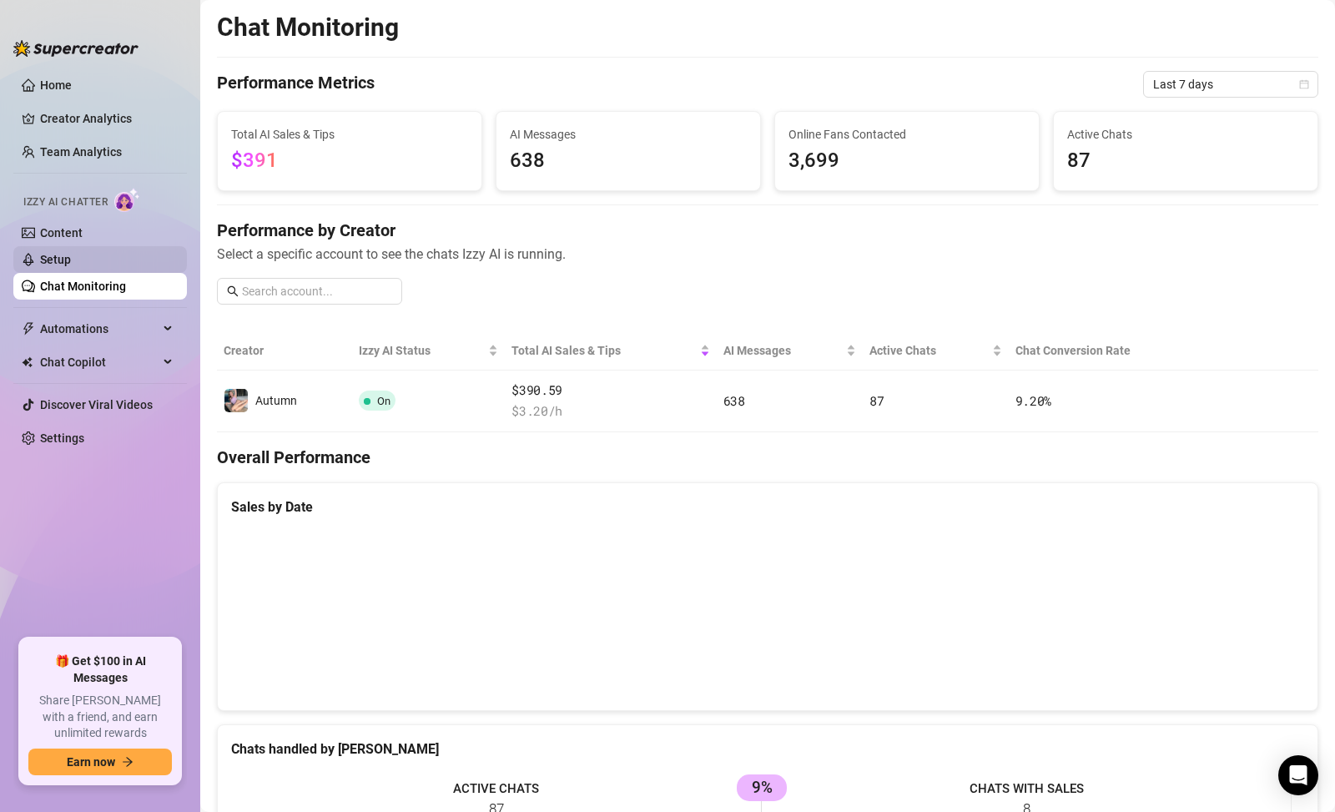
click at [71, 253] on link "Setup" at bounding box center [55, 259] width 31 height 13
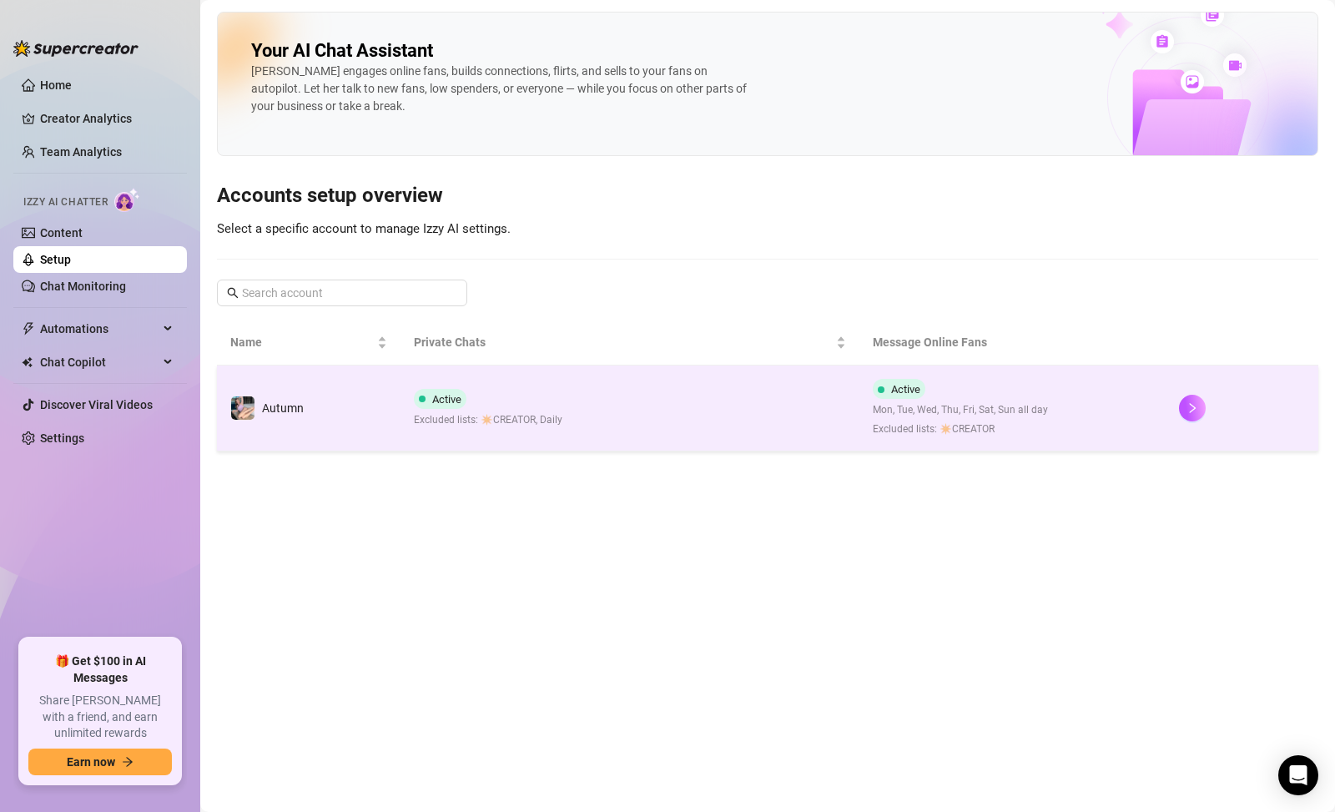
click at [1208, 415] on div at bounding box center [1242, 408] width 126 height 27
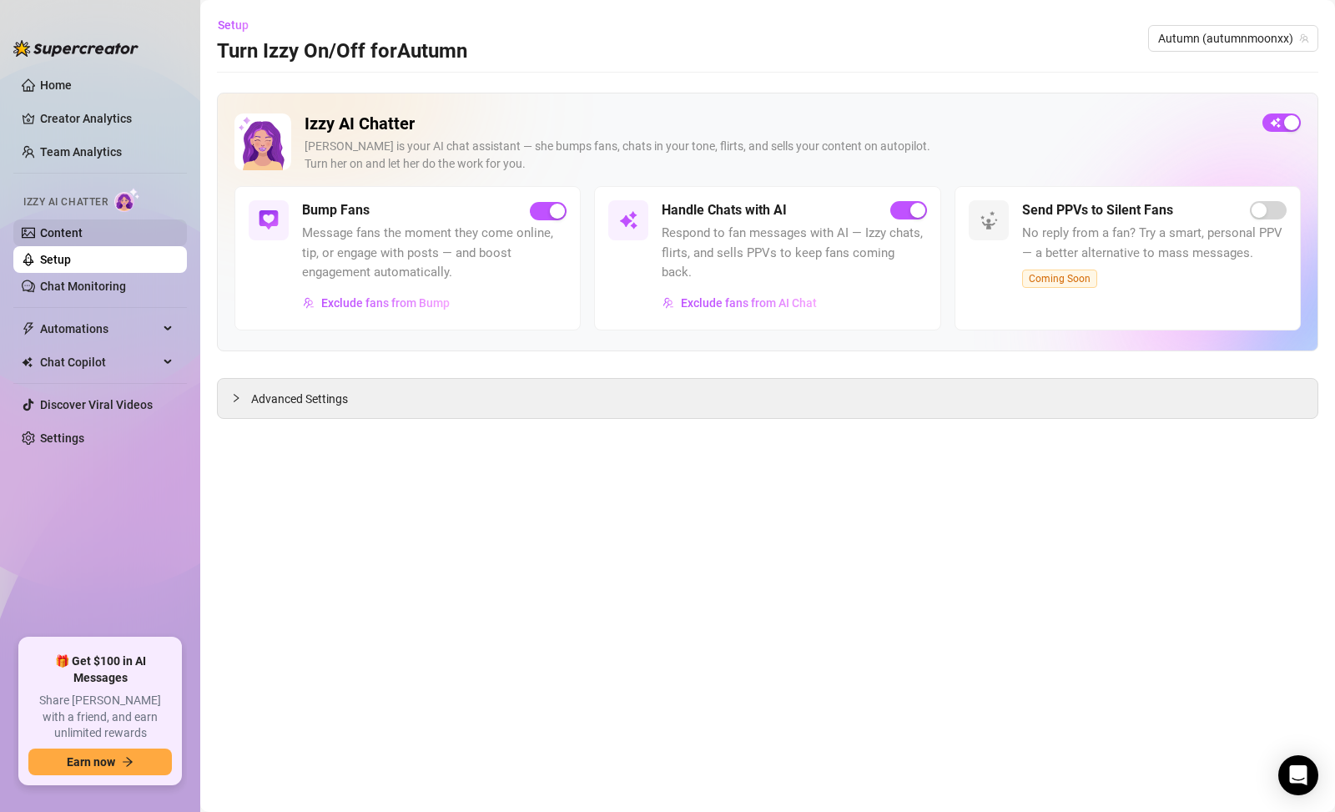
click at [83, 226] on link "Content" at bounding box center [61, 232] width 43 height 13
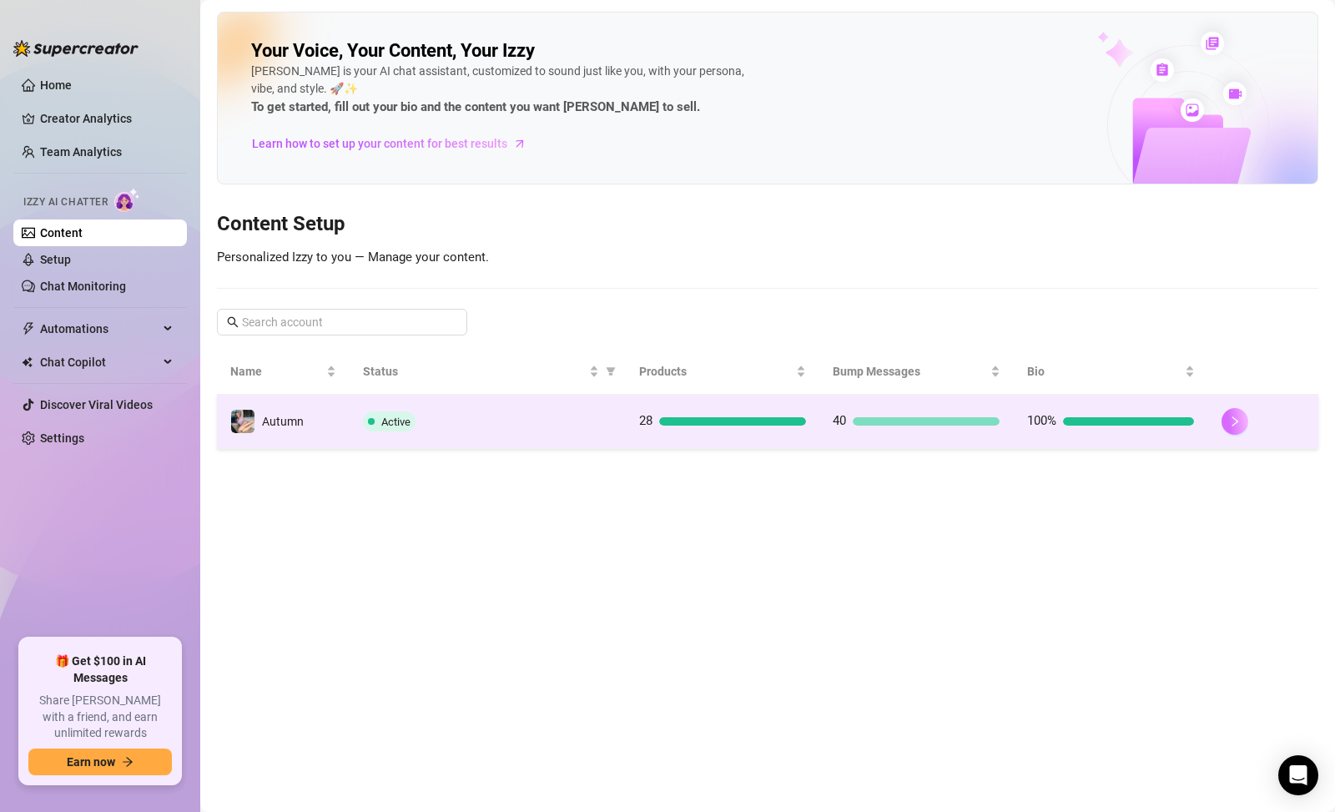
click at [1229, 422] on icon "right" at bounding box center [1235, 422] width 12 height 12
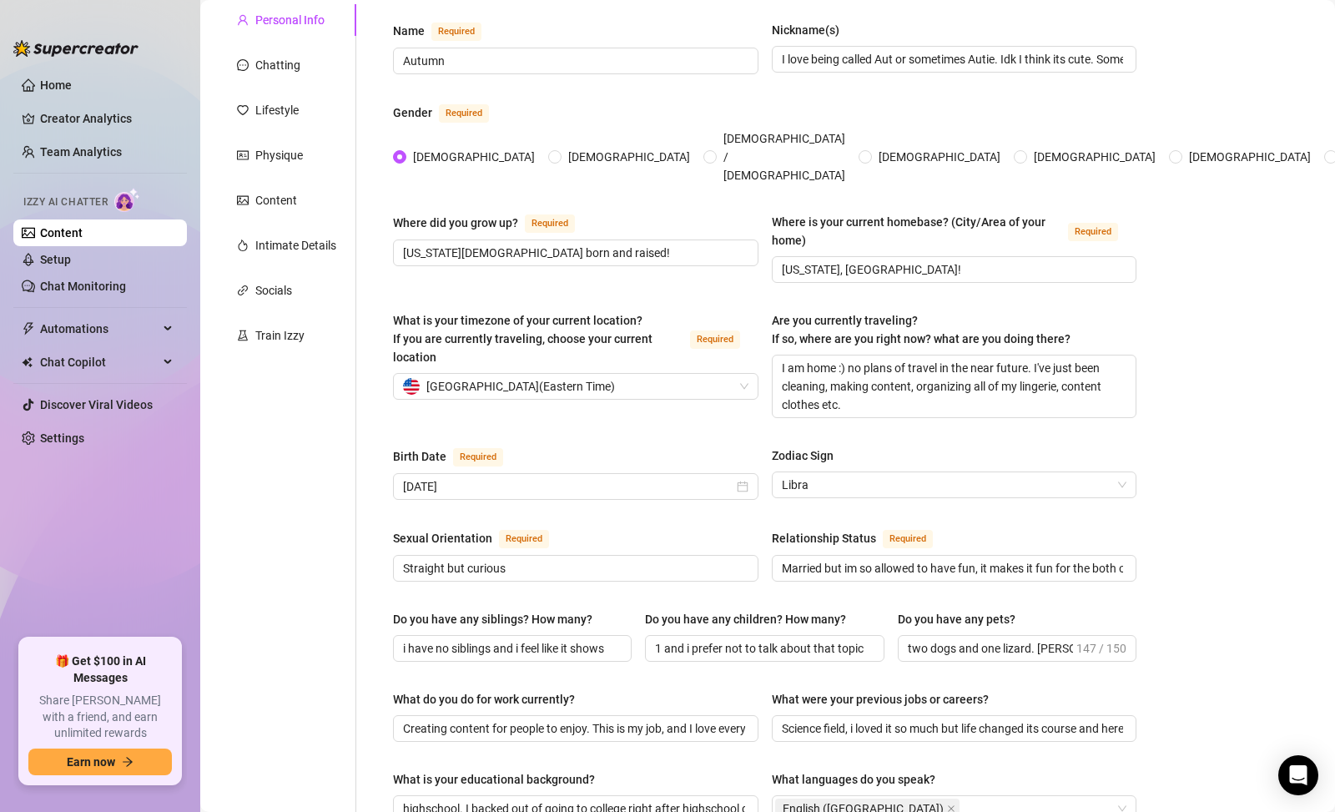
scroll to position [125, 0]
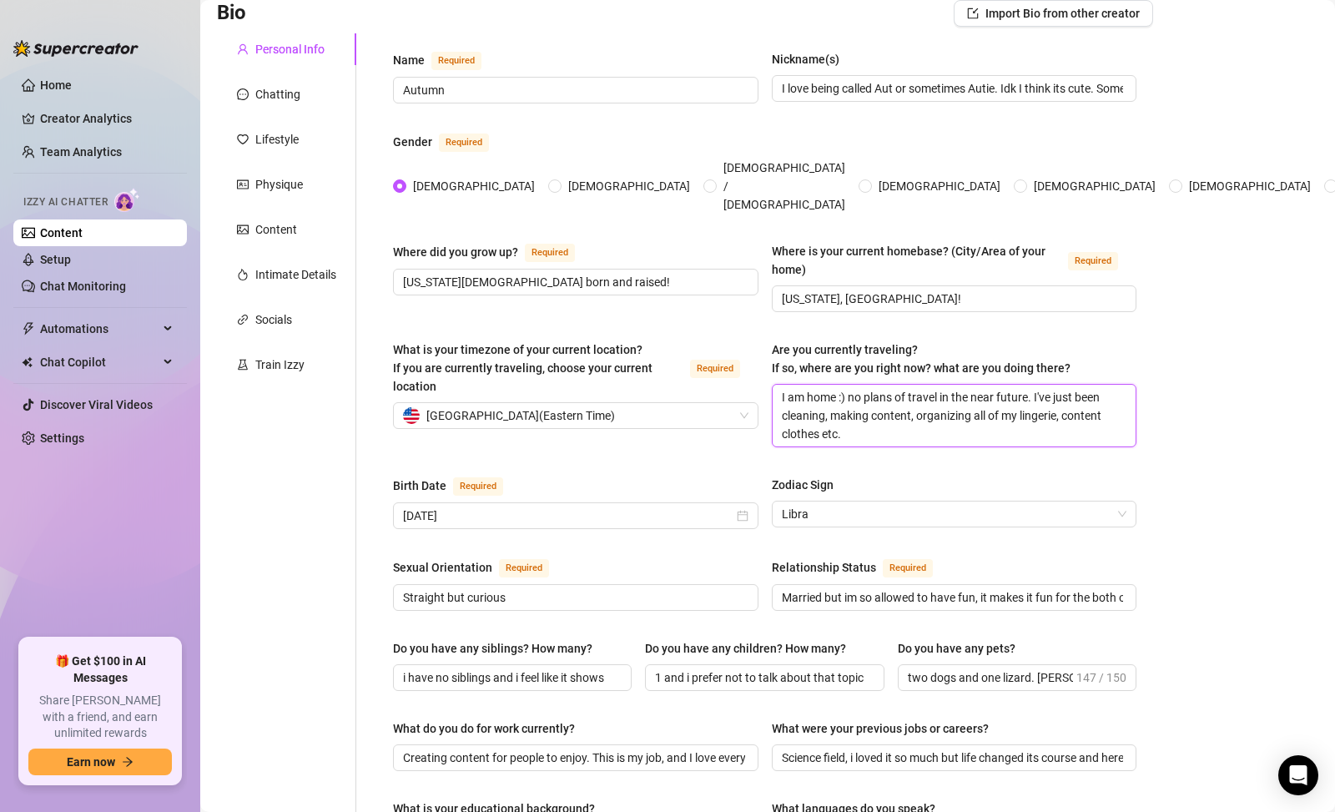
click at [942, 408] on textarea "I am home :) no plans of travel in the near future. I've just been cleaning, ma…" at bounding box center [955, 416] width 364 height 62
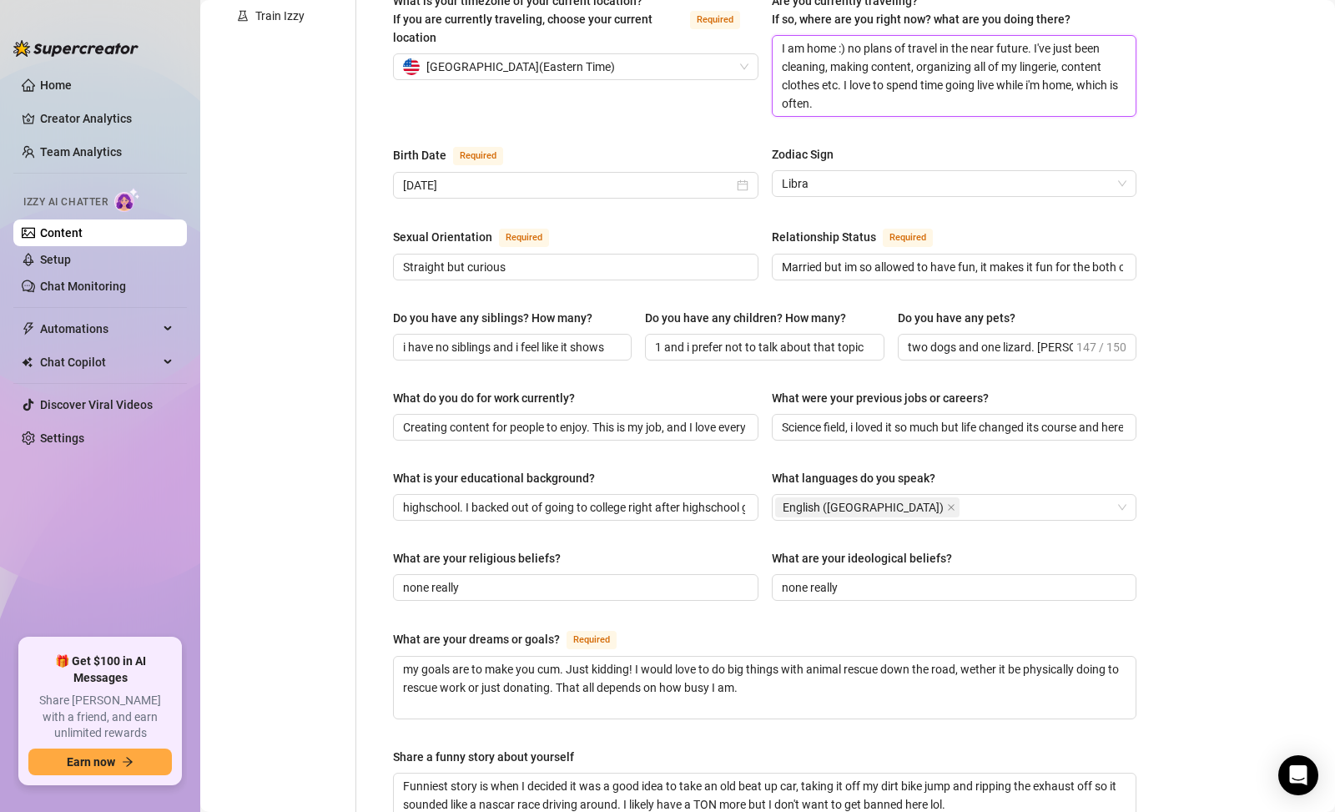
scroll to position [881, 0]
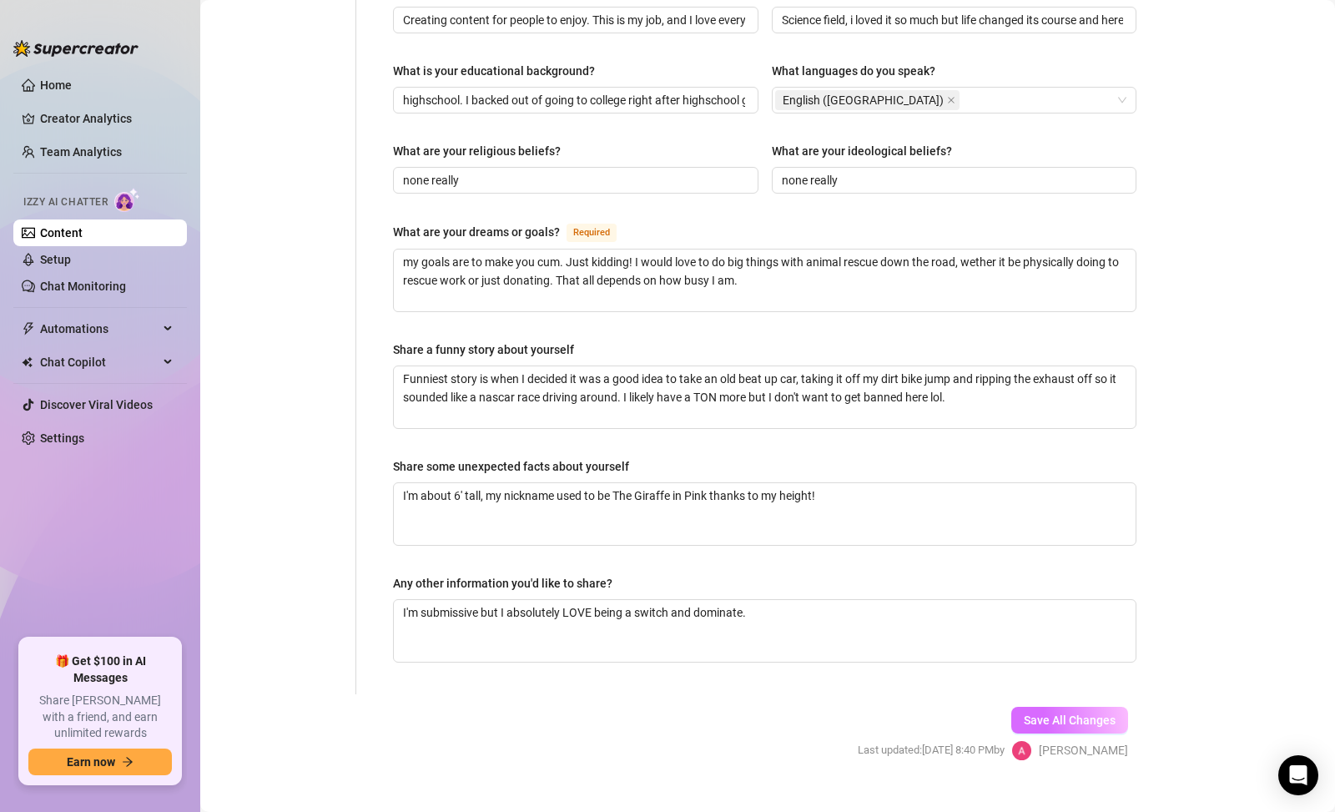
click at [1098, 714] on span "Save All Changes" at bounding box center [1070, 720] width 92 height 13
click at [1054, 707] on button "Save All Changes" at bounding box center [1070, 720] width 117 height 27
